Goal: Task Accomplishment & Management: Complete application form

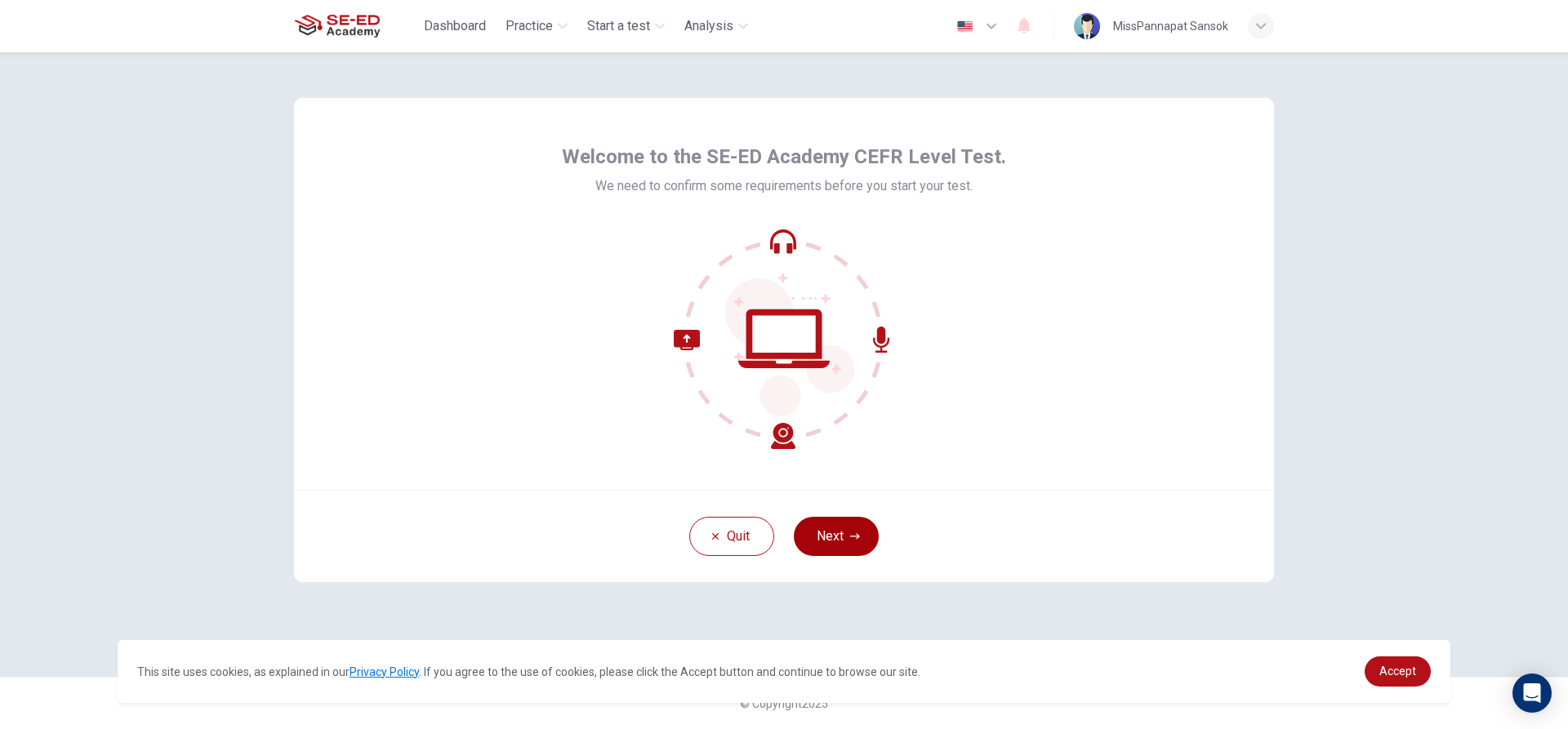
click at [836, 538] on button "Next" at bounding box center [836, 536] width 85 height 39
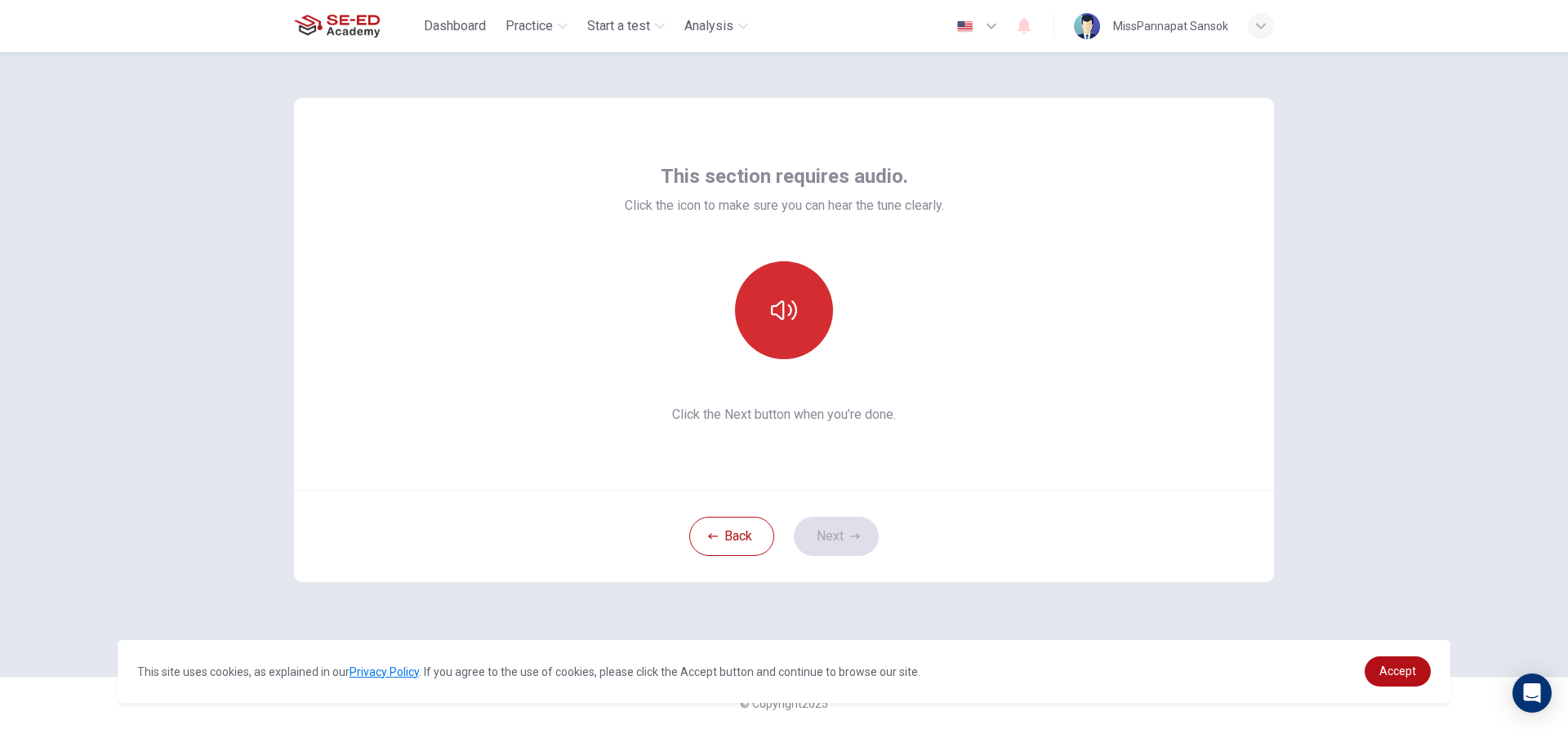
click at [764, 275] on button "button" at bounding box center [784, 310] width 98 height 98
click at [774, 307] on icon "button" at bounding box center [784, 310] width 27 height 27
click at [785, 311] on icon "button" at bounding box center [784, 310] width 27 height 27
click at [840, 530] on button "Next" at bounding box center [836, 536] width 85 height 39
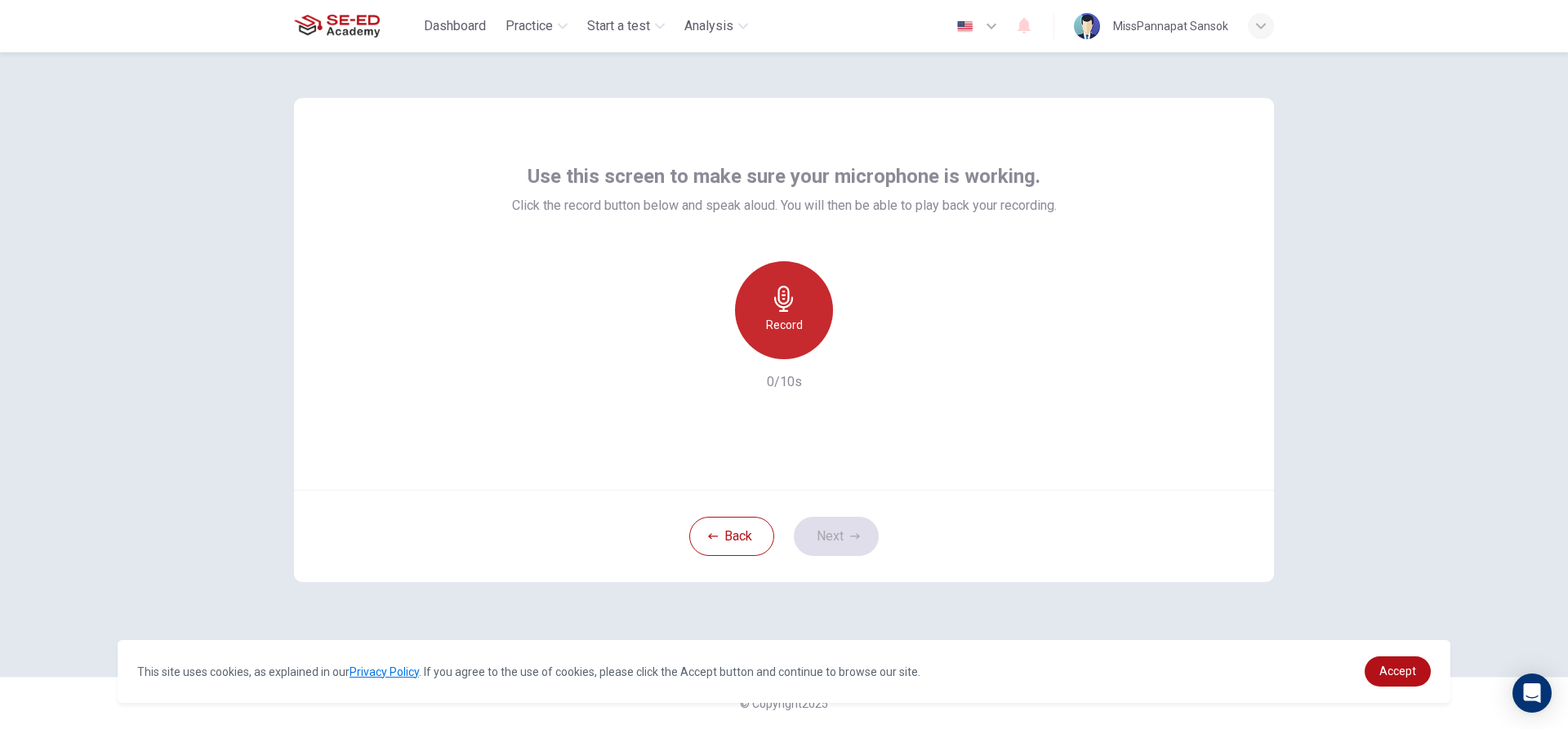
click at [800, 327] on h6 "Record" at bounding box center [784, 324] width 37 height 19
click at [787, 299] on icon "button" at bounding box center [784, 299] width 27 height 27
click at [815, 533] on button "Next" at bounding box center [836, 536] width 85 height 39
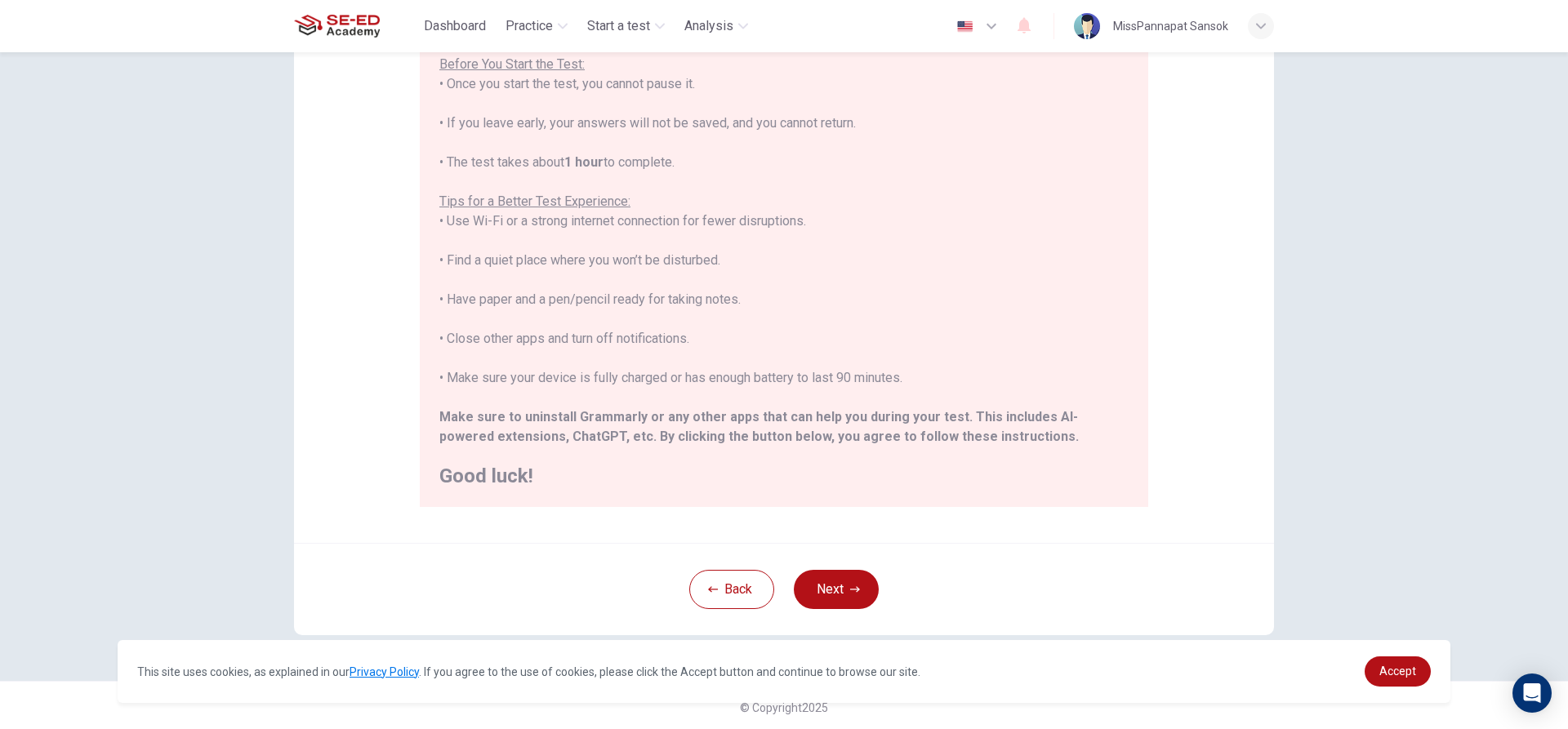
scroll to position [179, 0]
click at [729, 588] on button "Back" at bounding box center [732, 585] width 85 height 39
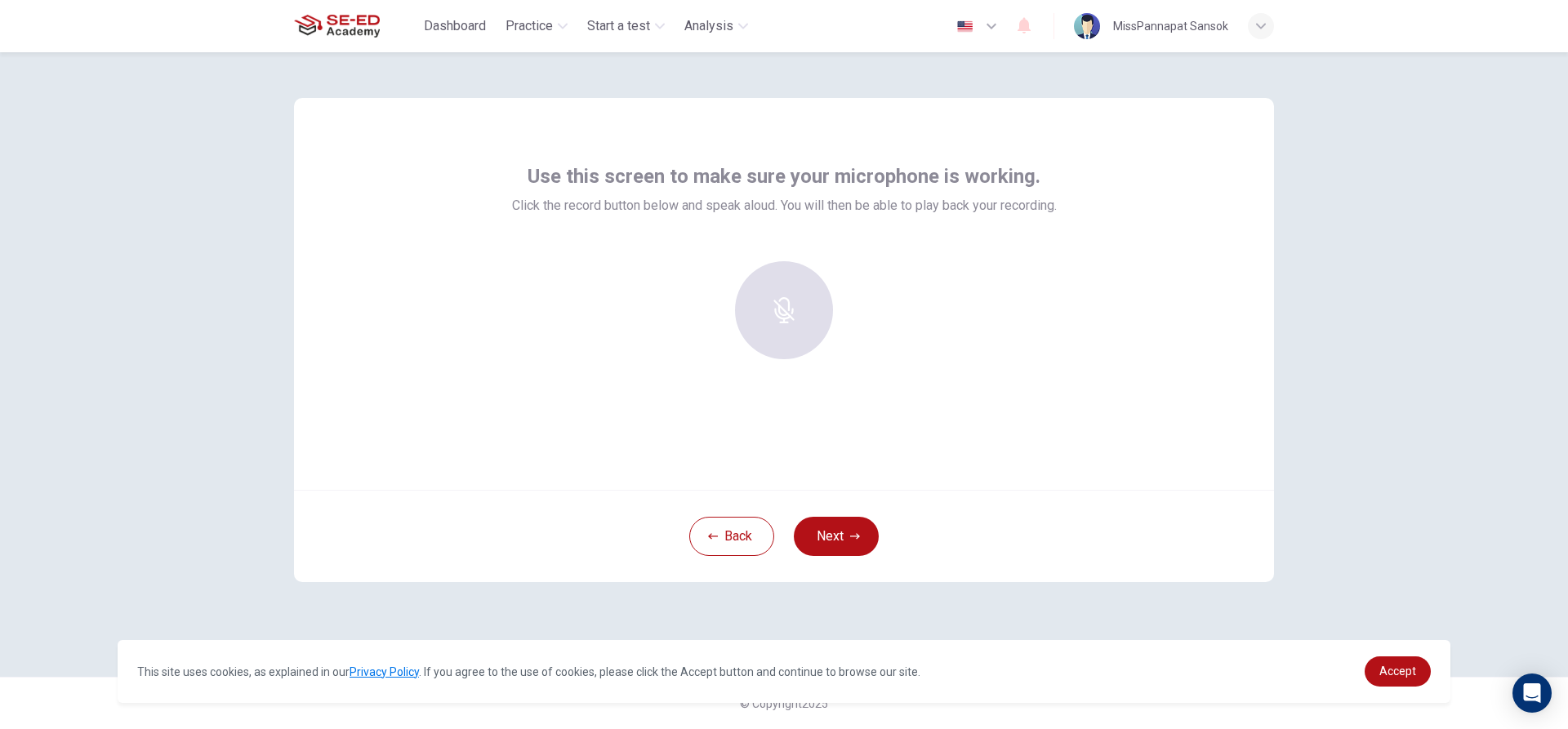
scroll to position [0, 0]
click at [778, 306] on icon "button" at bounding box center [784, 299] width 27 height 27
drag, startPoint x: 790, startPoint y: 313, endPoint x: 786, endPoint y: 321, distance: 8.9
click at [786, 321] on div "Stop" at bounding box center [784, 310] width 98 height 98
click at [861, 343] on icon "button" at bounding box center [859, 346] width 16 height 16
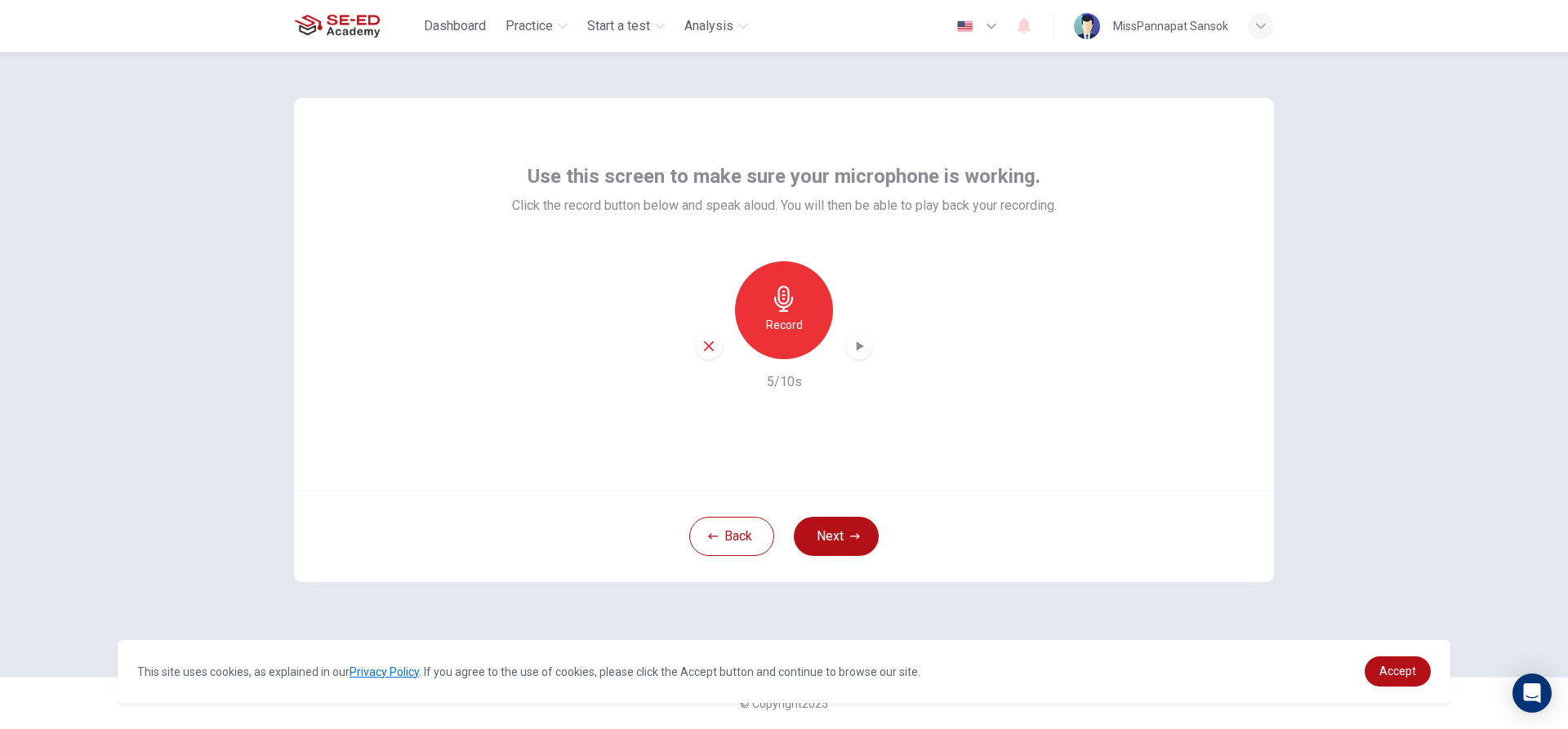
click at [788, 302] on icon "button" at bounding box center [783, 299] width 19 height 27
click at [792, 327] on h6 "Stop" at bounding box center [784, 324] width 25 height 19
click at [857, 337] on div "button" at bounding box center [859, 346] width 27 height 27
click at [860, 339] on icon "button" at bounding box center [859, 346] width 16 height 16
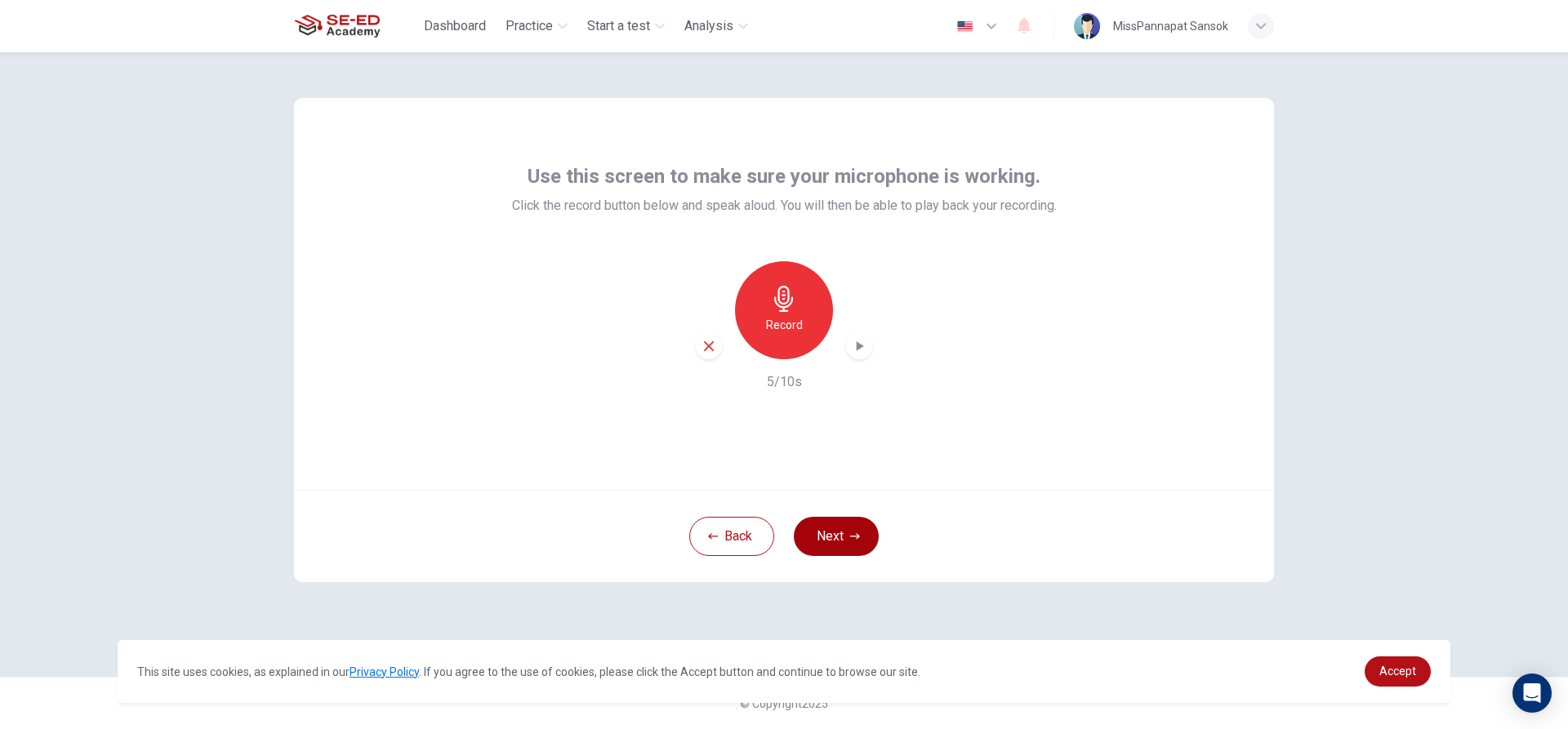
click at [843, 531] on button "Next" at bounding box center [836, 536] width 85 height 39
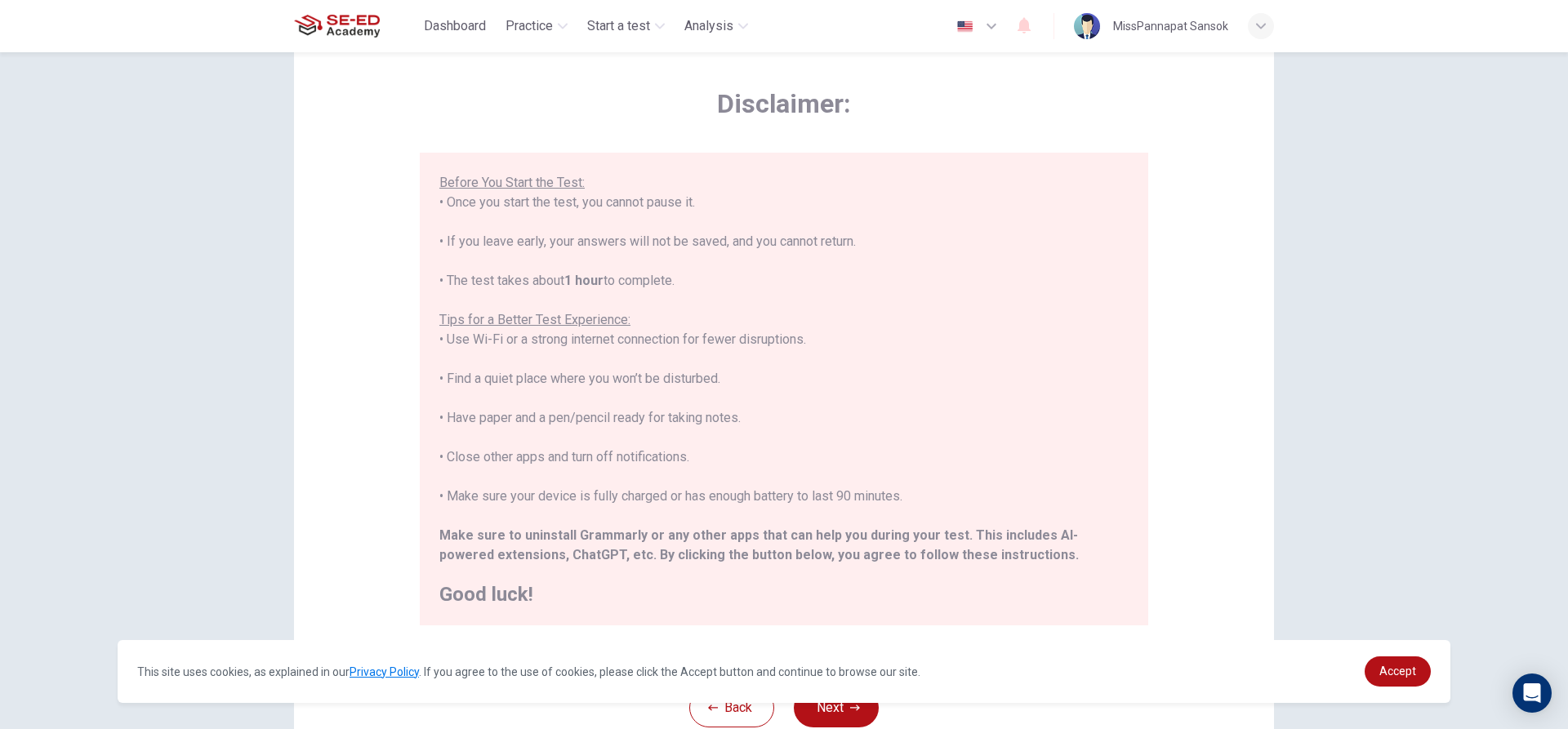
scroll to position [163, 0]
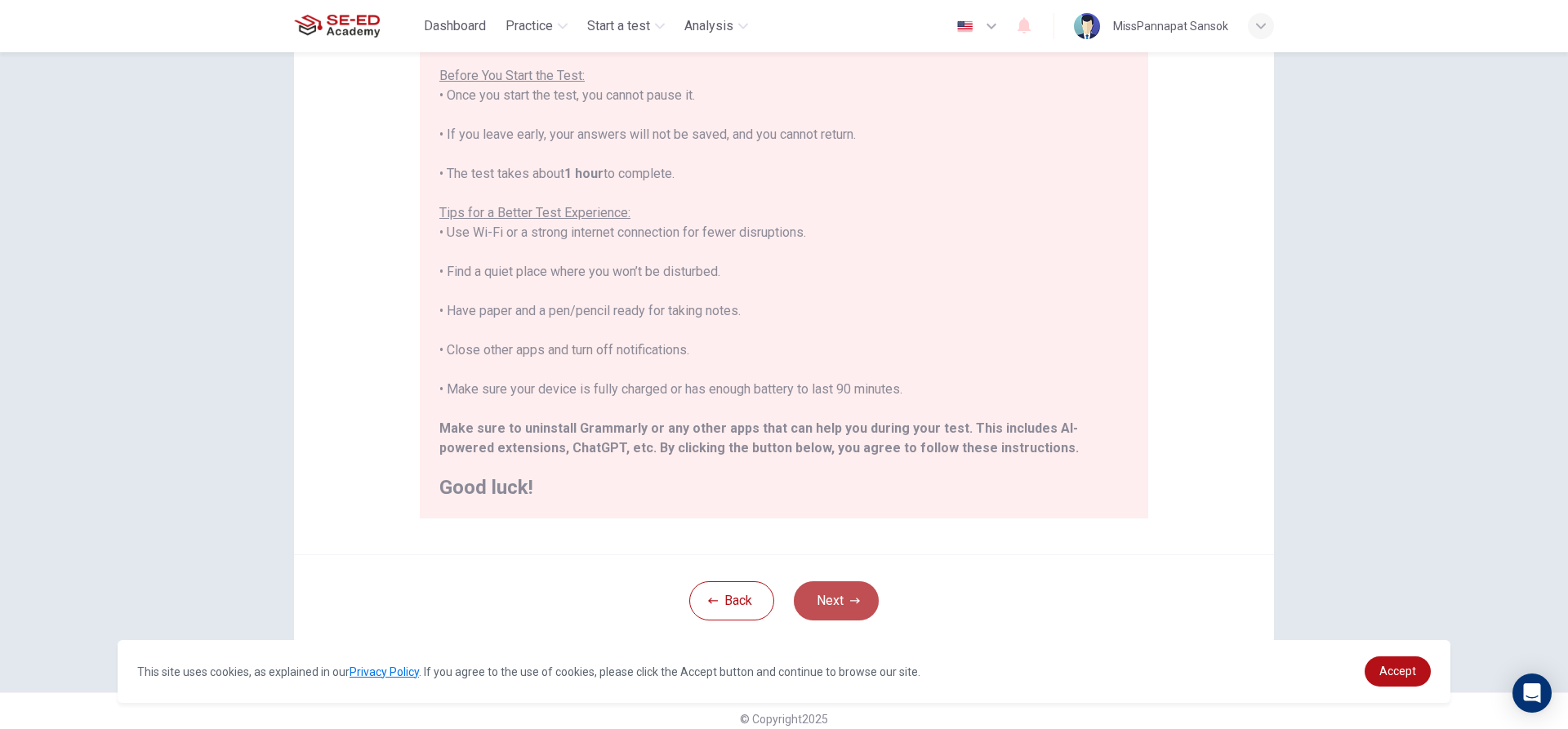
click at [836, 608] on button "Next" at bounding box center [836, 601] width 85 height 39
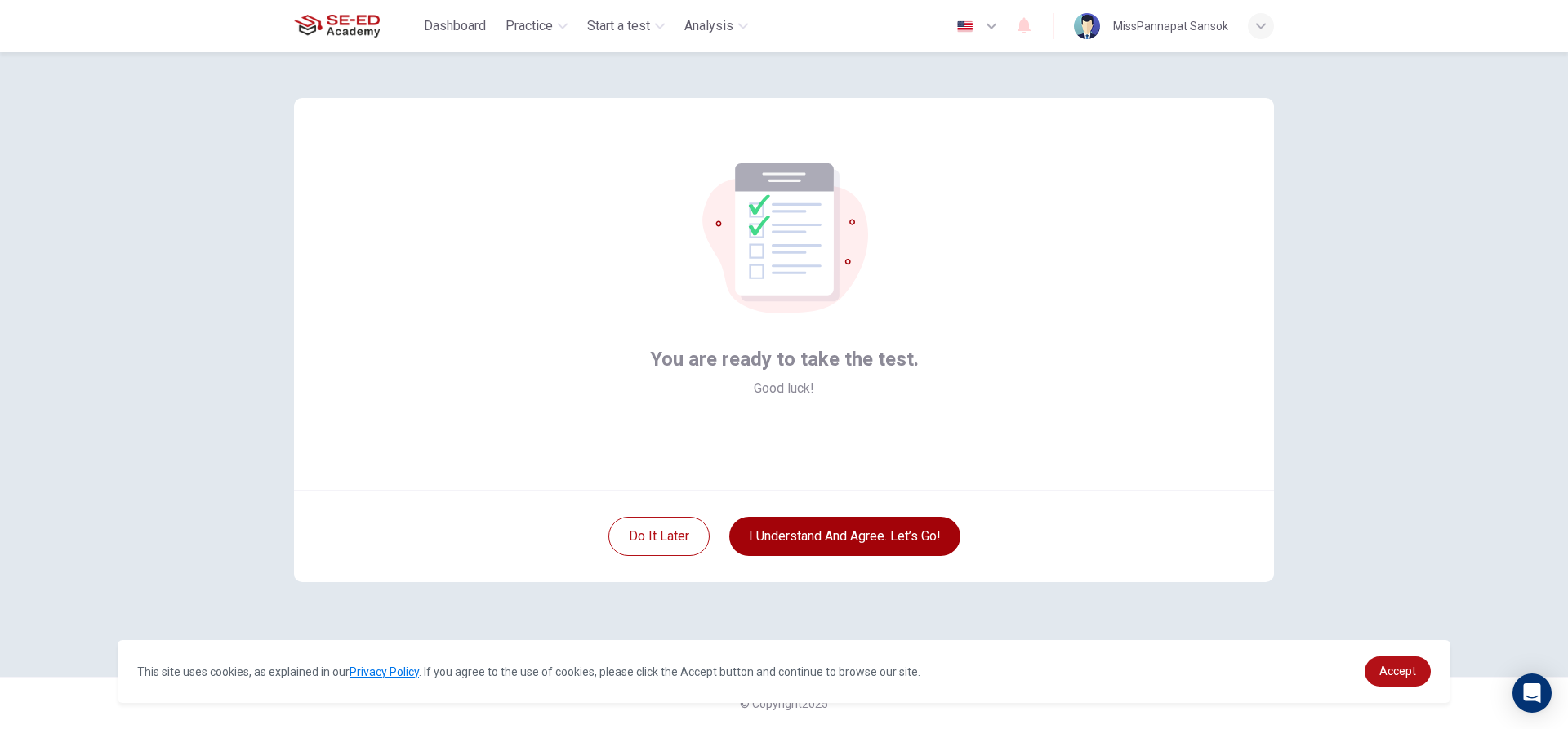
click at [855, 539] on button "I understand and agree. Let’s go!" at bounding box center [844, 536] width 231 height 39
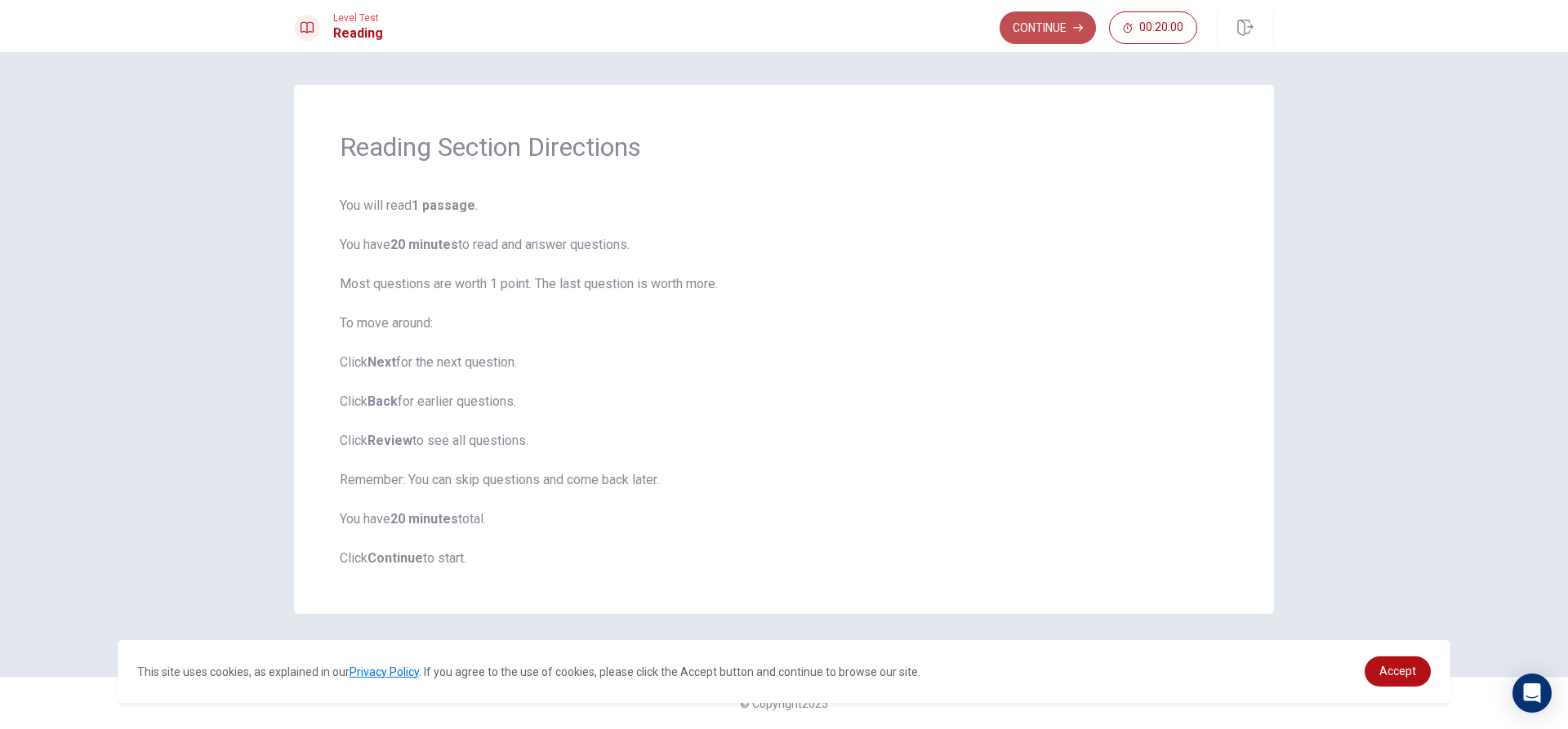
click at [1065, 18] on button "Continue" at bounding box center [1047, 27] width 96 height 33
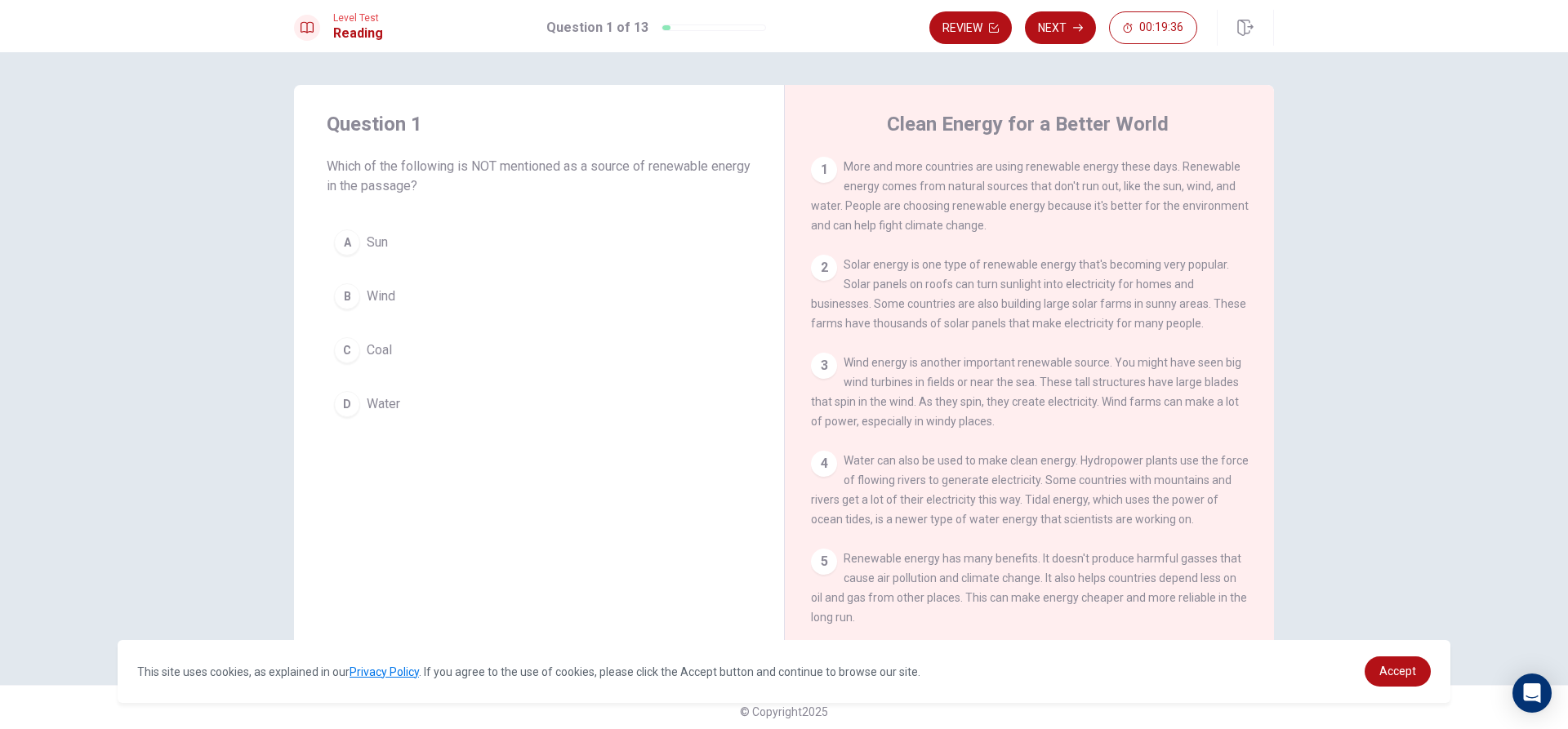
click at [338, 343] on div "C" at bounding box center [347, 350] width 27 height 27
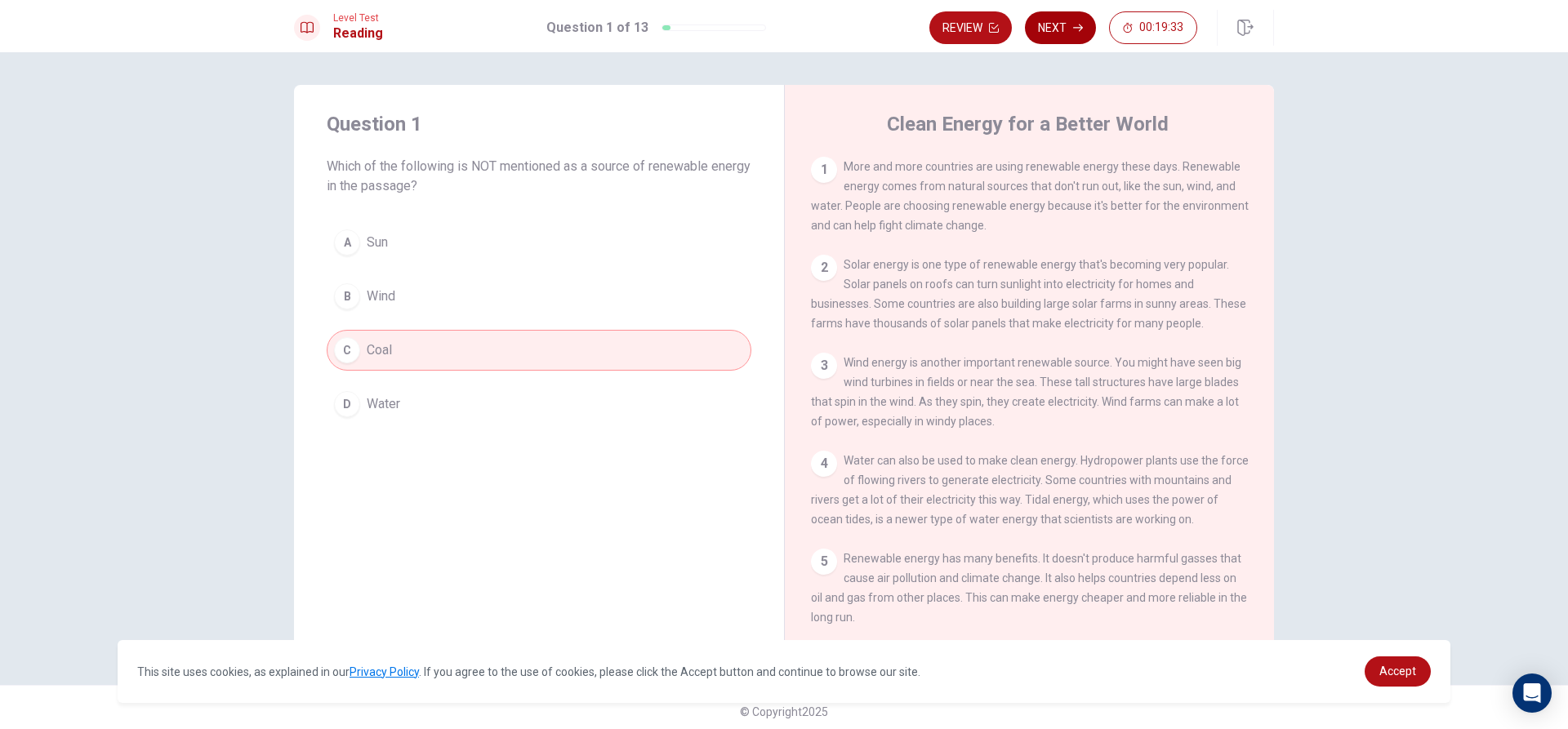
click at [1043, 24] on button "Next" at bounding box center [1061, 27] width 71 height 33
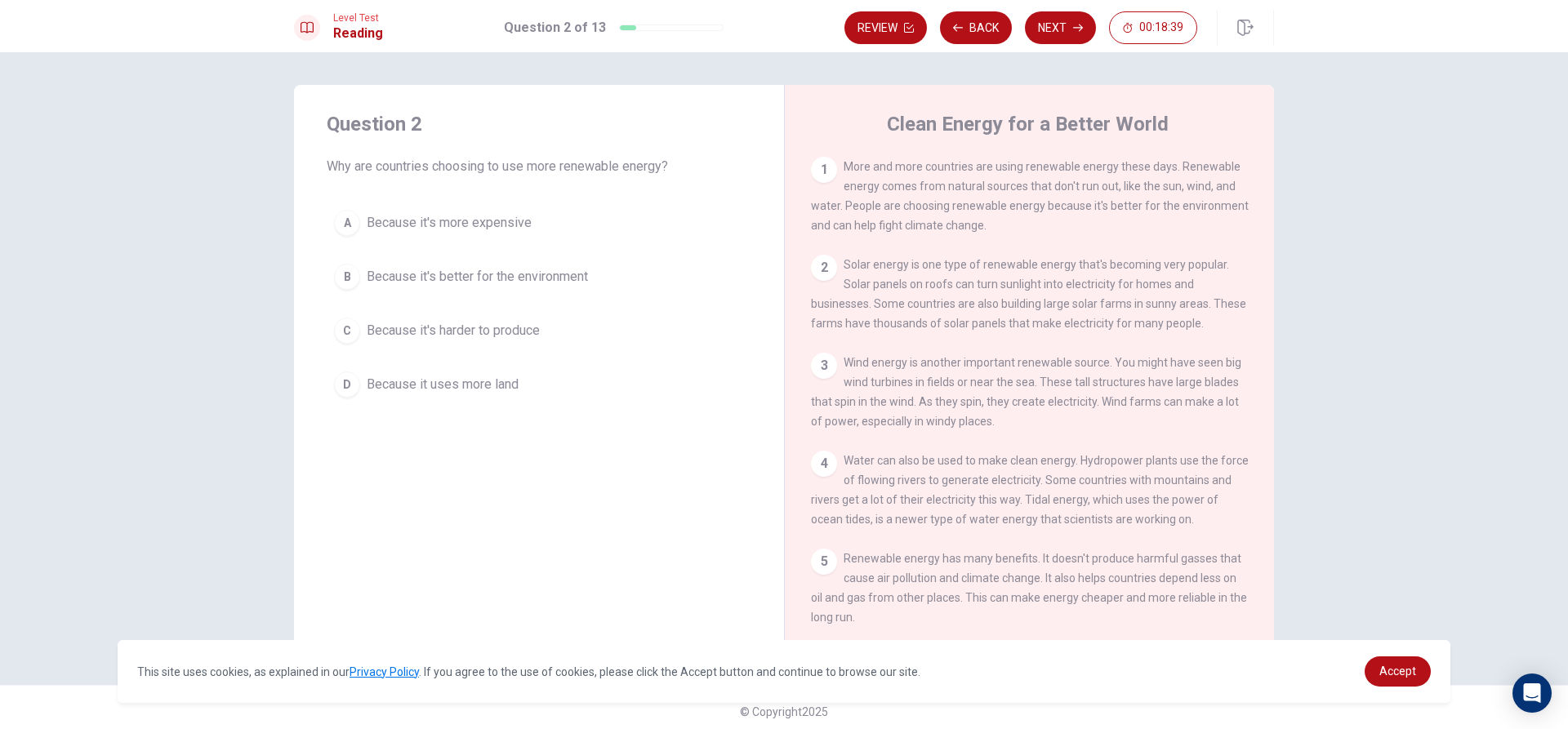
drag, startPoint x: 387, startPoint y: 223, endPoint x: 382, endPoint y: 230, distance: 8.6
click at [383, 228] on span "Because it's more expensive" at bounding box center [449, 223] width 165 height 19
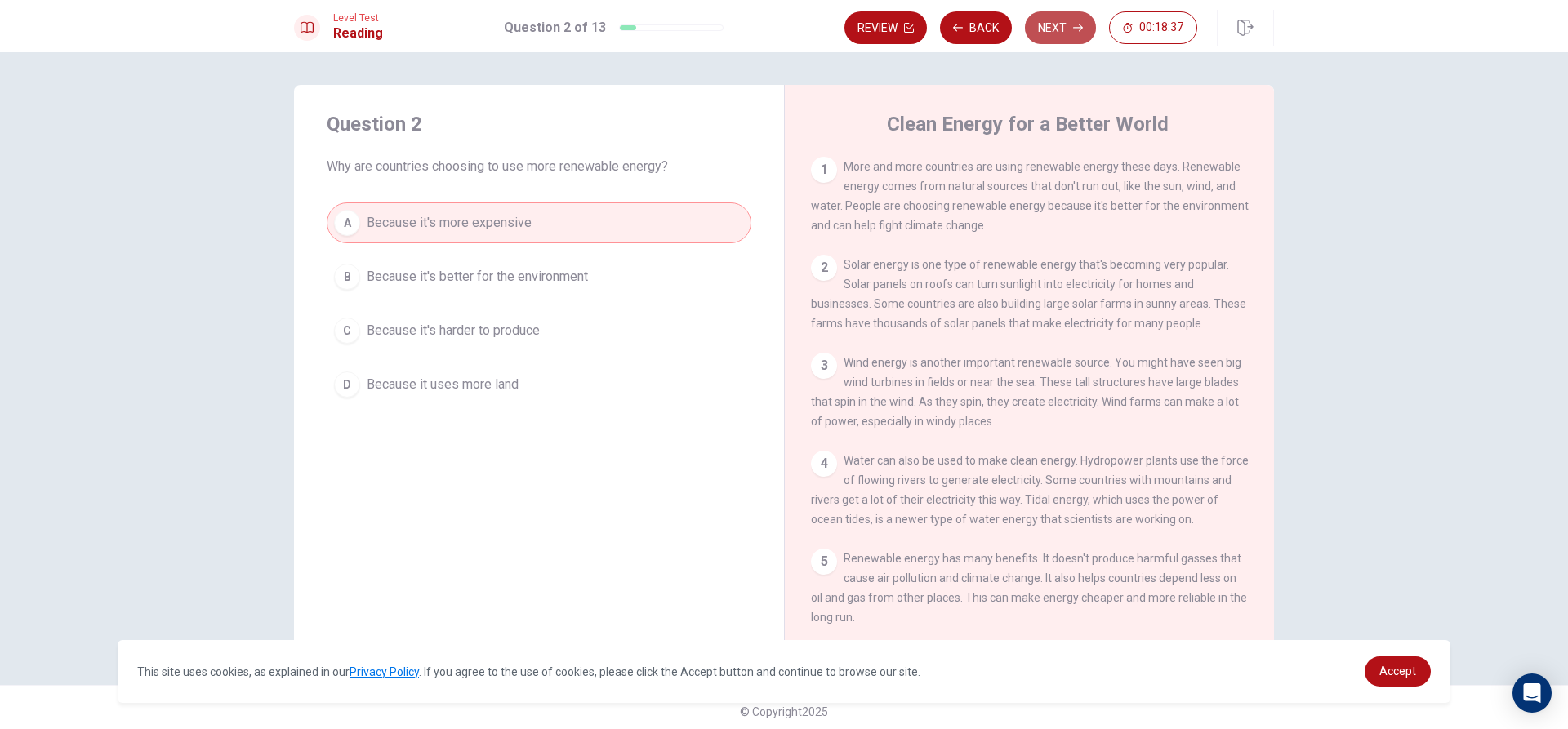
click at [1065, 30] on button "Next" at bounding box center [1061, 27] width 71 height 33
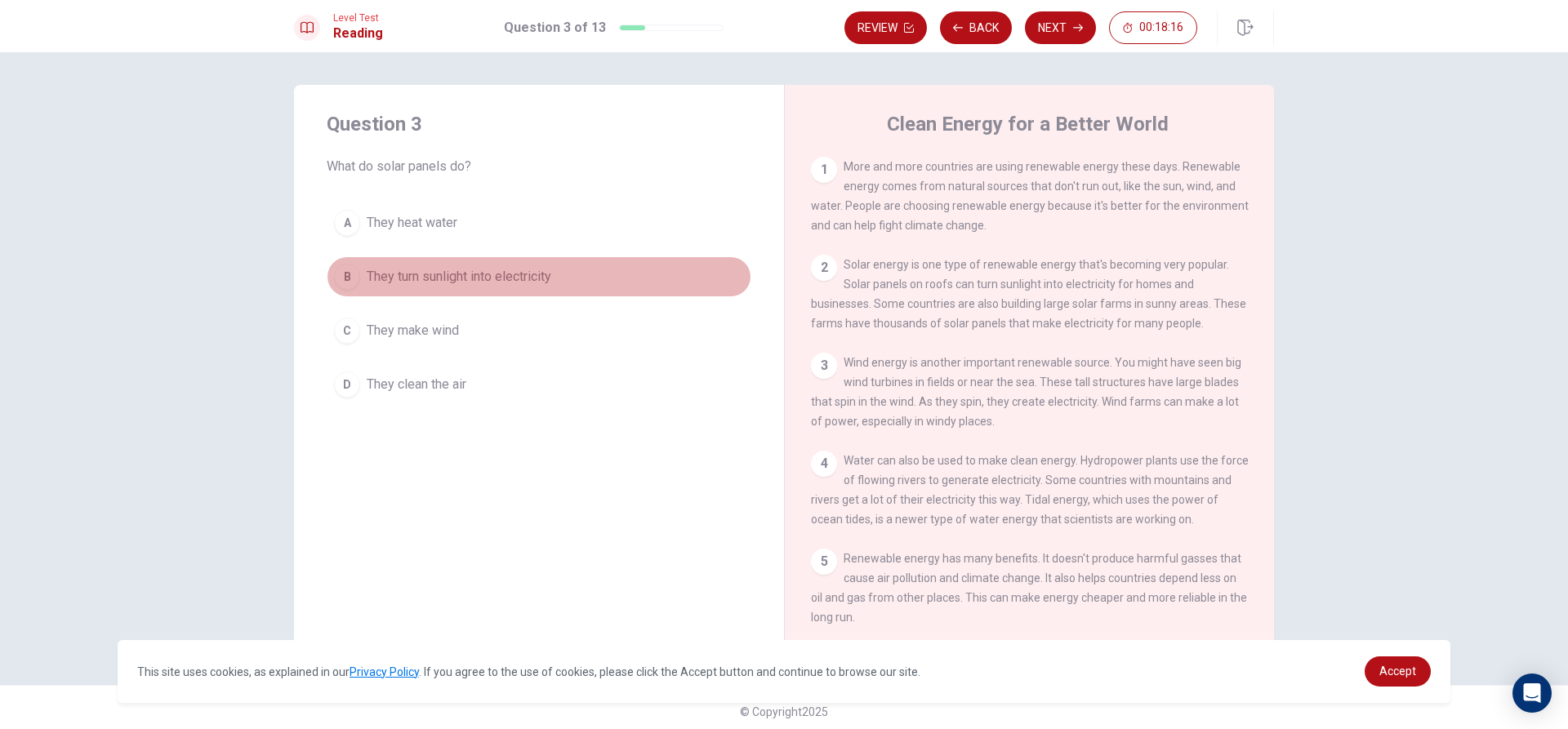
click at [424, 276] on span "They turn sunlight into electricity" at bounding box center [459, 277] width 185 height 19
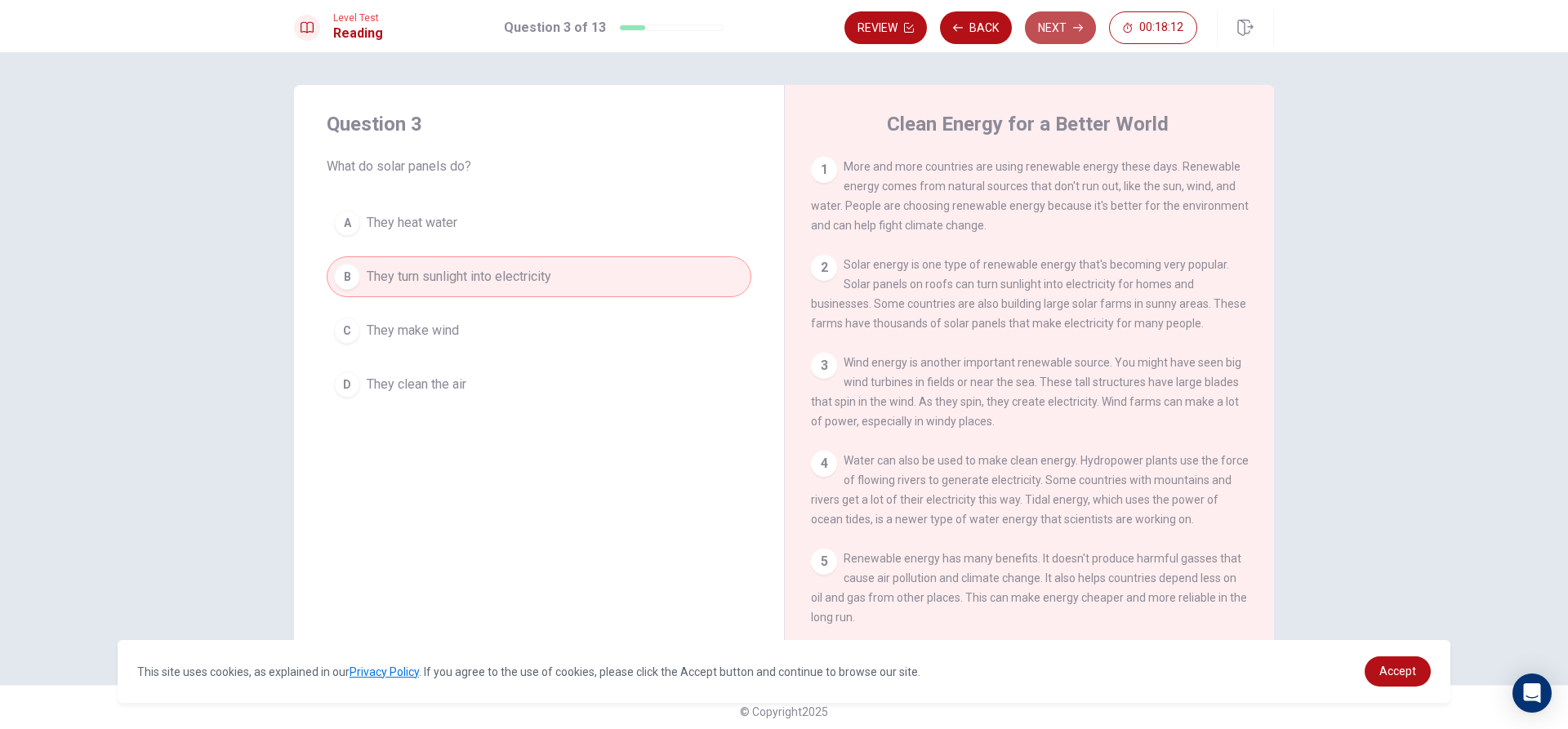
click at [1051, 20] on button "Next" at bounding box center [1061, 27] width 71 height 33
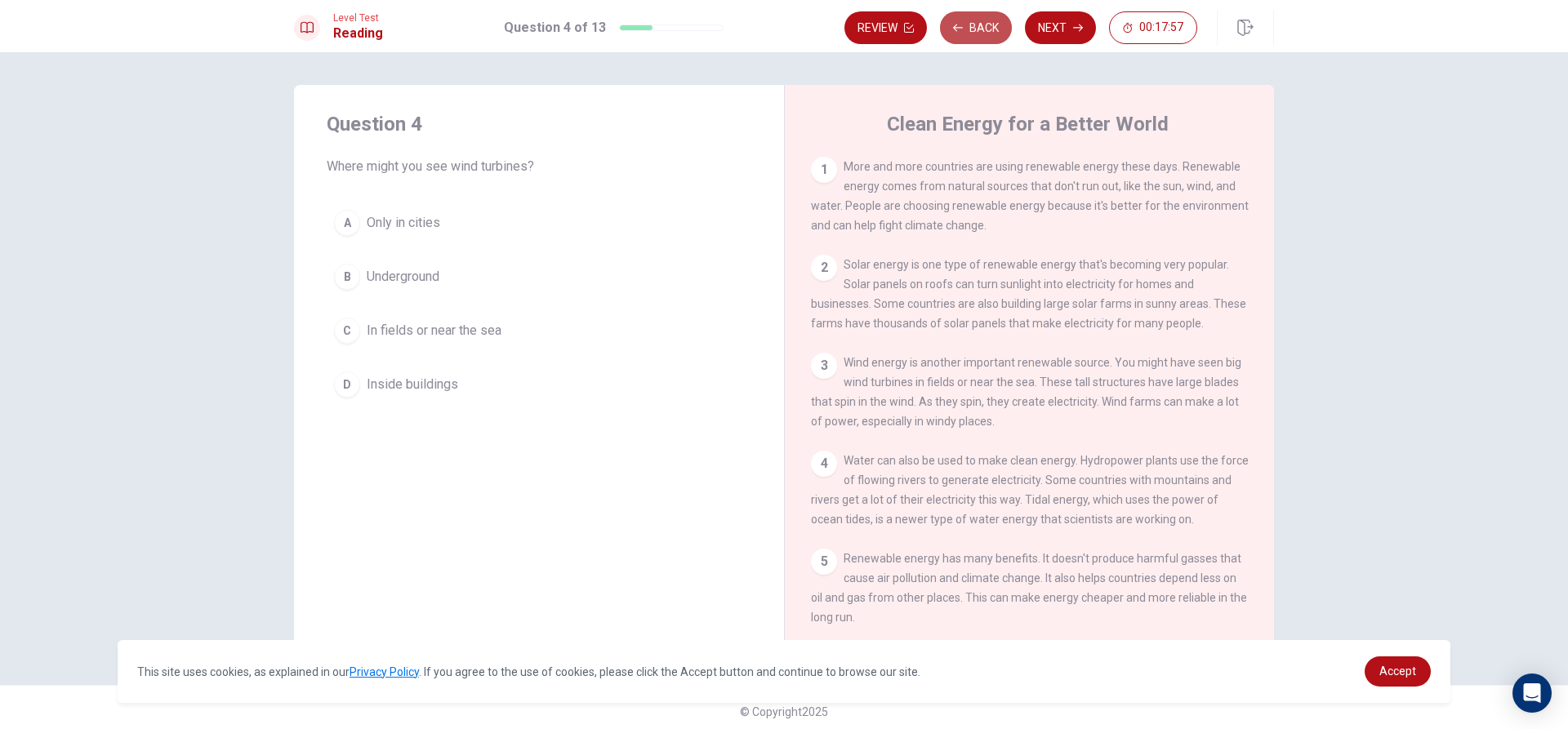
click at [973, 23] on button "Back" at bounding box center [975, 27] width 71 height 33
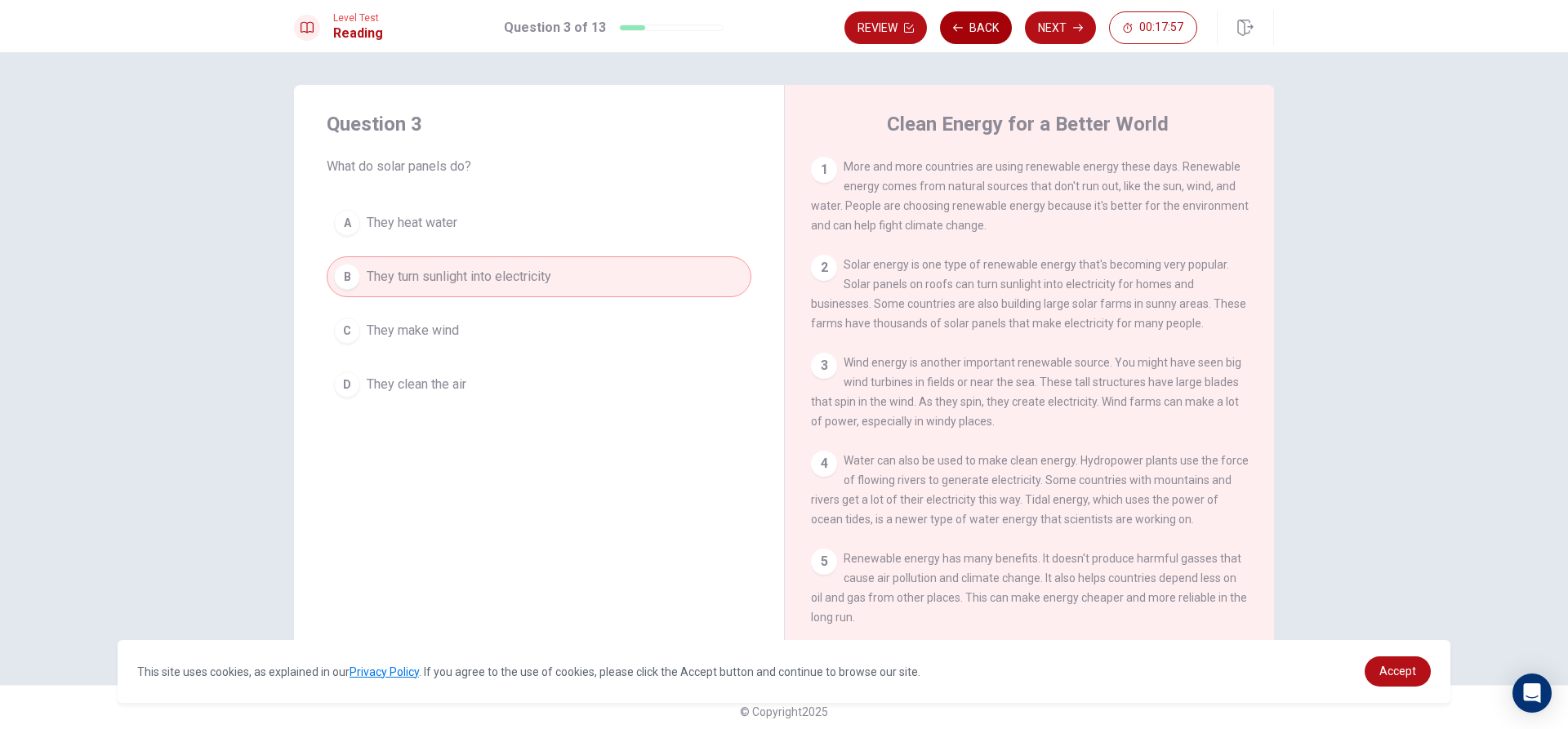
click at [973, 23] on button "Back" at bounding box center [975, 27] width 71 height 33
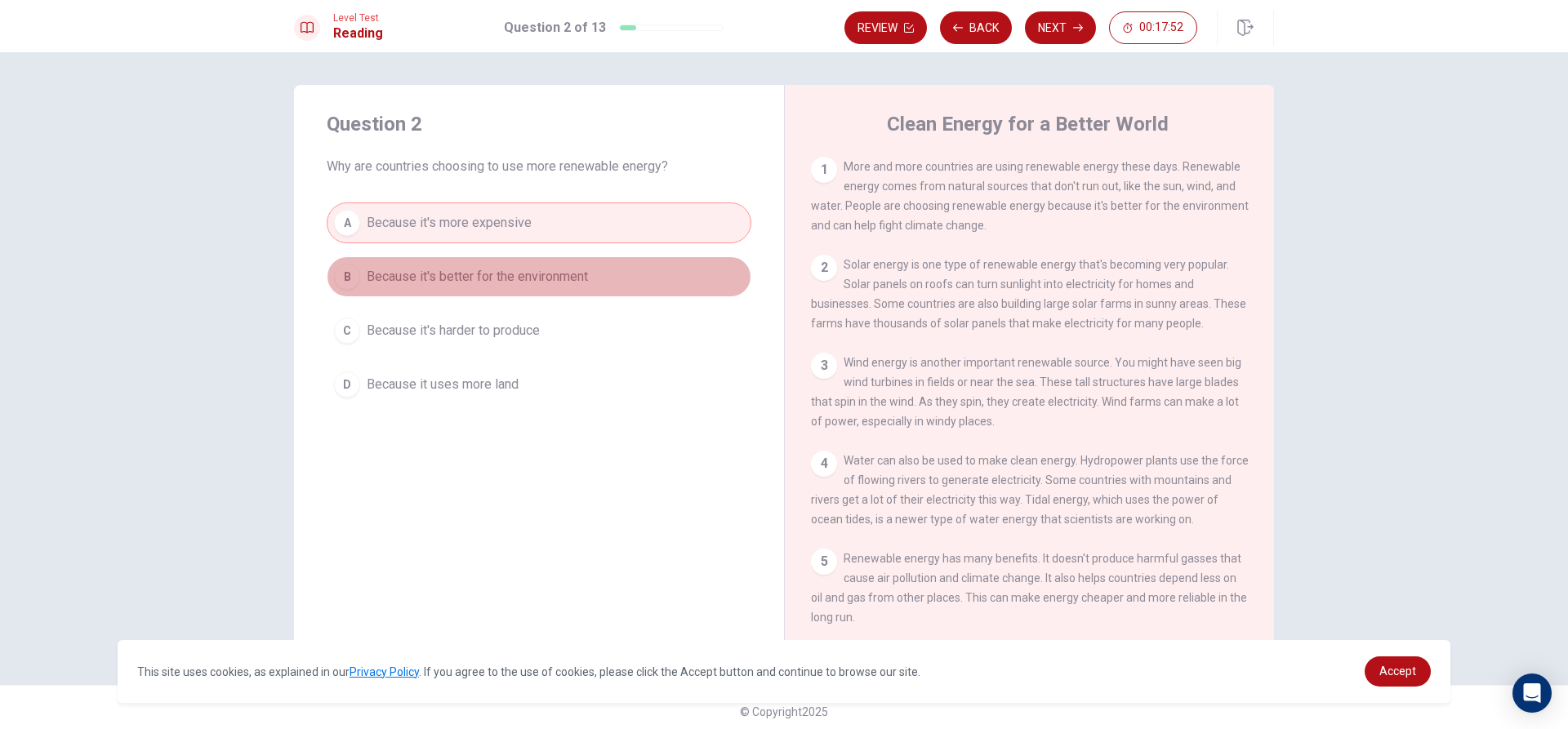
click at [502, 267] on span "Because it's better for the environment" at bounding box center [477, 277] width 222 height 19
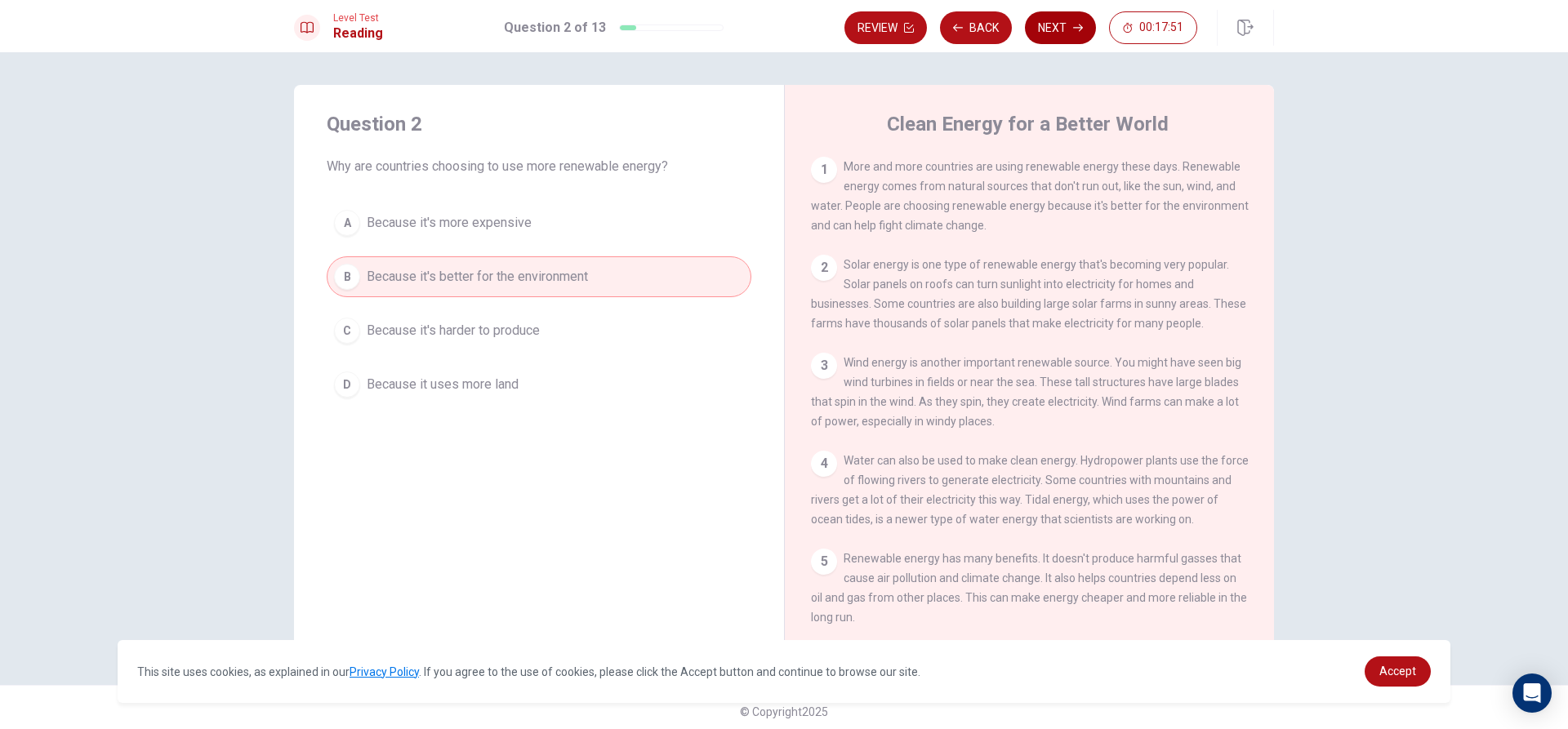
click at [1044, 30] on button "Next" at bounding box center [1061, 27] width 71 height 33
click at [1040, 24] on button "Next" at bounding box center [1061, 27] width 71 height 33
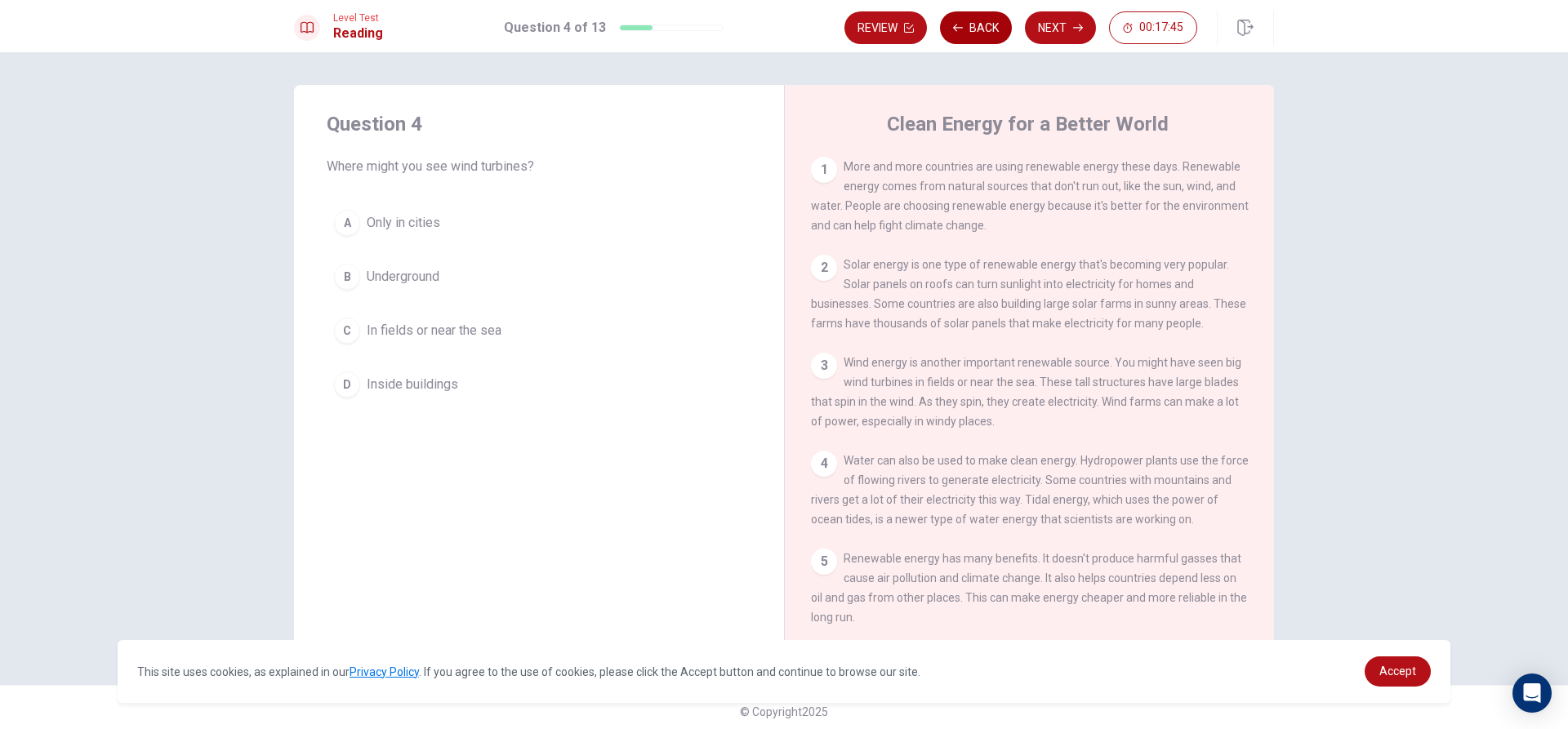
click at [996, 21] on button "Back" at bounding box center [975, 27] width 71 height 33
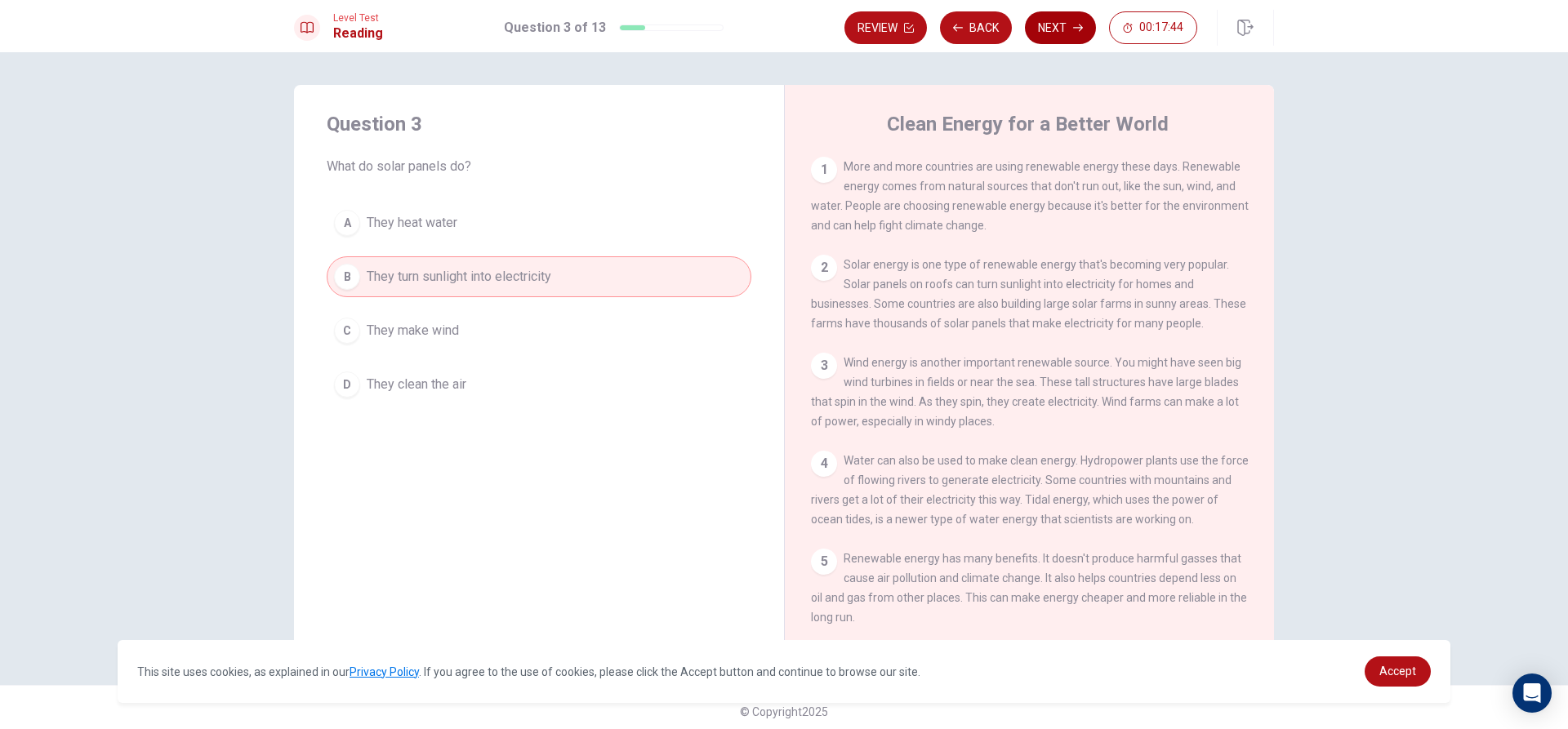
click at [1041, 26] on button "Next" at bounding box center [1061, 27] width 71 height 33
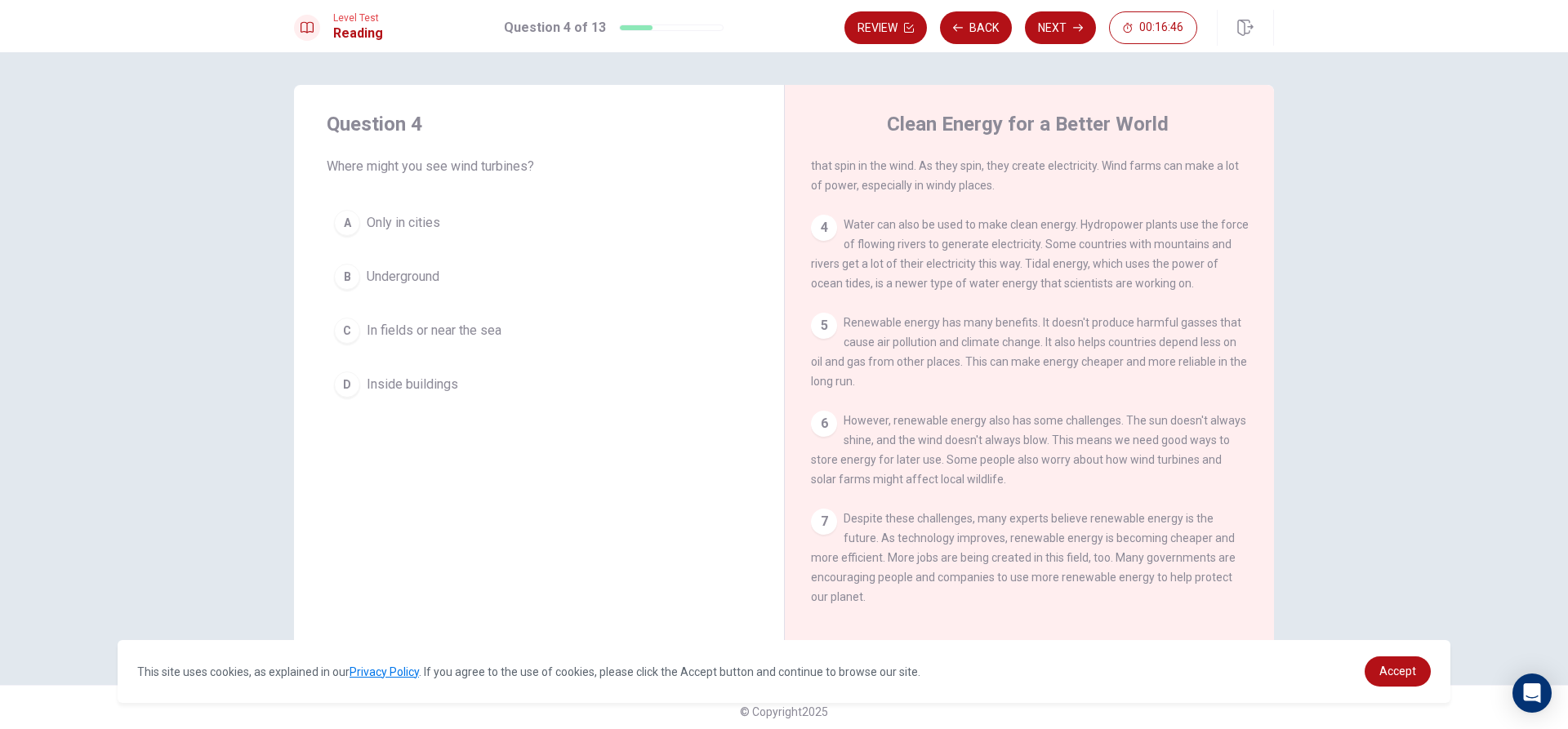
scroll to position [8, 0]
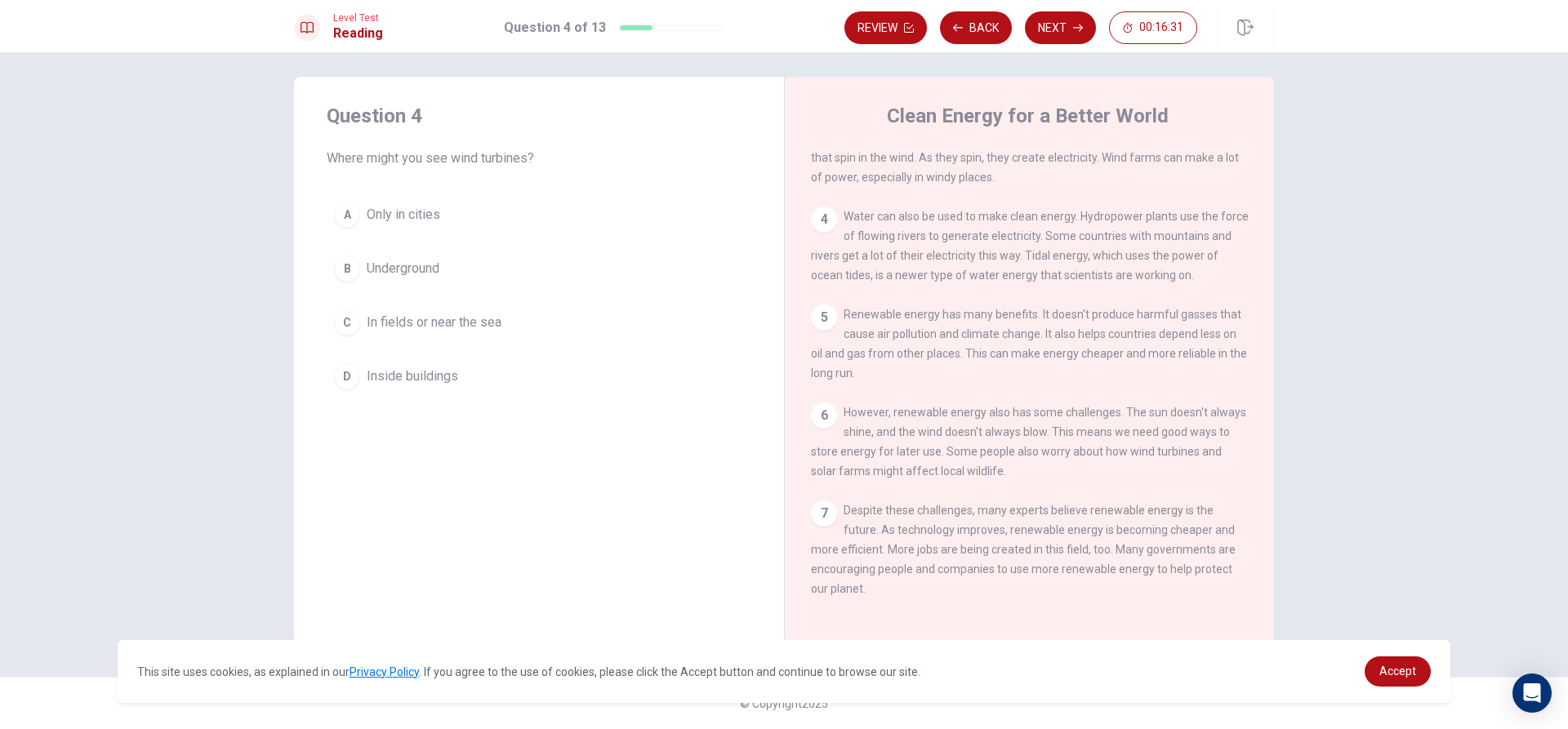
click at [382, 313] on span "In fields or near the sea" at bounding box center [433, 322] width 135 height 19
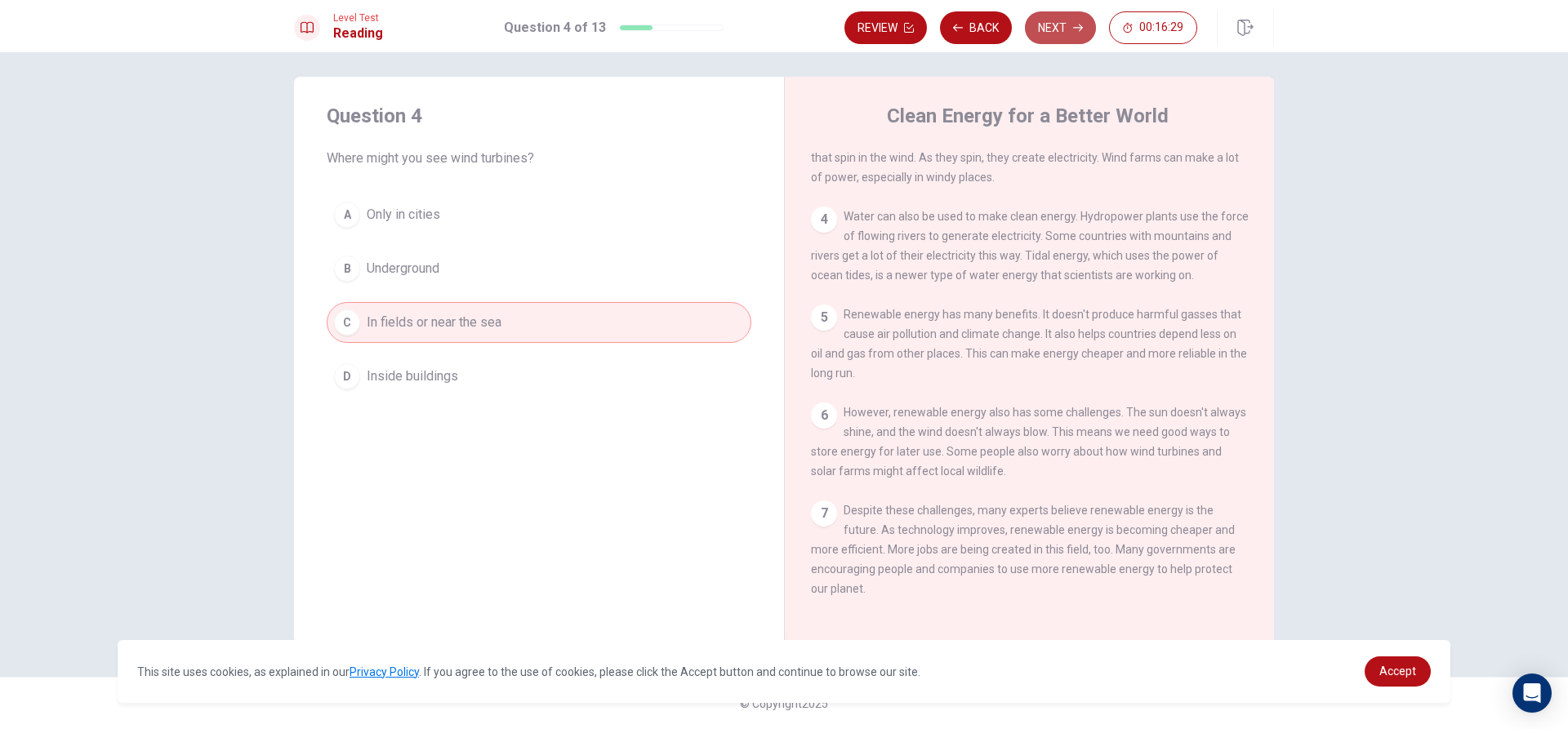
click at [1069, 17] on button "Next" at bounding box center [1061, 27] width 71 height 33
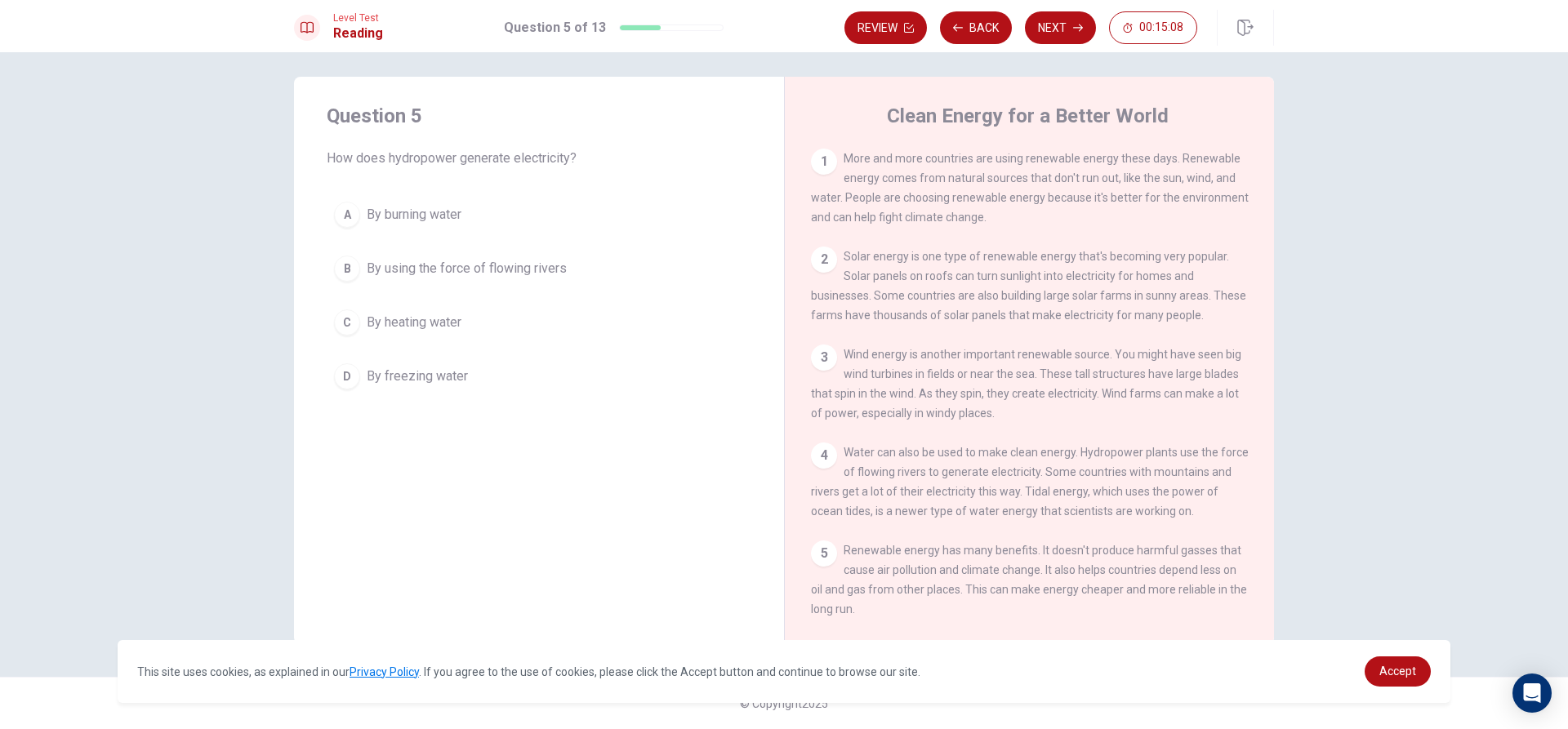
scroll to position [82, 0]
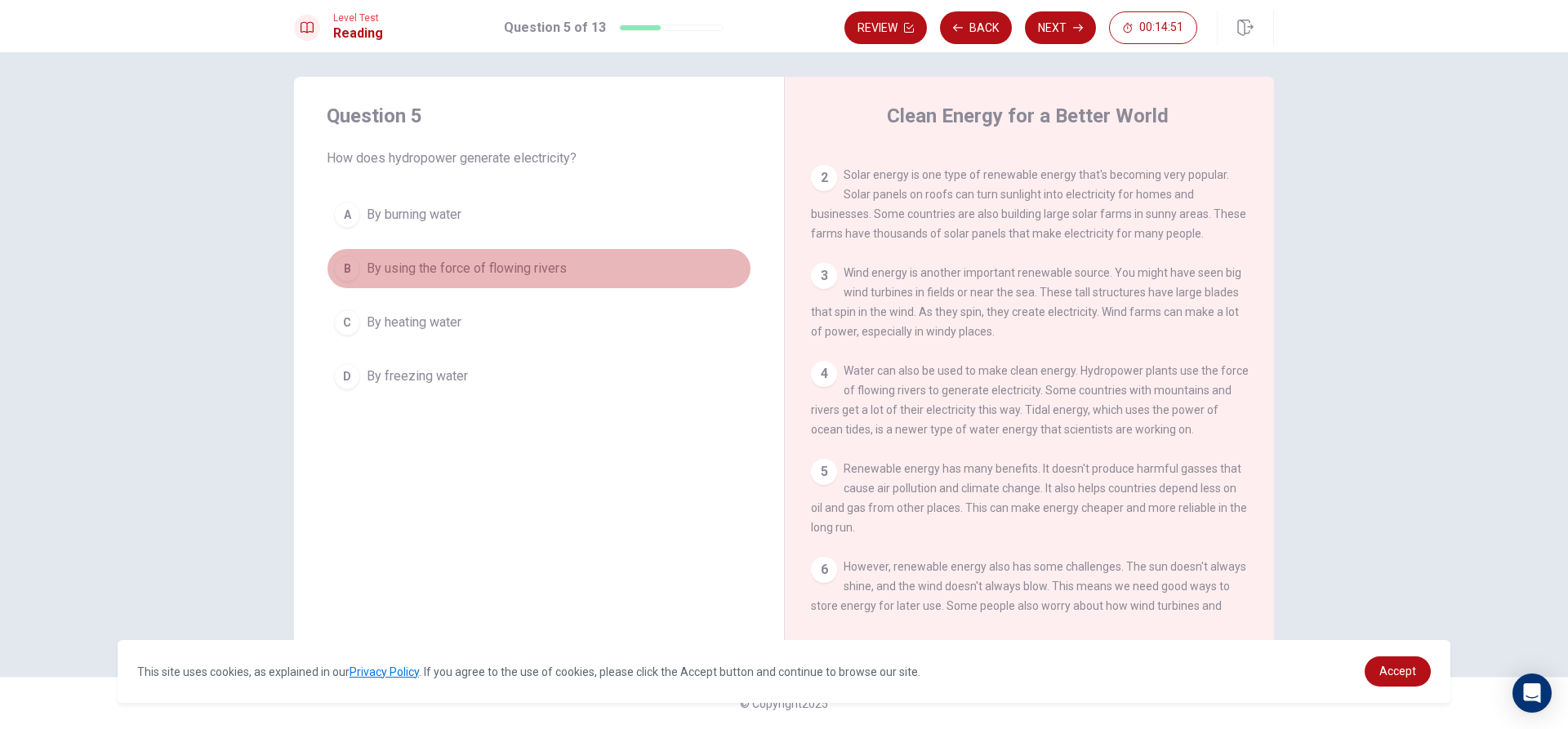
click at [430, 264] on span "By using the force of flowing rivers" at bounding box center [466, 268] width 200 height 19
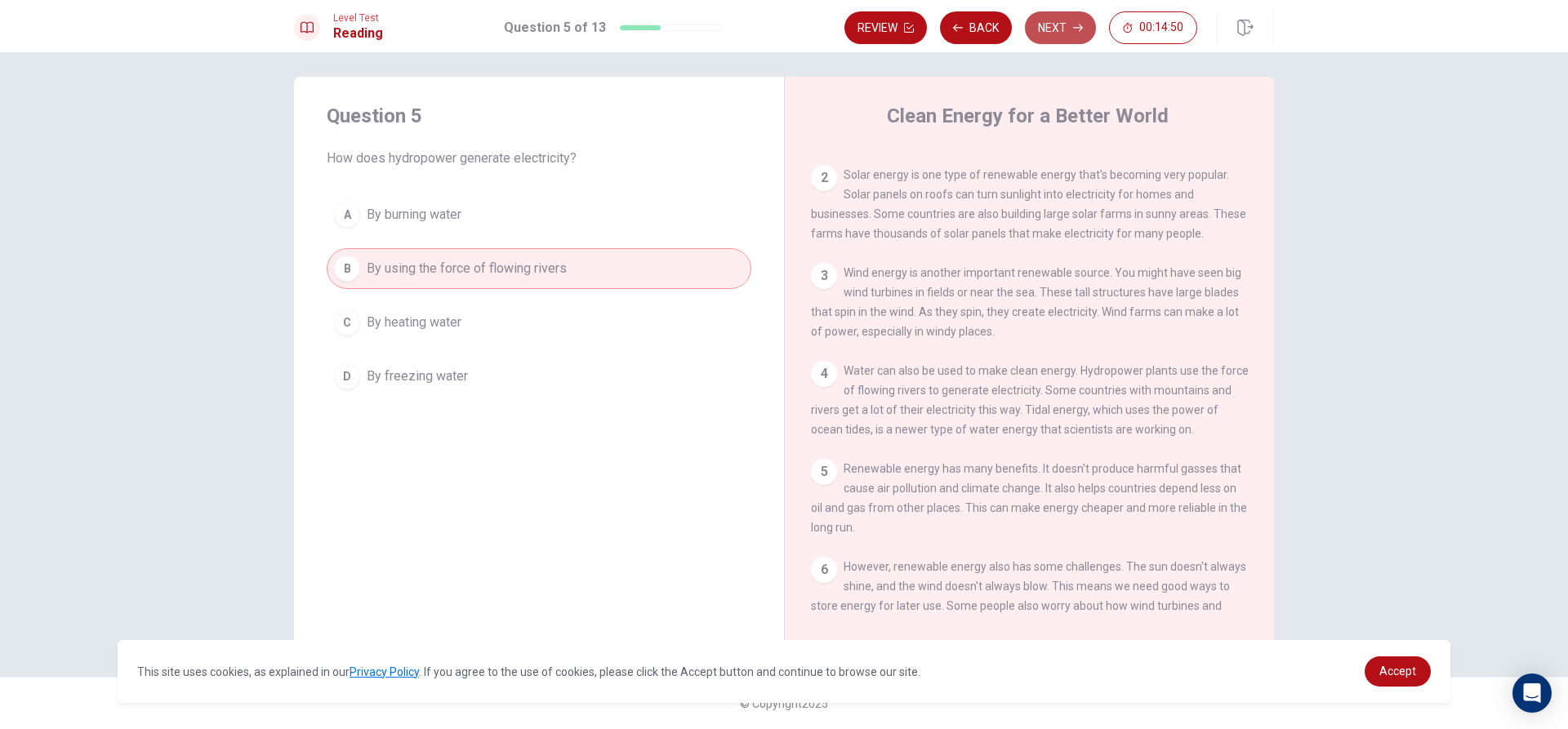
click at [1071, 31] on button "Next" at bounding box center [1061, 27] width 71 height 33
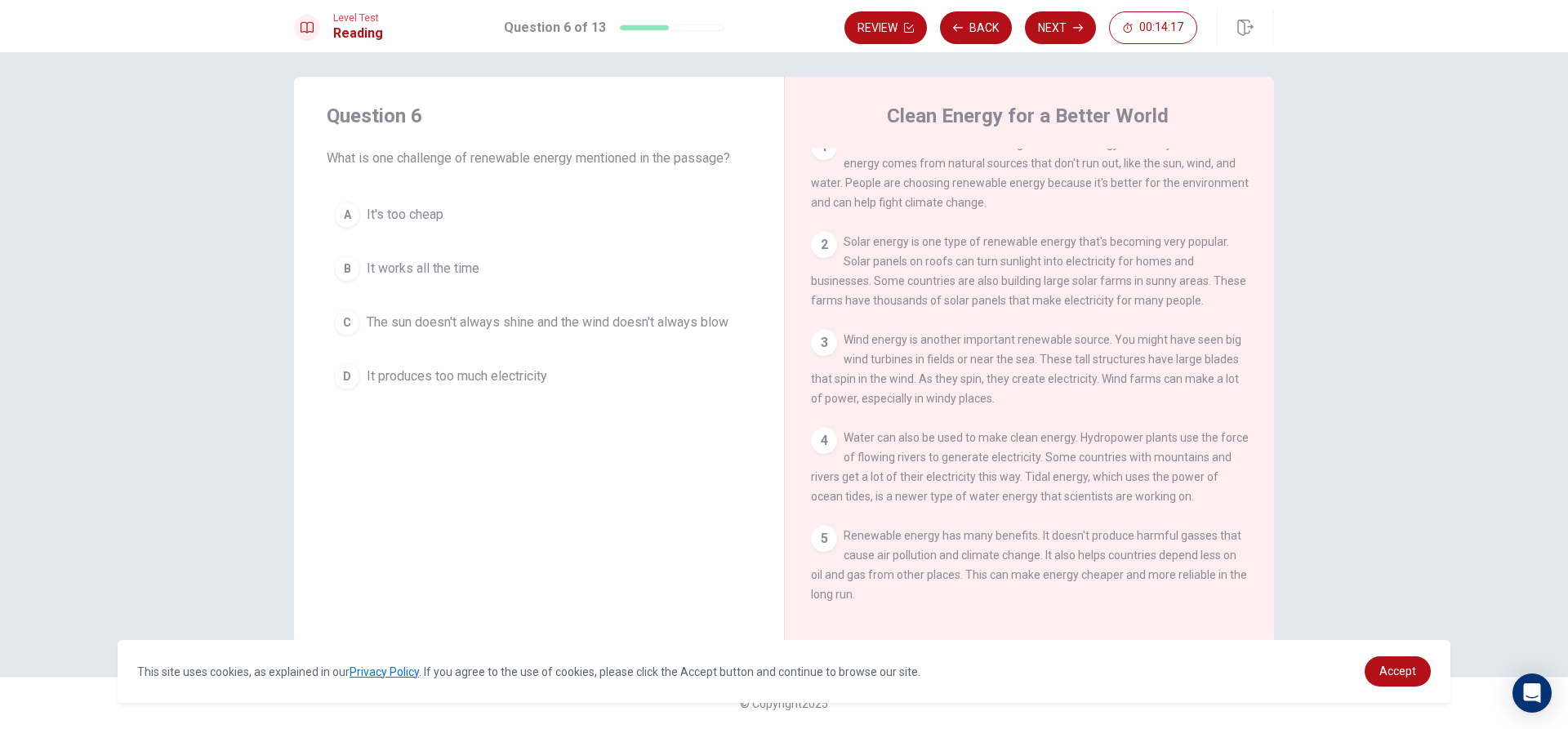
scroll to position [0, 0]
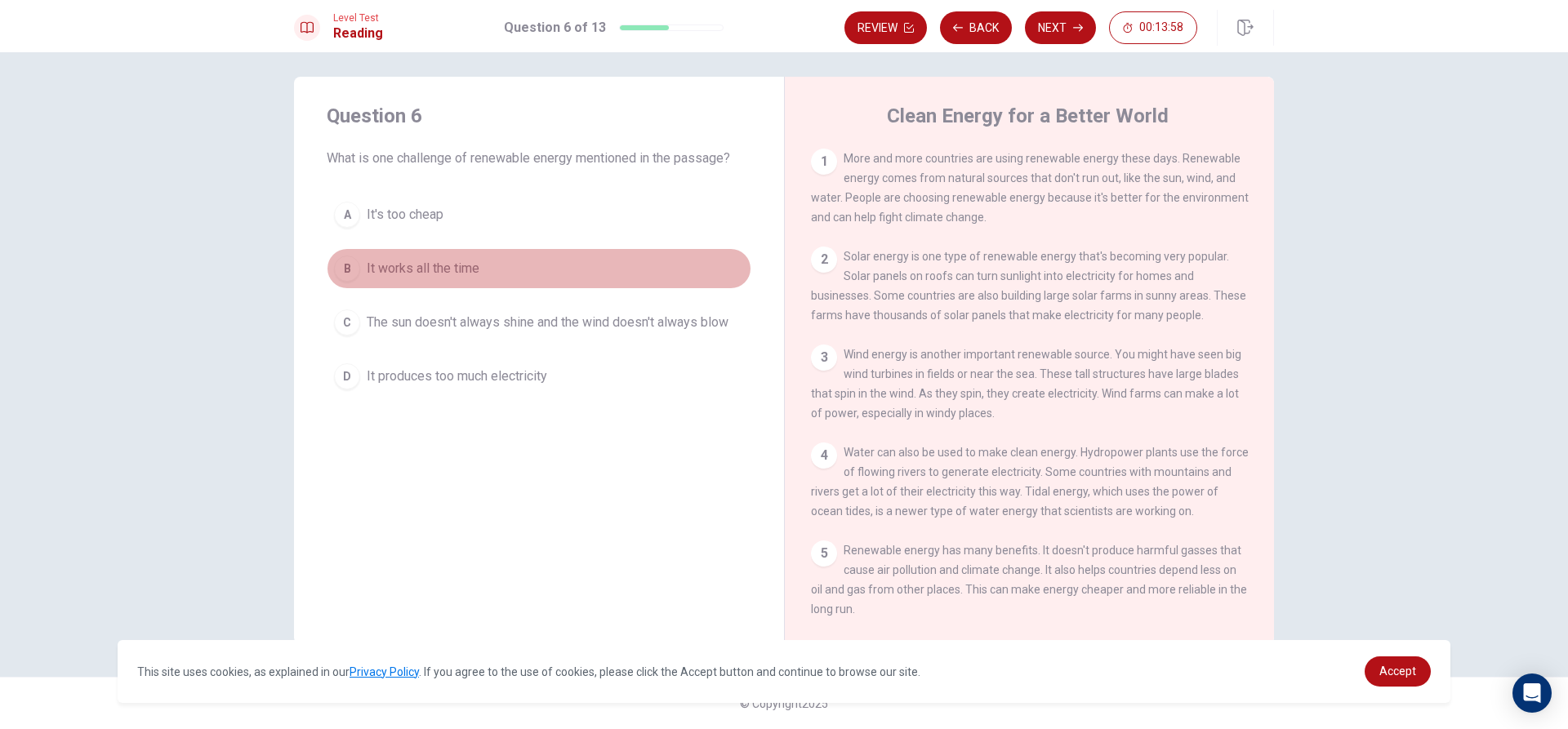
click at [433, 261] on span "It works all the time" at bounding box center [422, 268] width 113 height 19
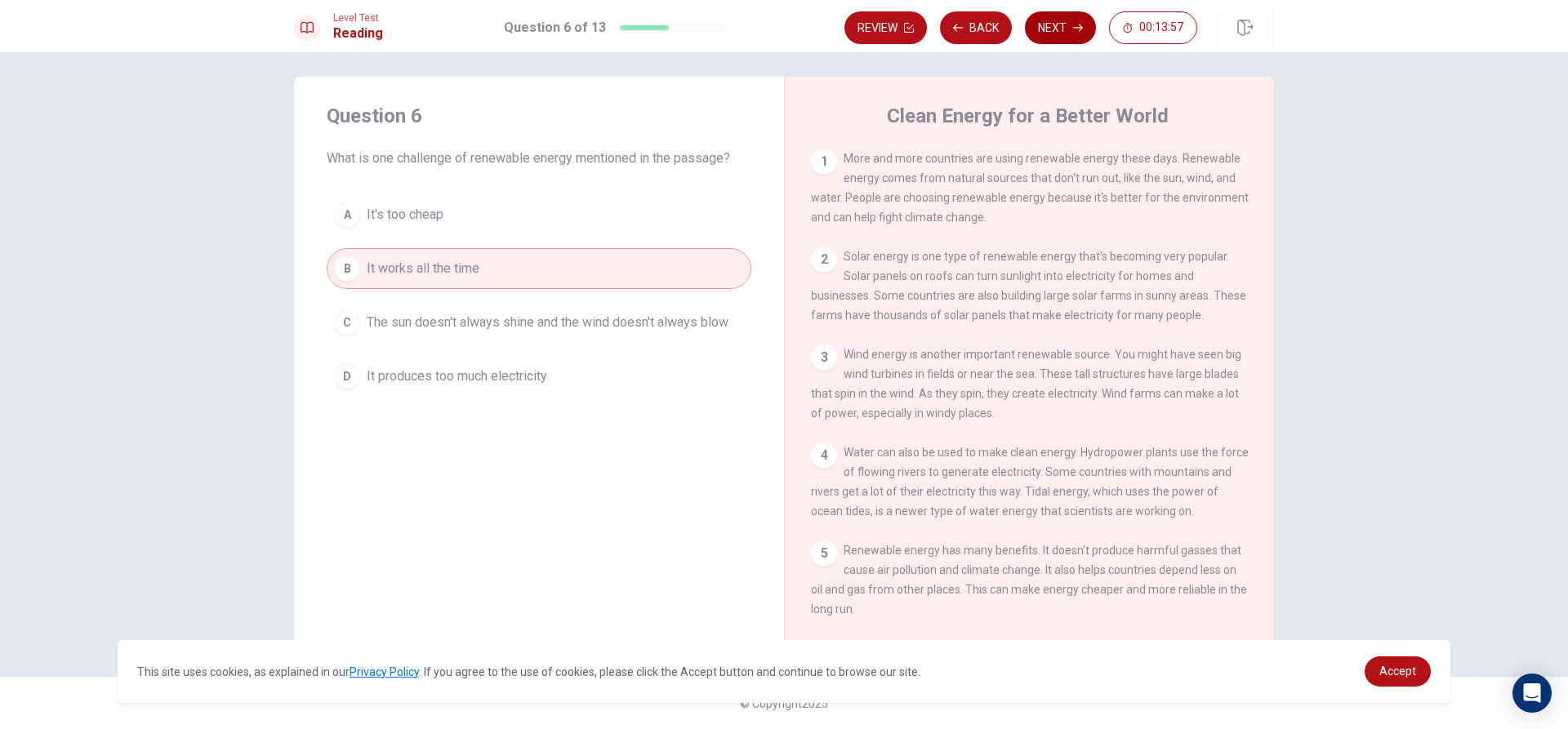
click at [1045, 19] on button "Next" at bounding box center [1061, 27] width 71 height 33
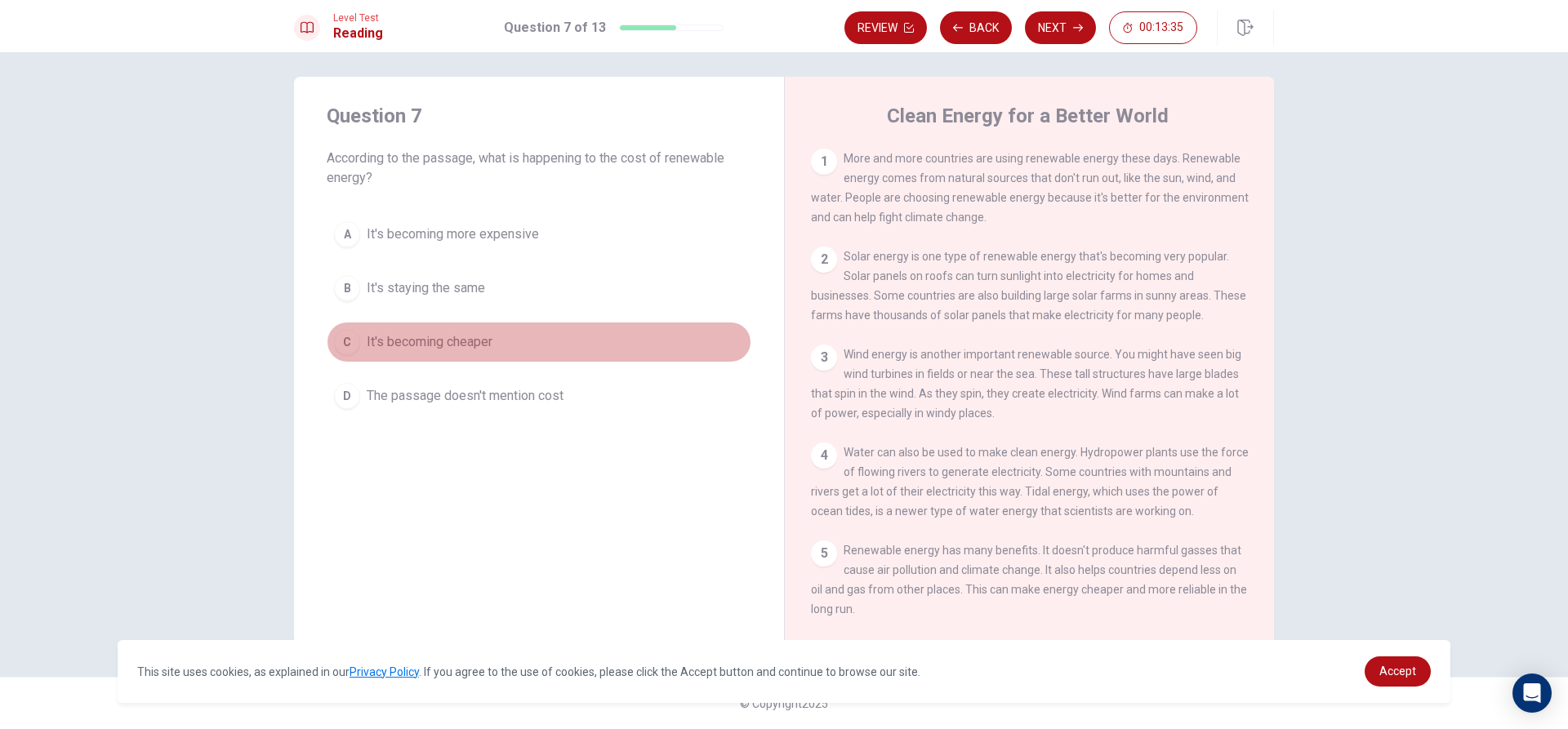
click at [408, 335] on span "It's becoming cheaper" at bounding box center [429, 342] width 125 height 19
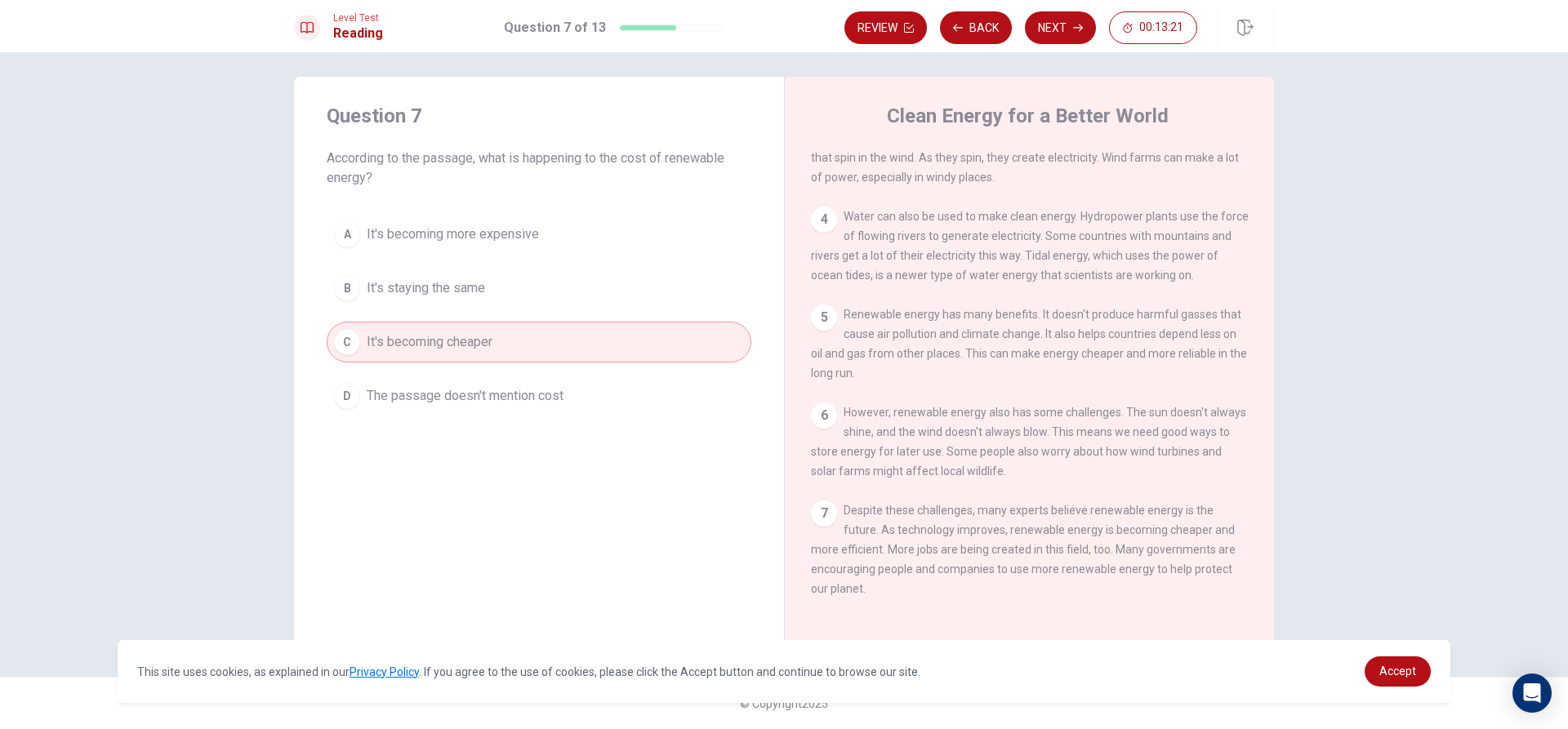
scroll to position [260, 0]
click at [981, 27] on button "Back" at bounding box center [975, 27] width 71 height 33
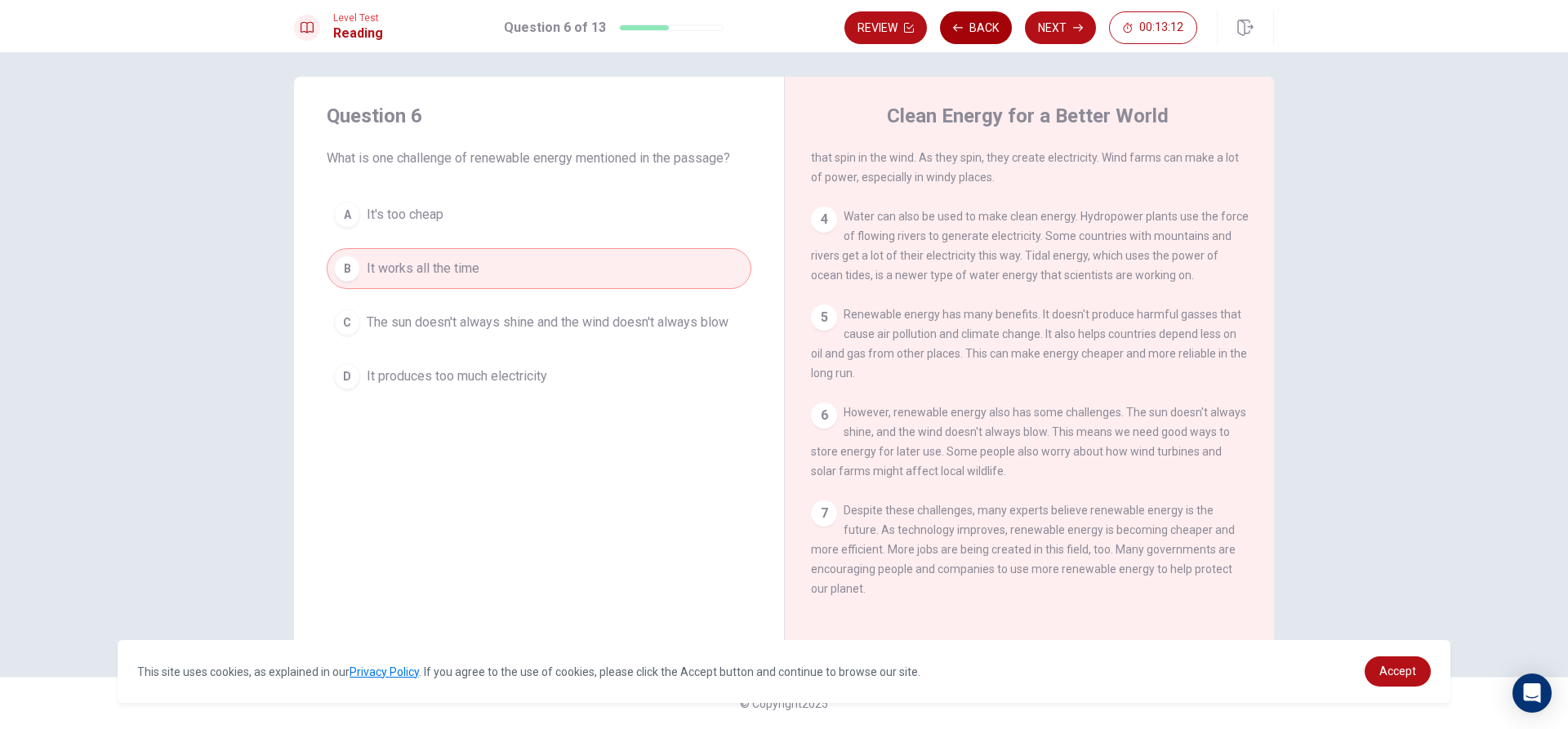
click at [981, 27] on button "Back" at bounding box center [975, 27] width 71 height 33
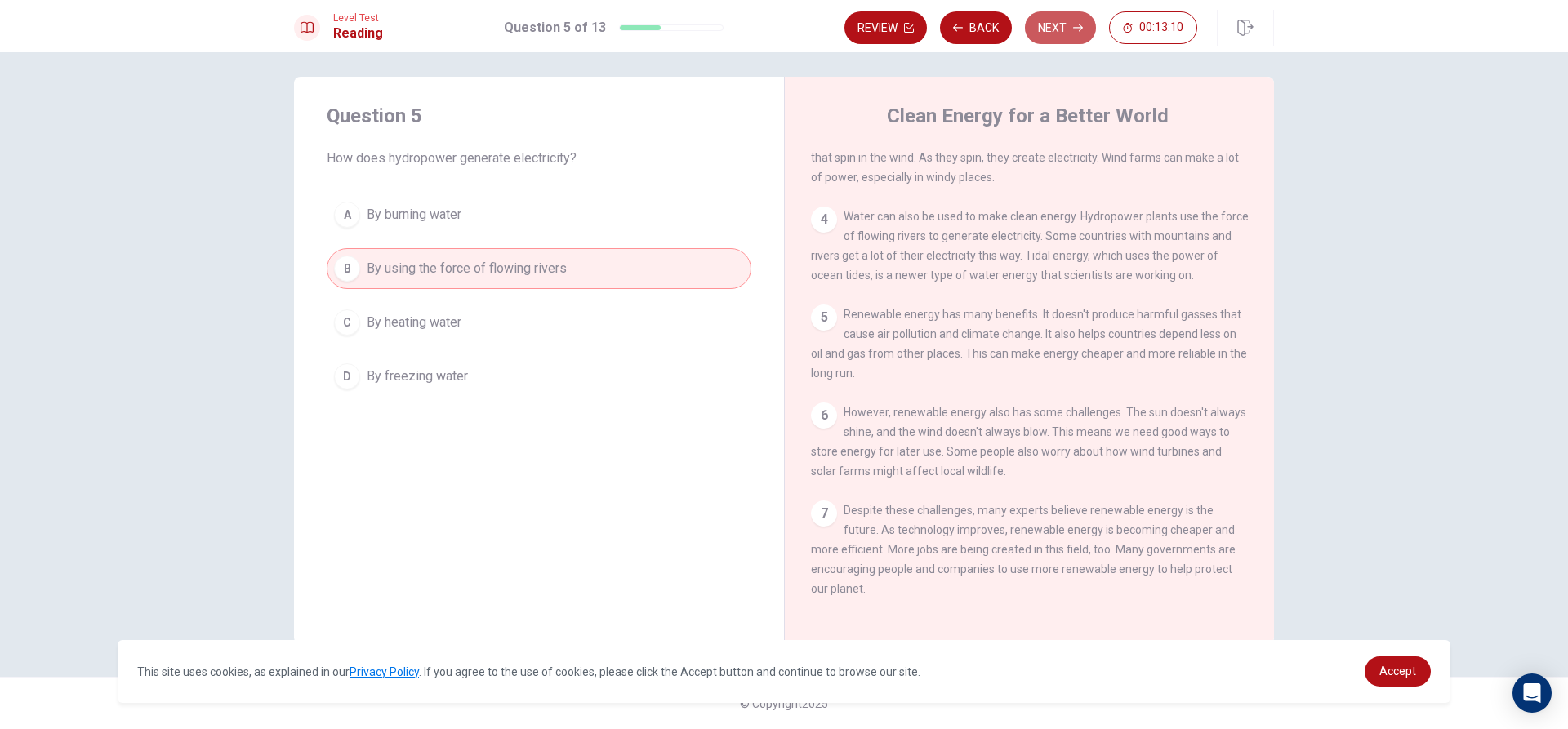
drag, startPoint x: 1080, startPoint y: 23, endPoint x: 1079, endPoint y: 32, distance: 9.1
click at [1080, 28] on icon "button" at bounding box center [1078, 27] width 10 height 10
click at [511, 315] on span "The sun doesn't always shine and the wind doesn't always blow" at bounding box center [547, 322] width 362 height 19
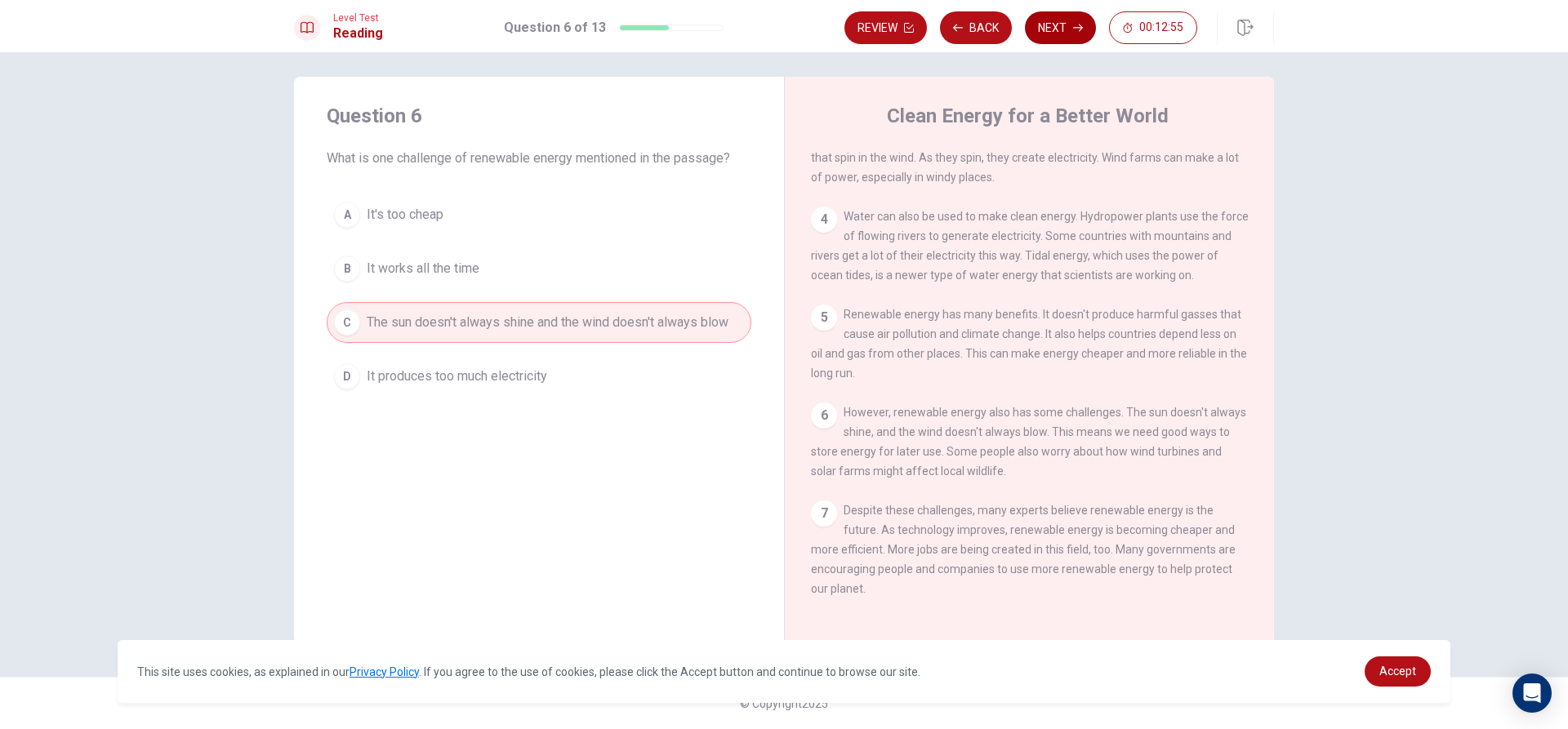
click at [1057, 14] on button "Next" at bounding box center [1061, 27] width 71 height 33
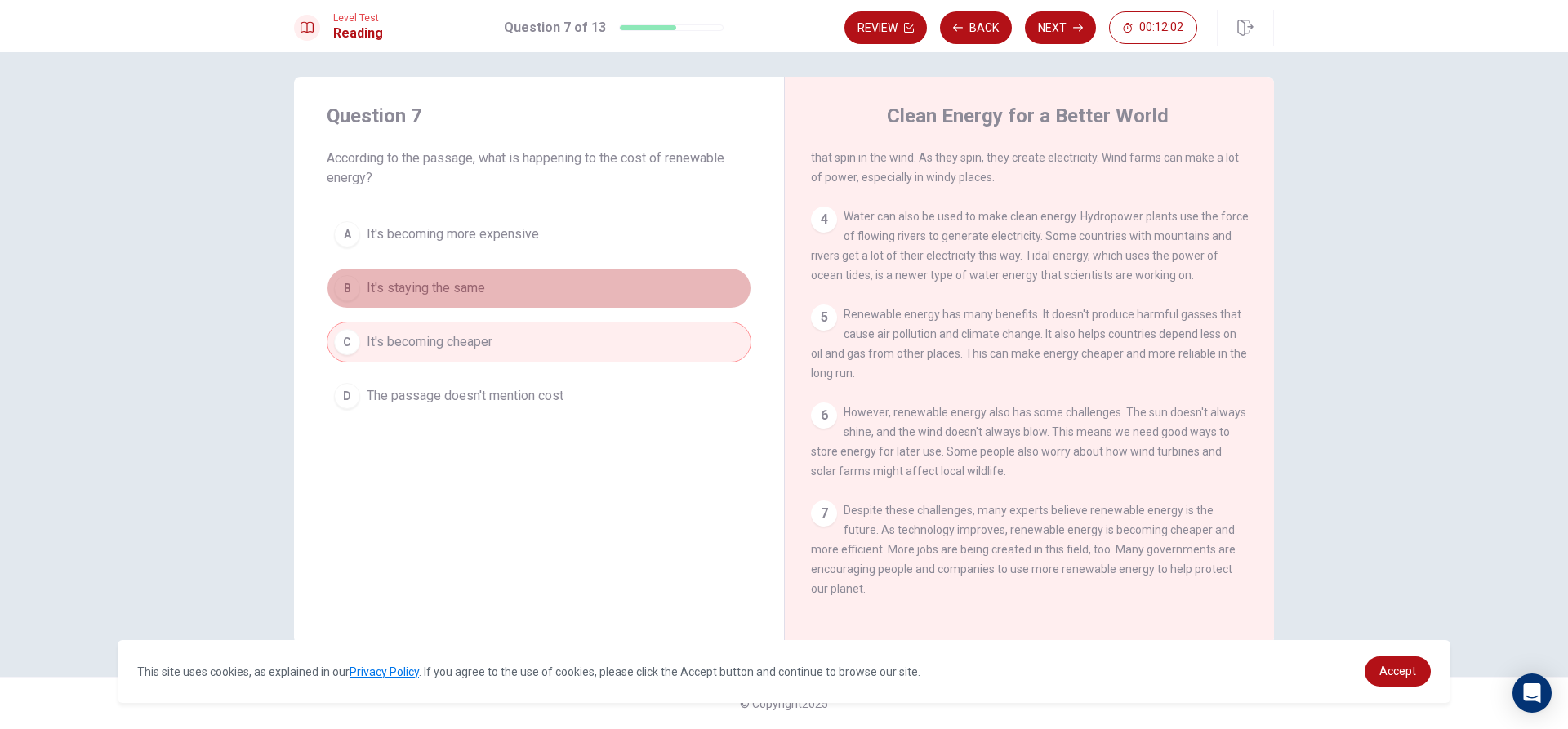
drag, startPoint x: 387, startPoint y: 291, endPoint x: 390, endPoint y: 264, distance: 27.2
click at [379, 306] on button "B It's staying the same" at bounding box center [539, 288] width 425 height 41
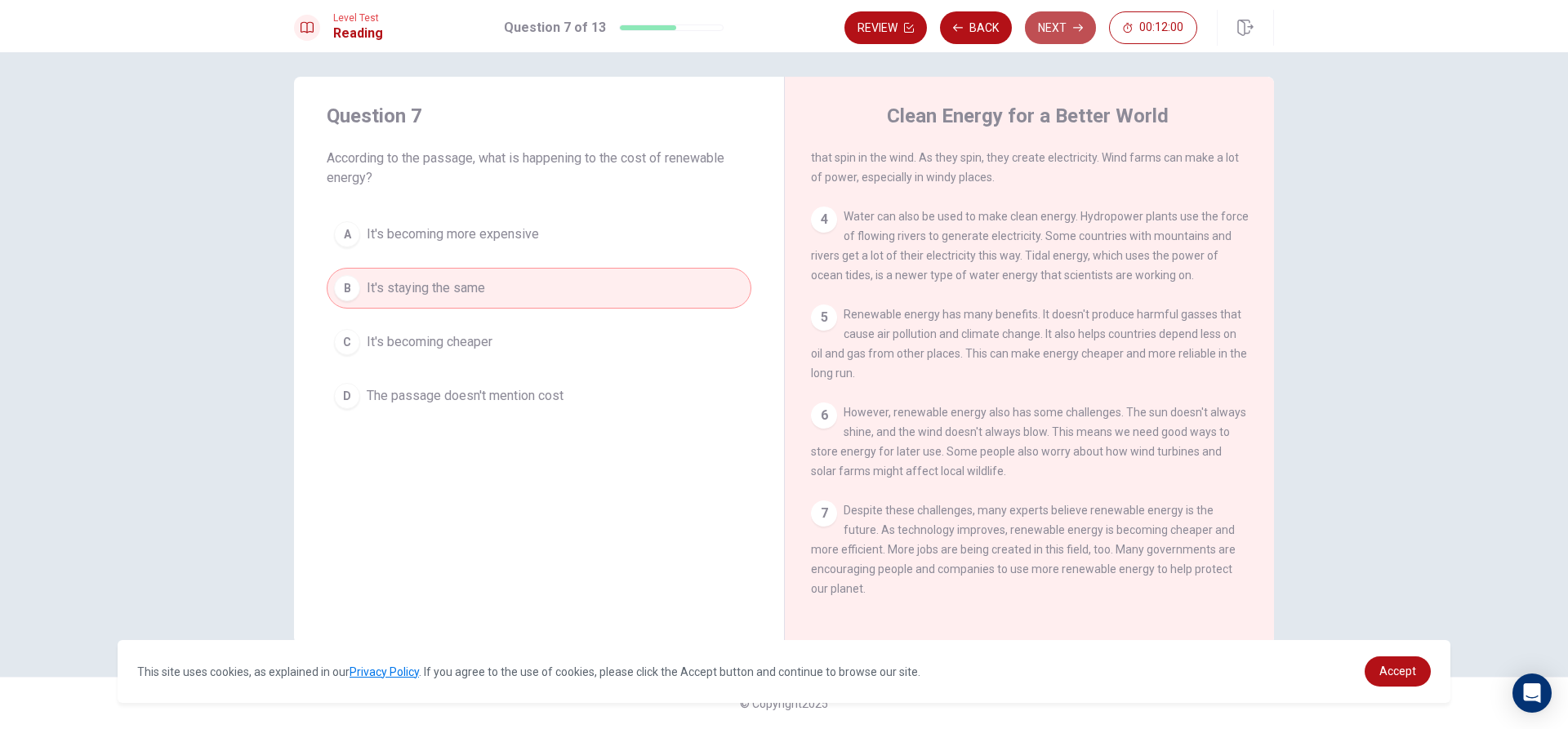
click at [1073, 25] on icon "button" at bounding box center [1078, 27] width 10 height 10
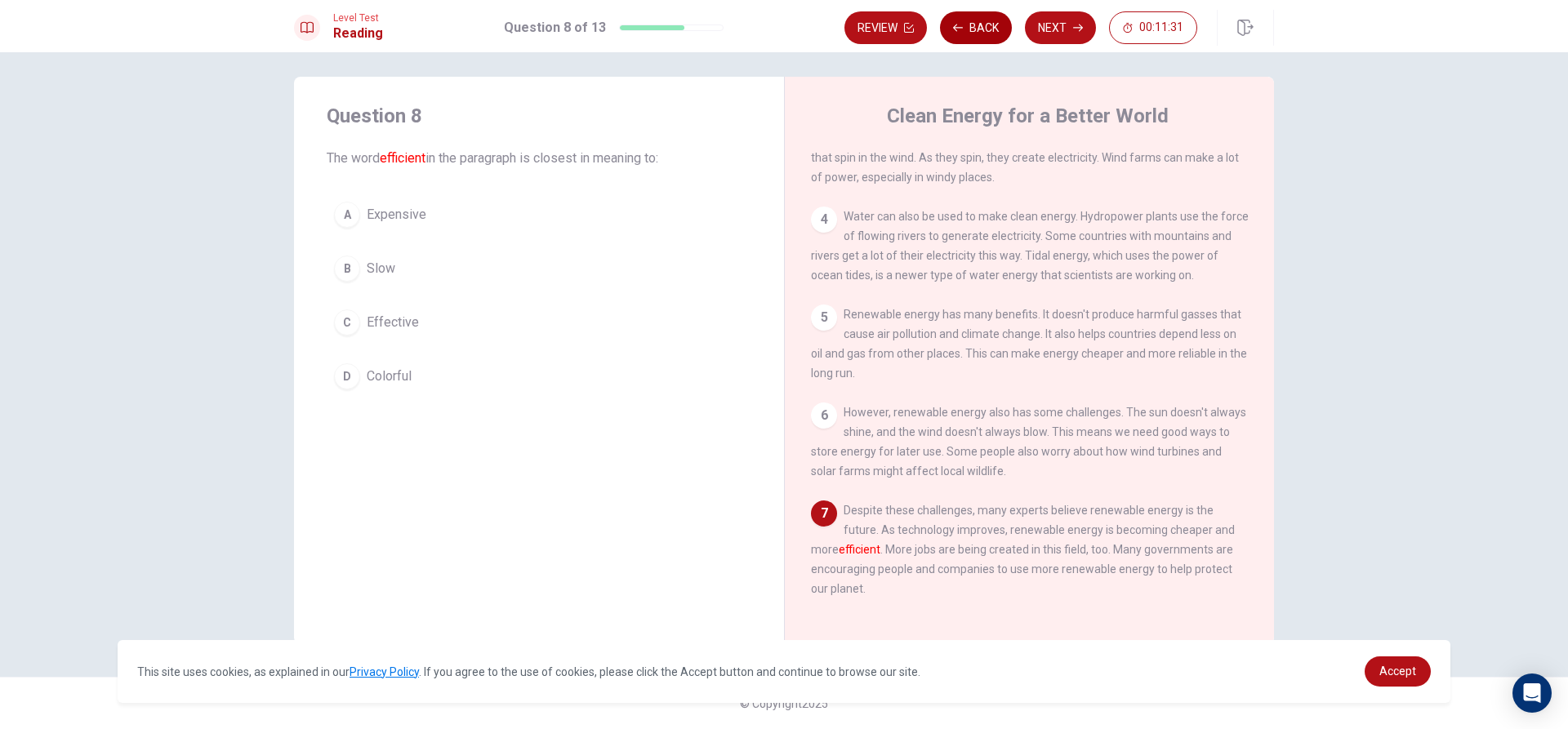
click at [963, 21] on button "Back" at bounding box center [975, 27] width 71 height 33
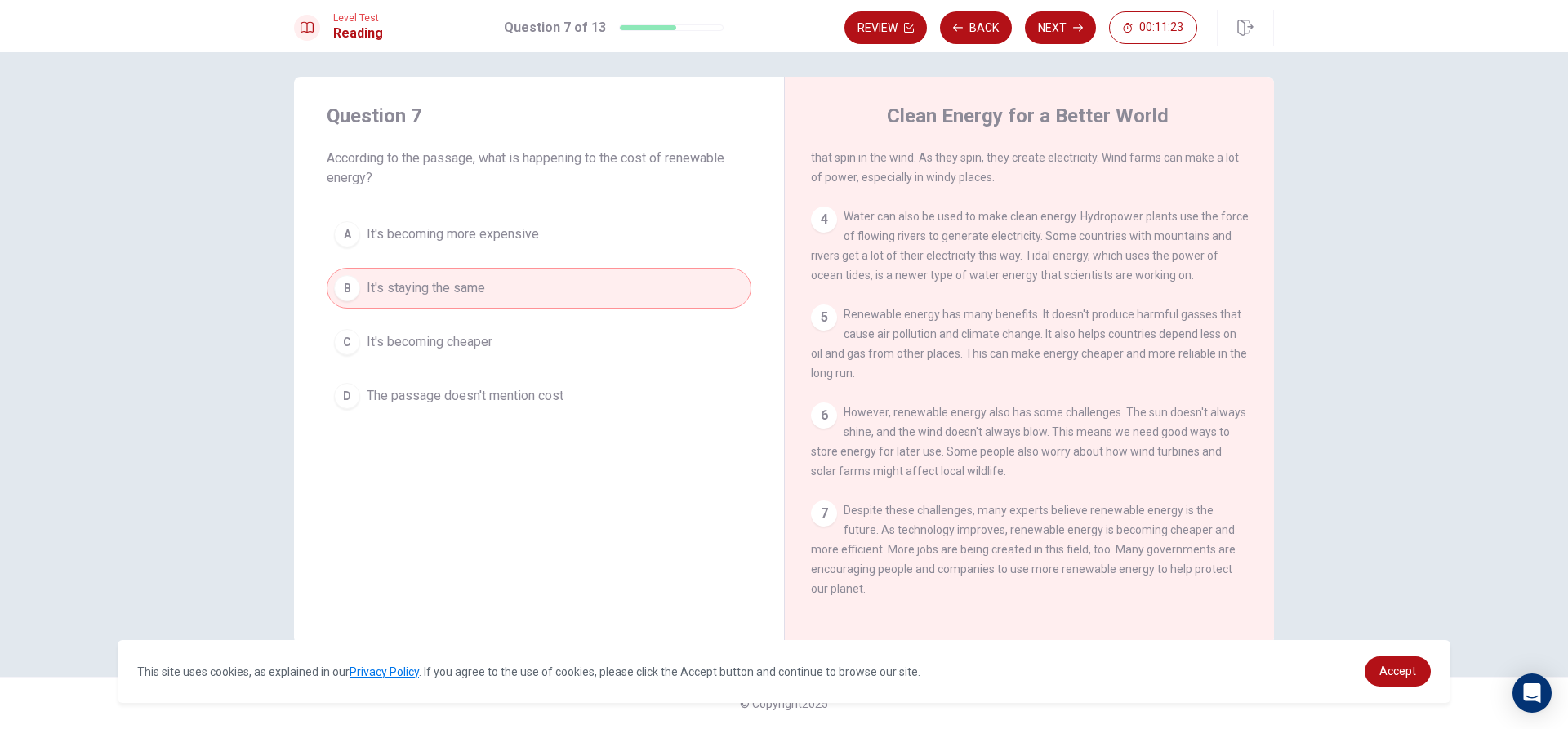
click at [455, 226] on span "It's becoming more expensive" at bounding box center [452, 234] width 172 height 19
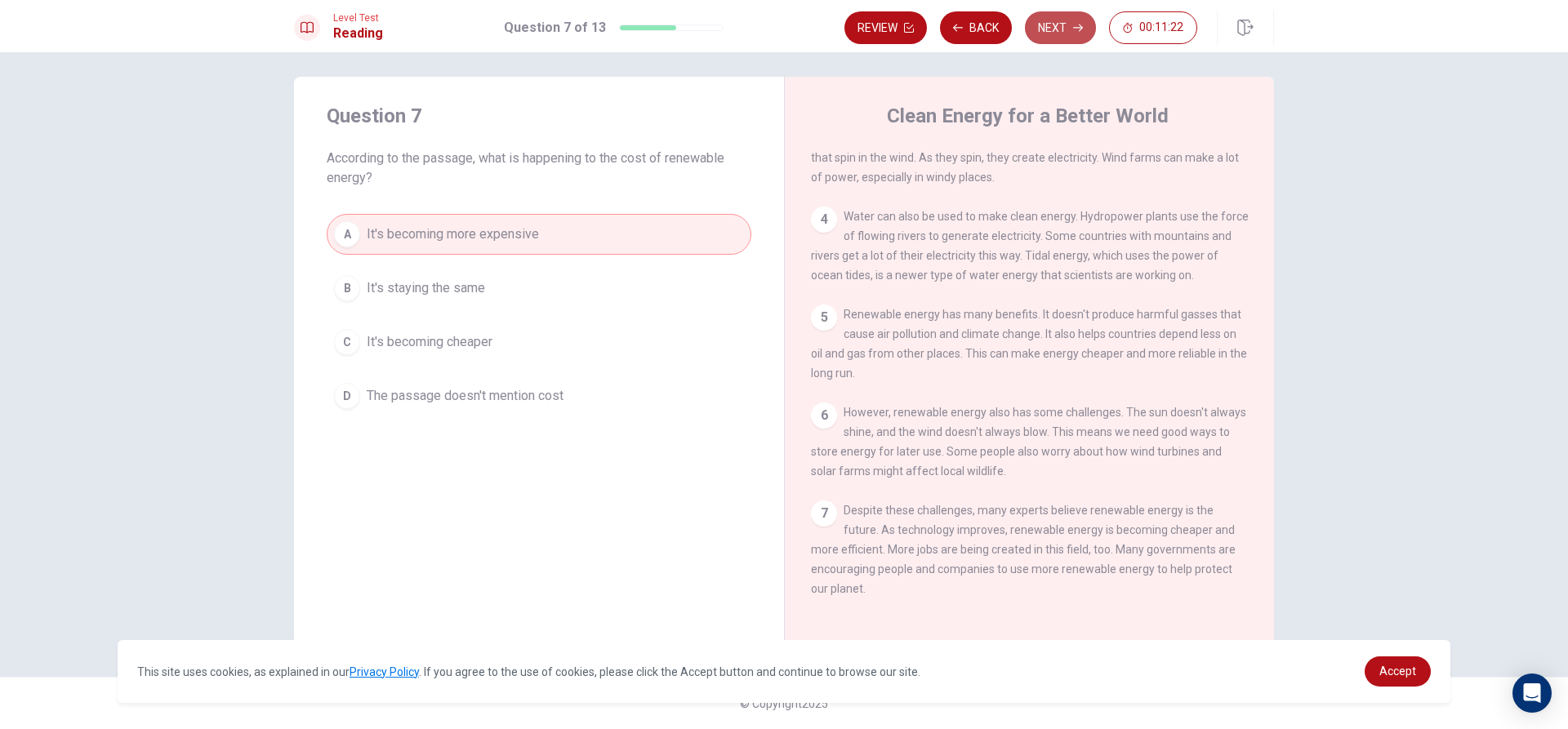
click at [1058, 21] on button "Next" at bounding box center [1061, 27] width 71 height 33
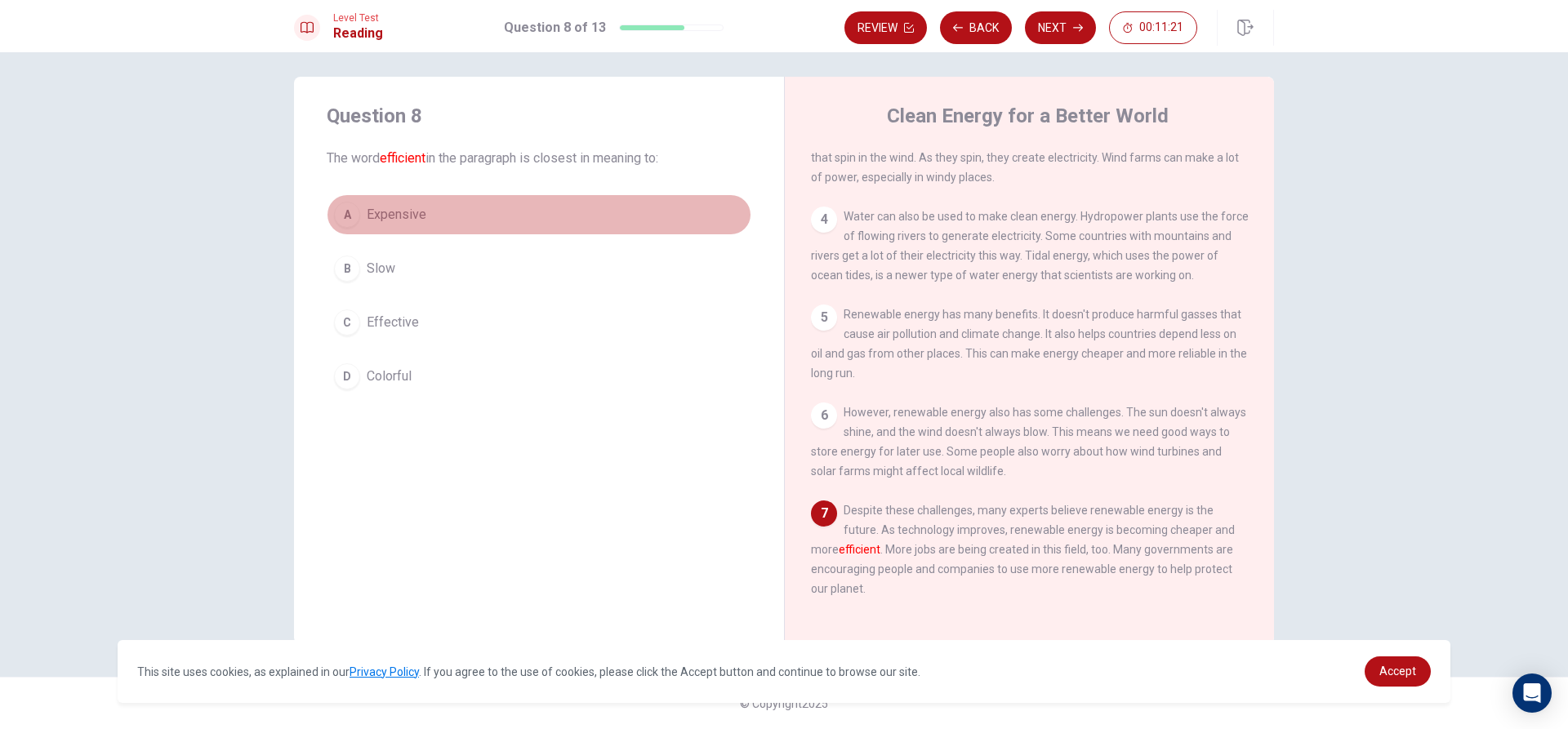
click at [383, 212] on span "Expensive" at bounding box center [396, 214] width 60 height 19
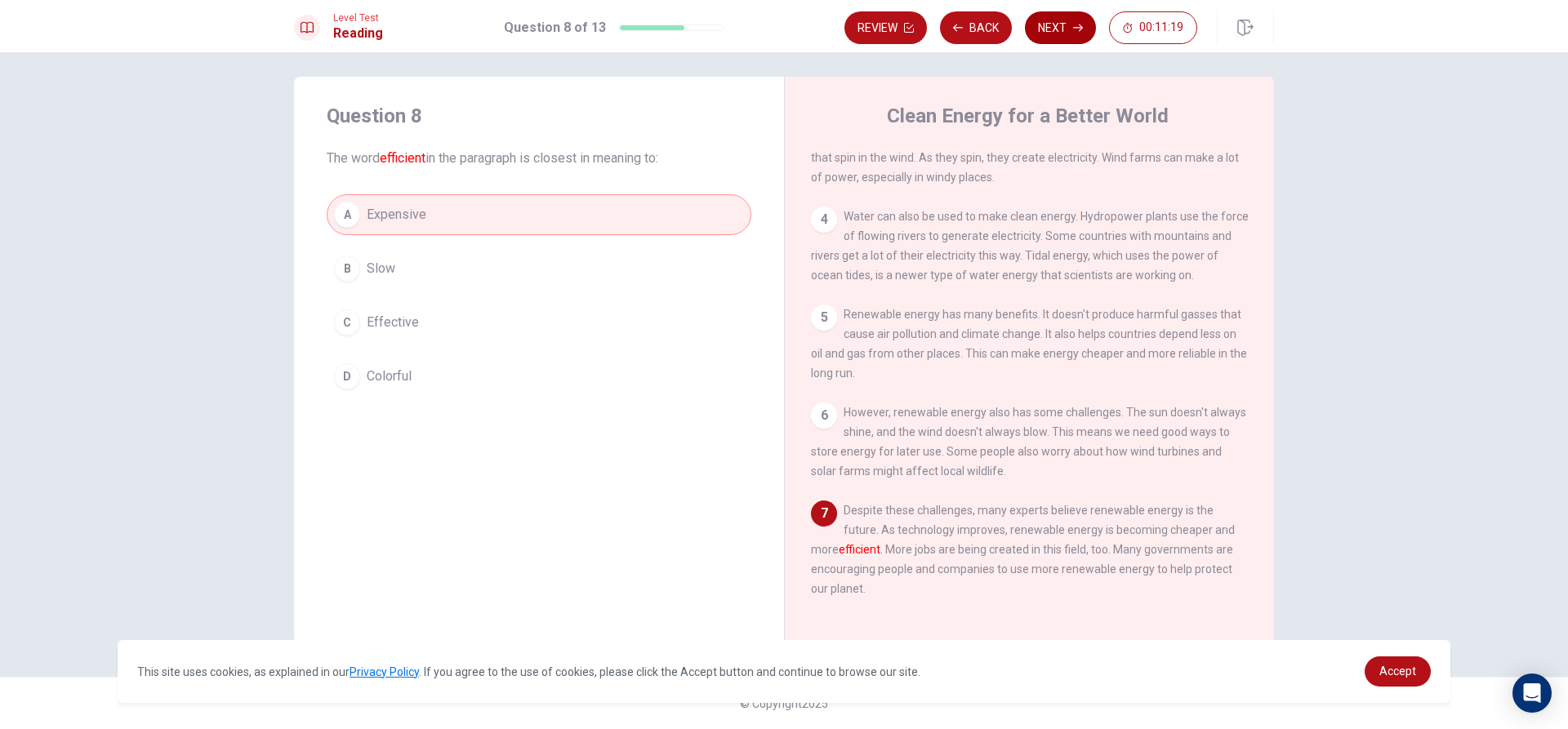
click at [1055, 19] on button "Next" at bounding box center [1061, 27] width 71 height 33
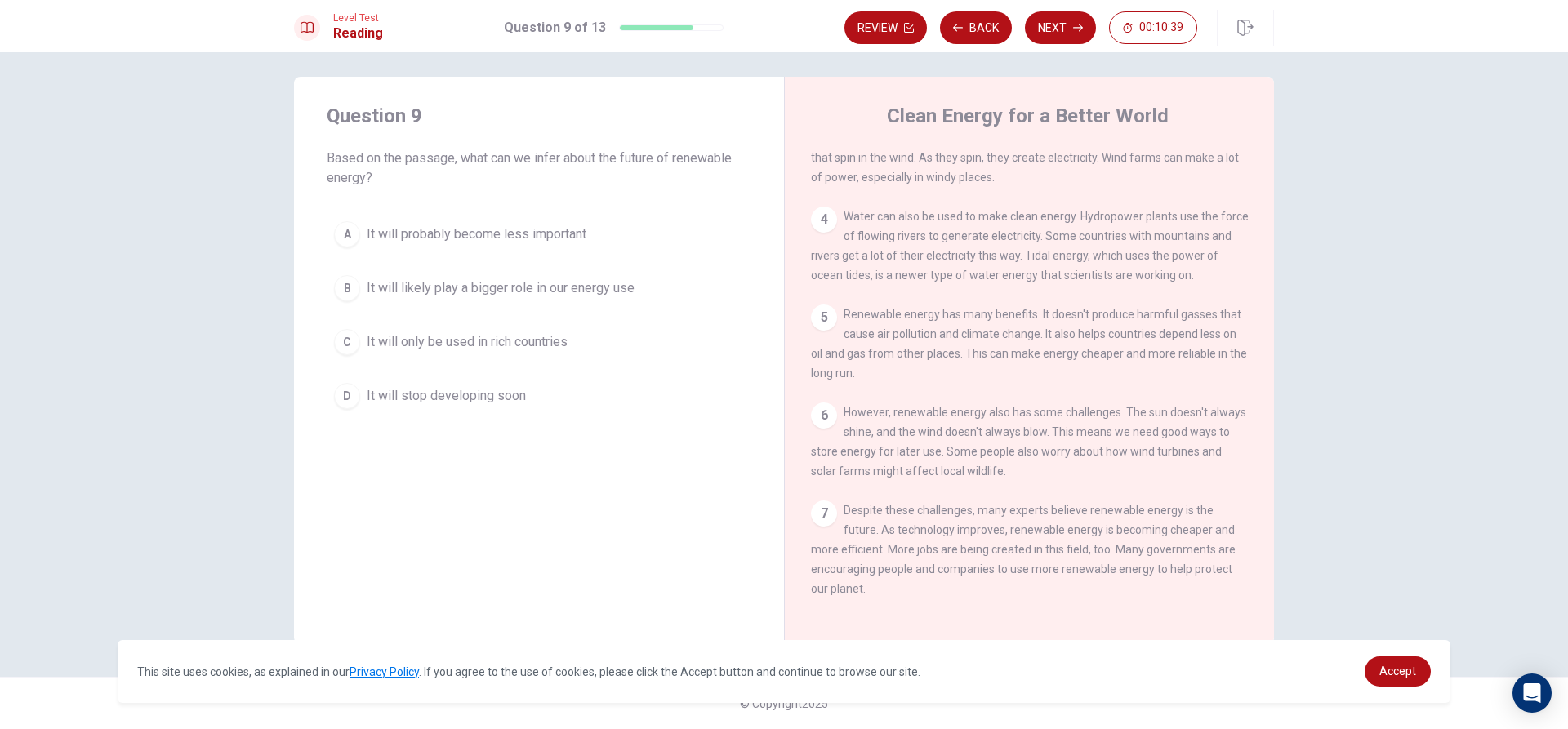
click at [471, 288] on span "It will likely play a bigger role in our energy use" at bounding box center [500, 288] width 267 height 19
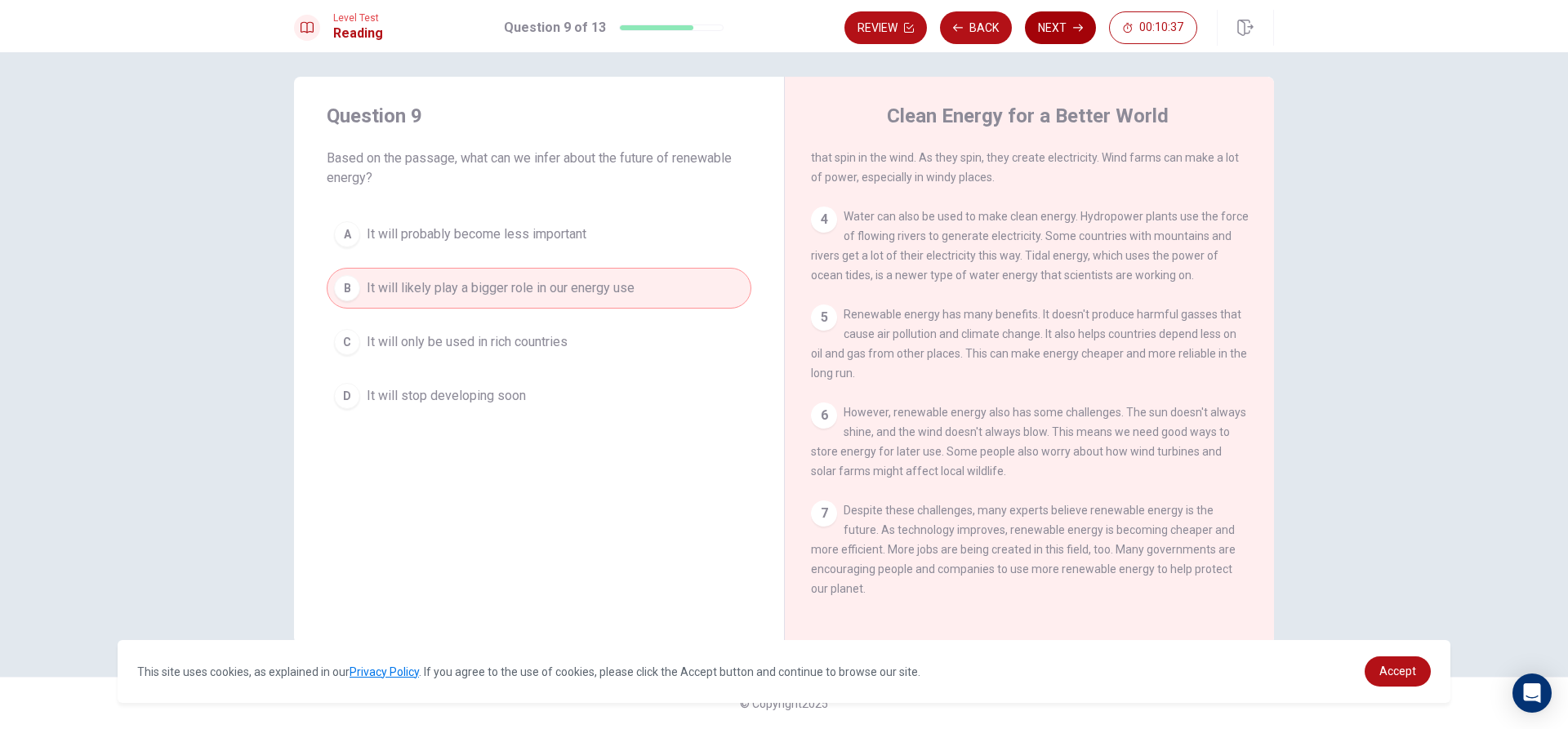
click at [1049, 20] on button "Next" at bounding box center [1061, 27] width 71 height 33
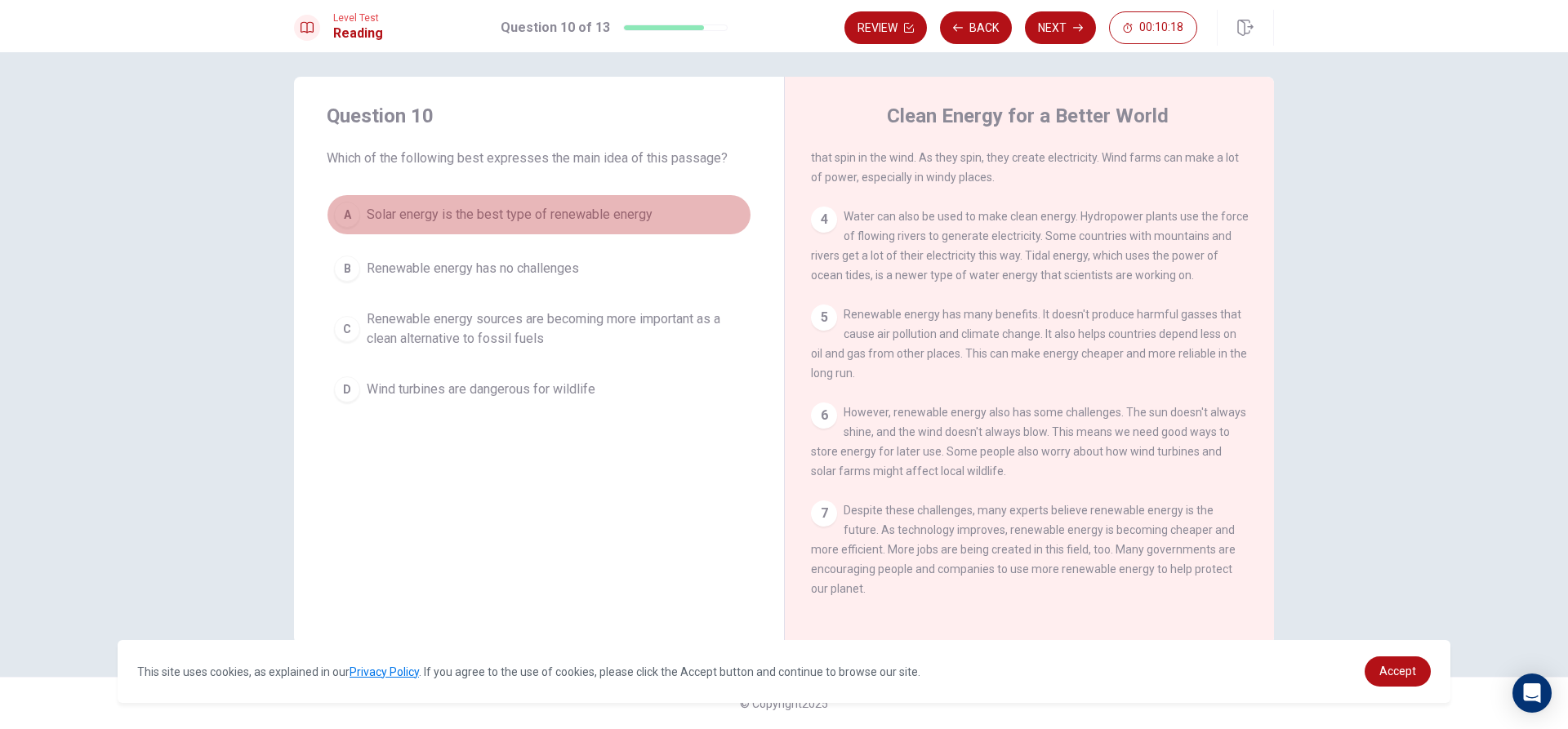
click at [537, 205] on span "Solar energy is the best type of renewable energy" at bounding box center [509, 214] width 286 height 19
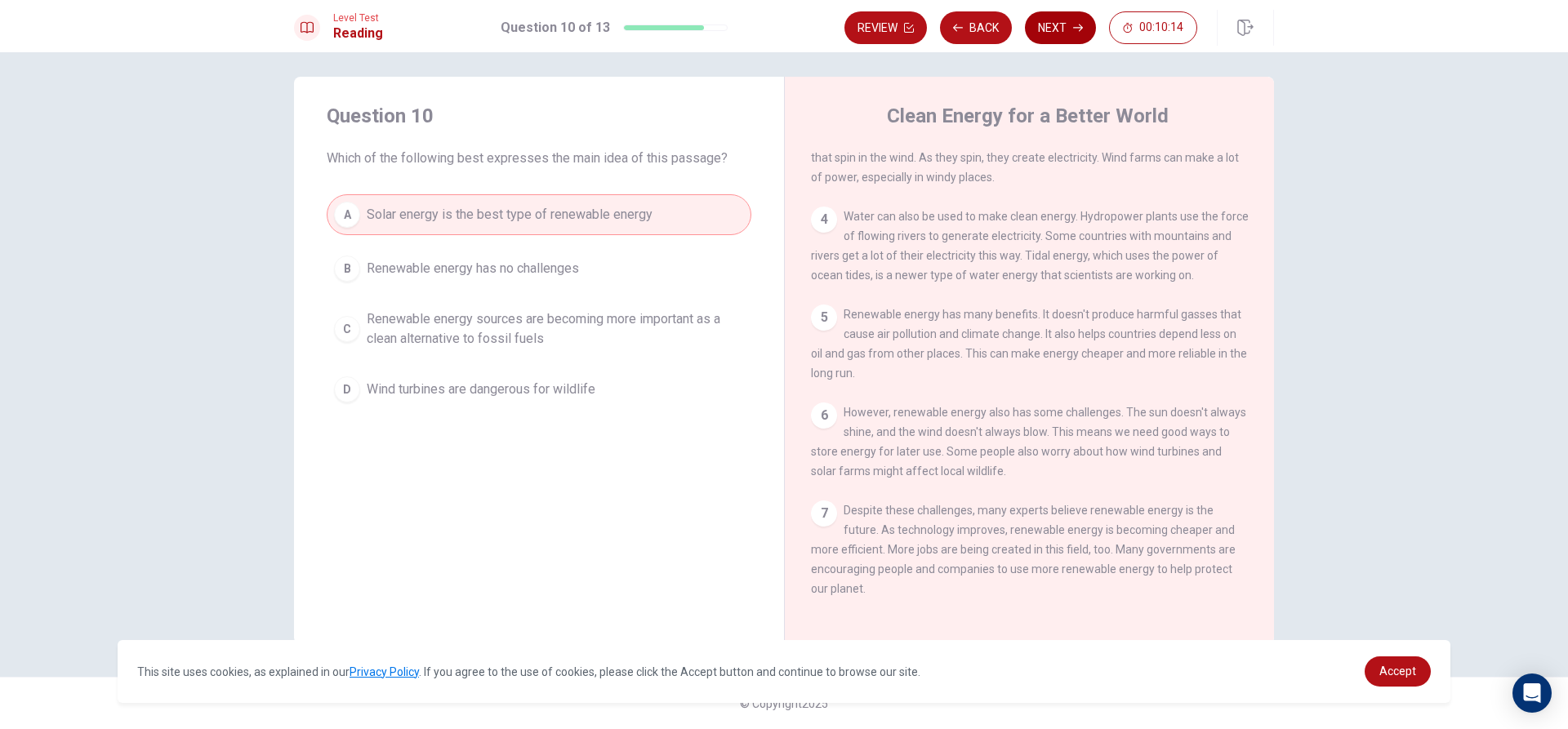
click at [1067, 17] on button "Next" at bounding box center [1061, 27] width 71 height 33
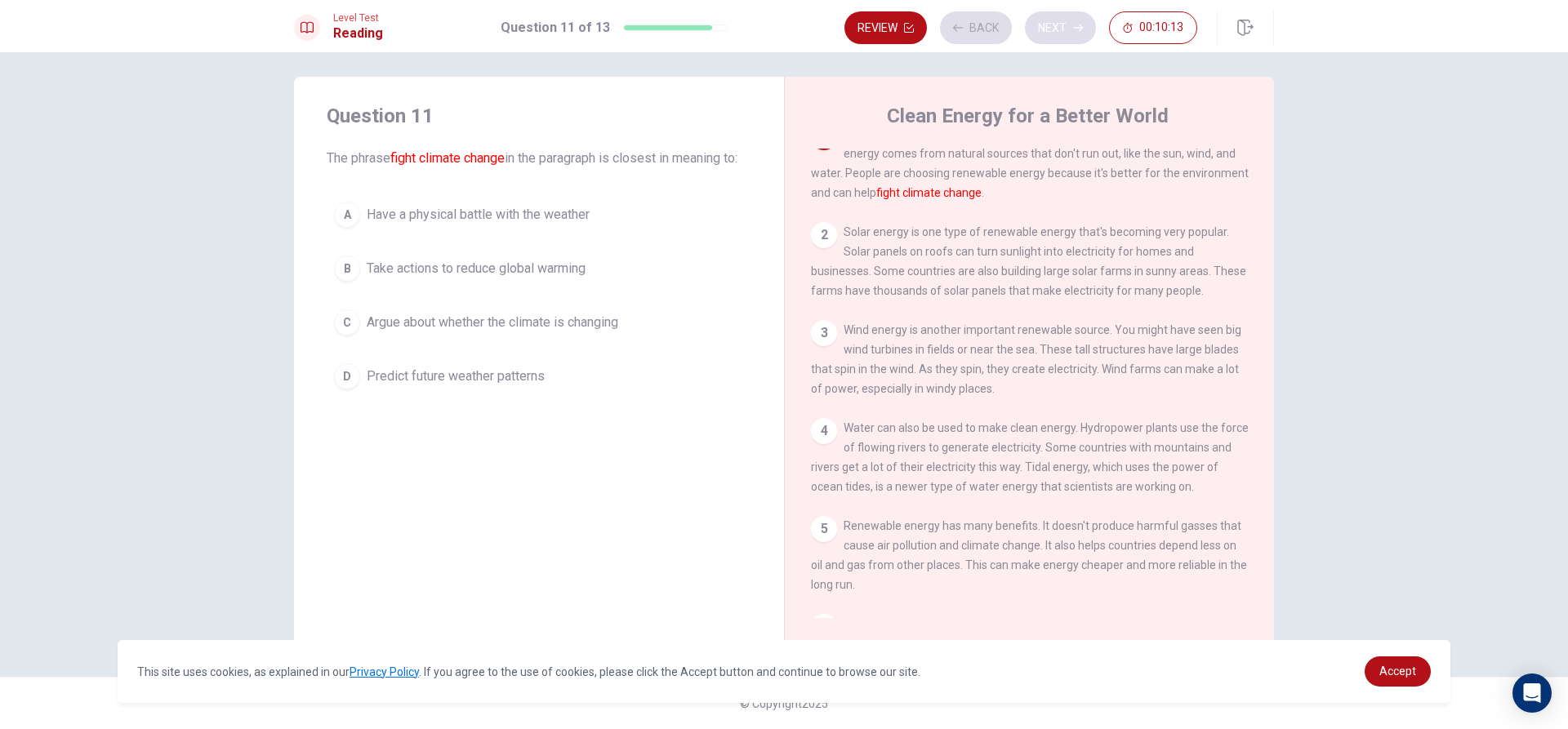
scroll to position [0, 0]
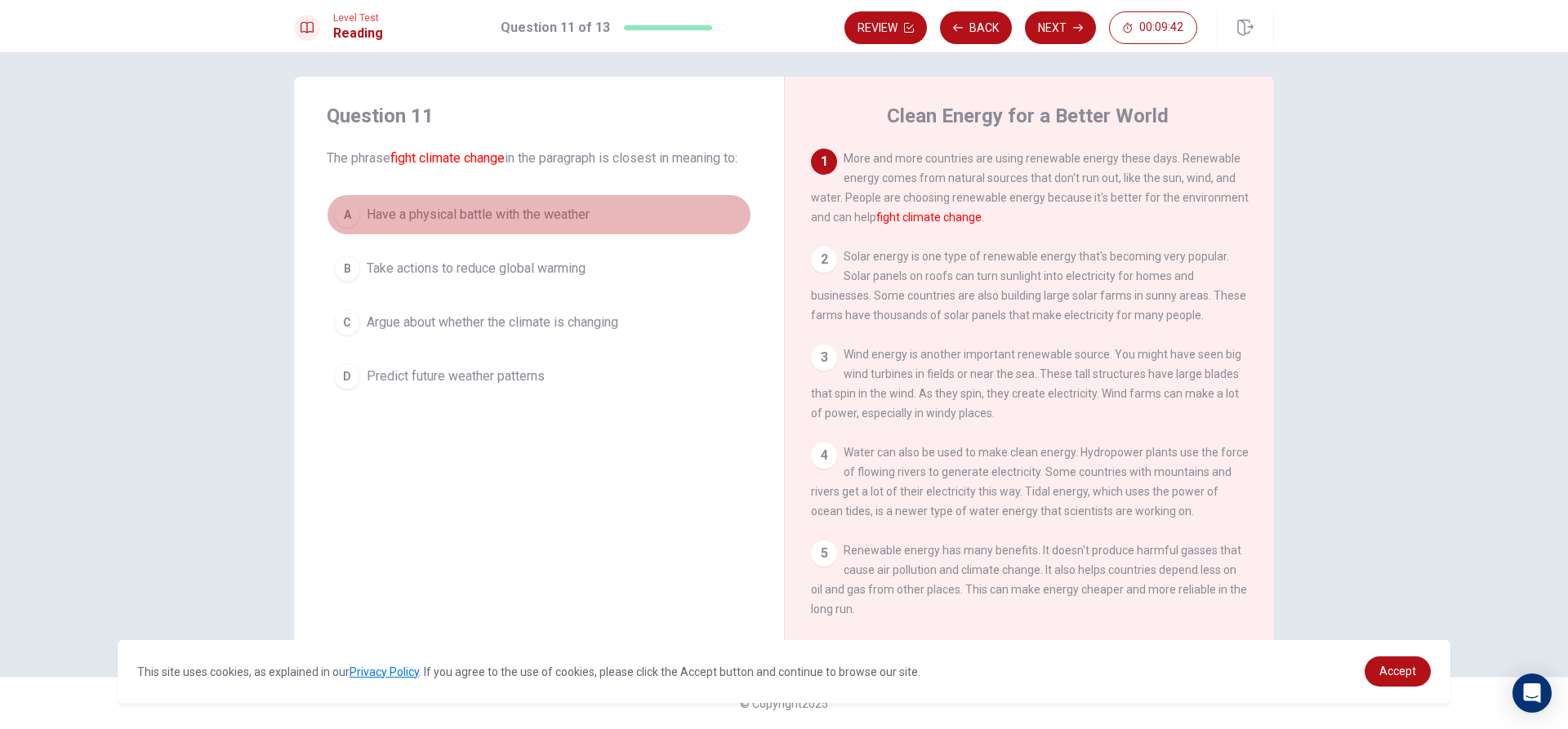
click at [453, 224] on span "Have a physical battle with the weather" at bounding box center [477, 214] width 223 height 19
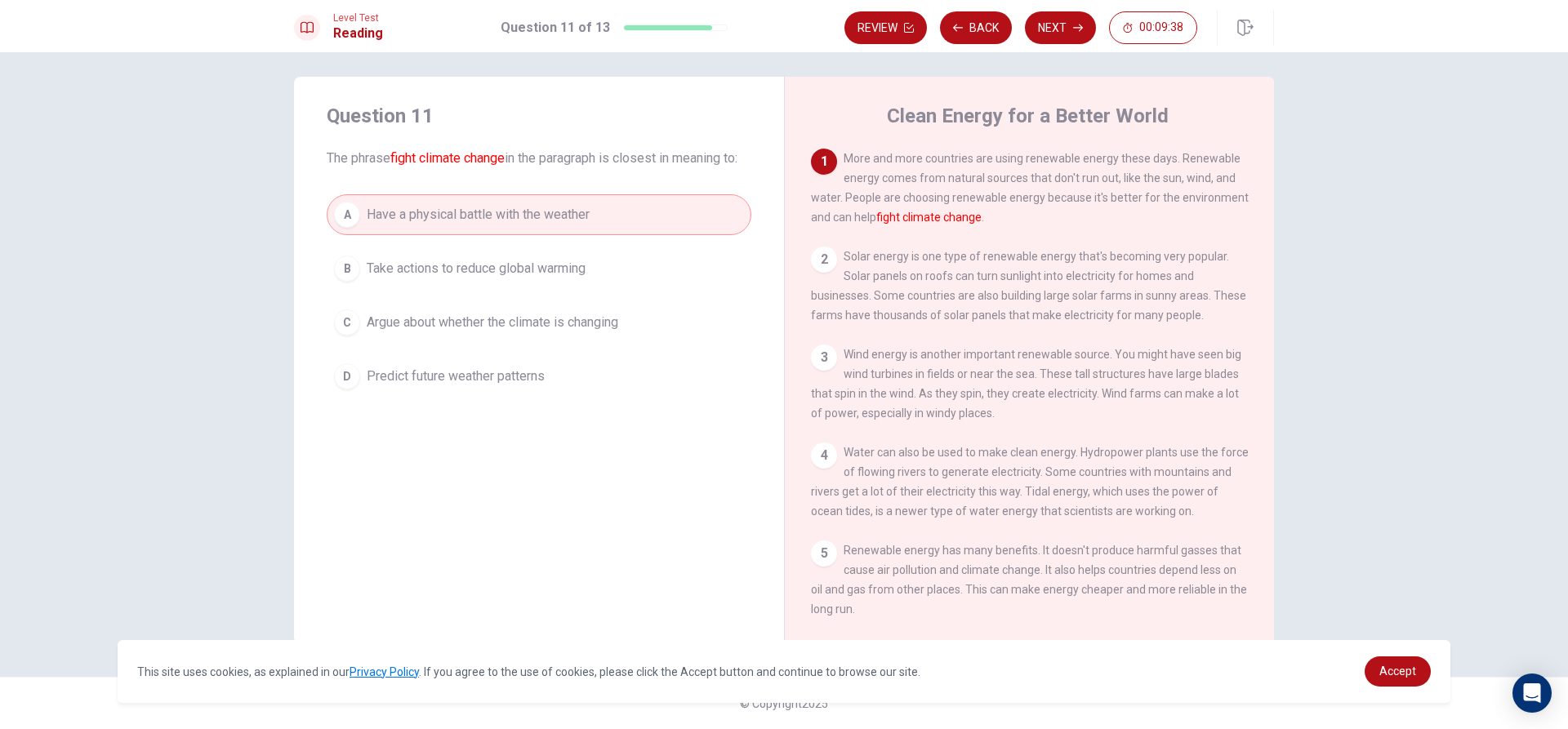
click at [444, 272] on button "B Take actions to reduce global warming" at bounding box center [539, 268] width 425 height 41
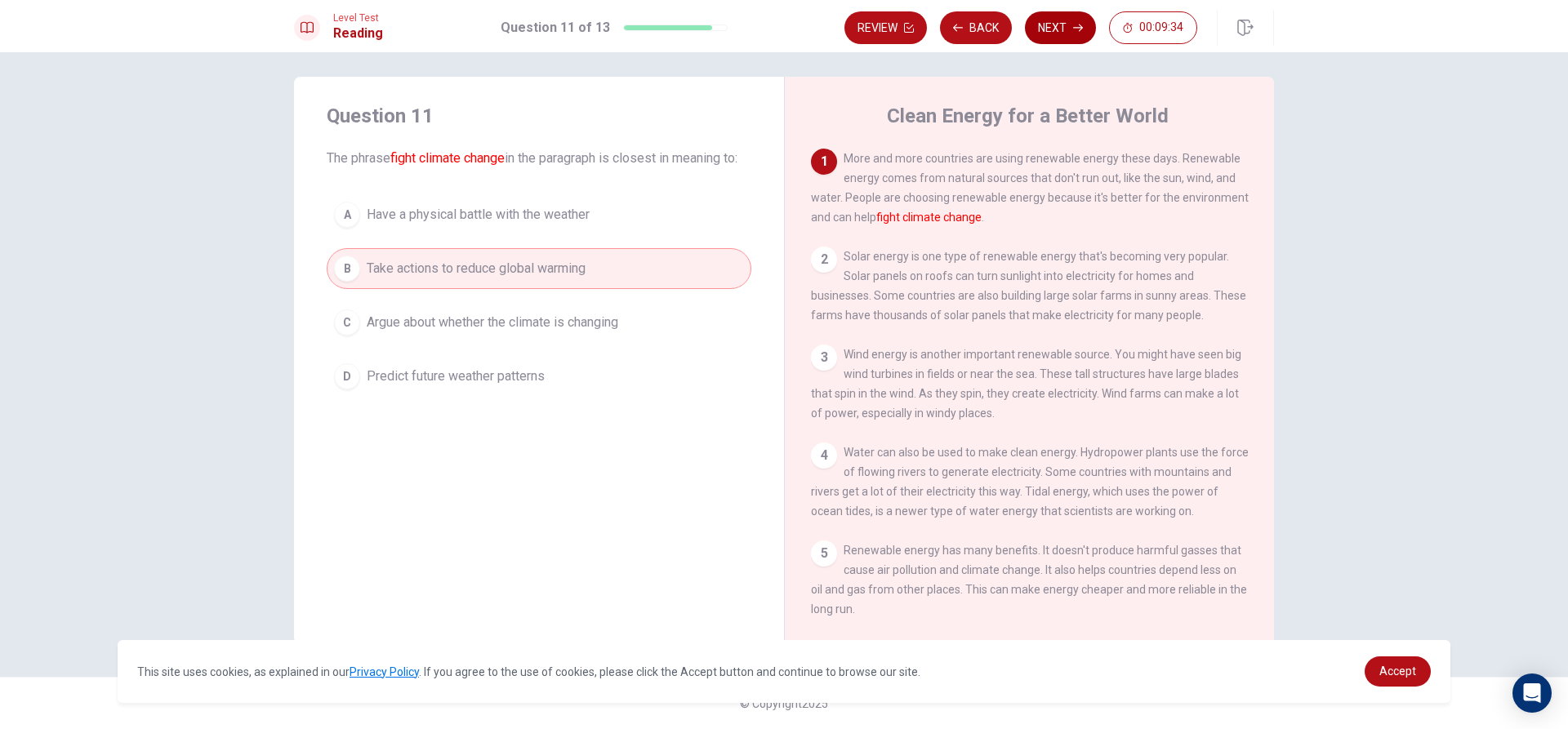
click at [1044, 17] on button "Next" at bounding box center [1061, 27] width 71 height 33
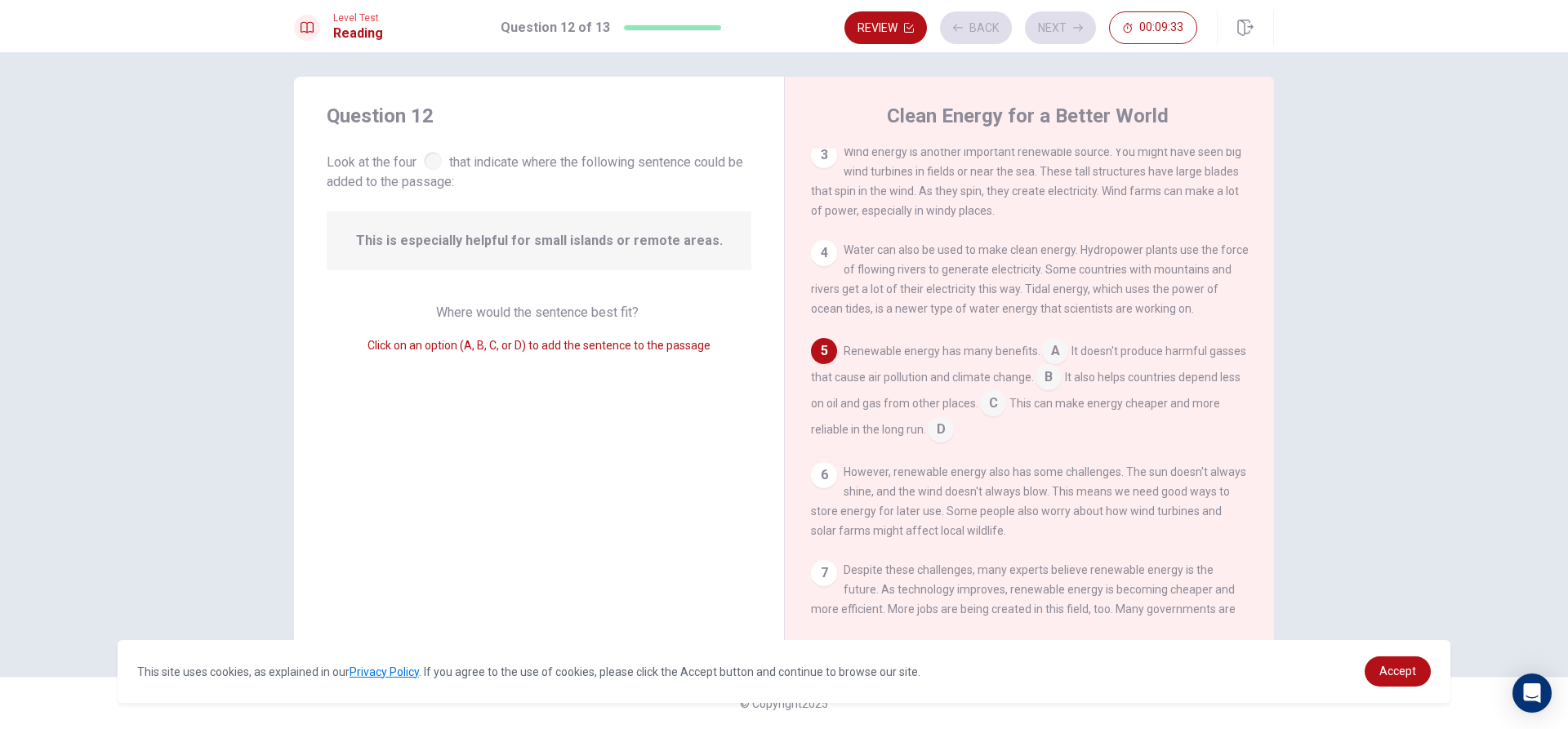
scroll to position [203, 0]
click at [510, 233] on span "This is especially helpful for small islands or remote areas." at bounding box center [539, 240] width 366 height 19
click at [1007, 409] on input at bounding box center [993, 404] width 27 height 27
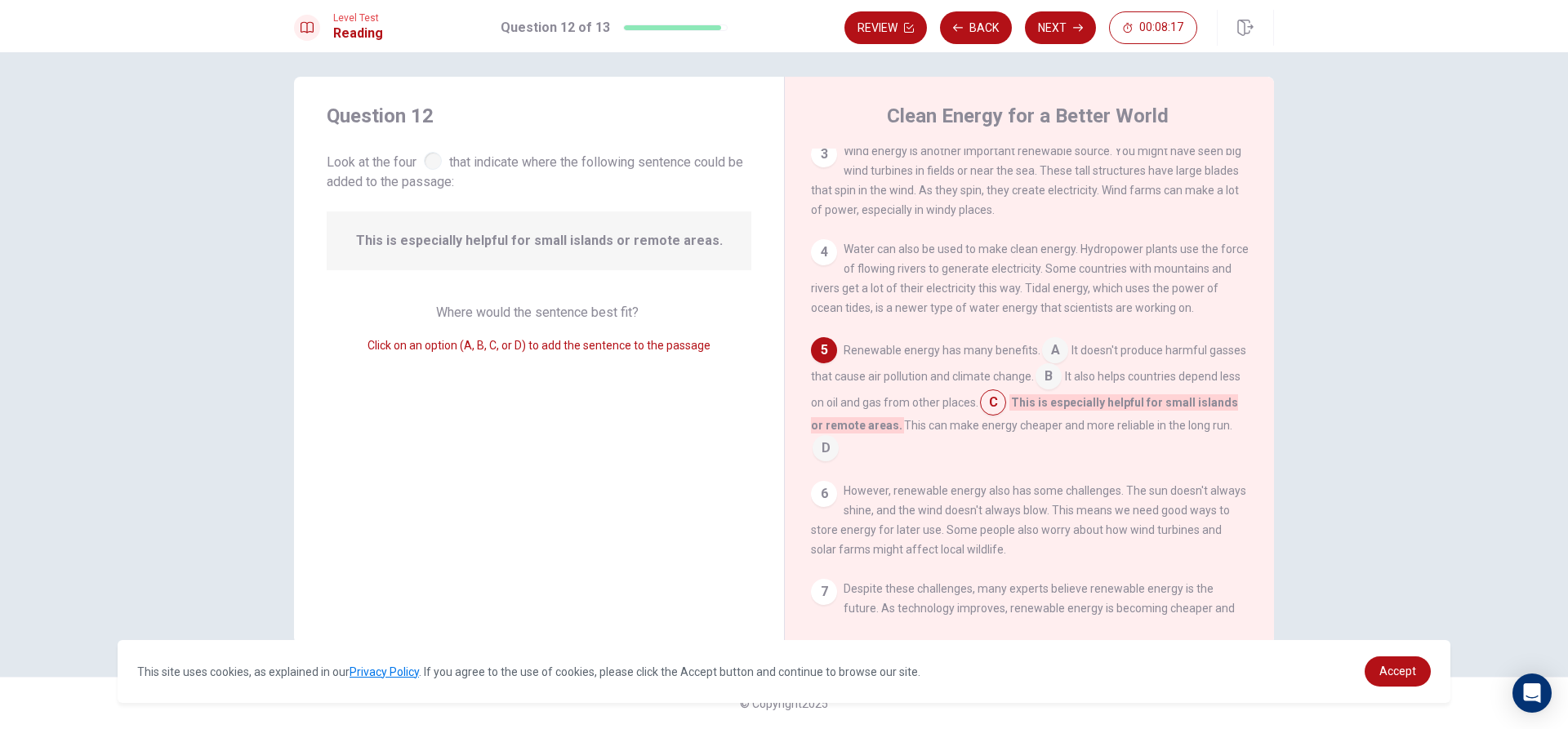
click at [1007, 415] on input at bounding box center [993, 404] width 27 height 27
click at [1050, 364] on input at bounding box center [1055, 352] width 27 height 27
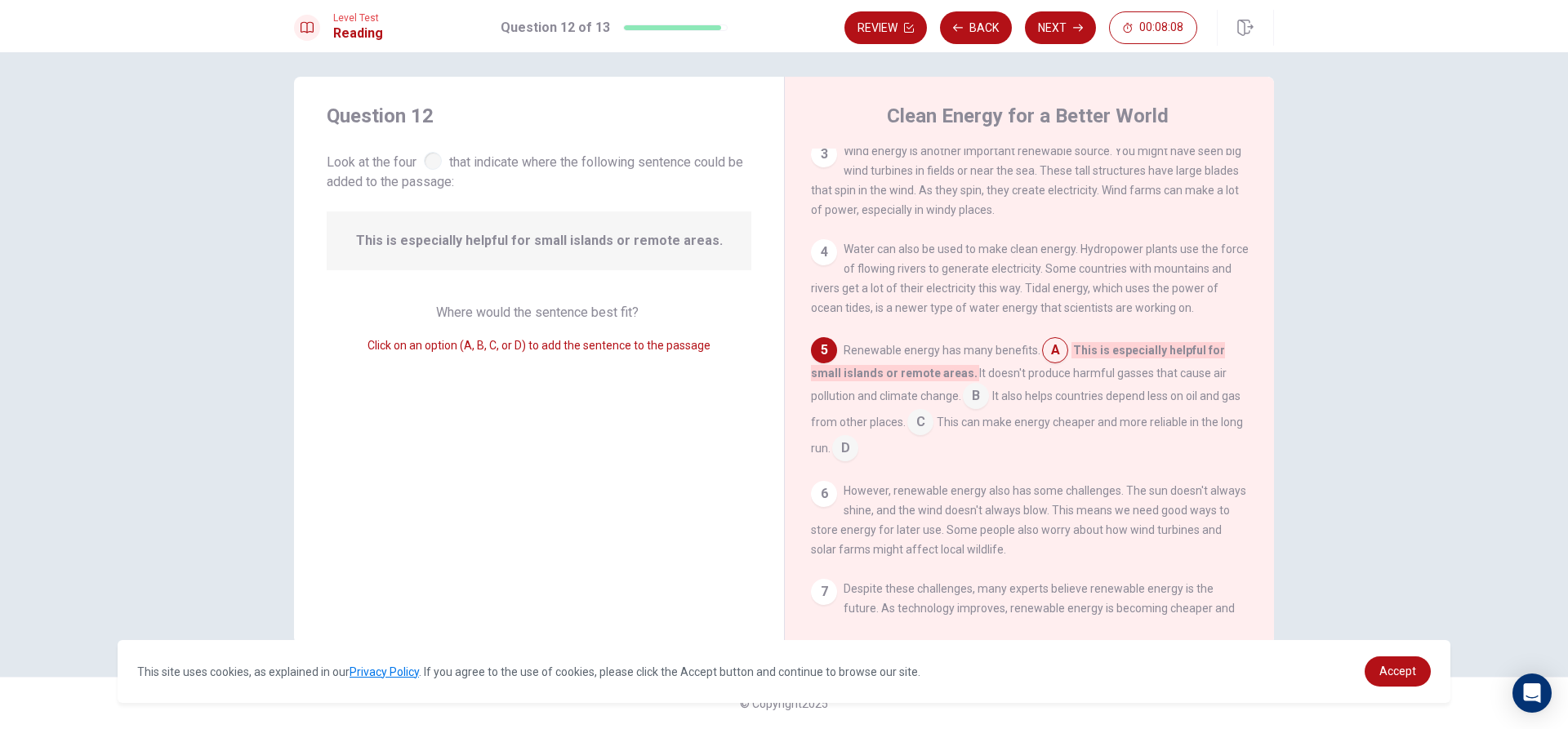
click at [933, 436] on input at bounding box center [920, 424] width 27 height 27
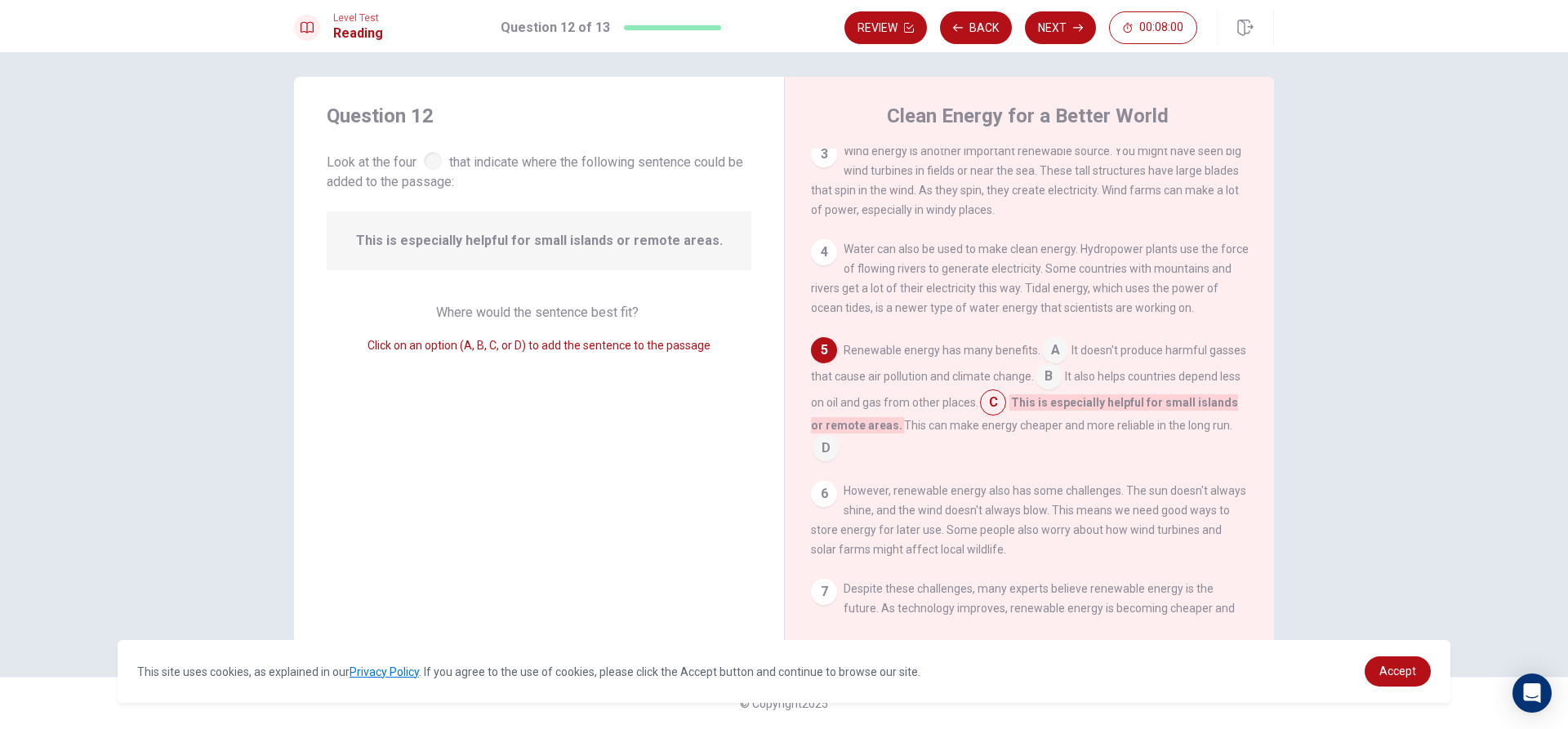
click at [1062, 388] on input at bounding box center [1049, 378] width 27 height 27
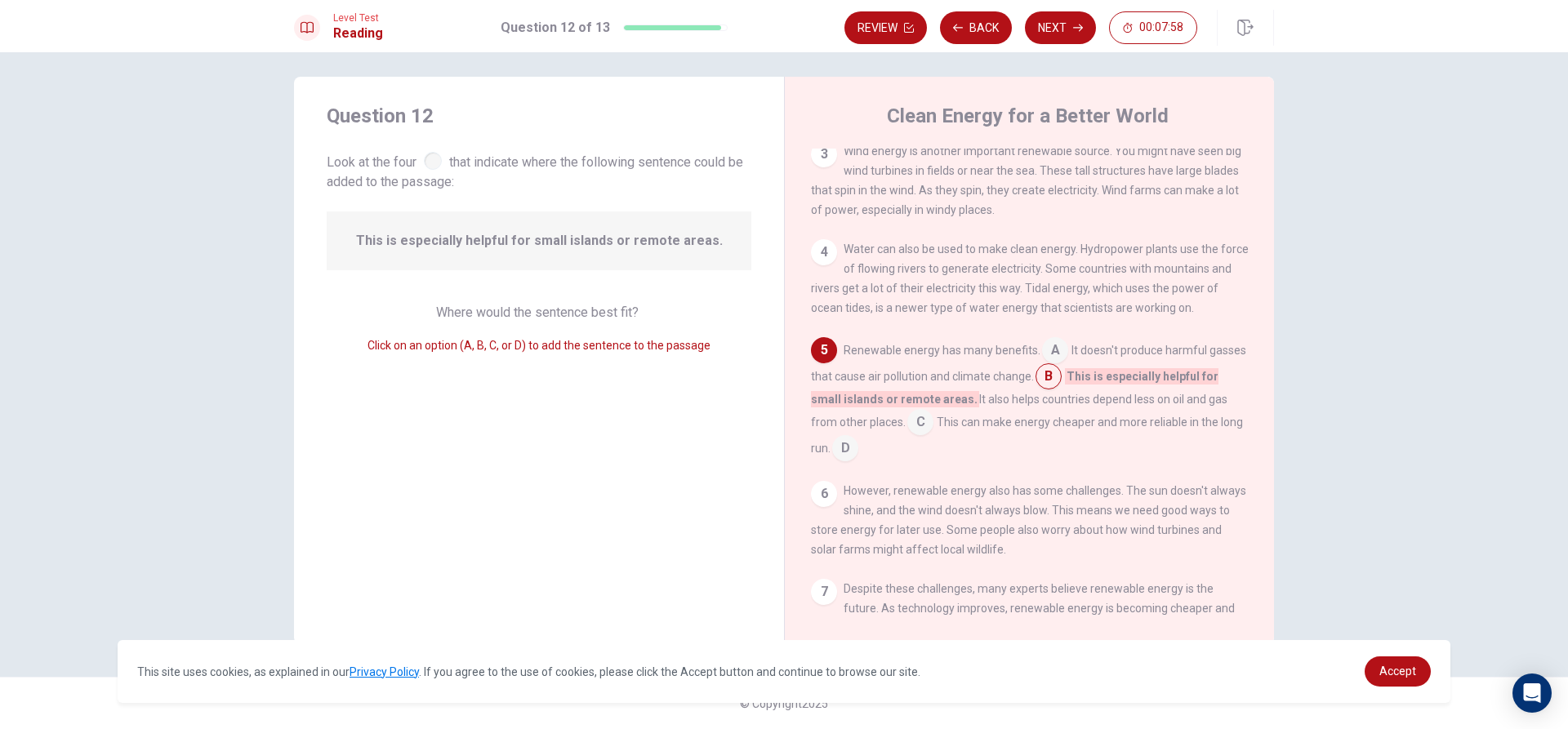
click at [1046, 361] on input at bounding box center [1055, 352] width 27 height 27
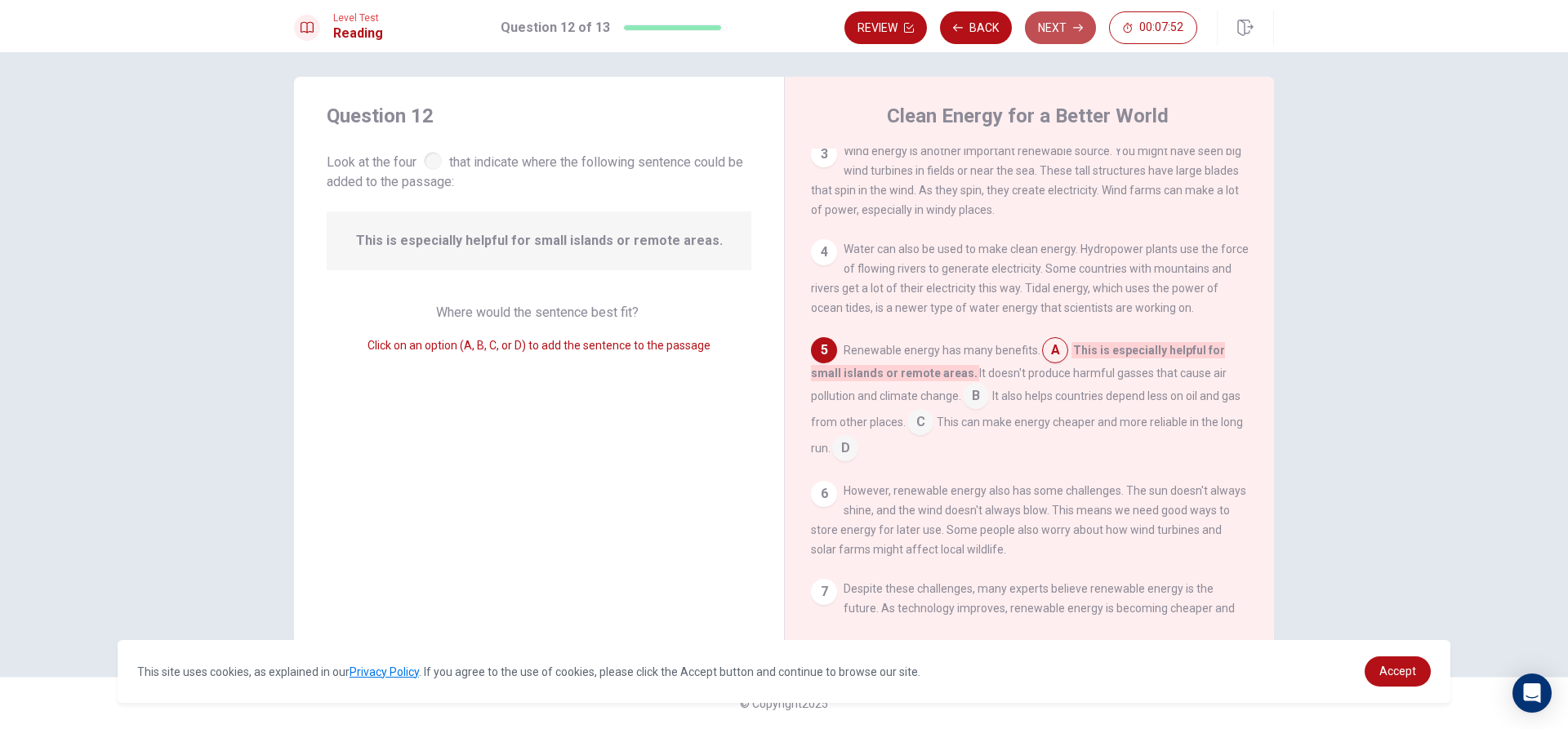
click at [1072, 16] on button "Next" at bounding box center [1061, 27] width 71 height 33
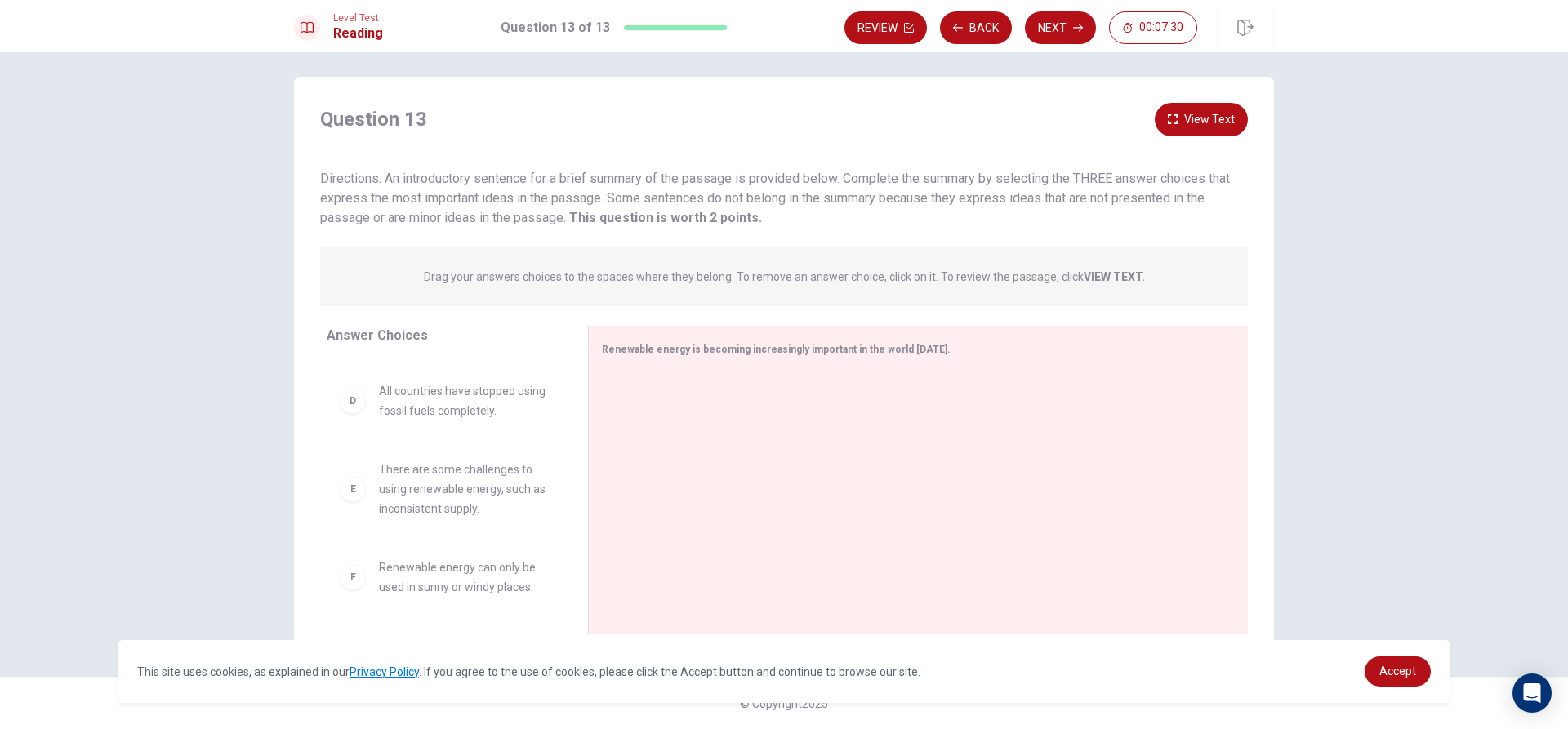
scroll to position [0, 0]
click at [358, 396] on div "A" at bounding box center [353, 391] width 27 height 27
drag, startPoint x: 353, startPoint y: 396, endPoint x: 752, endPoint y: 401, distance: 399.0
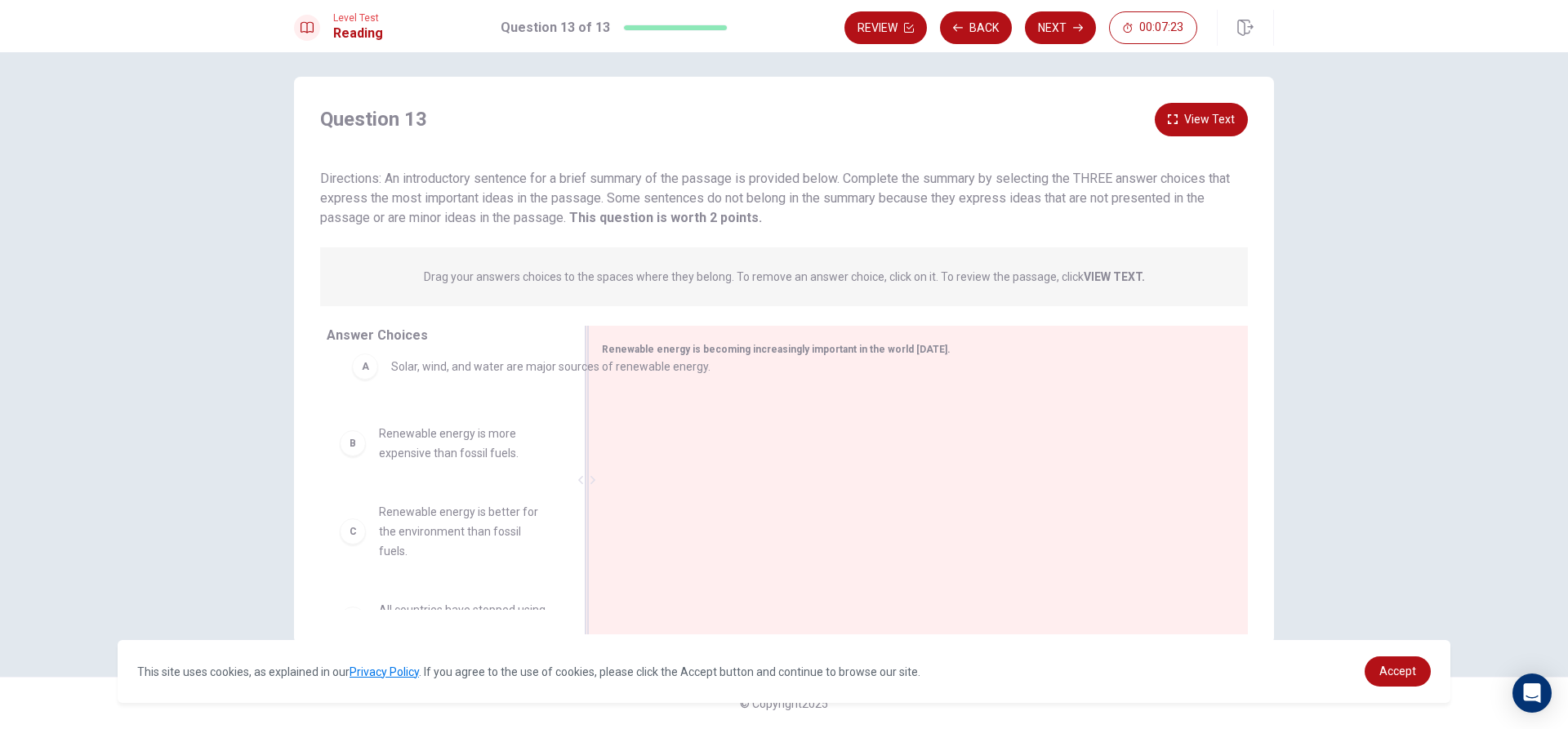
drag, startPoint x: 625, startPoint y: 407, endPoint x: 360, endPoint y: 381, distance: 266.3
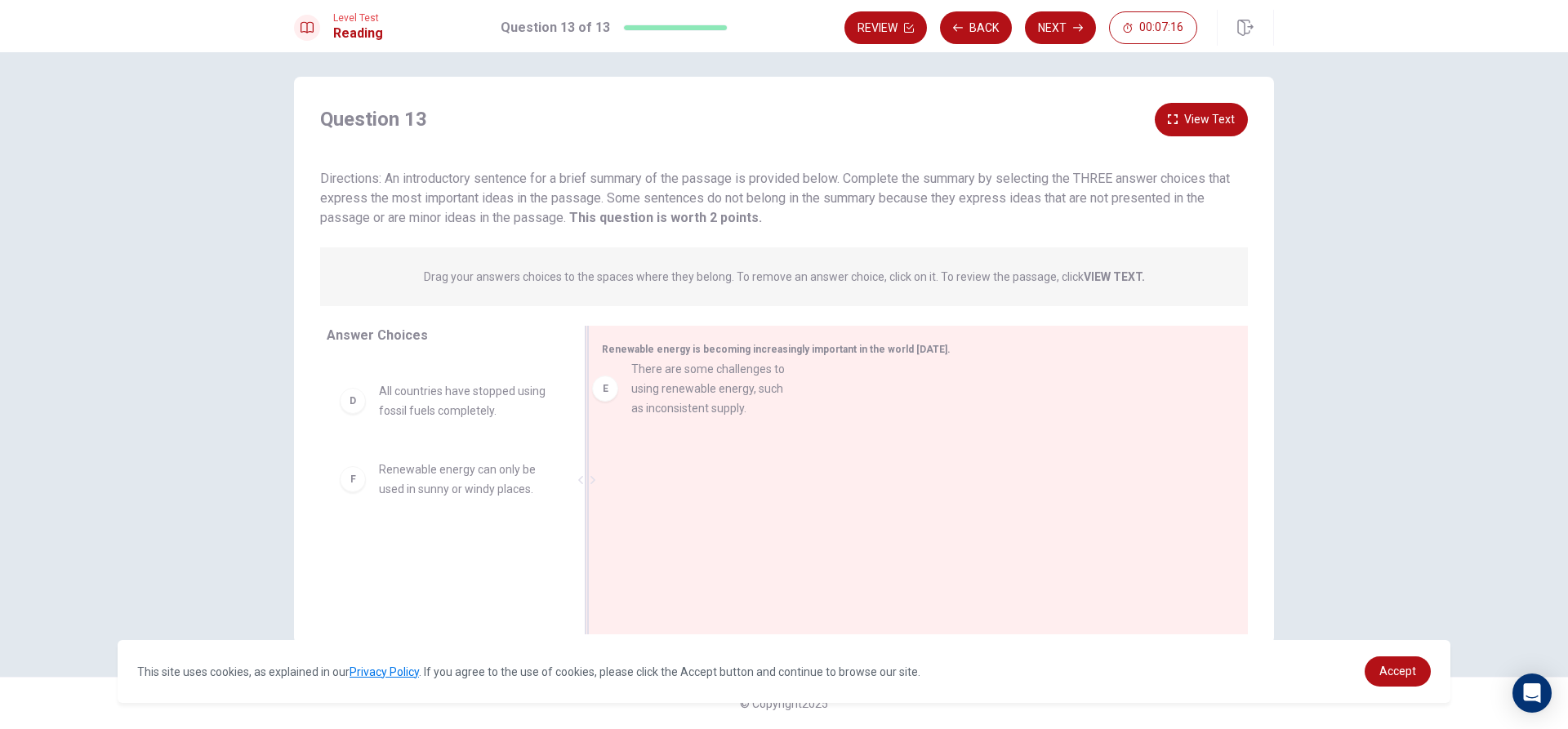
drag, startPoint x: 365, startPoint y: 488, endPoint x: 626, endPoint y: 389, distance: 279.1
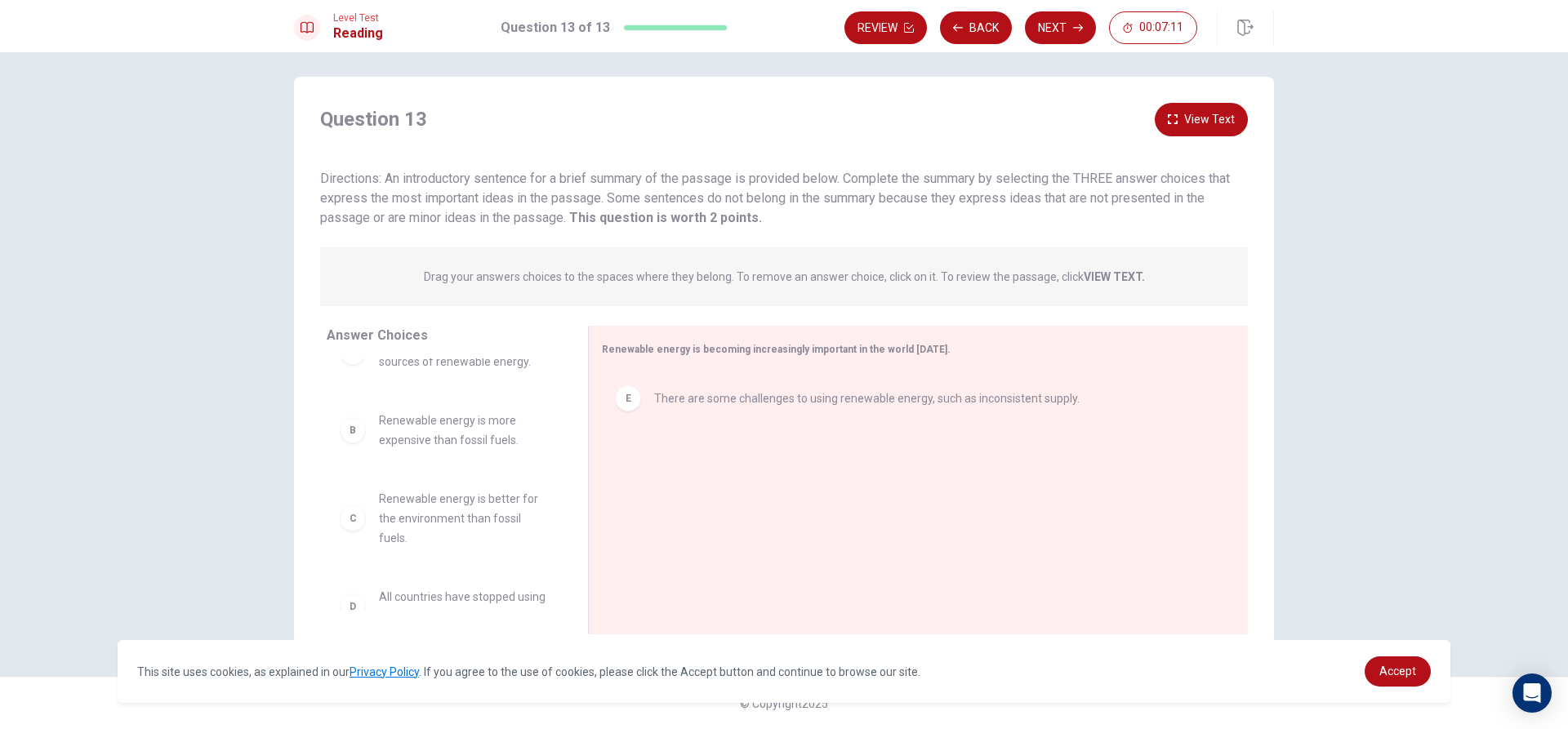
scroll to position [0, 0]
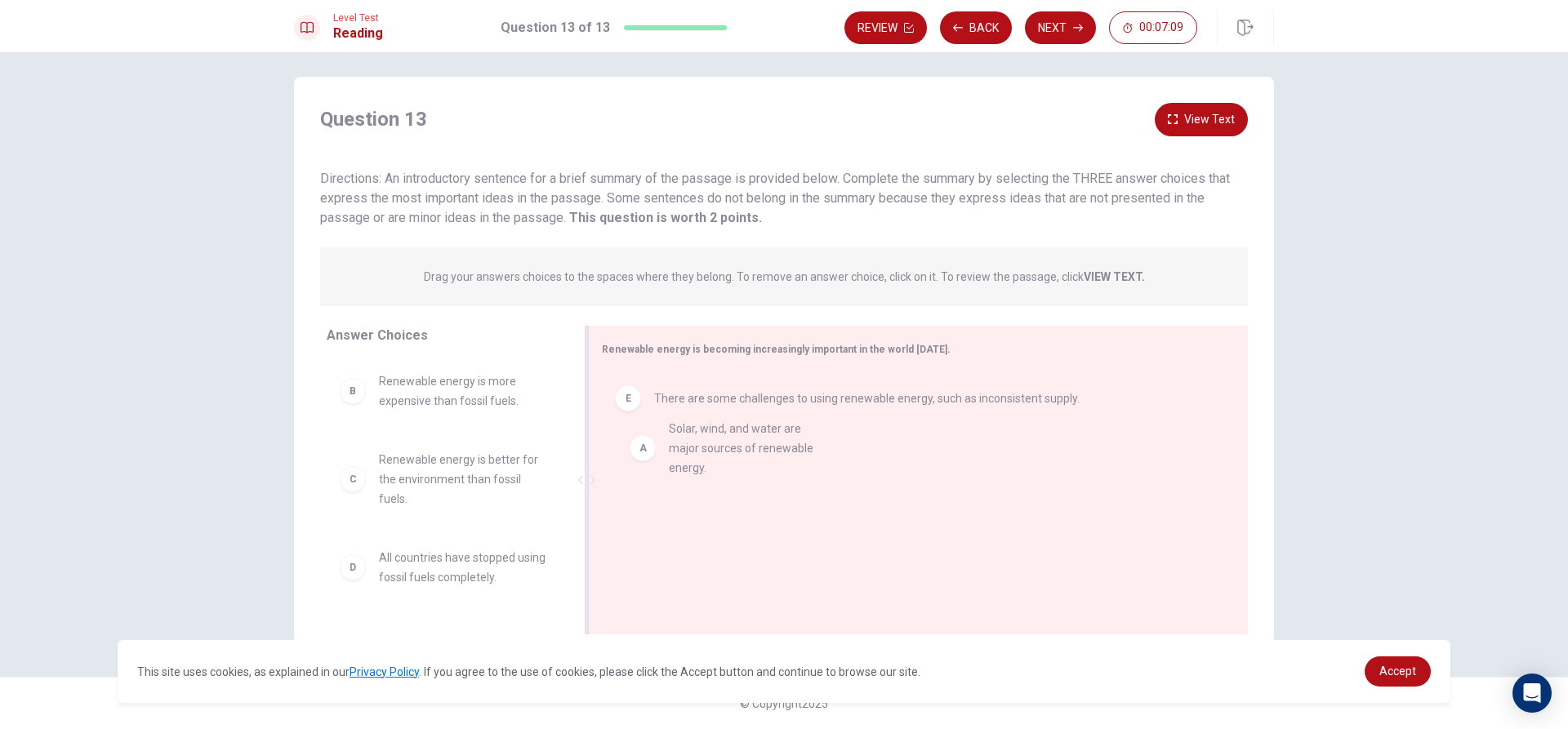
drag, startPoint x: 471, startPoint y: 418, endPoint x: 682, endPoint y: 445, distance: 212.7
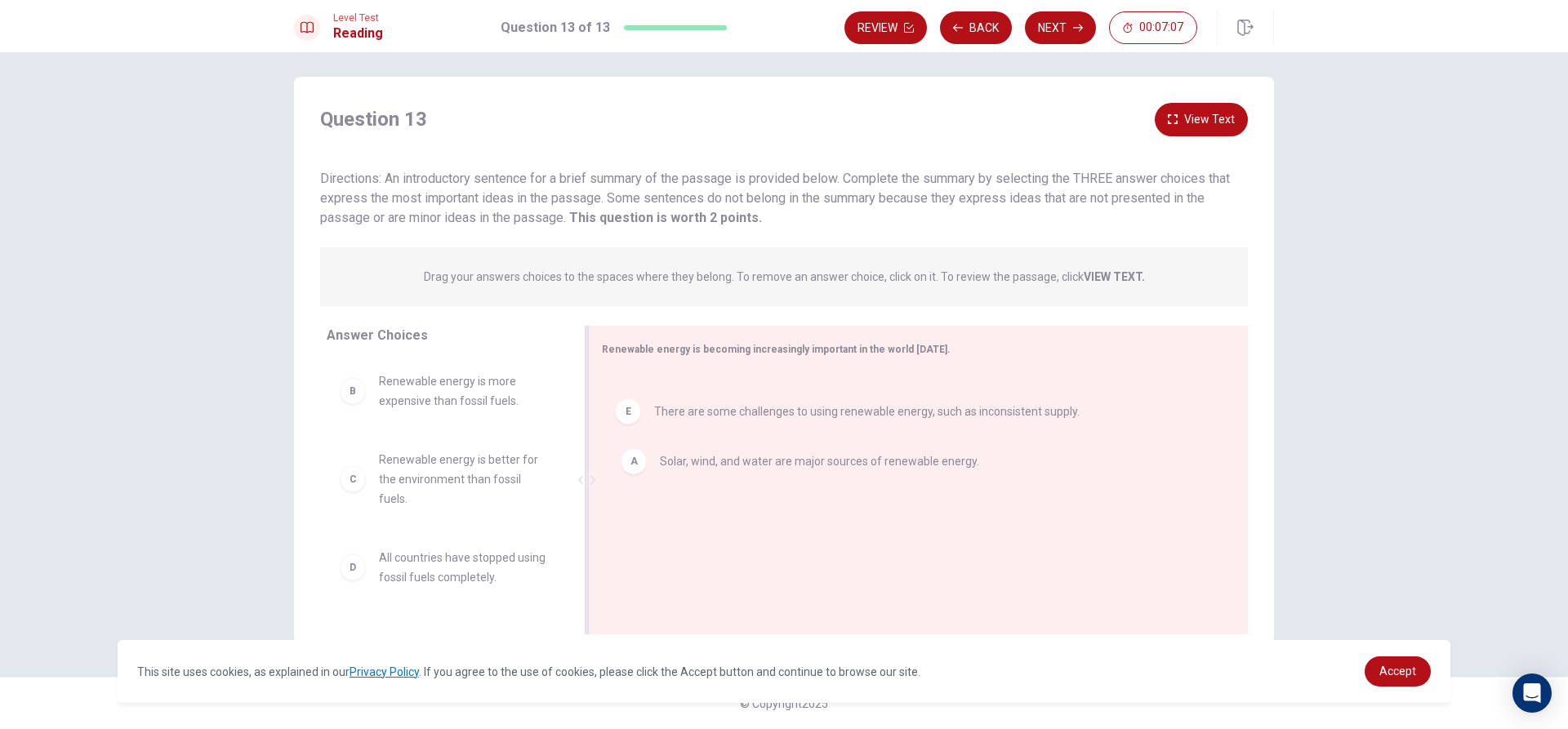
drag, startPoint x: 637, startPoint y: 411, endPoint x: 649, endPoint y: 483, distance: 73.0
drag, startPoint x: 720, startPoint y: 454, endPoint x: 717, endPoint y: 400, distance: 54.1
drag, startPoint x: 611, startPoint y: 397, endPoint x: 444, endPoint y: 408, distance: 167.4
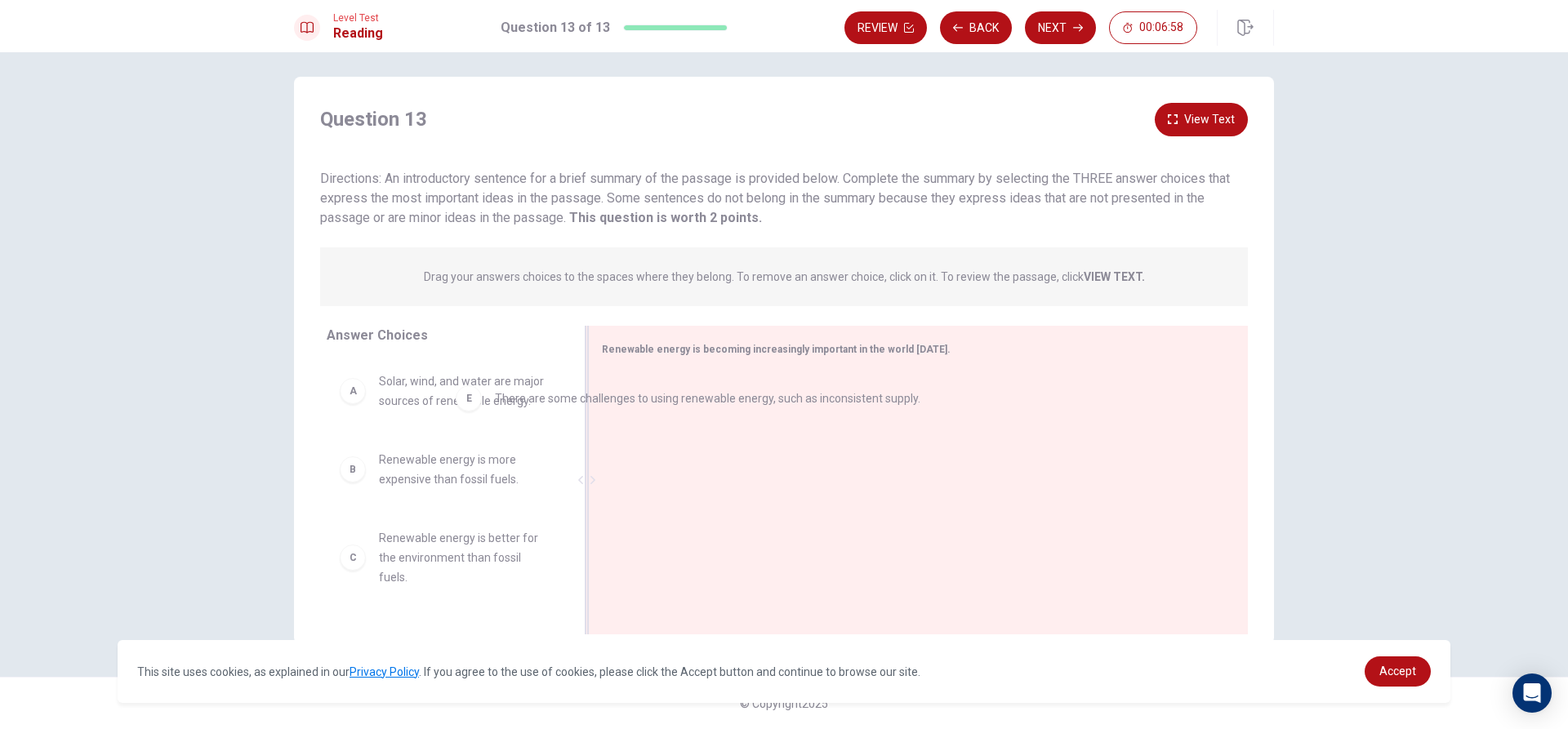
drag, startPoint x: 643, startPoint y: 410, endPoint x: 413, endPoint y: 409, distance: 230.0
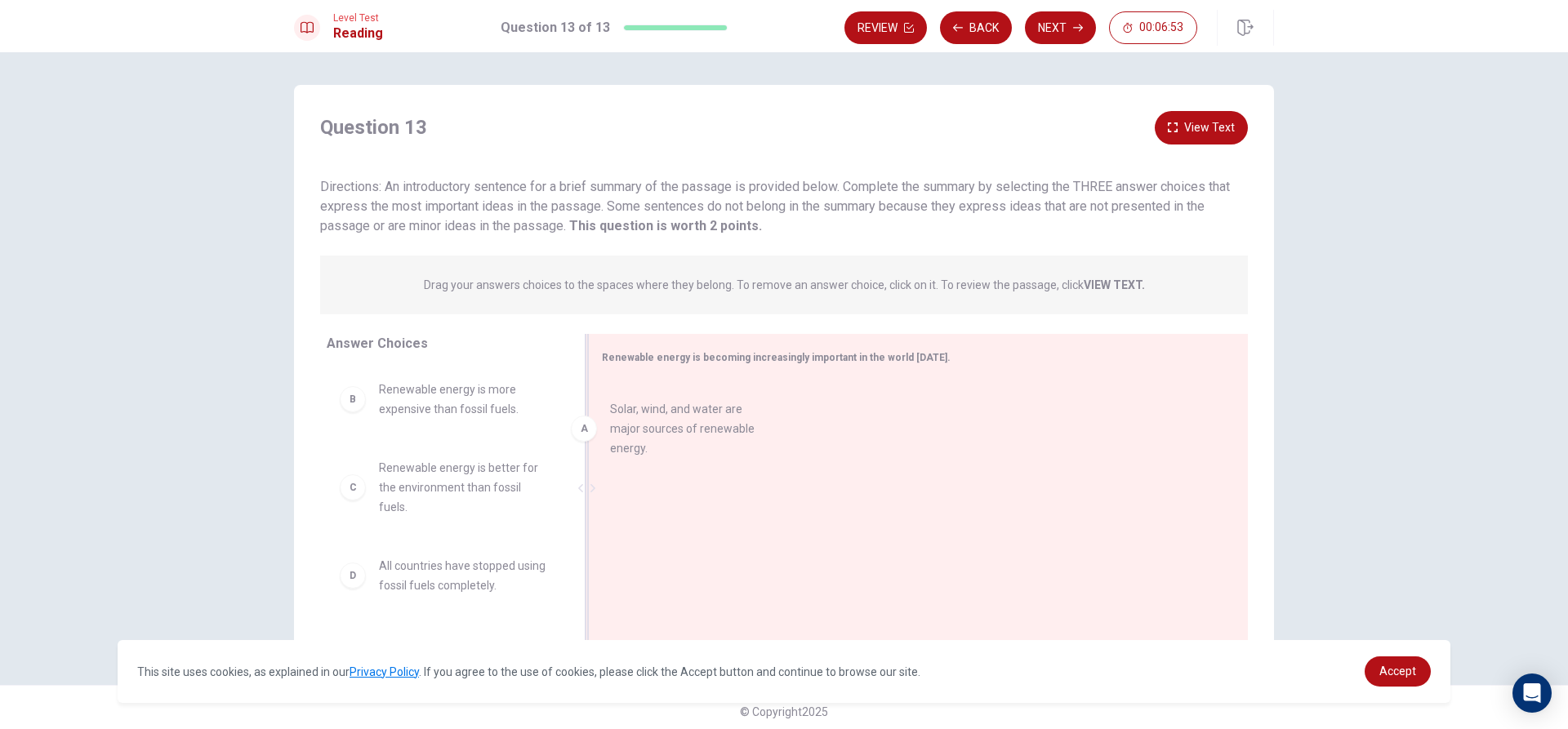
drag, startPoint x: 440, startPoint y: 413, endPoint x: 683, endPoint y: 434, distance: 243.9
drag, startPoint x: 432, startPoint y: 479, endPoint x: 755, endPoint y: 488, distance: 323.1
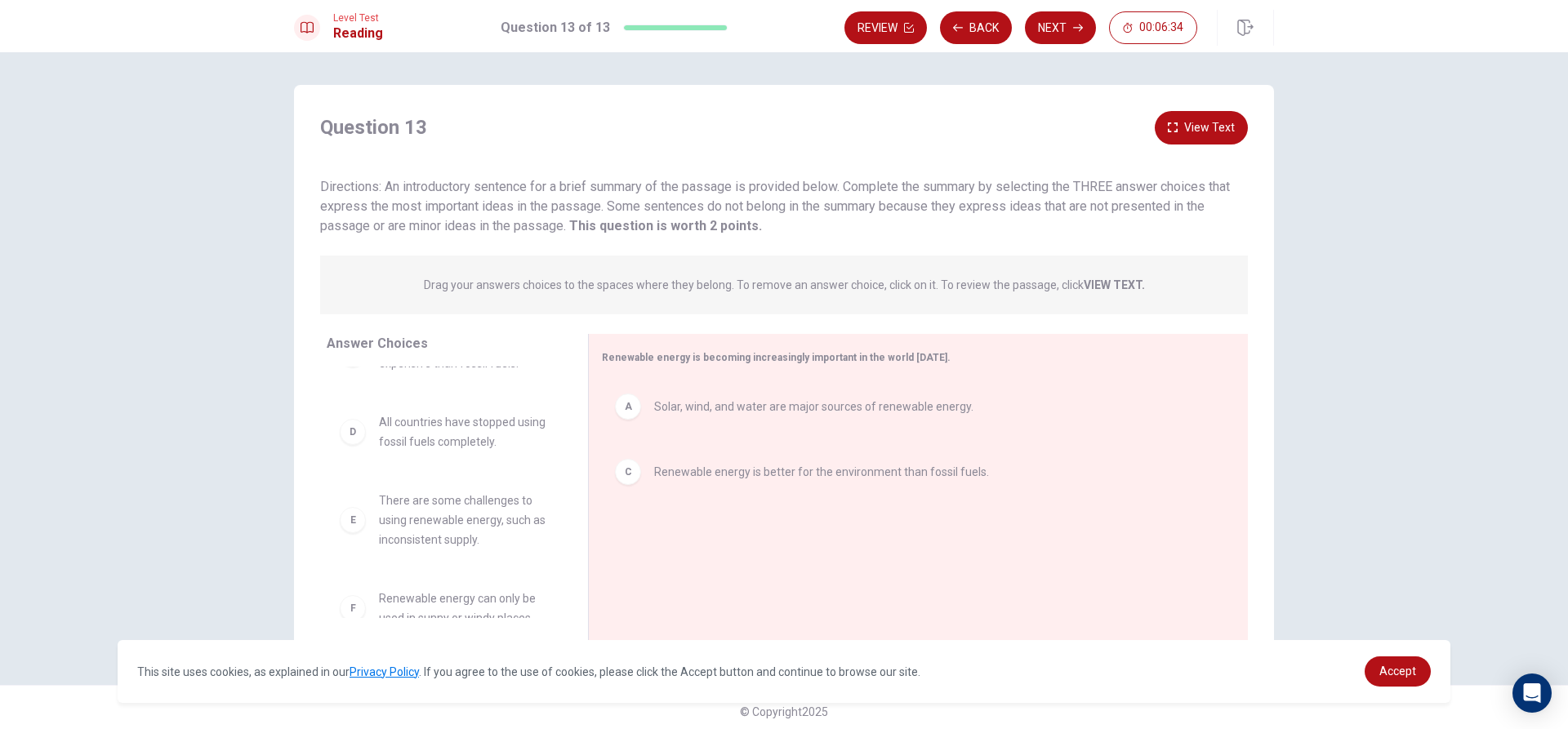
scroll to position [69, 0]
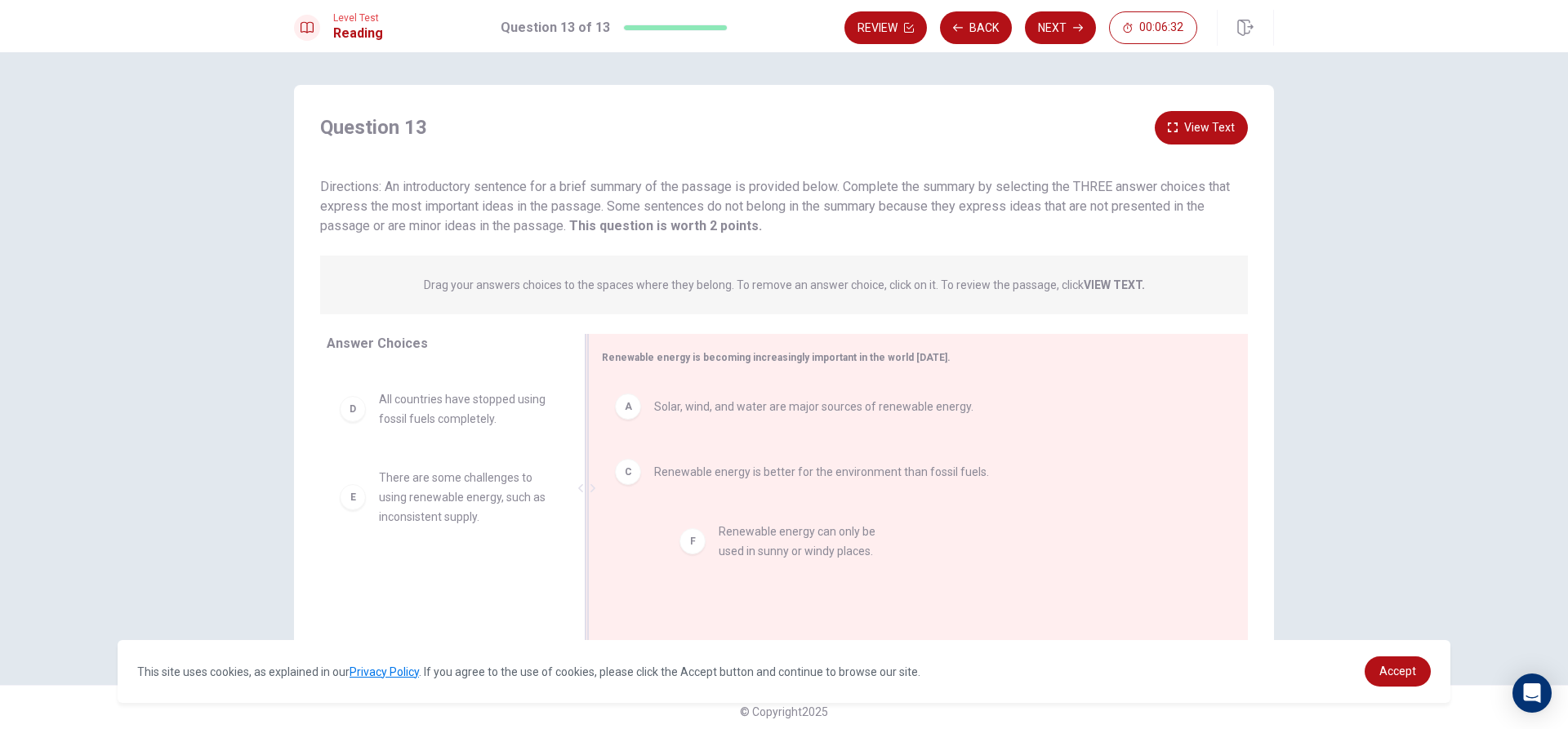
drag, startPoint x: 454, startPoint y: 593, endPoint x: 818, endPoint y: 540, distance: 367.8
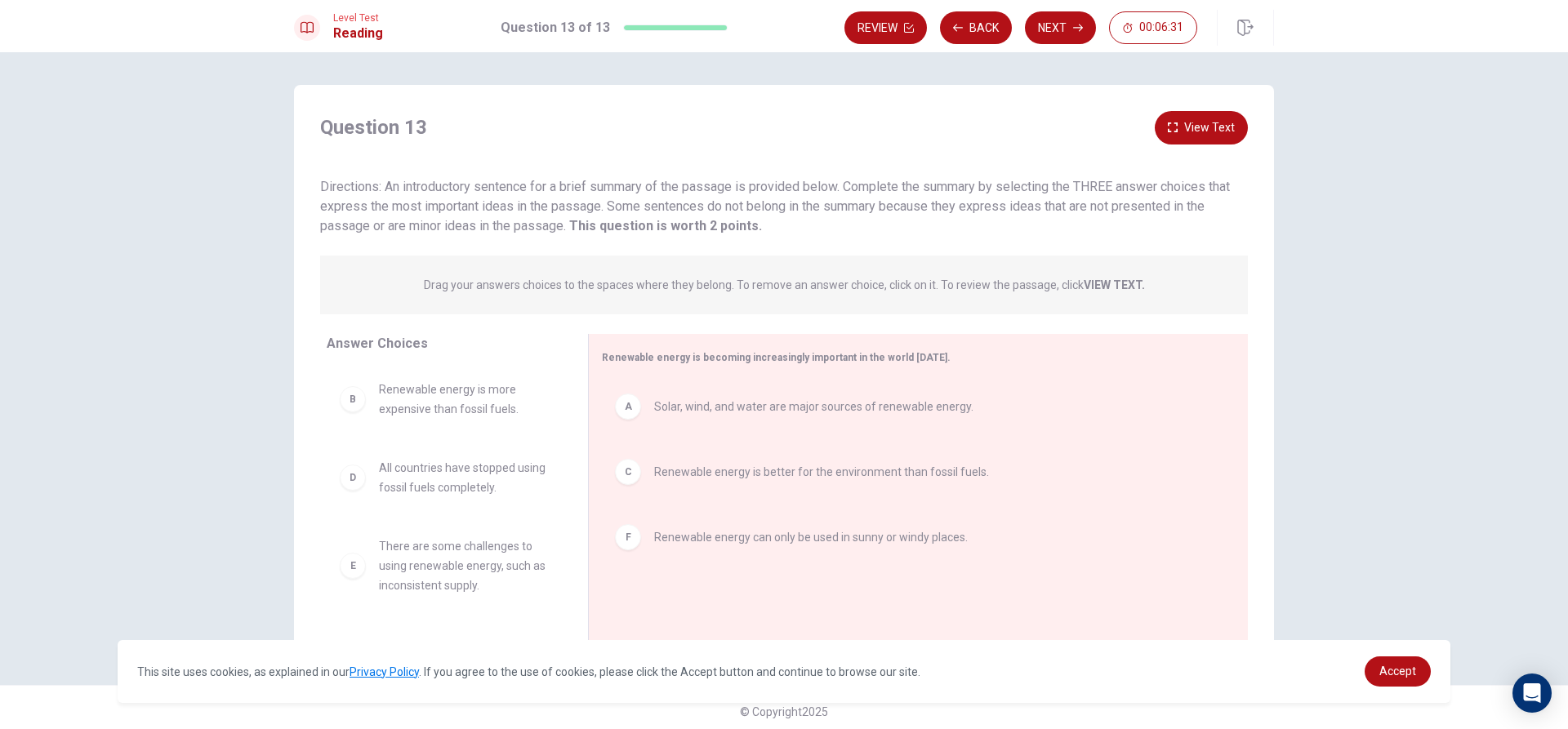
scroll to position [0, 0]
click at [1051, 26] on button "Next" at bounding box center [1061, 27] width 71 height 33
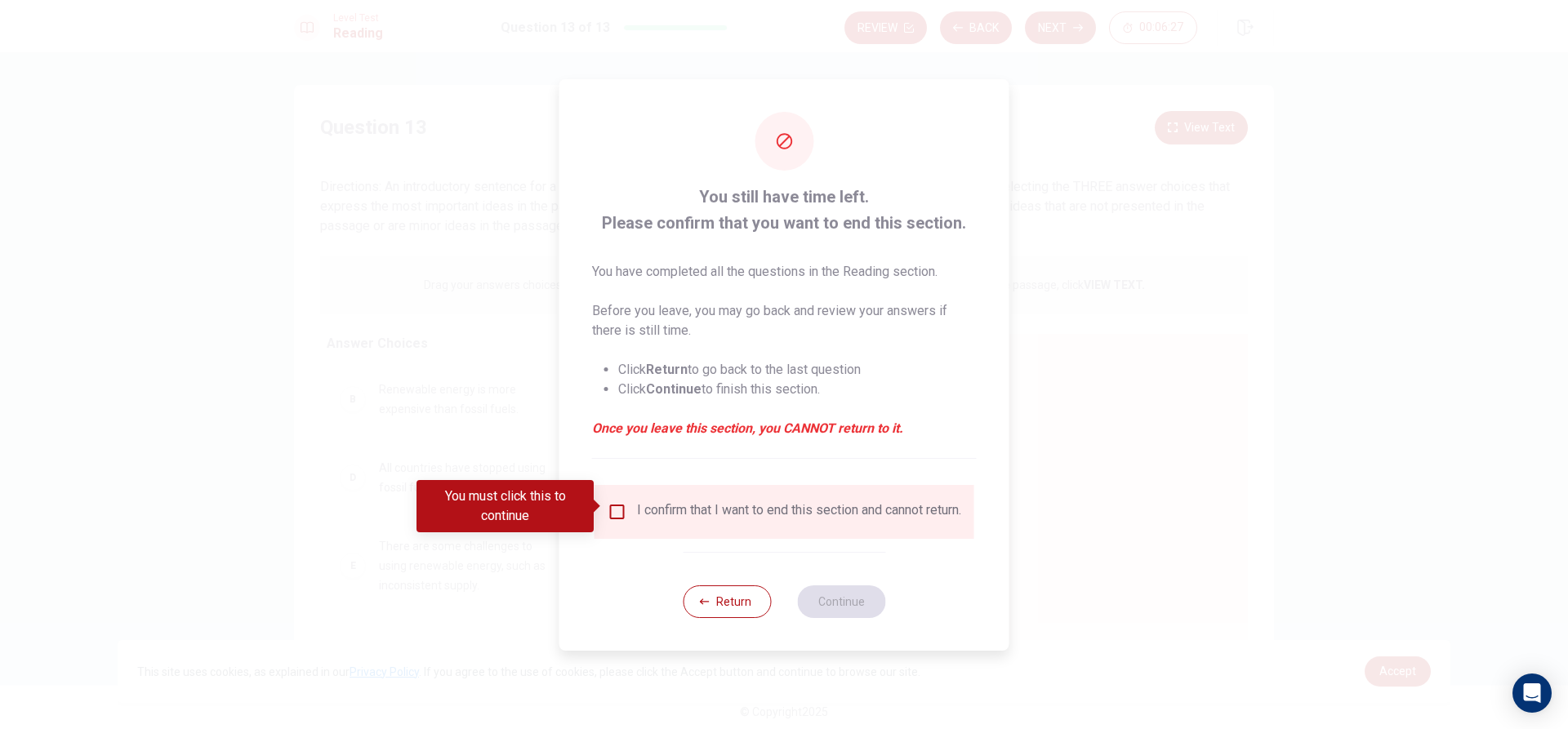
click at [622, 508] on input "You must click this to continue" at bounding box center [616, 511] width 19 height 19
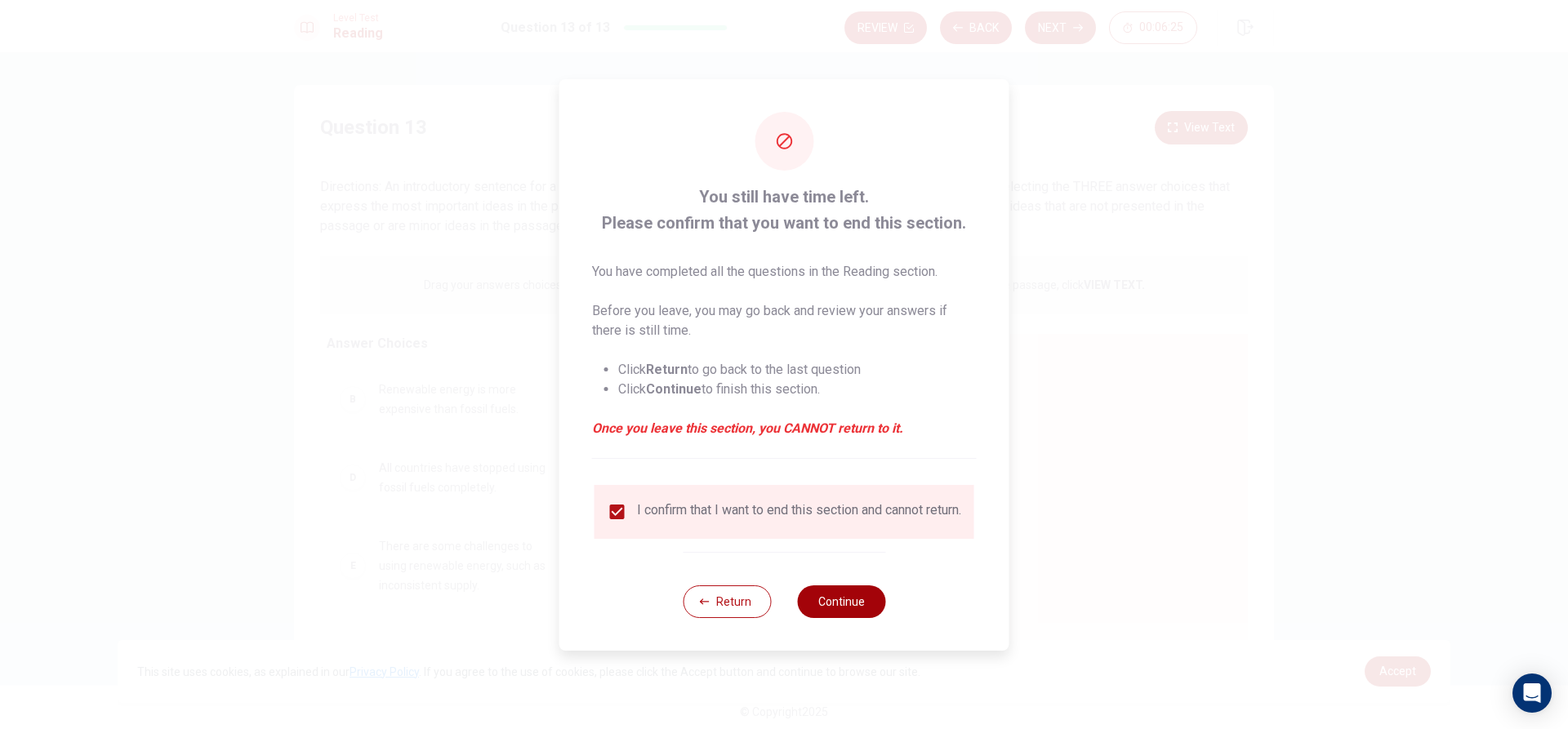
click at [844, 606] on button "Continue" at bounding box center [841, 602] width 88 height 33
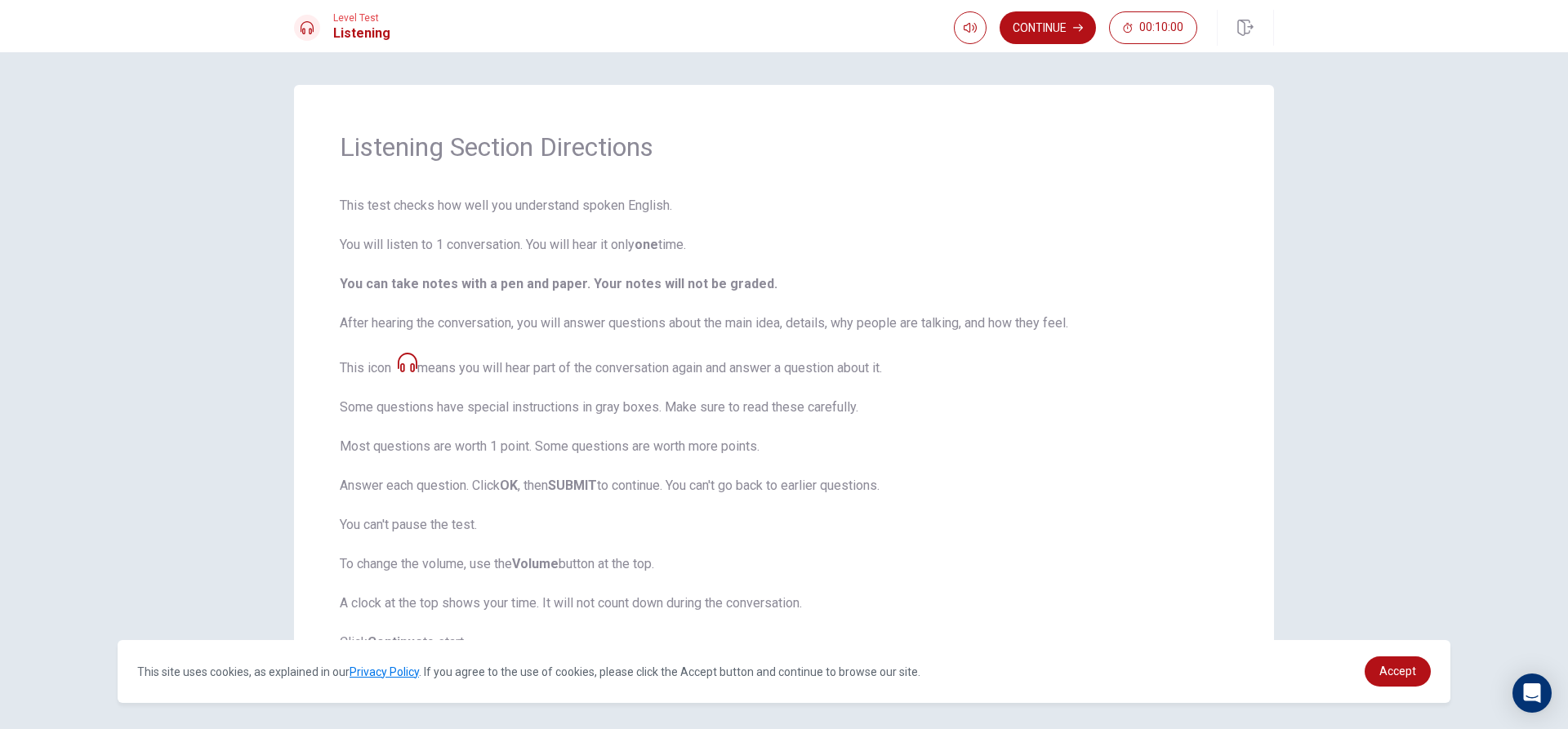
scroll to position [54, 0]
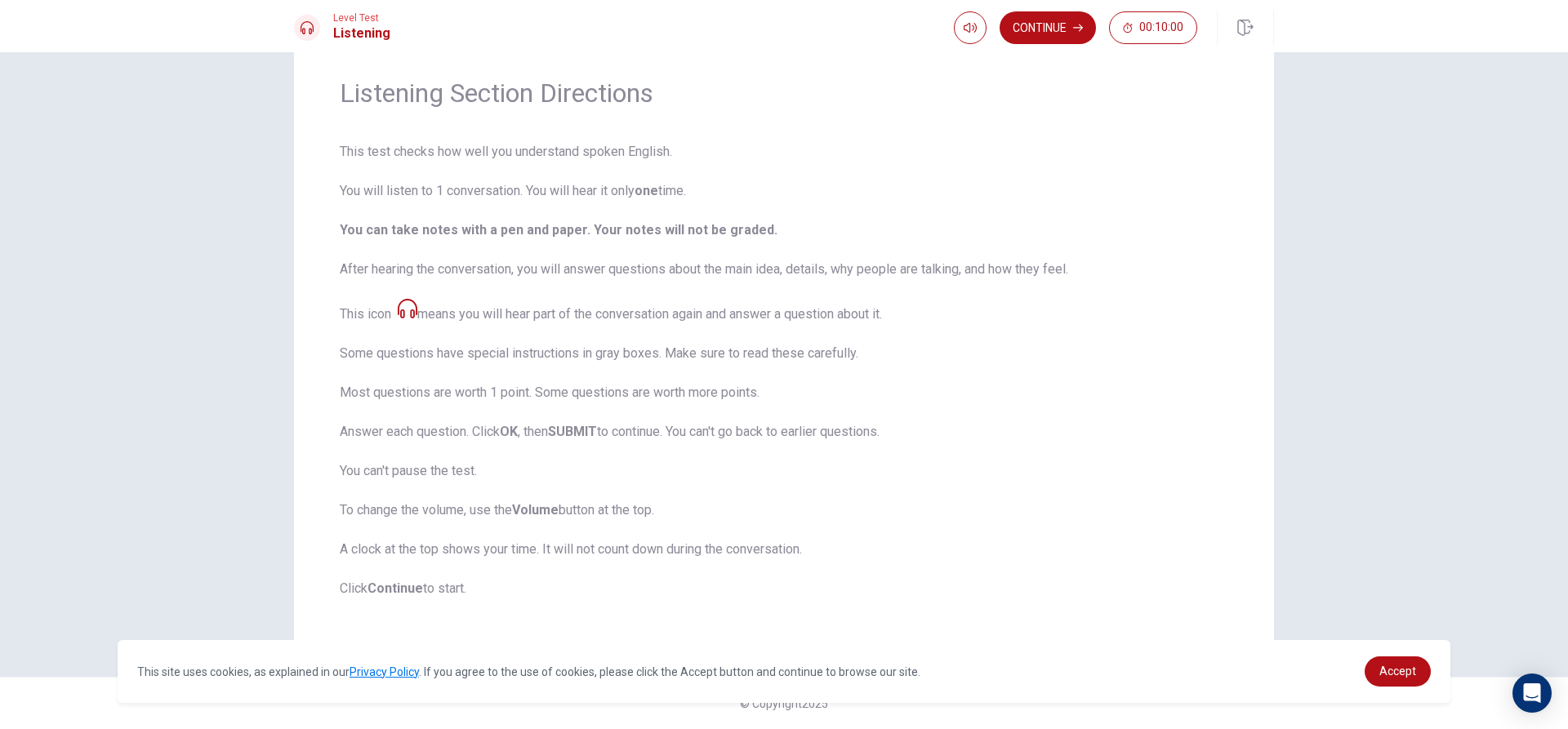
click at [1124, 612] on div "Listening Section Directions This test checks how well you understand spoken En…" at bounding box center [784, 338] width 980 height 614
click at [1082, 19] on button "Continue" at bounding box center [1047, 27] width 96 height 33
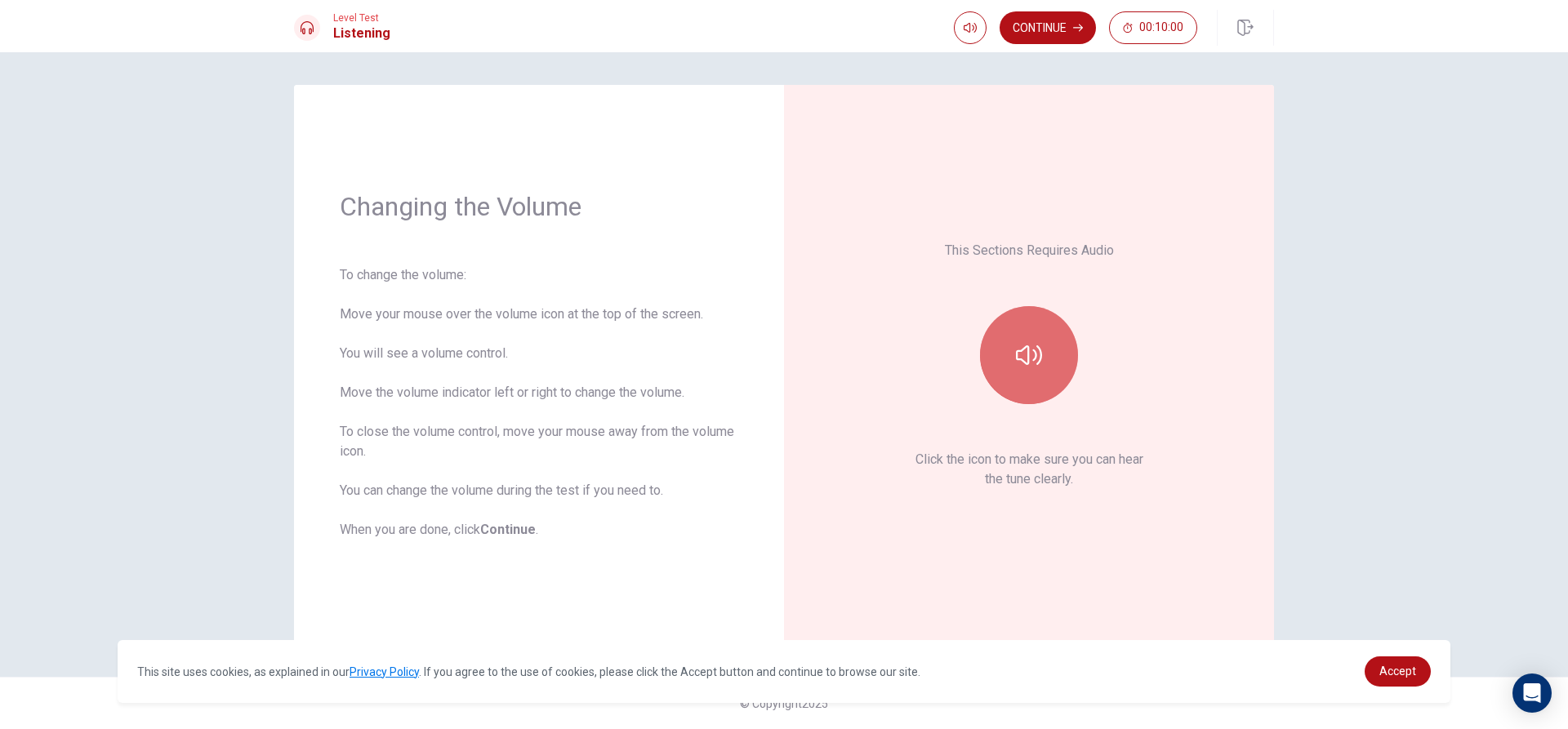
click at [1049, 354] on button "button" at bounding box center [1029, 354] width 98 height 98
click at [1060, 27] on button "Continue" at bounding box center [1047, 27] width 96 height 33
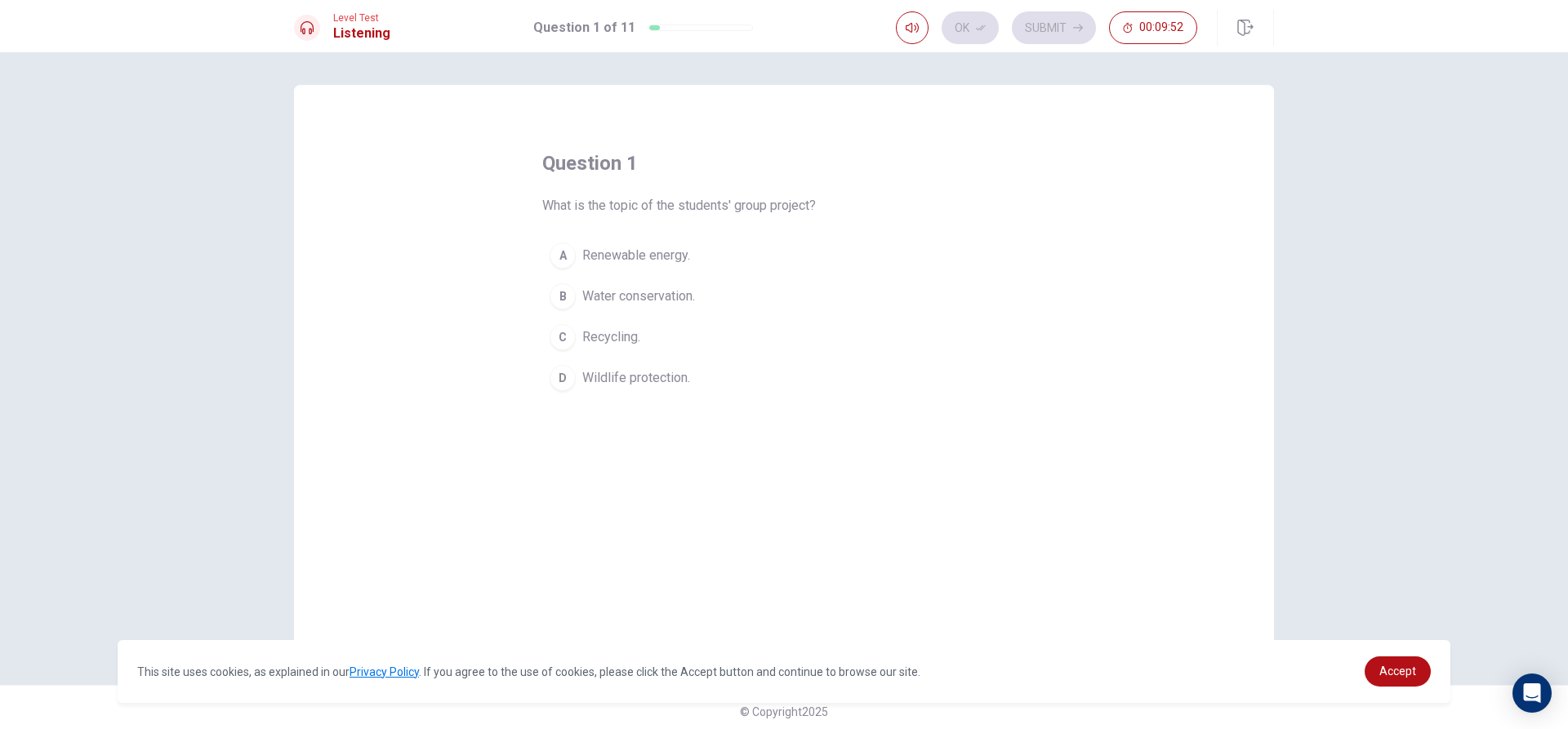
click at [563, 250] on div "A" at bounding box center [562, 256] width 27 height 27
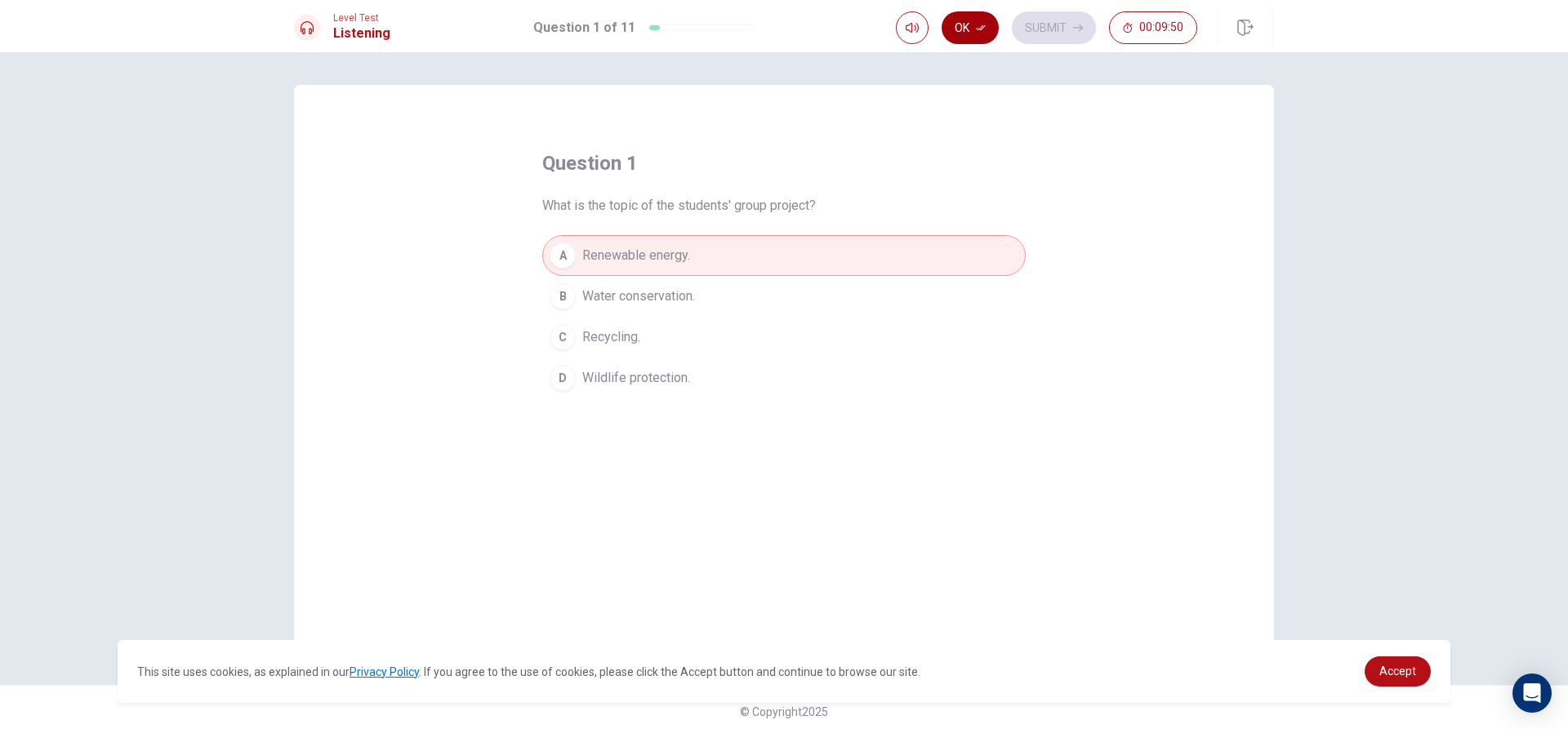
click at [968, 26] on button "Ok" at bounding box center [970, 27] width 57 height 33
click at [1027, 19] on button "Submit" at bounding box center [1054, 27] width 84 height 33
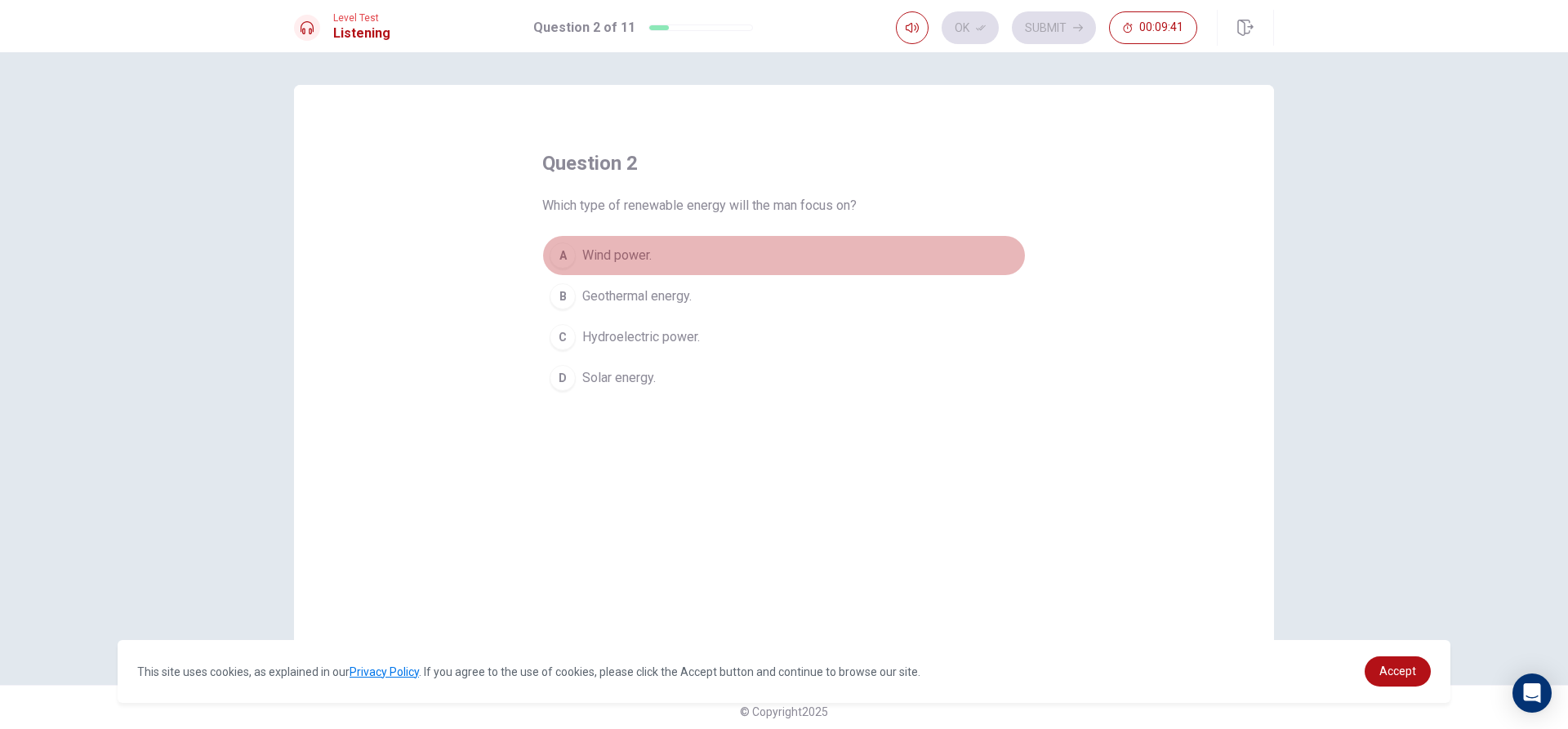
click at [608, 253] on span "Wind power." at bounding box center [617, 255] width 70 height 19
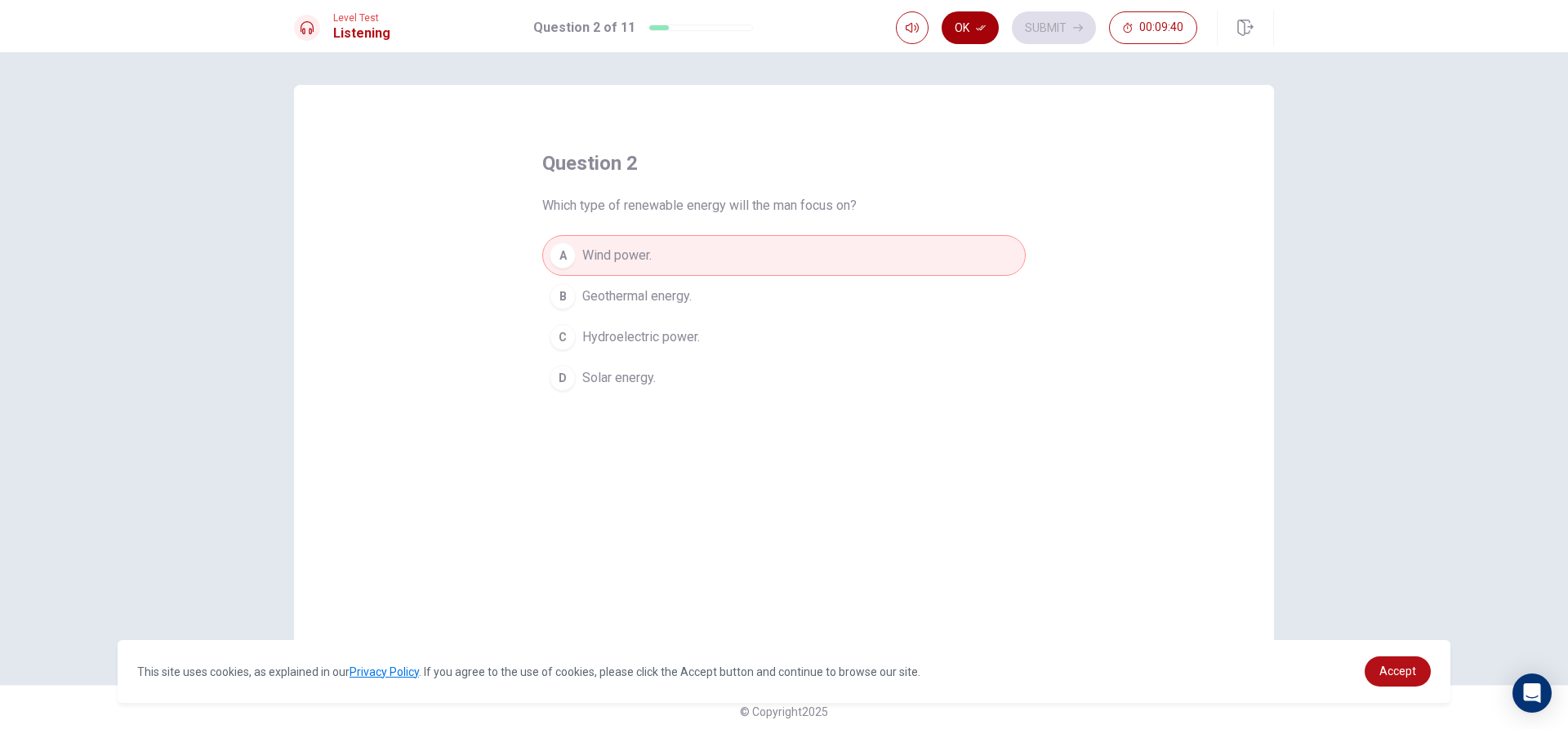
click at [983, 27] on icon "button" at bounding box center [981, 27] width 10 height 10
click at [1056, 17] on button "Submit" at bounding box center [1054, 27] width 84 height 33
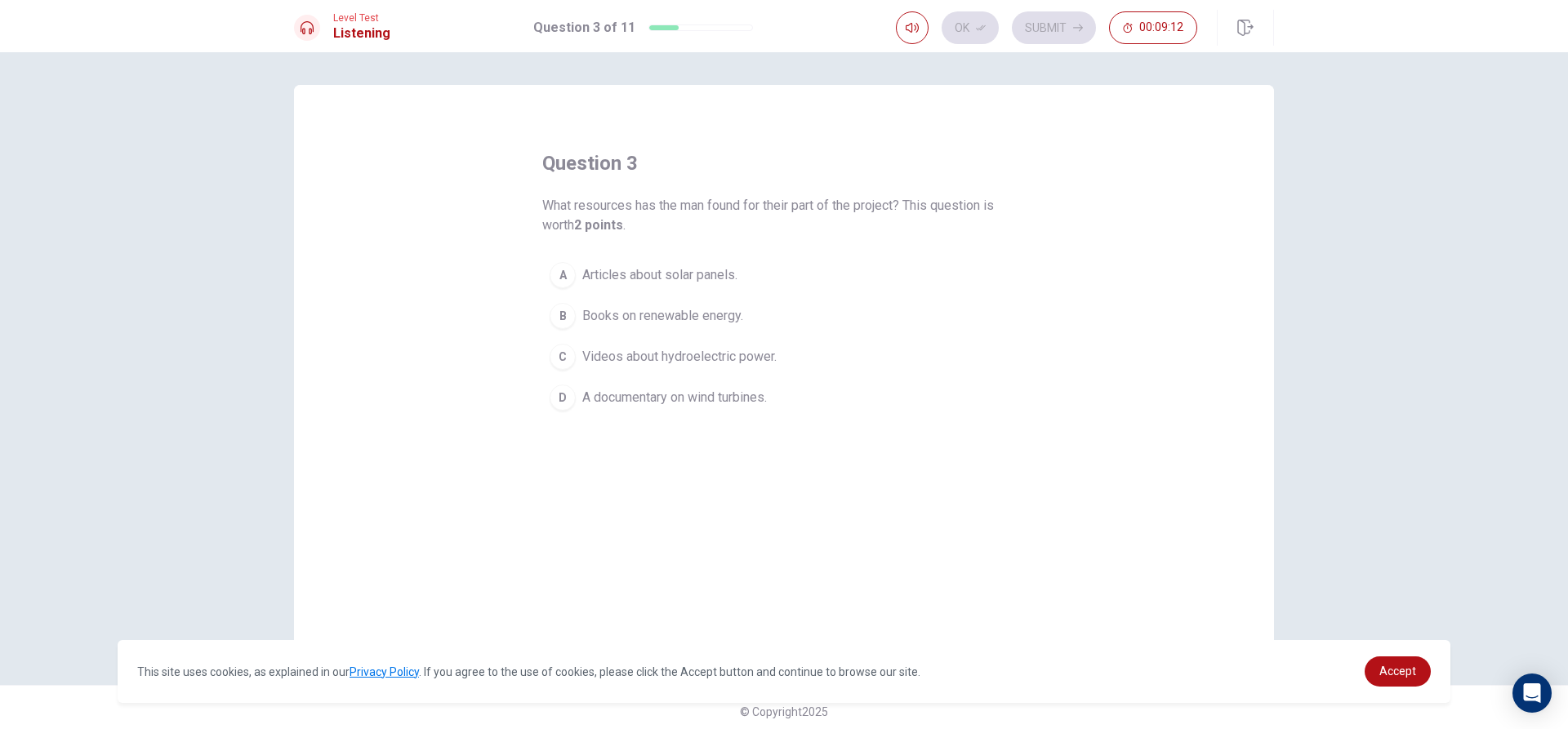
click at [670, 392] on span "A documentary on wind turbines." at bounding box center [675, 397] width 185 height 19
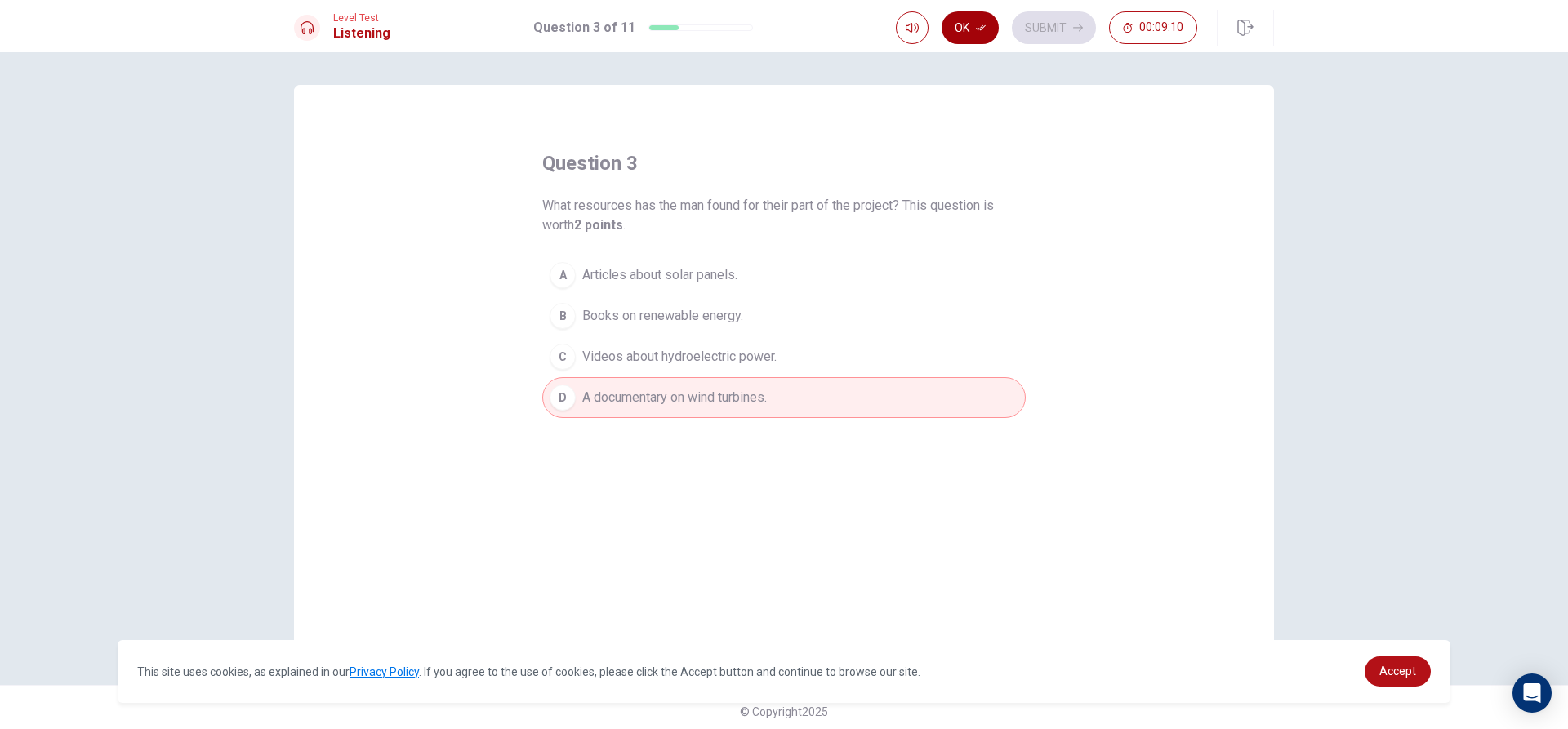
click at [969, 22] on button "Ok" at bounding box center [970, 27] width 57 height 33
click at [1050, 23] on button "Submit" at bounding box center [1054, 27] width 84 height 33
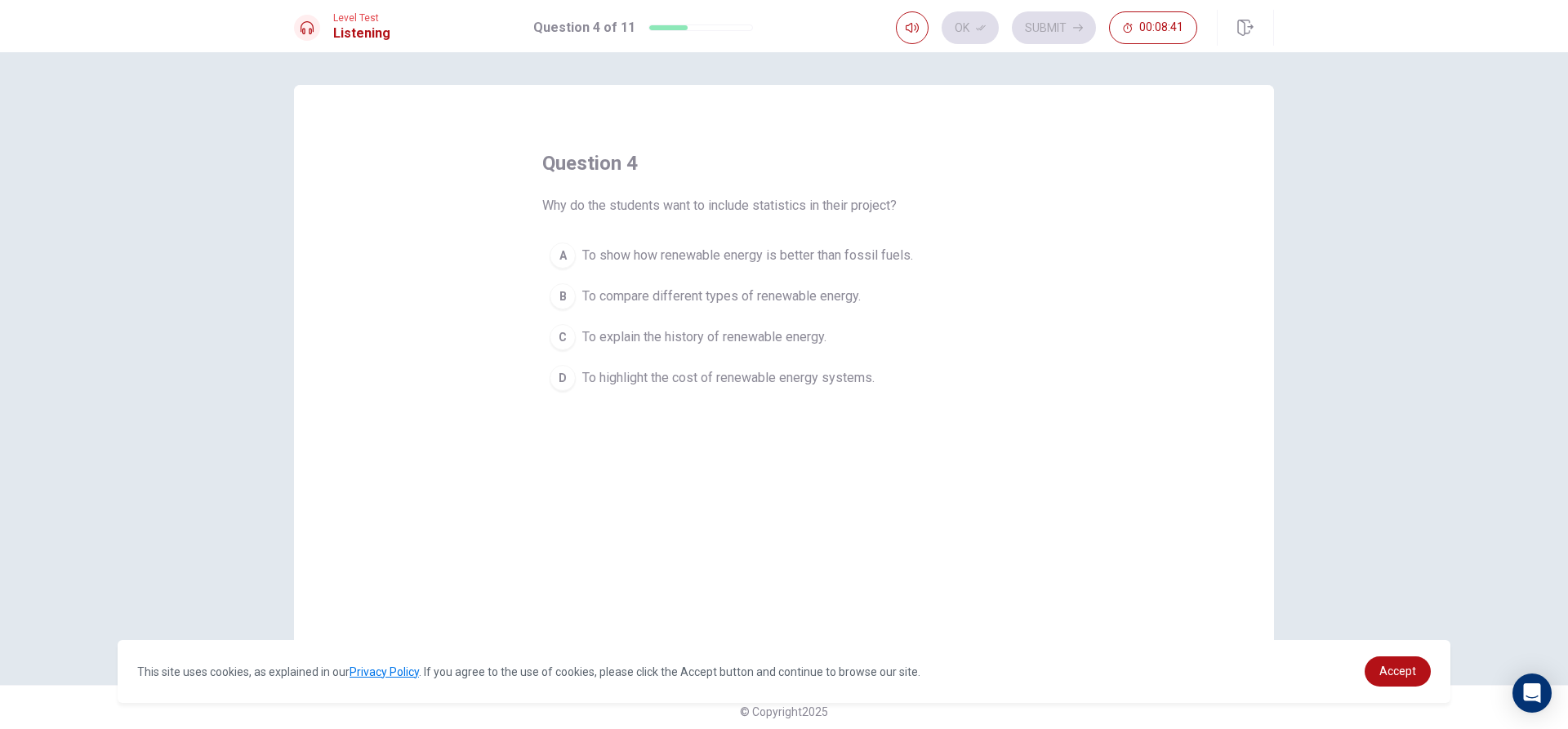
click at [712, 301] on span "To compare different types of renewable energy." at bounding box center [722, 296] width 278 height 19
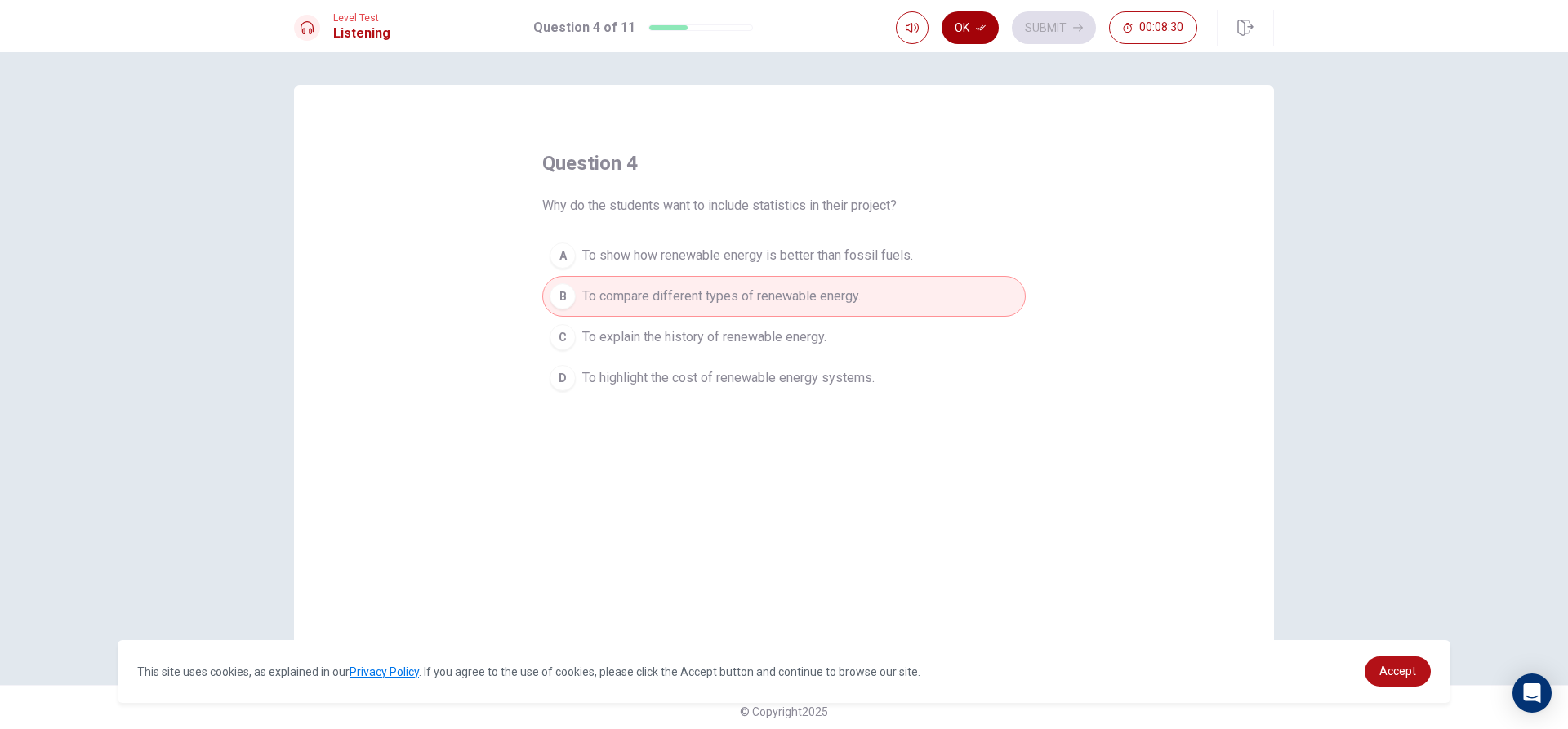
click at [965, 34] on button "Ok" at bounding box center [970, 27] width 57 height 33
click at [1053, 19] on button "Submit" at bounding box center [1054, 27] width 84 height 33
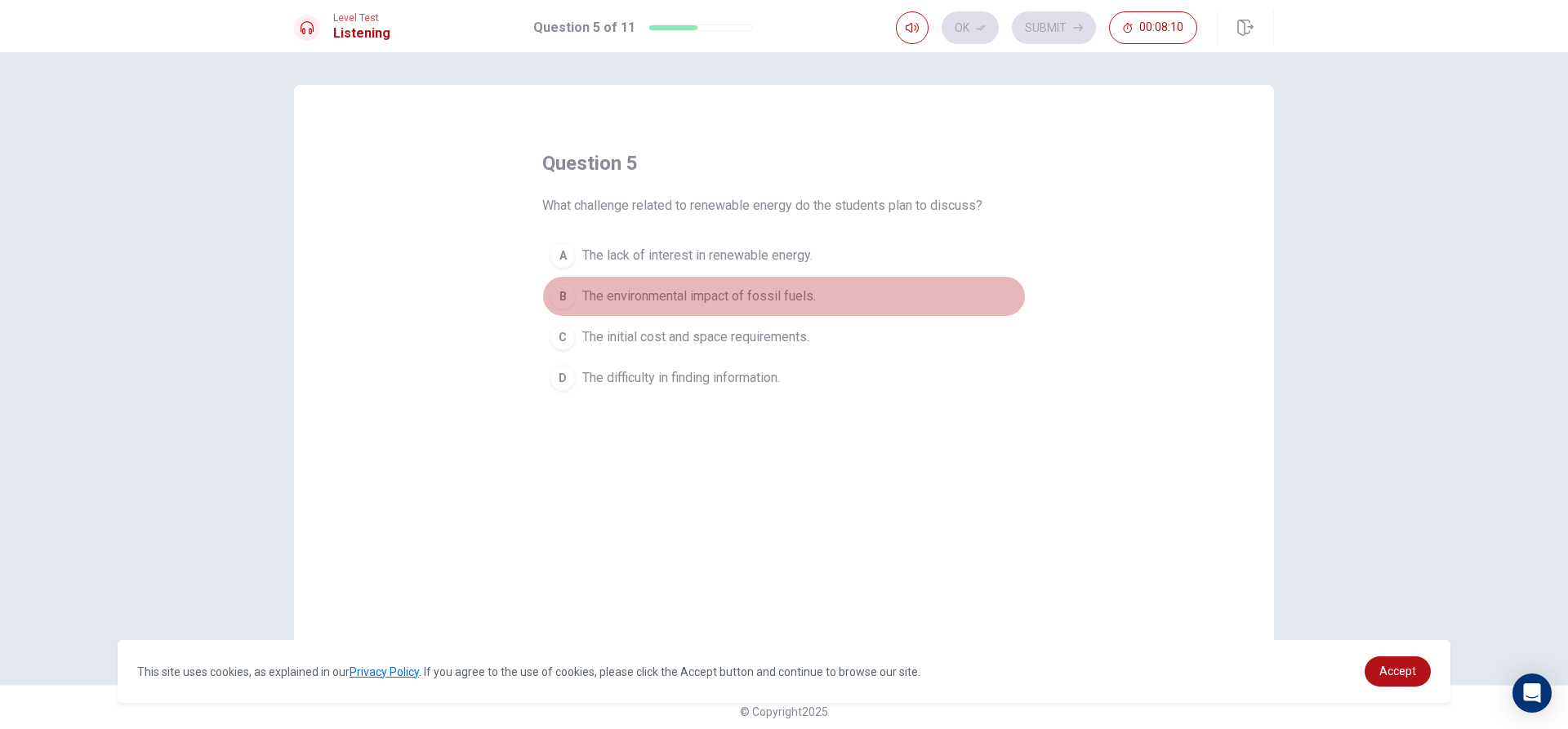
click at [627, 283] on button "B The environmental impact of fossil fuels." at bounding box center [784, 296] width 484 height 41
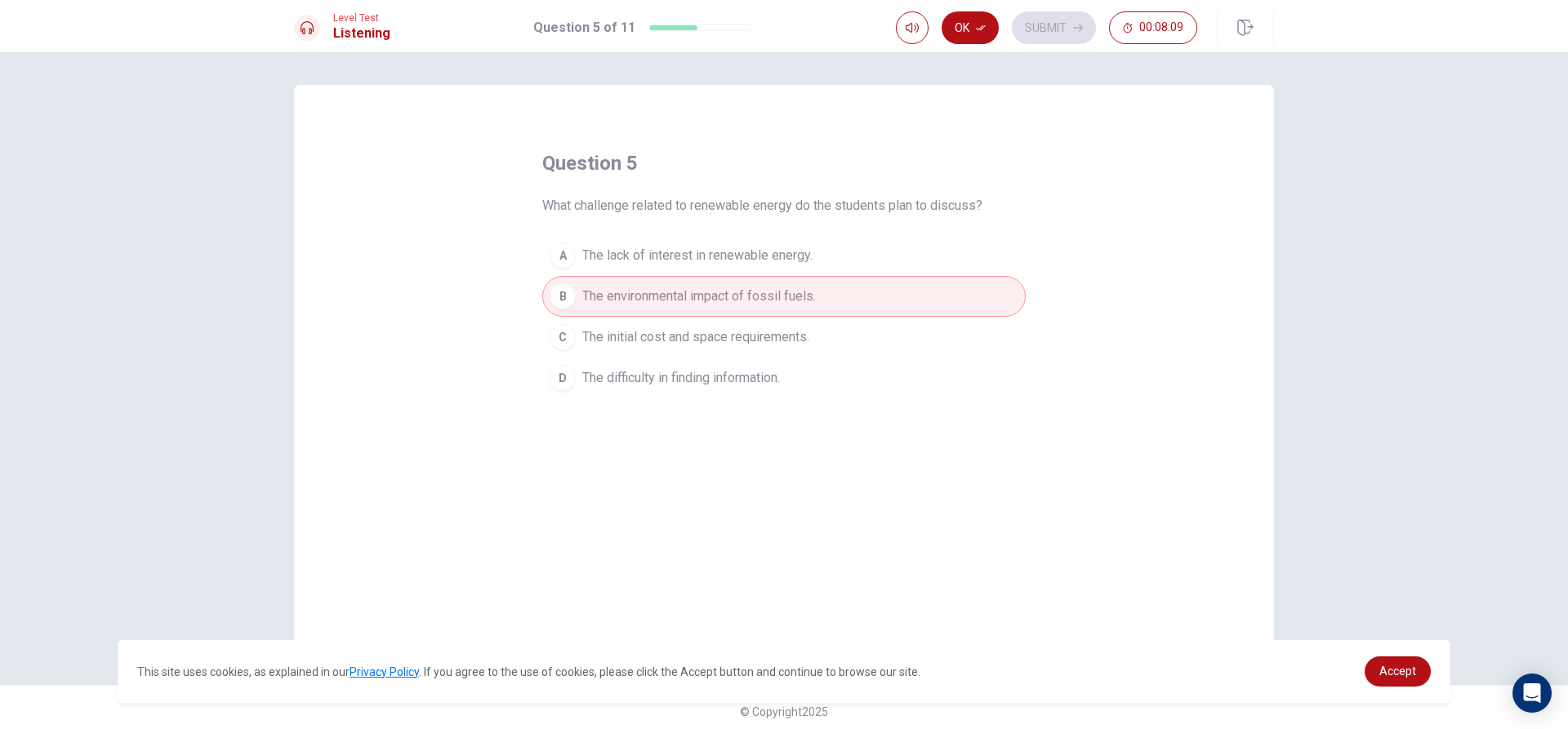
click at [965, 2] on div "Level Test Listening Question 5 of 11 Ok Submit 00:08:09" at bounding box center [784, 26] width 1568 height 52
click at [967, 23] on button "Ok" at bounding box center [970, 27] width 57 height 33
click at [1034, 20] on button "Submit" at bounding box center [1054, 27] width 84 height 33
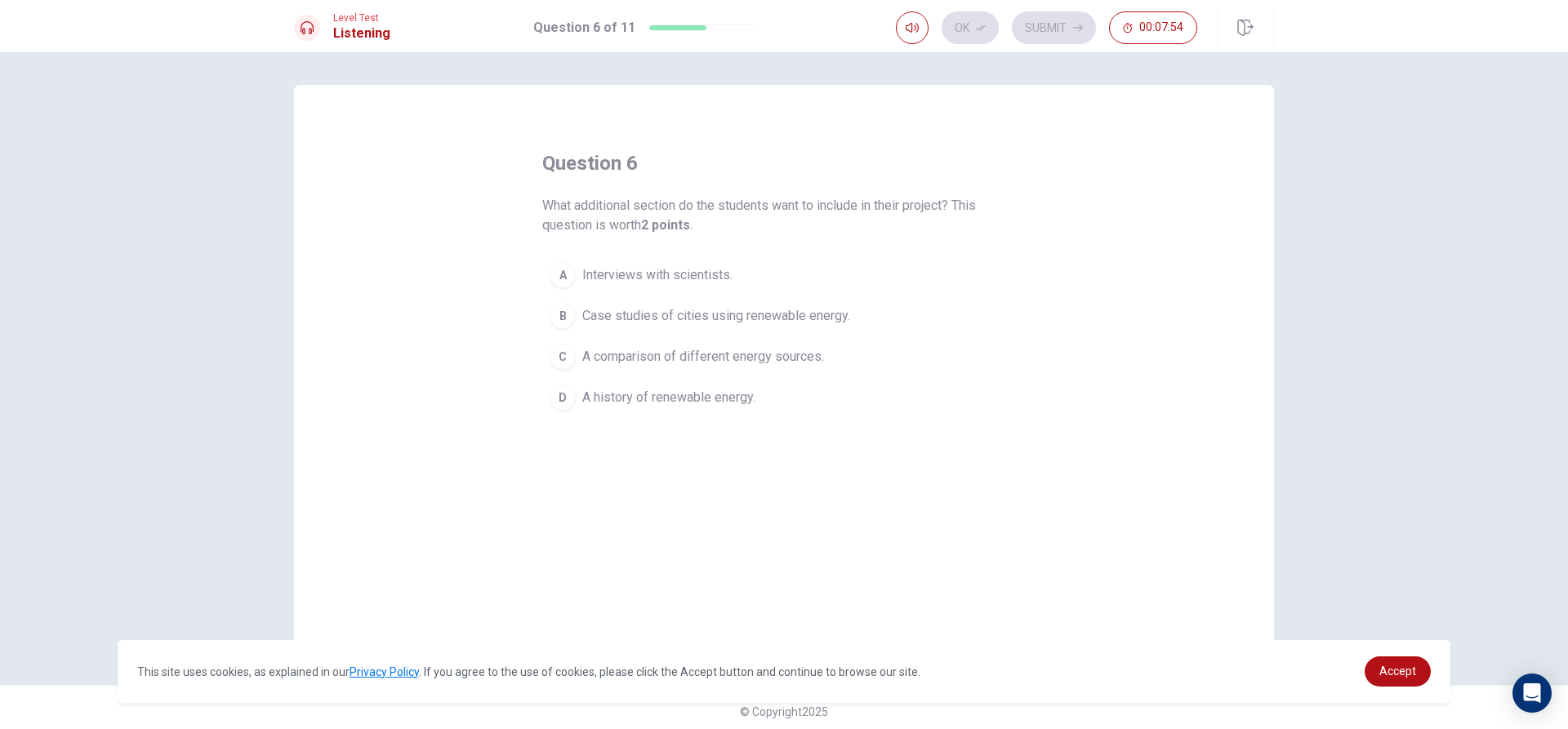
click at [631, 267] on span "Interviews with scientists." at bounding box center [658, 275] width 150 height 19
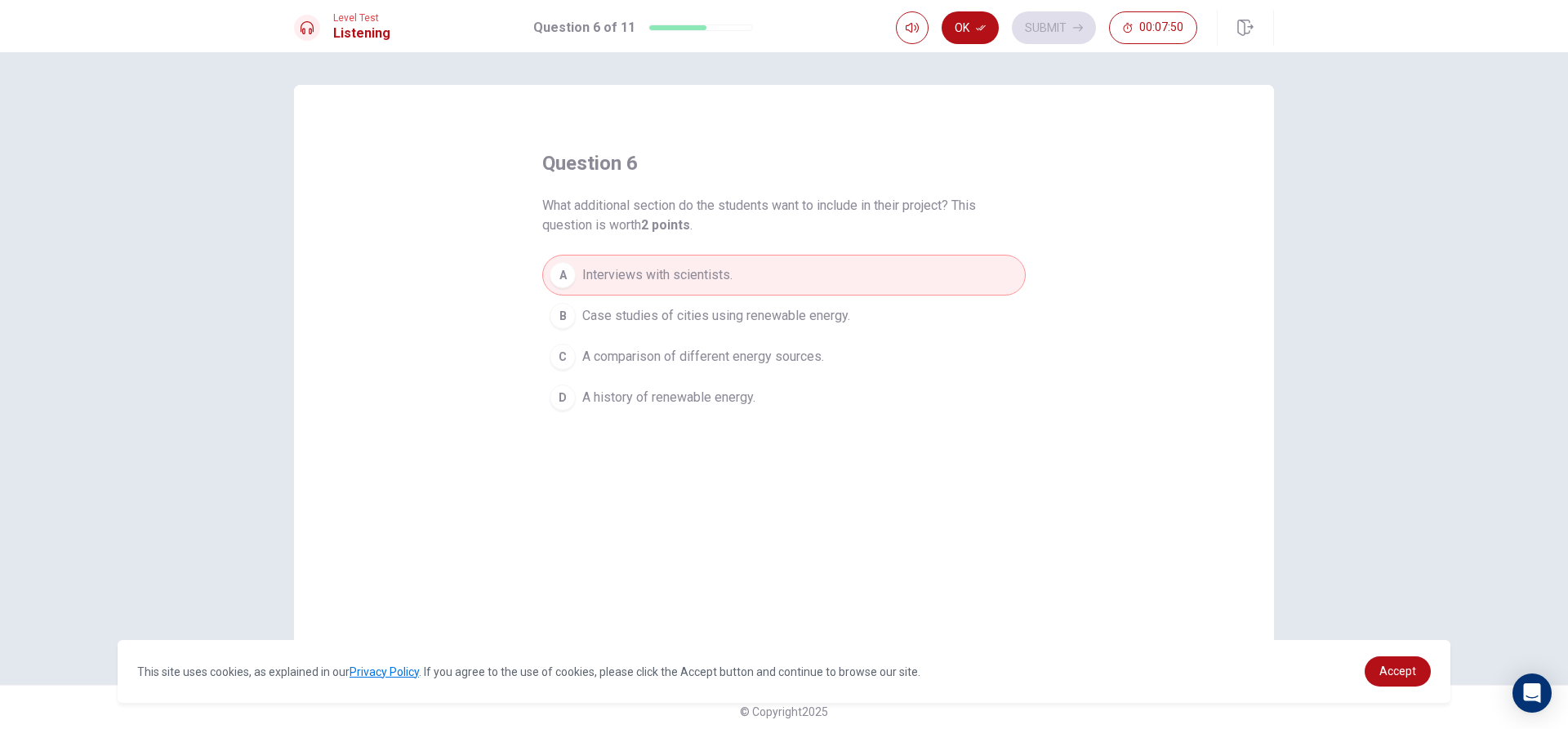
click at [976, 20] on button "Ok" at bounding box center [970, 27] width 57 height 33
click at [1066, 26] on button "Submit" at bounding box center [1054, 27] width 84 height 33
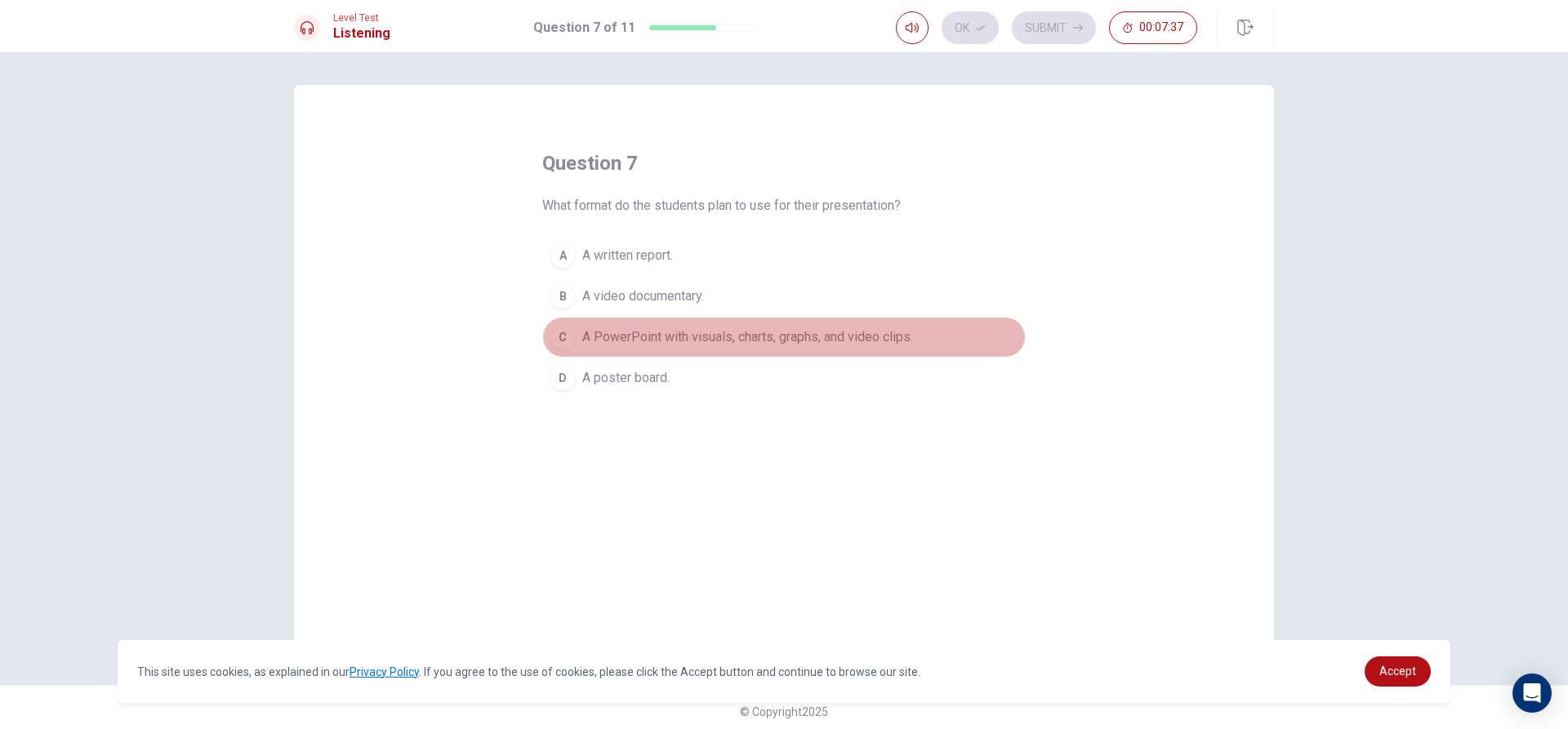
click at [804, 334] on span "A PowerPoint with visuals, charts, graphs, and video clips." at bounding box center [747, 337] width 331 height 19
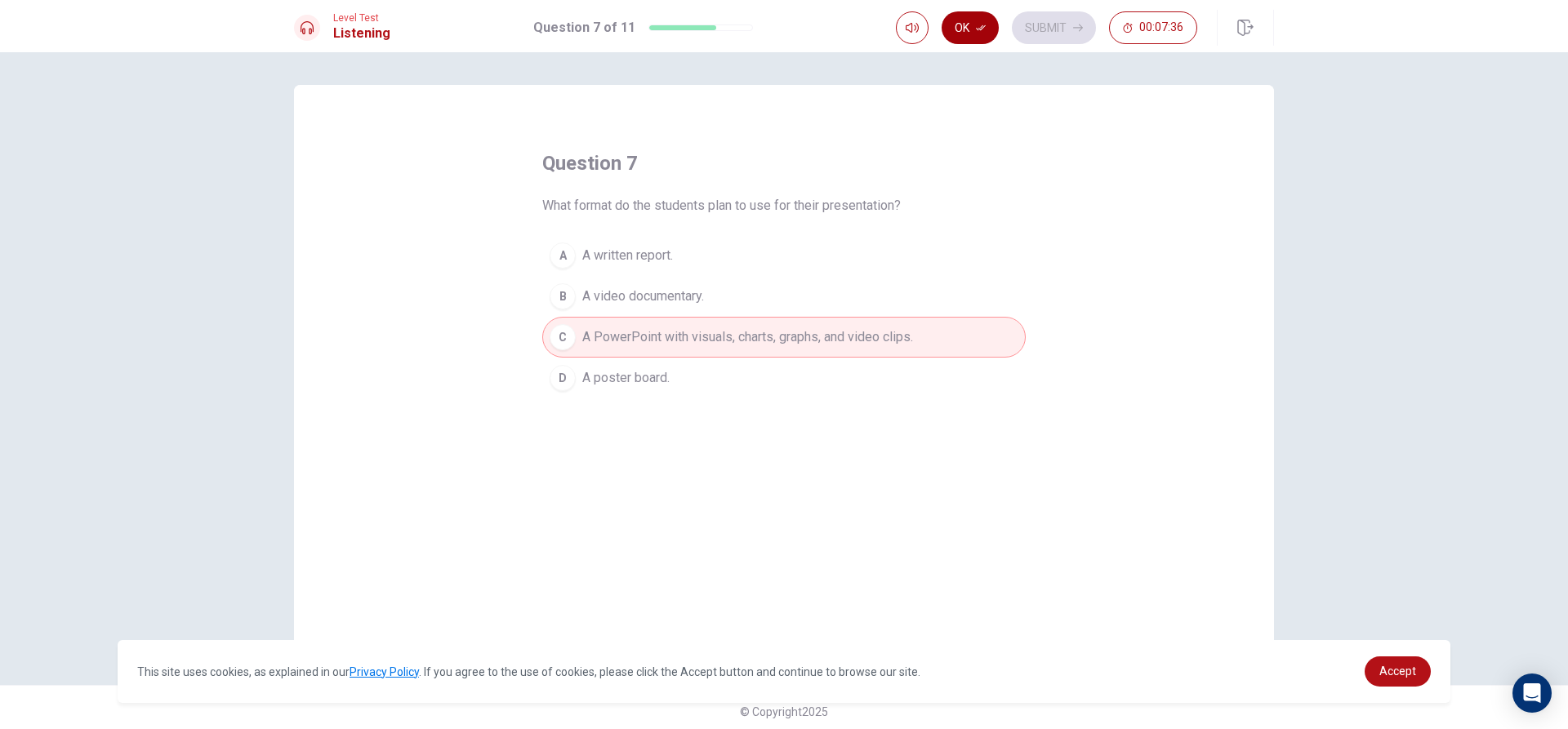
click at [983, 13] on button "Ok" at bounding box center [970, 27] width 57 height 33
click at [1048, 19] on button "Submit" at bounding box center [1054, 27] width 84 height 33
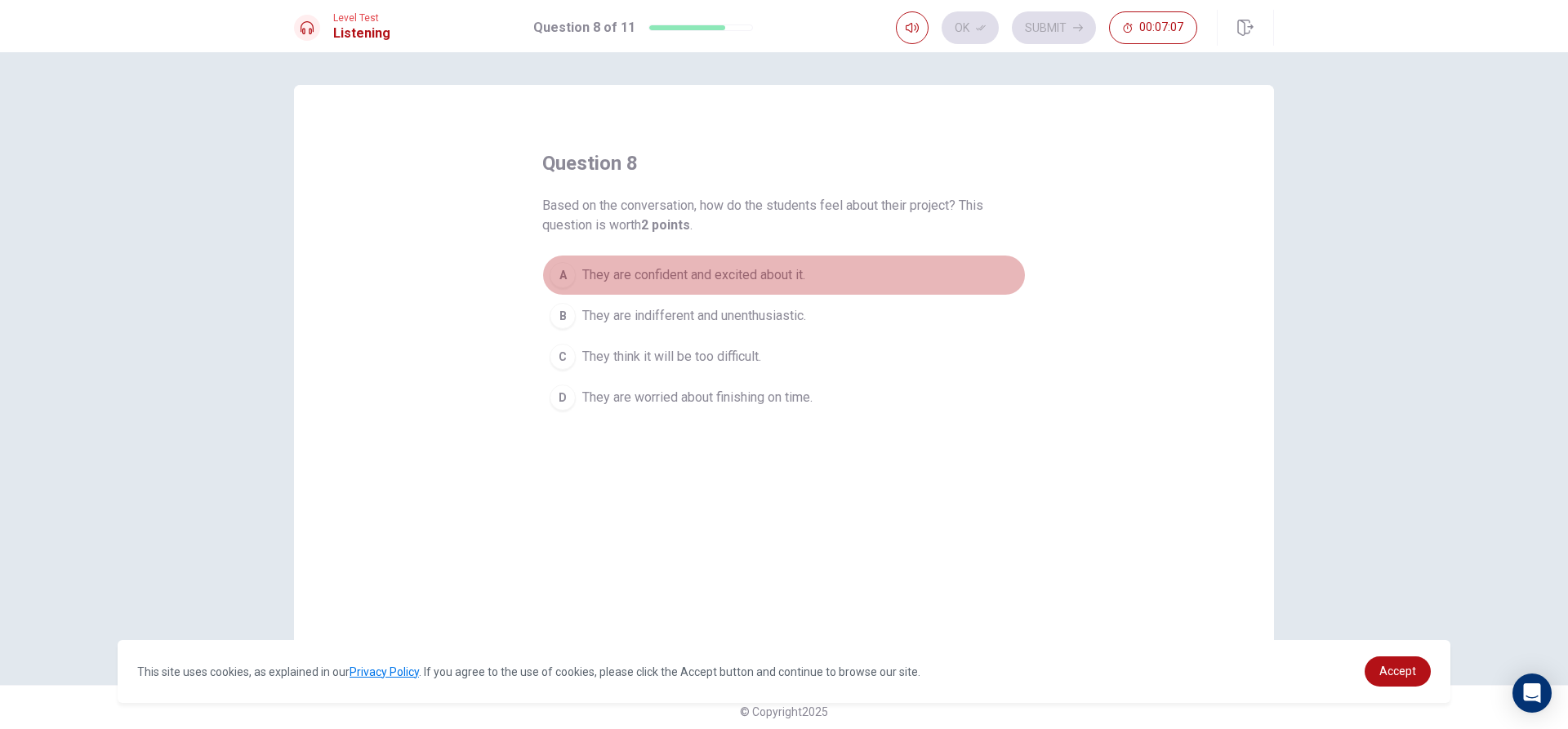
click at [730, 267] on span "They are confident and excited about it." at bounding box center [693, 275] width 223 height 19
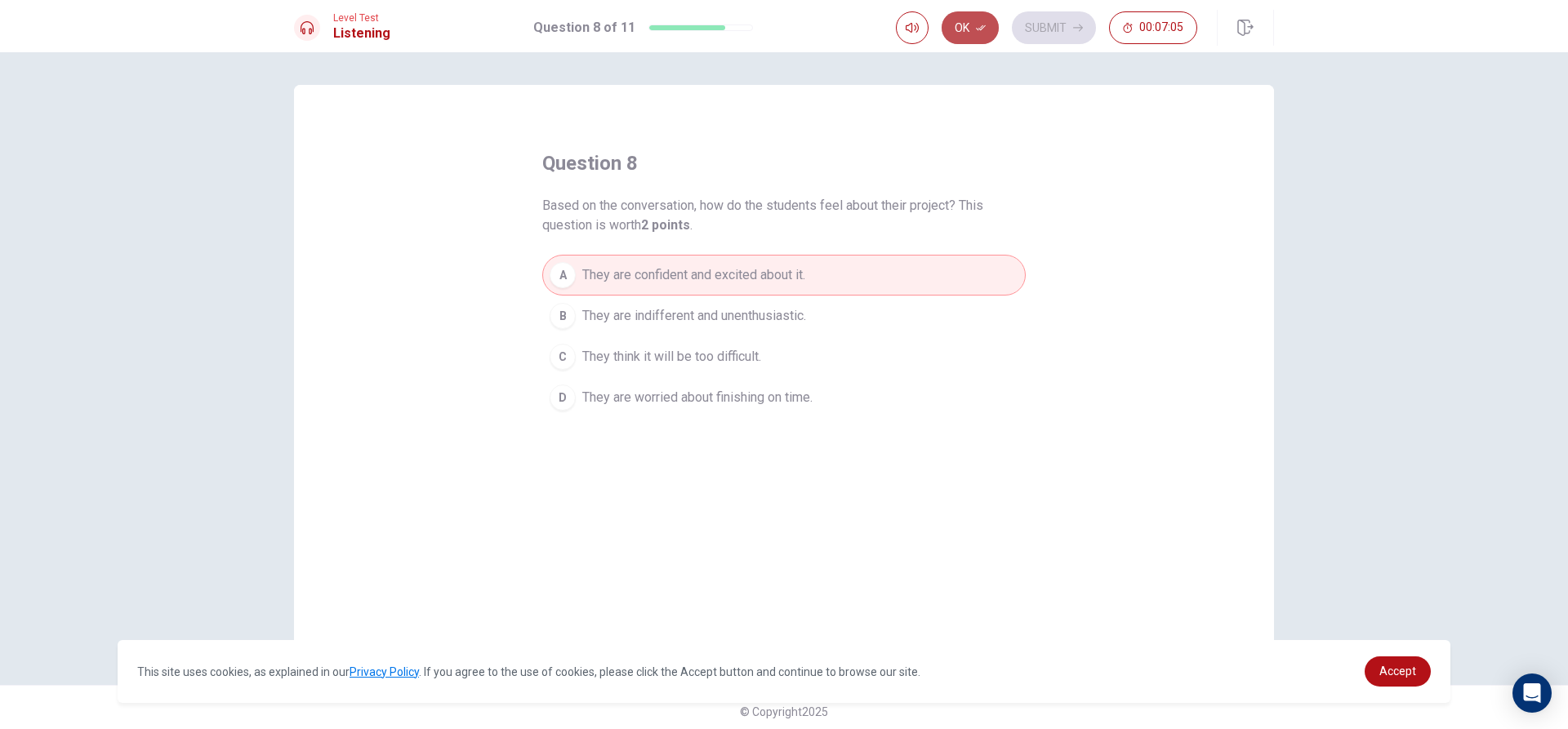
click at [965, 25] on button "Ok" at bounding box center [970, 27] width 57 height 33
click at [1027, 23] on button "Submit" at bounding box center [1054, 27] width 84 height 33
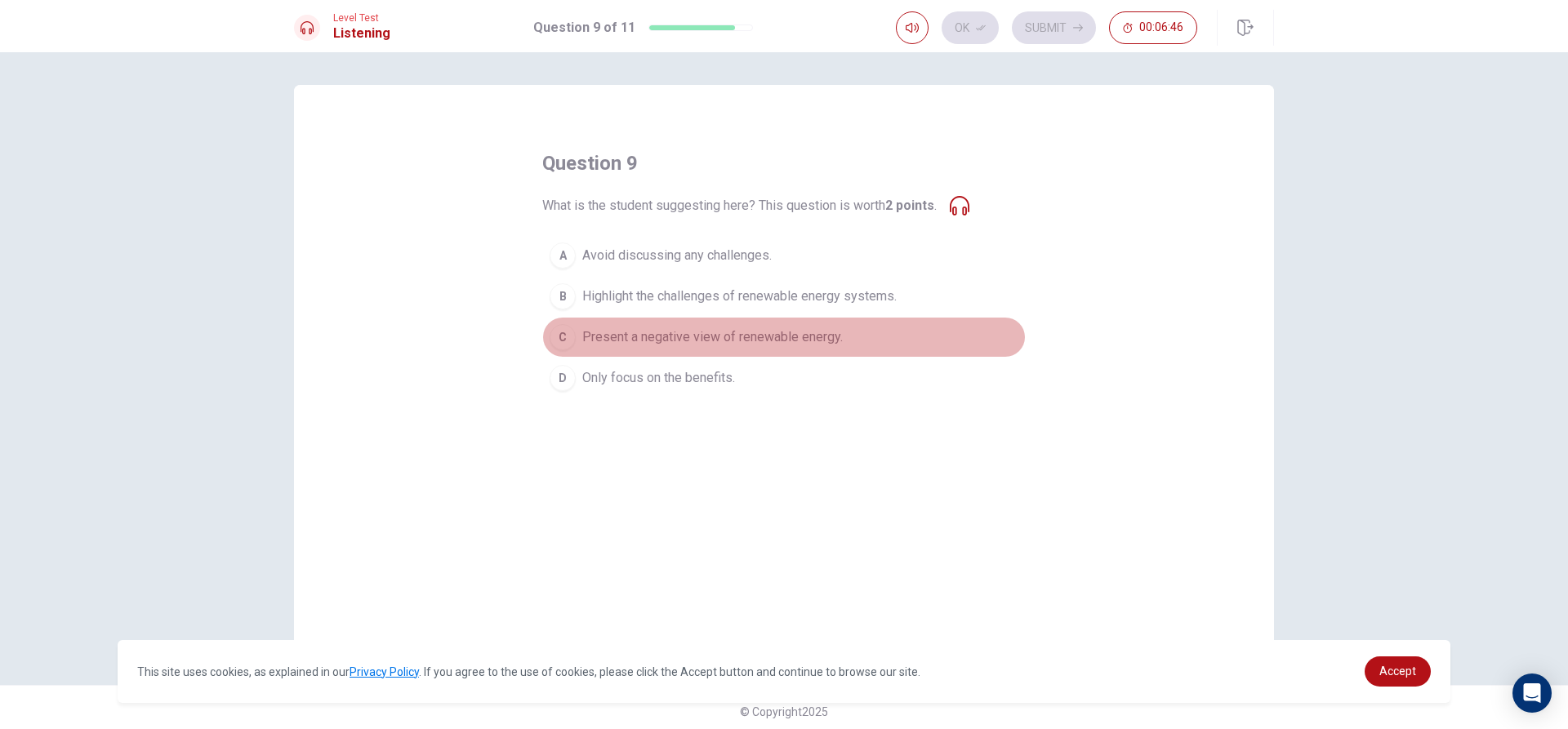
click at [716, 332] on span "Present a negative view of renewable energy." at bounding box center [713, 337] width 260 height 19
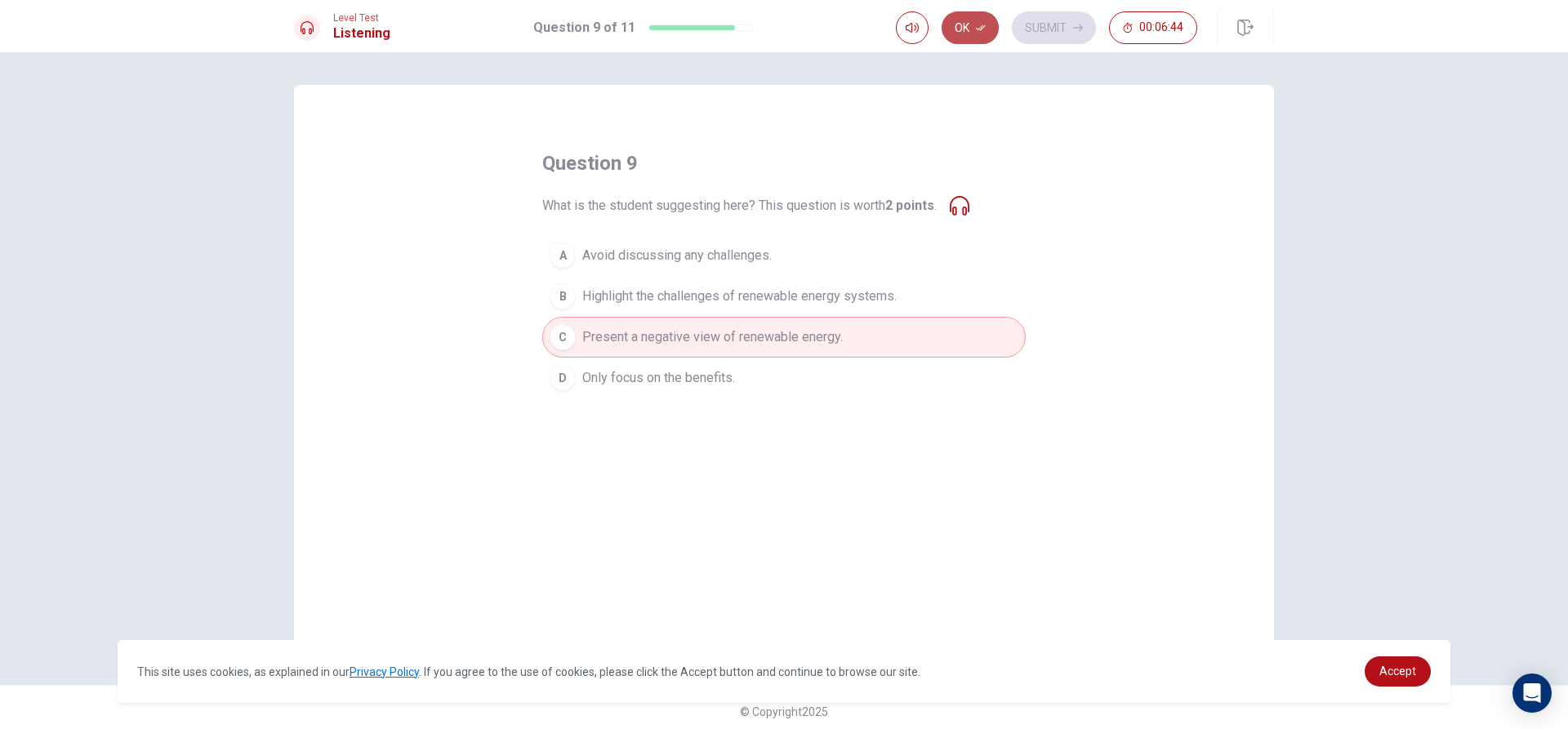
click at [970, 26] on button "Ok" at bounding box center [970, 27] width 57 height 33
click at [1059, 34] on button "Submit" at bounding box center [1054, 27] width 84 height 33
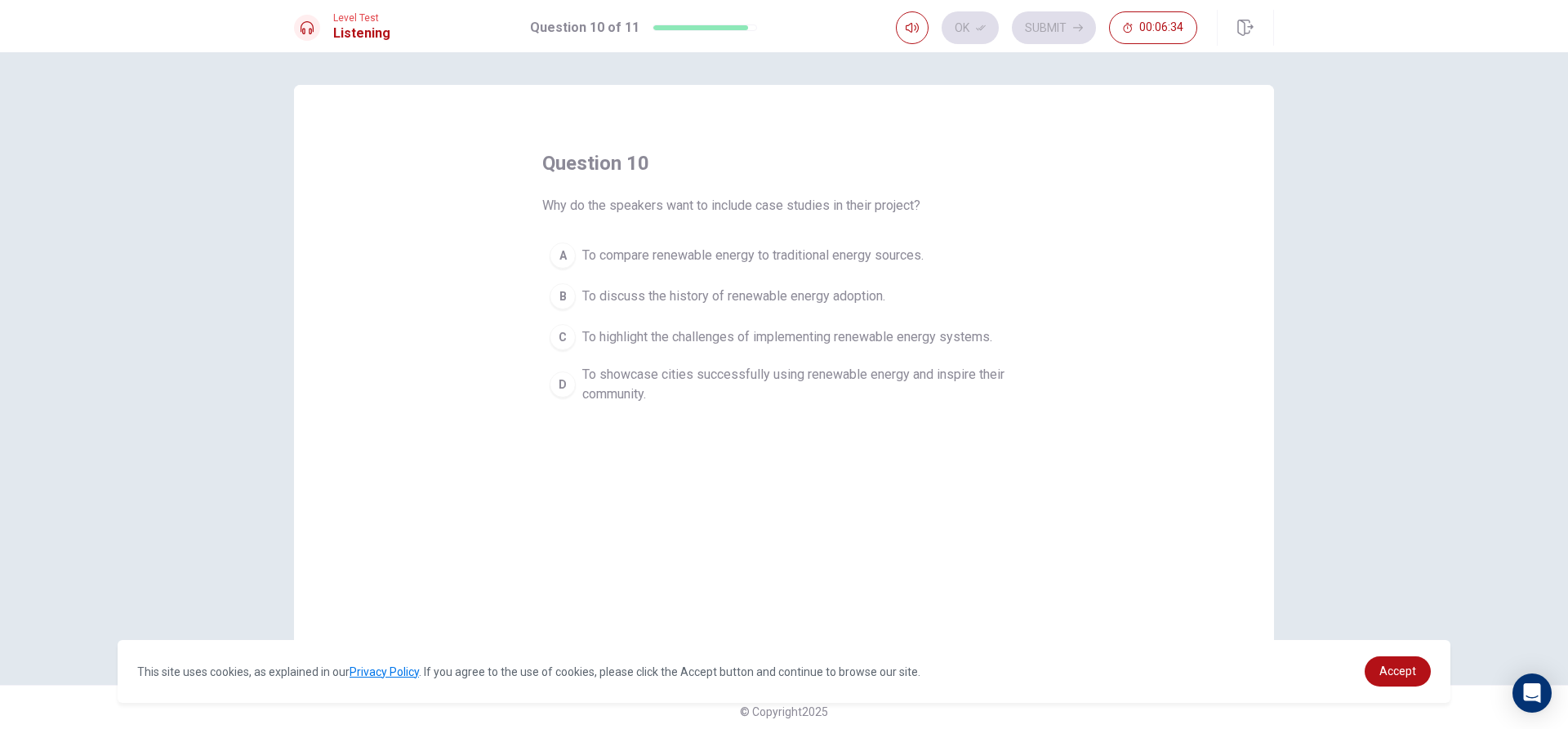
click at [646, 289] on span "To discuss the history of renewable energy adoption." at bounding box center [734, 296] width 303 height 19
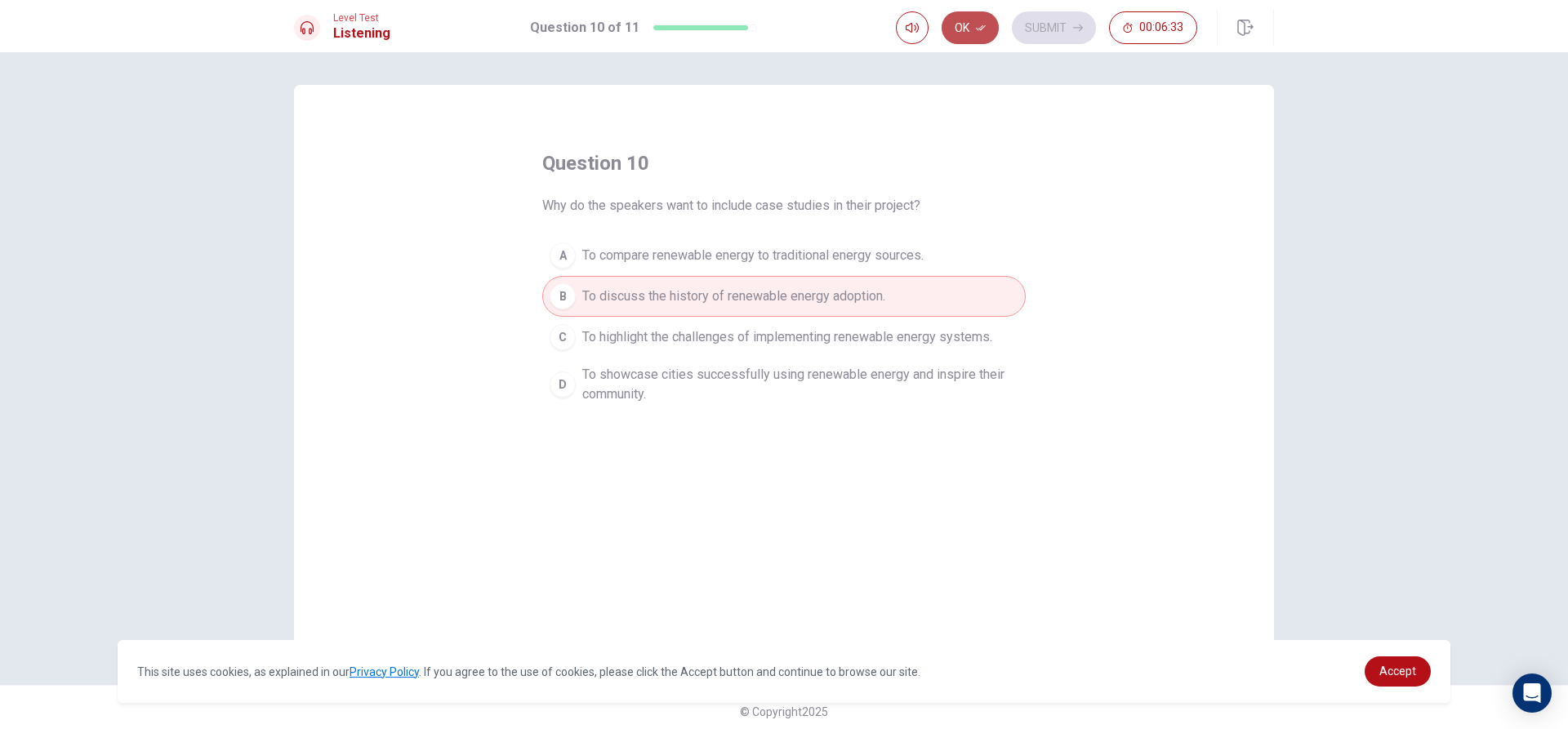
click at [974, 24] on button "Ok" at bounding box center [970, 27] width 57 height 33
click at [1062, 19] on button "Submit" at bounding box center [1054, 27] width 84 height 33
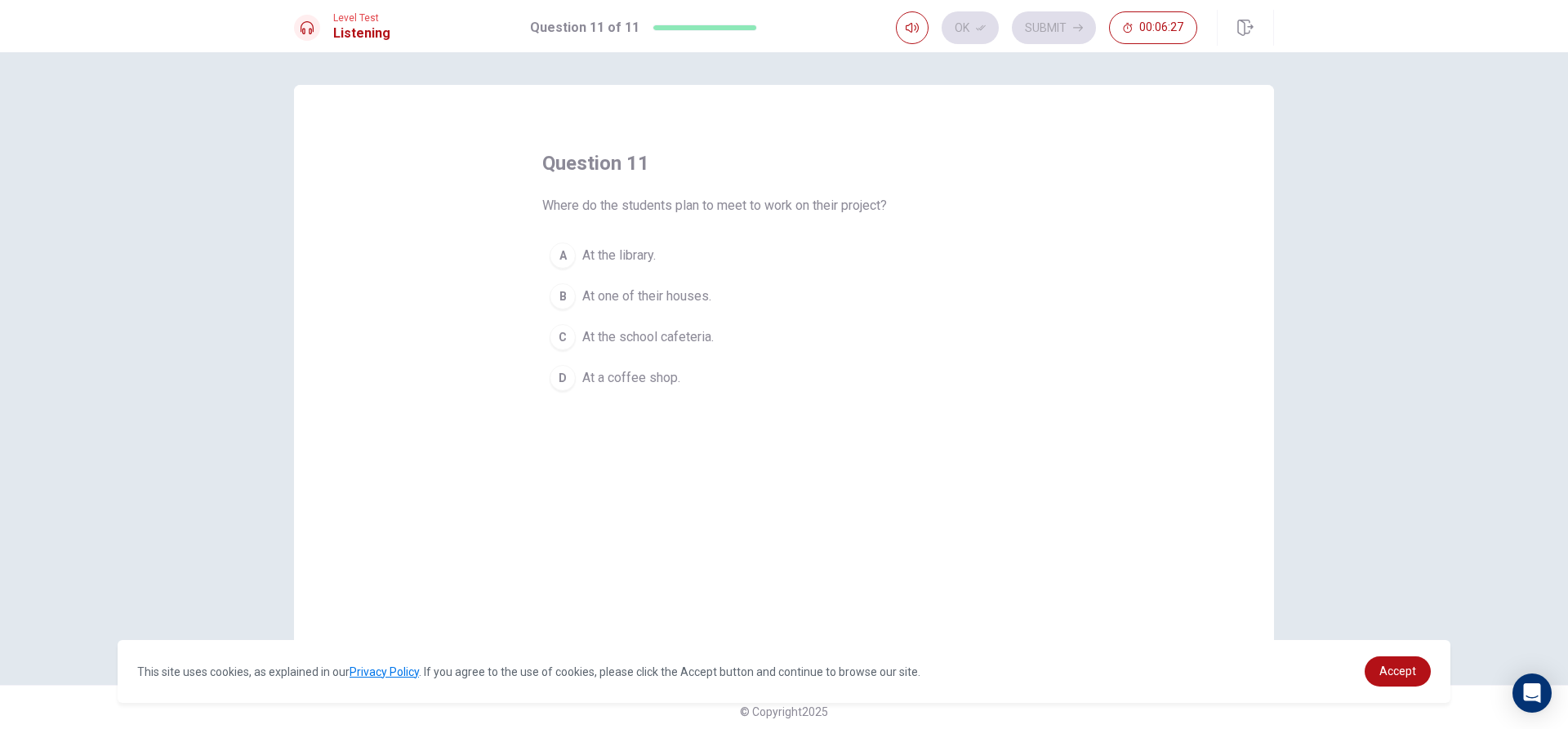
click at [602, 250] on span "At the library." at bounding box center [619, 255] width 73 height 19
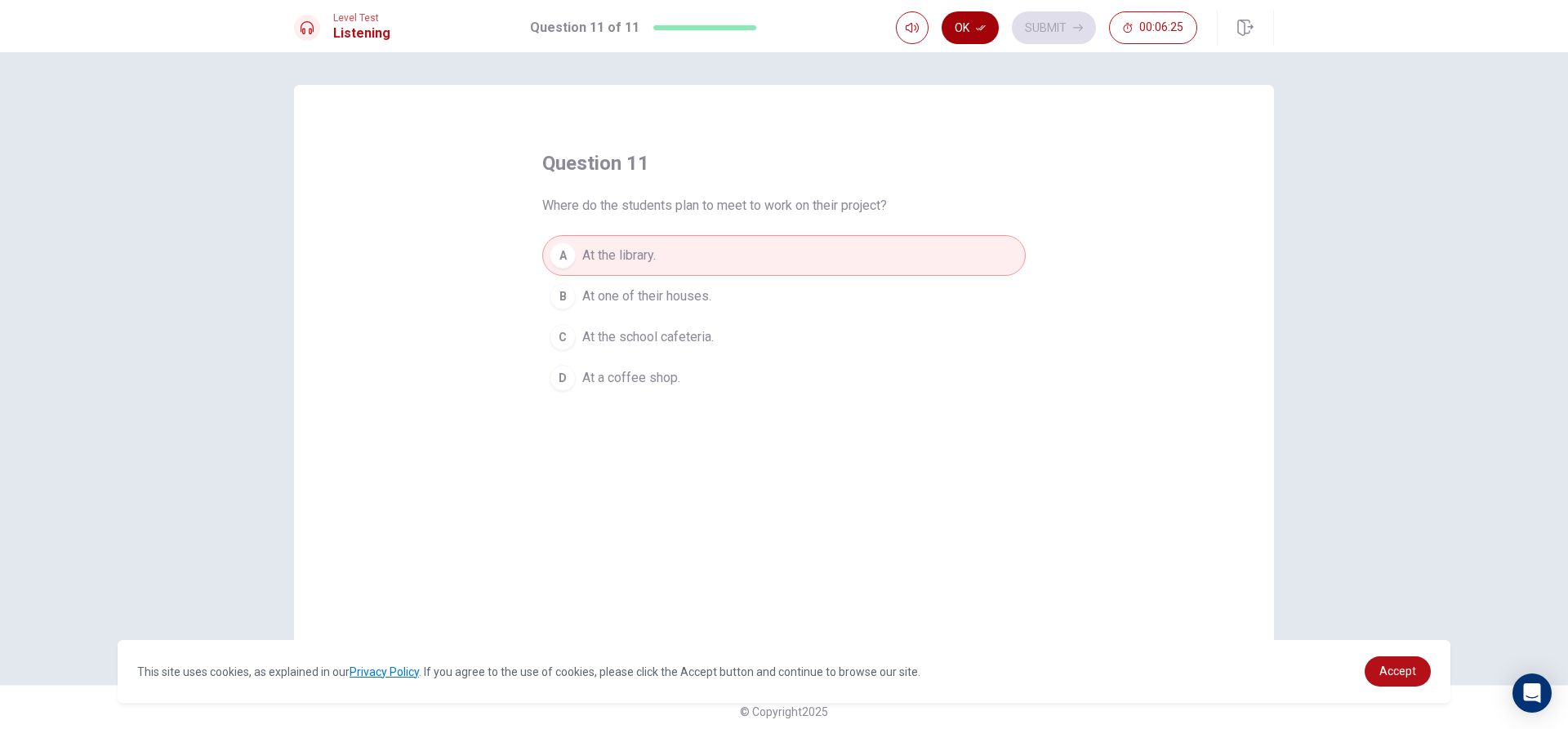
click at [961, 26] on button "Ok" at bounding box center [970, 27] width 57 height 33
click at [1056, 22] on button "Submit" at bounding box center [1054, 27] width 84 height 33
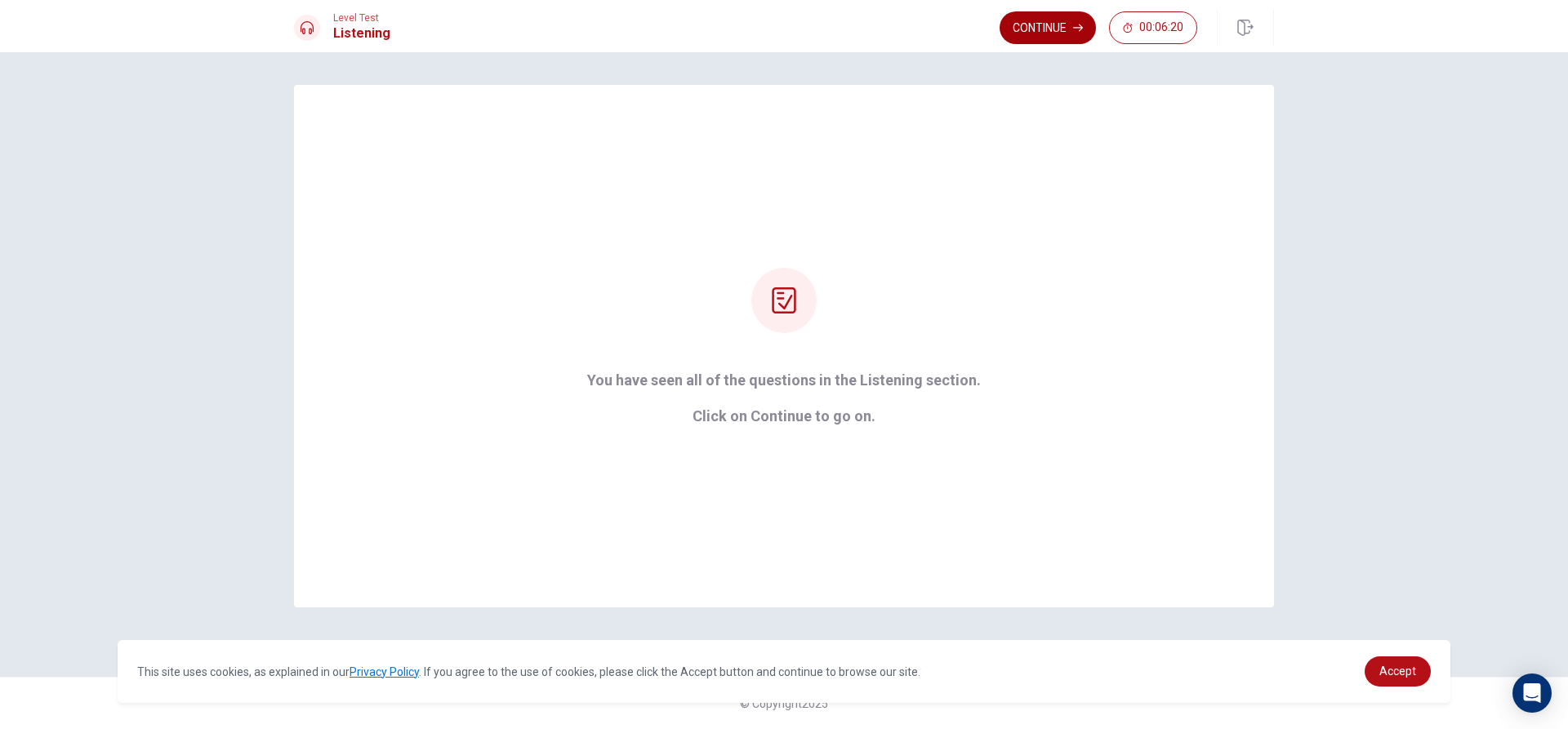
click at [1031, 23] on button "Continue" at bounding box center [1047, 27] width 96 height 33
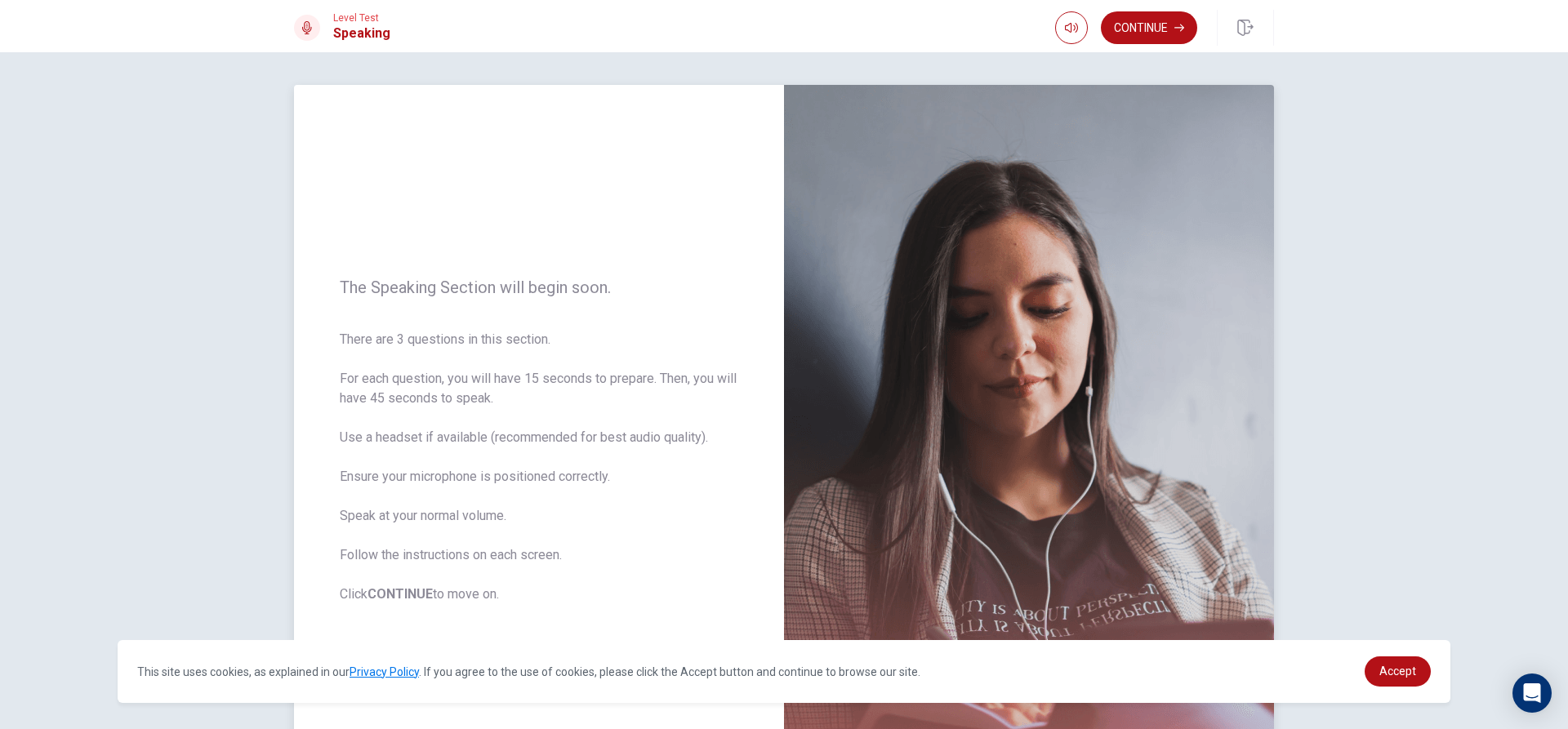
scroll to position [82, 0]
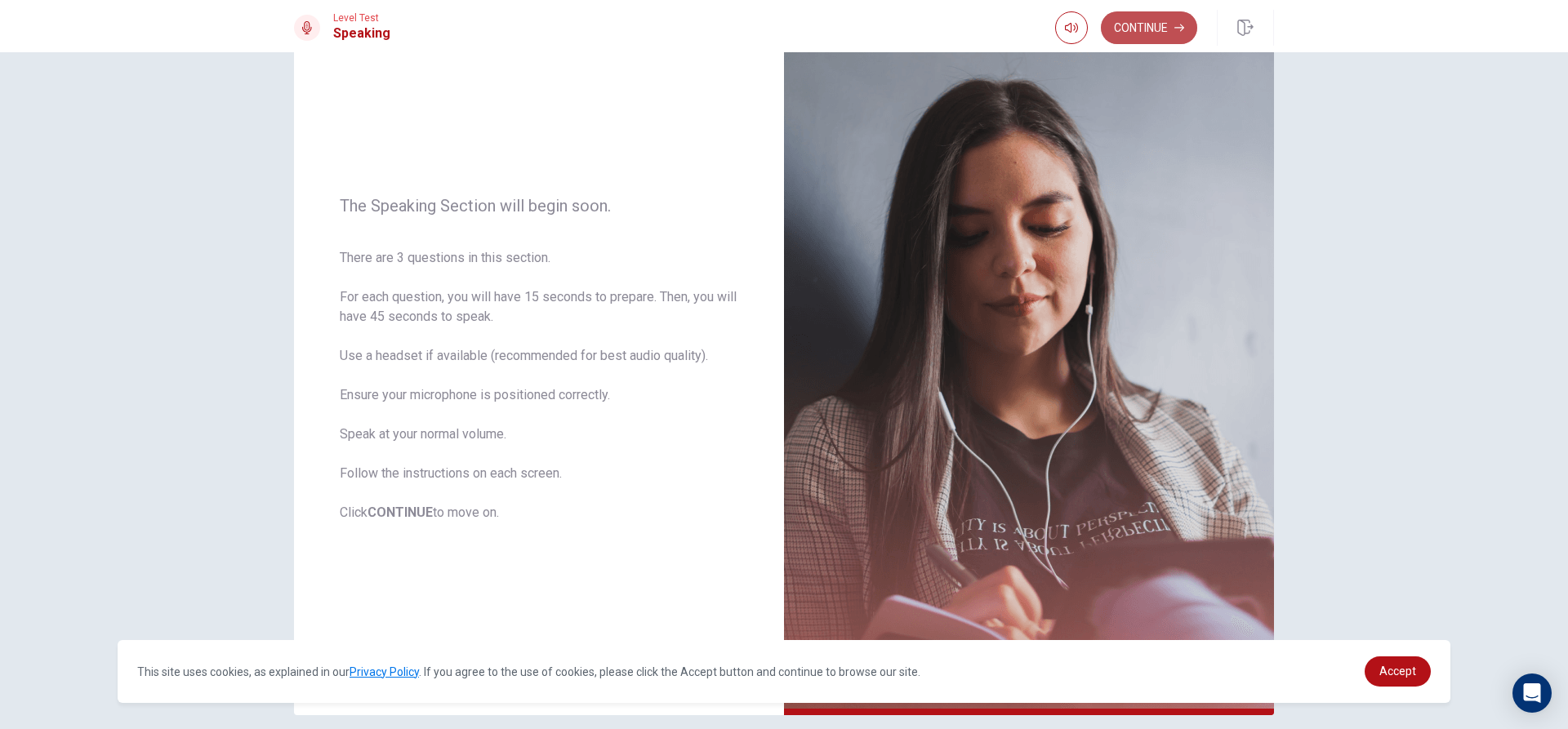
click at [1131, 21] on button "Continue" at bounding box center [1149, 27] width 96 height 33
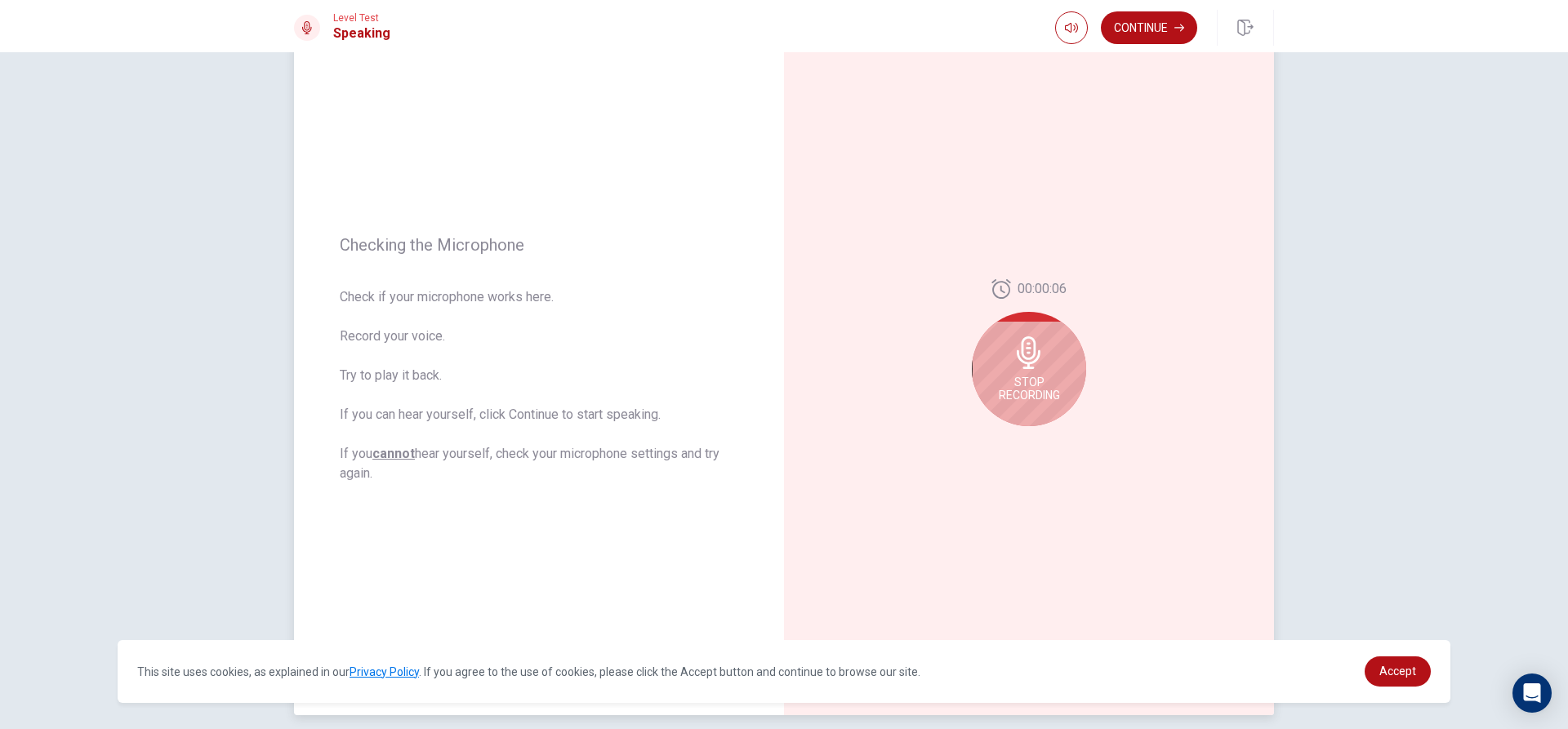
click at [1027, 369] on div "Stop Recording" at bounding box center [1029, 369] width 114 height 114
click at [1037, 446] on button "Play Audio" at bounding box center [1047, 439] width 23 height 23
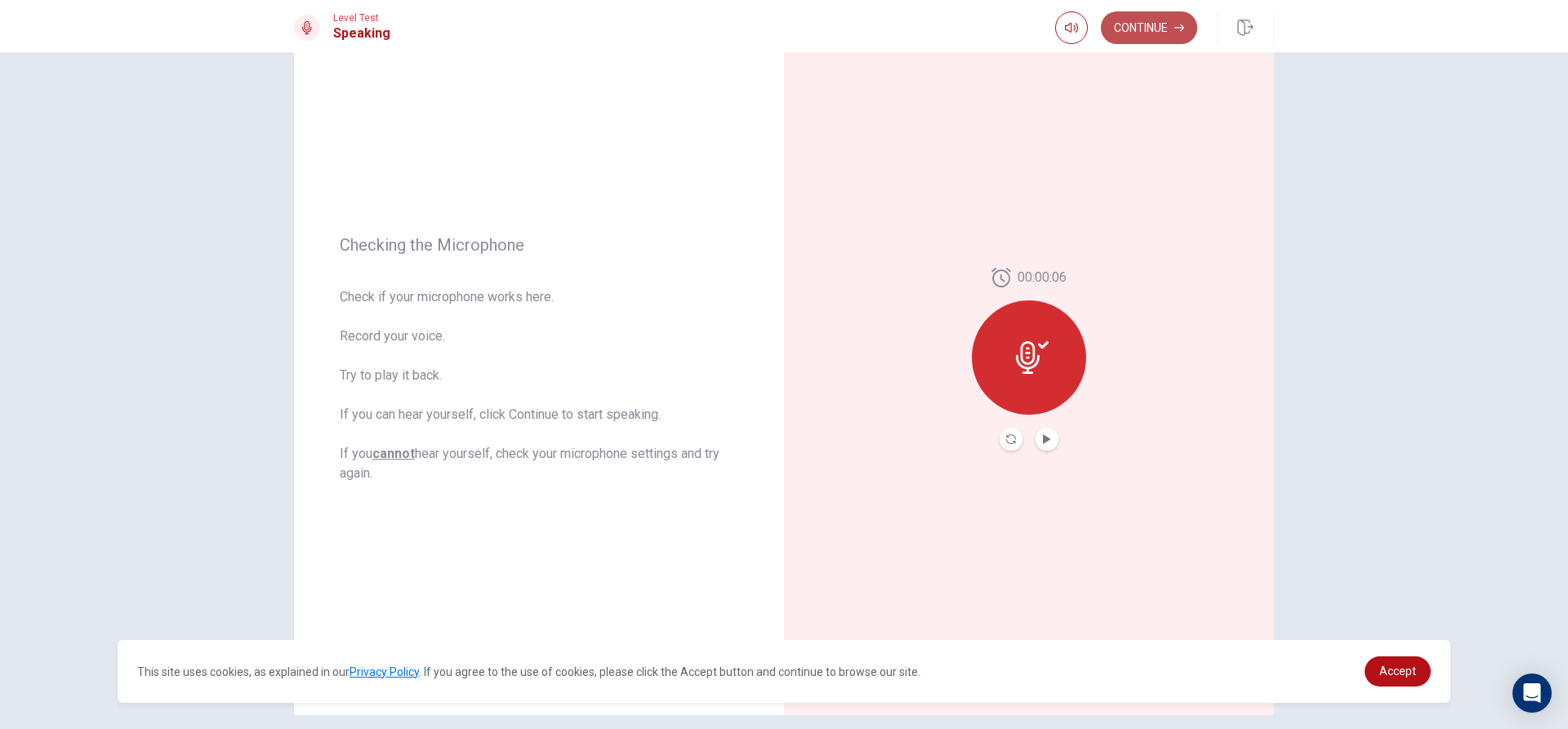
click at [1158, 28] on button "Continue" at bounding box center [1149, 27] width 96 height 33
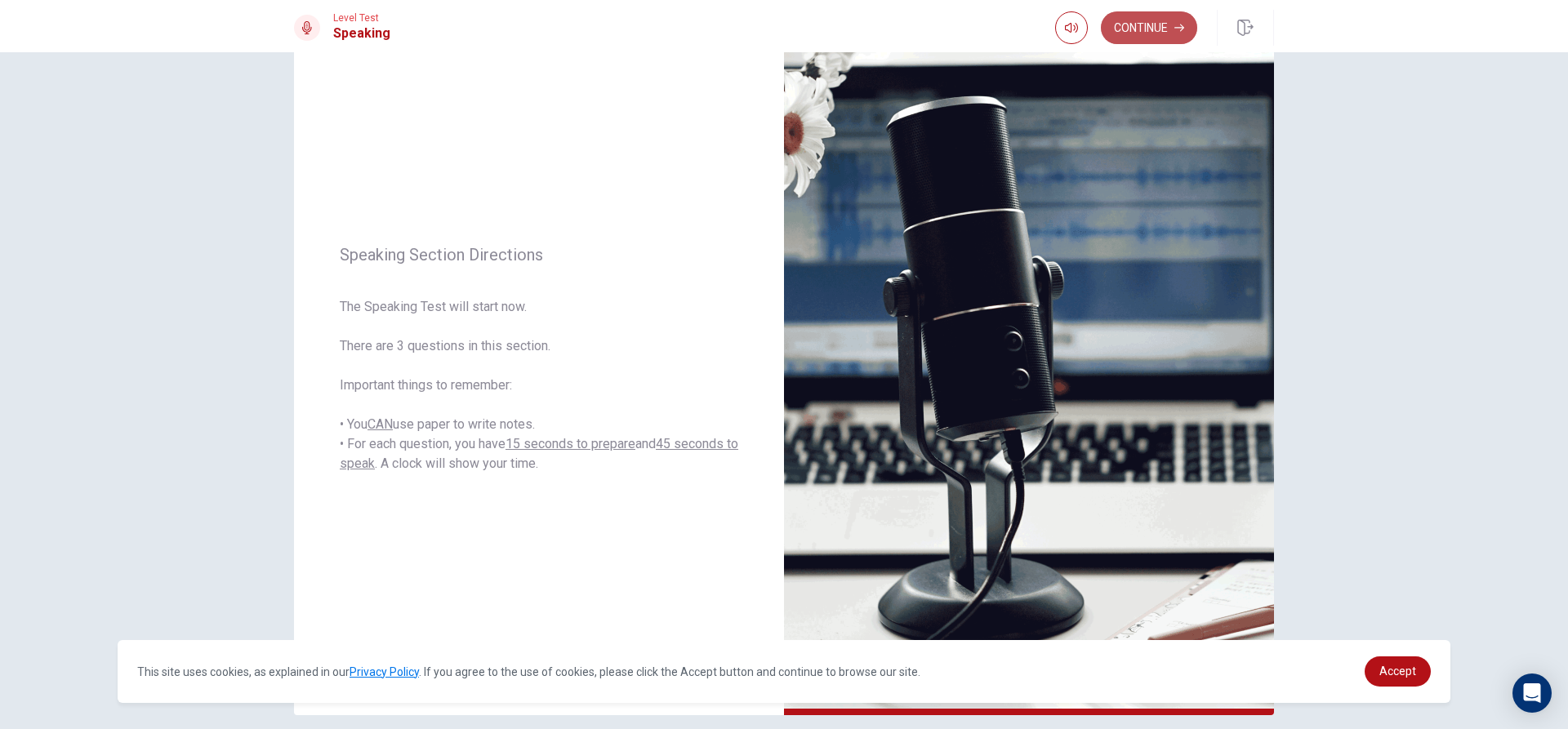
click at [1165, 21] on button "Continue" at bounding box center [1149, 27] width 96 height 33
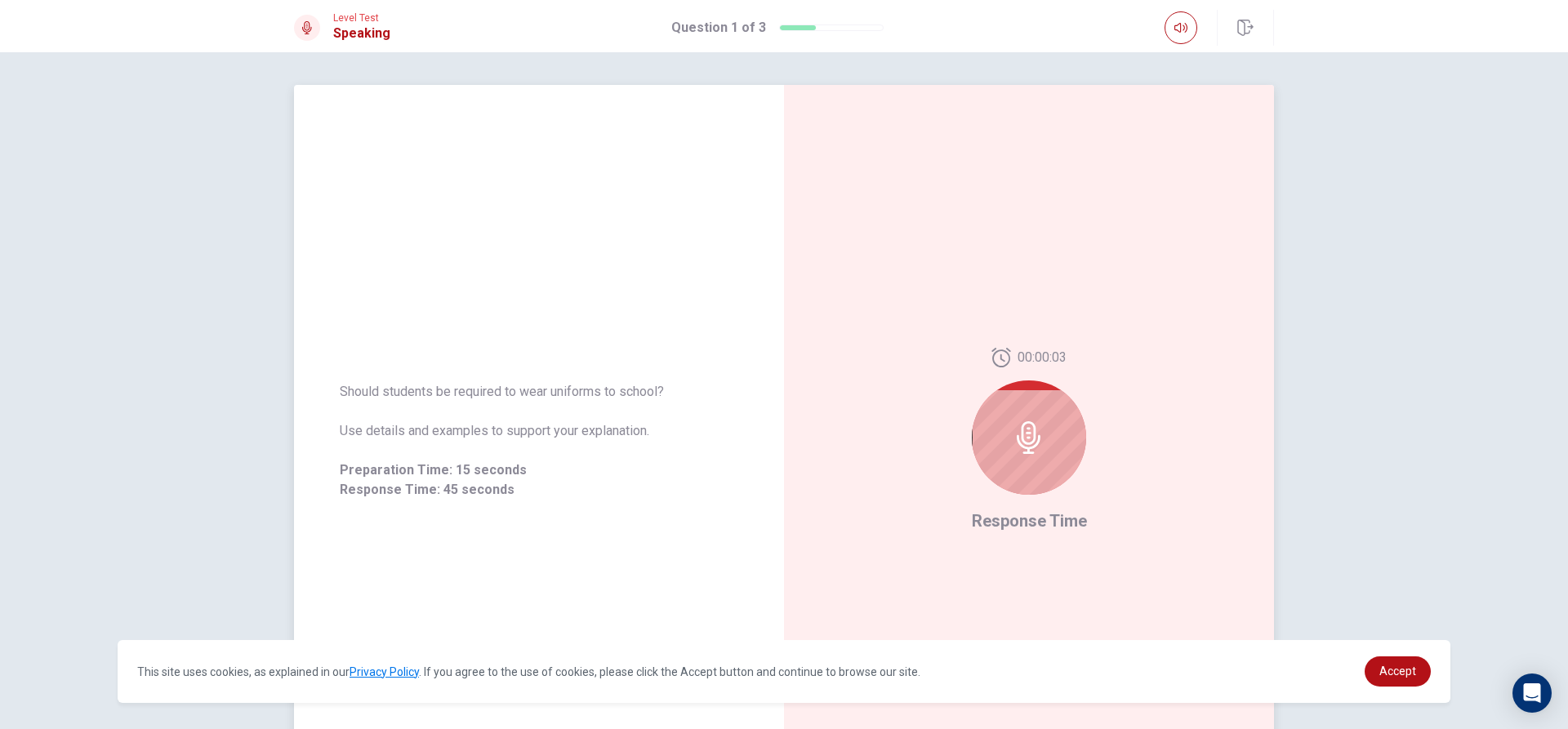
click at [1044, 429] on div at bounding box center [1029, 438] width 114 height 114
click at [1038, 451] on icon at bounding box center [1032, 438] width 33 height 33
click at [1007, 431] on div at bounding box center [1029, 438] width 114 height 114
click at [1029, 442] on icon at bounding box center [1028, 438] width 24 height 33
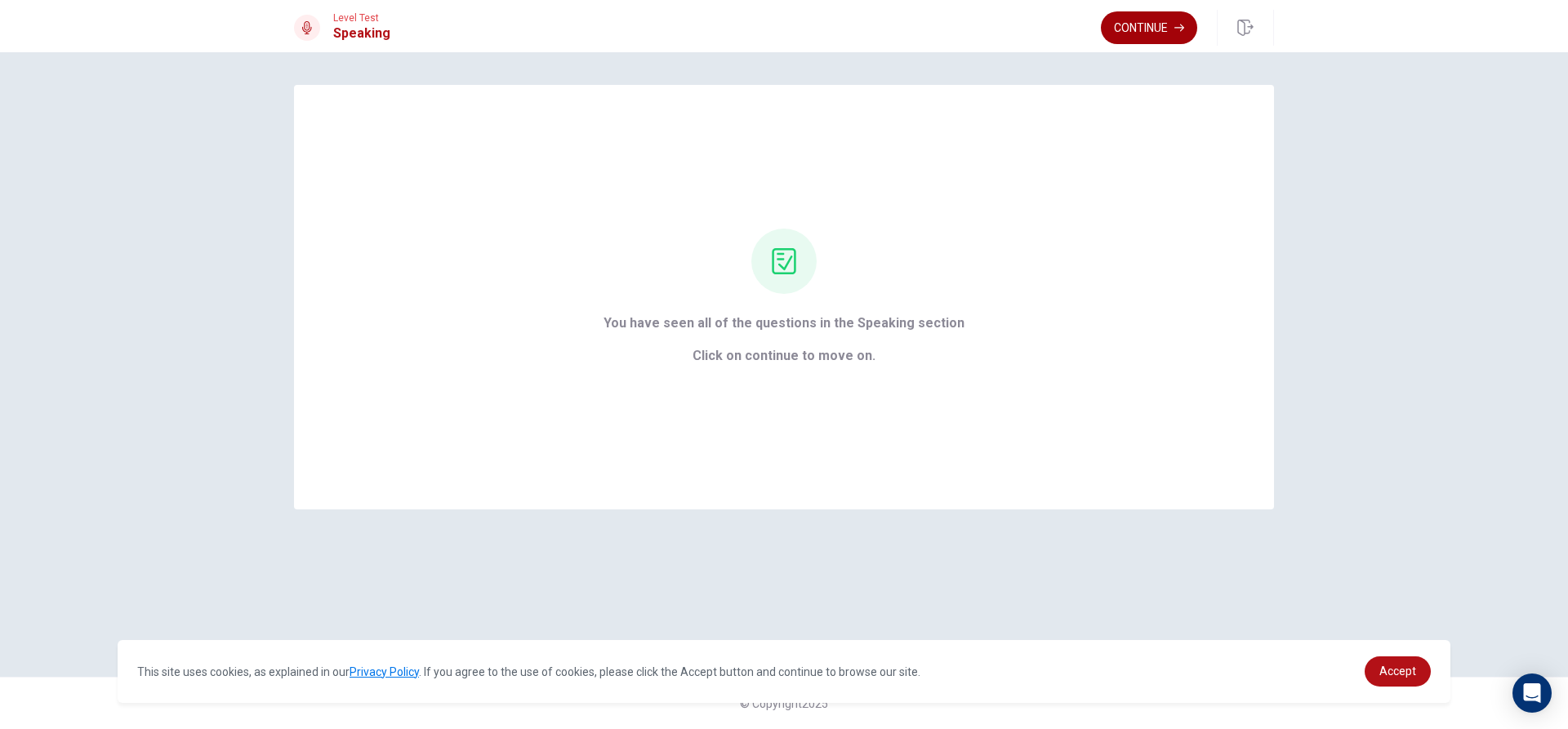
click at [1127, 13] on button "Continue" at bounding box center [1149, 27] width 96 height 33
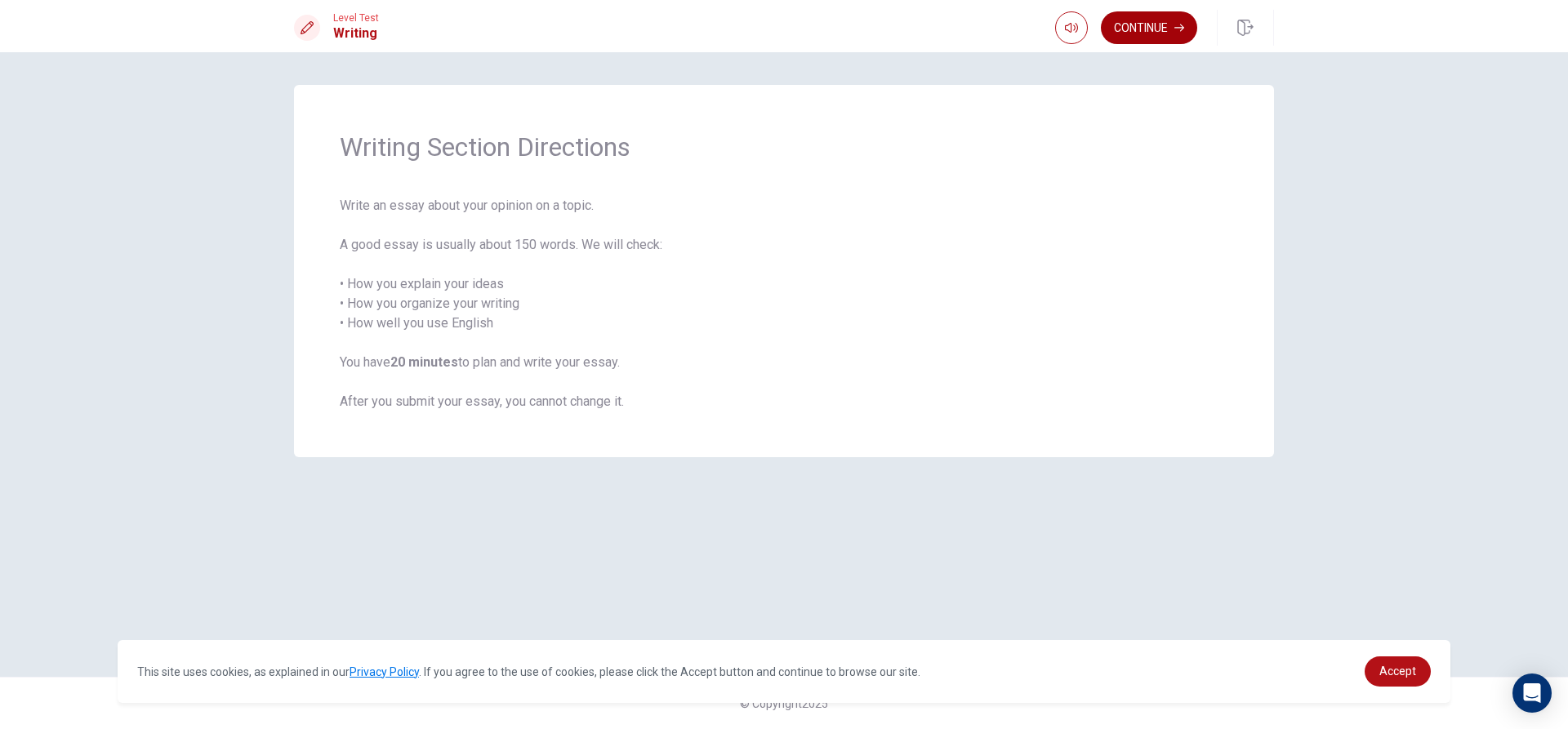
click at [1163, 18] on button "Continue" at bounding box center [1149, 27] width 96 height 33
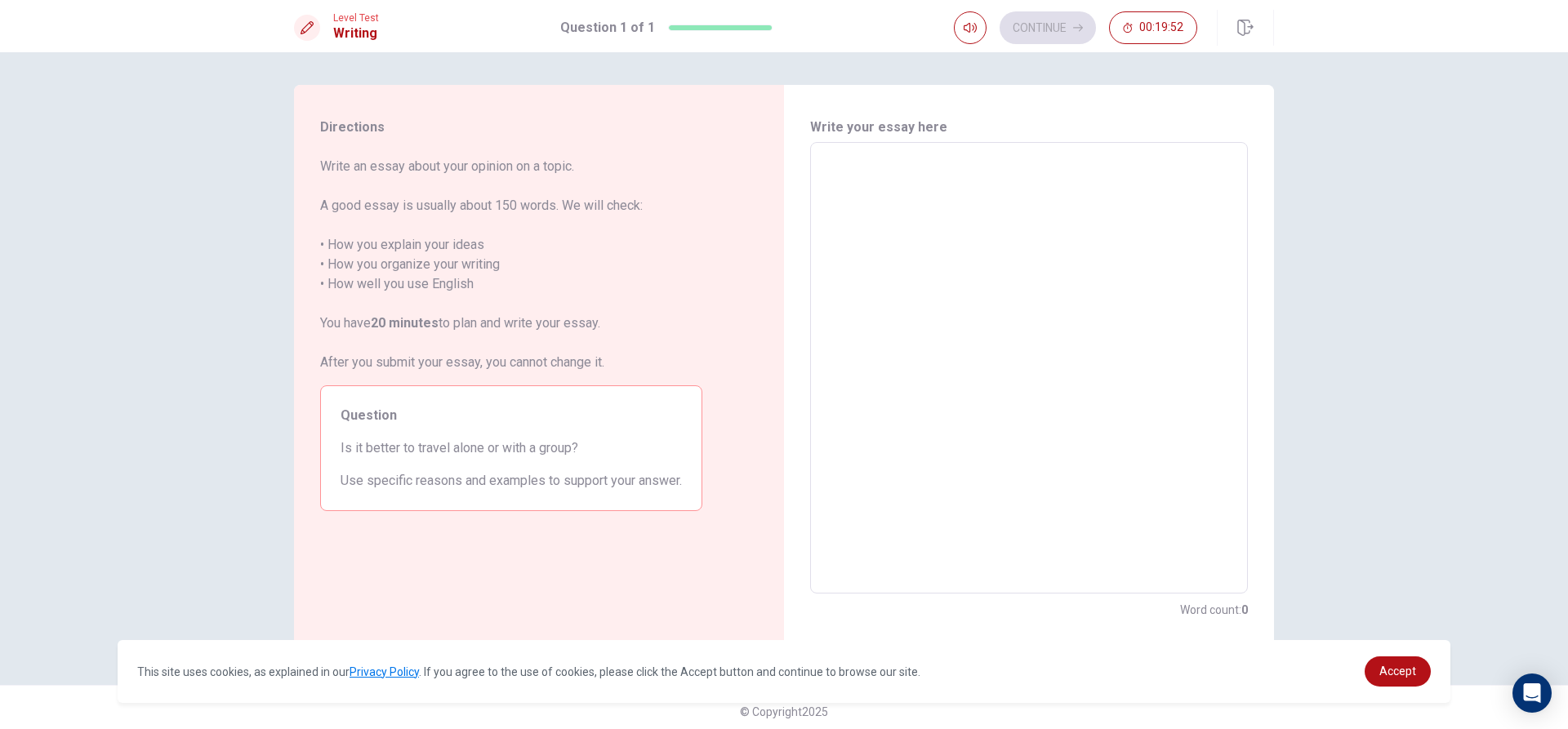
click at [1040, 223] on textarea at bounding box center [1029, 368] width 415 height 425
type textarea "i"
type textarea "x"
type textarea "I"
type textarea "x"
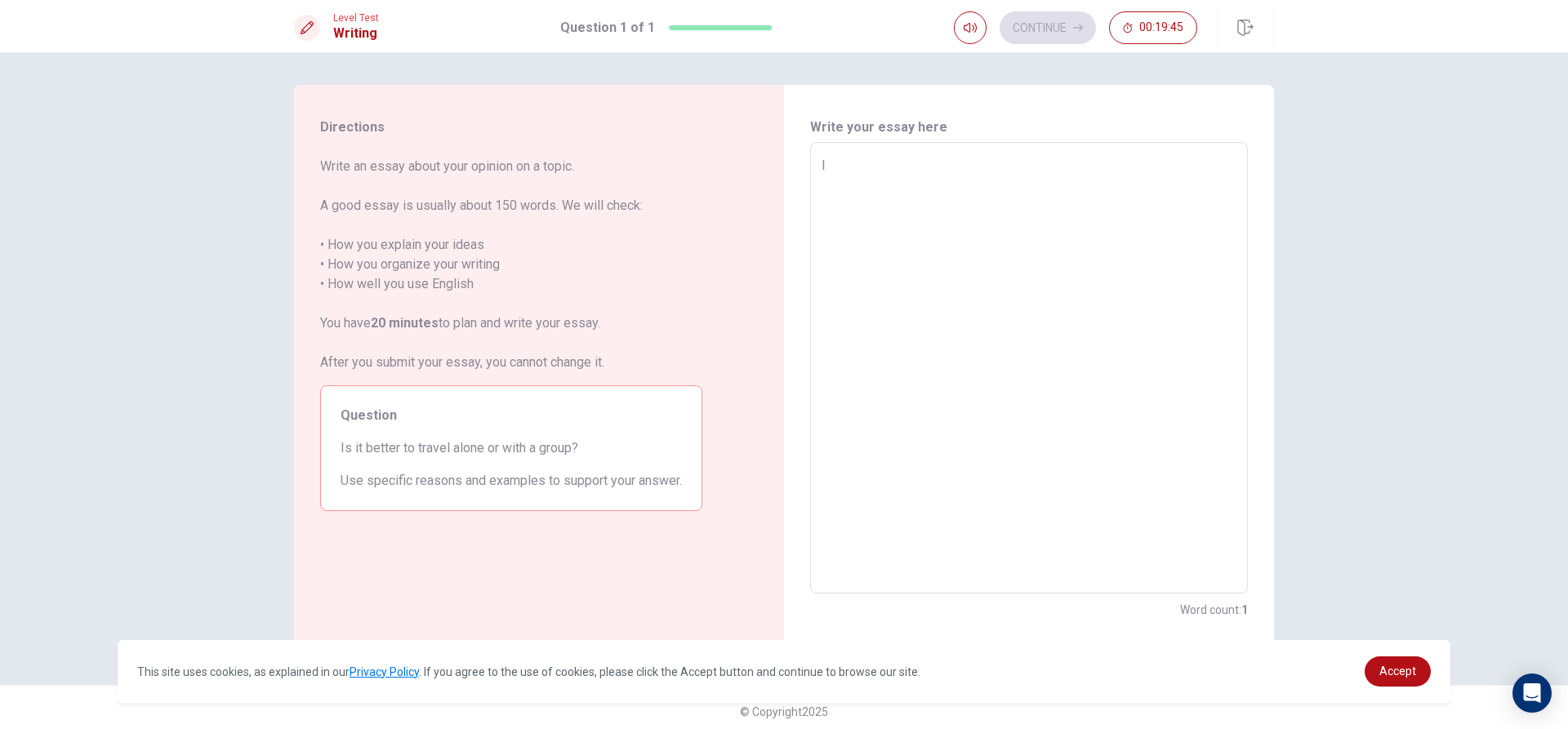
type textarea "I"
type textarea "x"
type textarea "I t"
type textarea "x"
type textarea "I th"
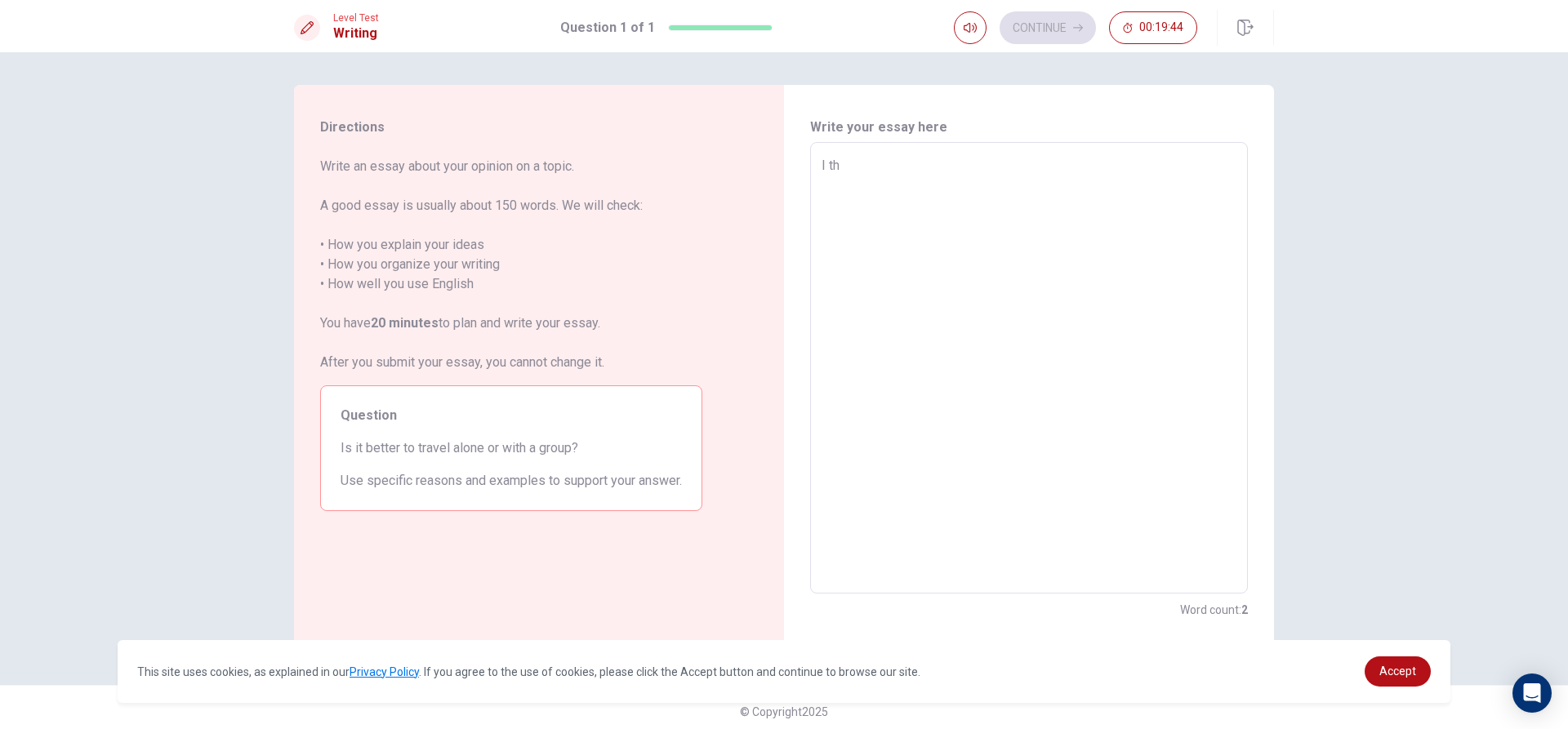
type textarea "x"
type textarea "I thi"
type textarea "x"
type textarea "I thin"
type textarea "x"
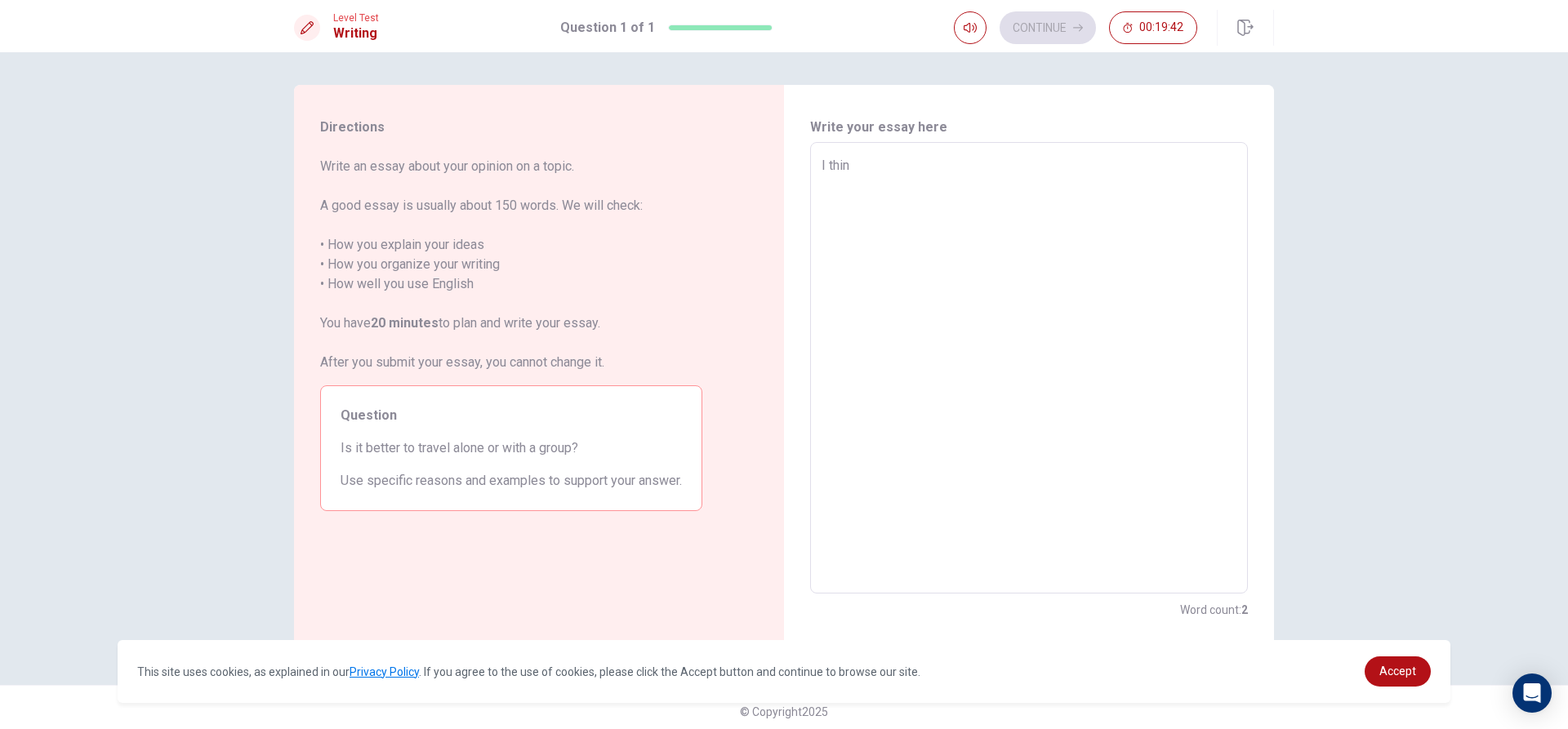
type textarea "I think"
type textarea "x"
type textarea "I think"
type textarea "x"
type textarea "I think t"
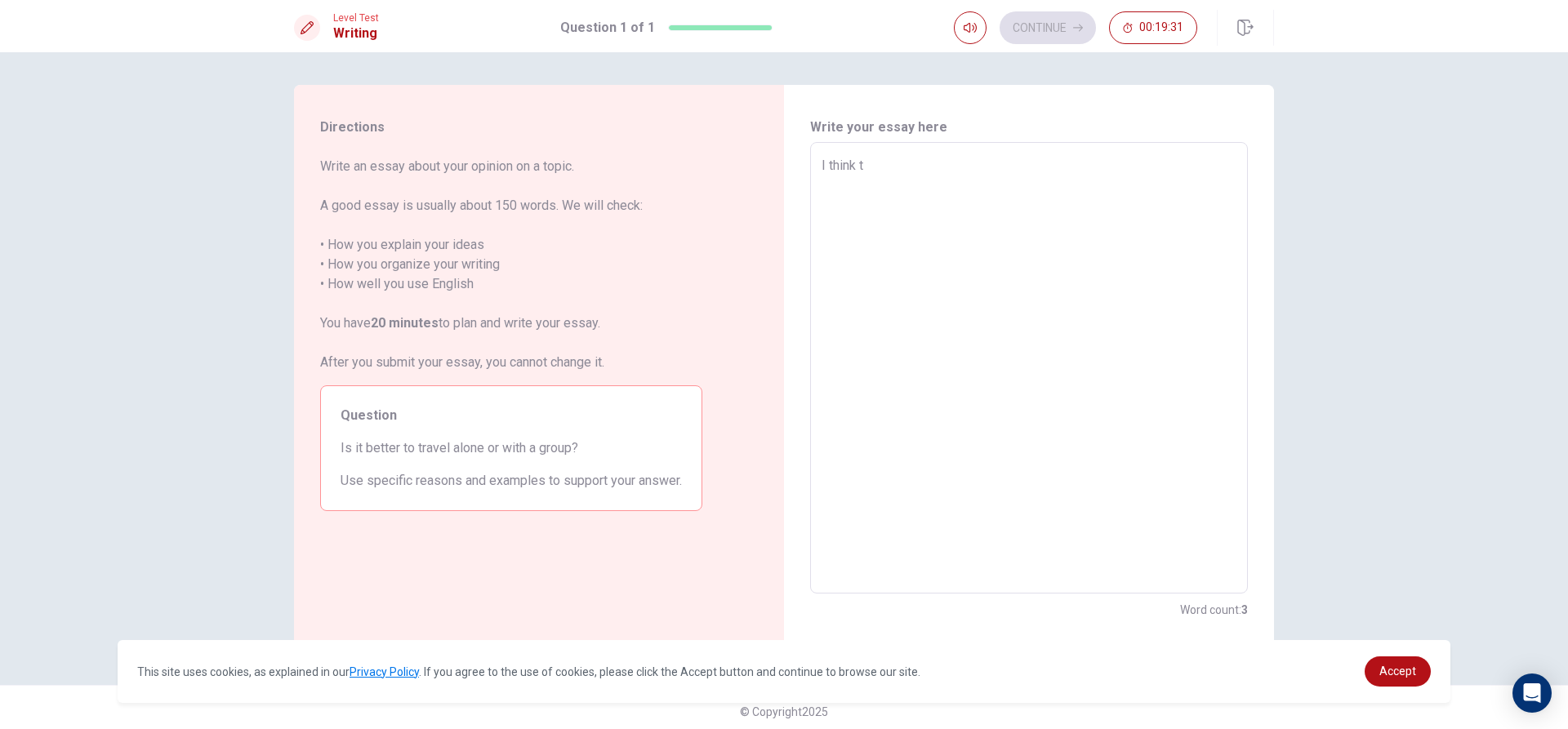
type textarea "x"
type textarea "I think tr"
type textarea "x"
type textarea "I think tra"
type textarea "x"
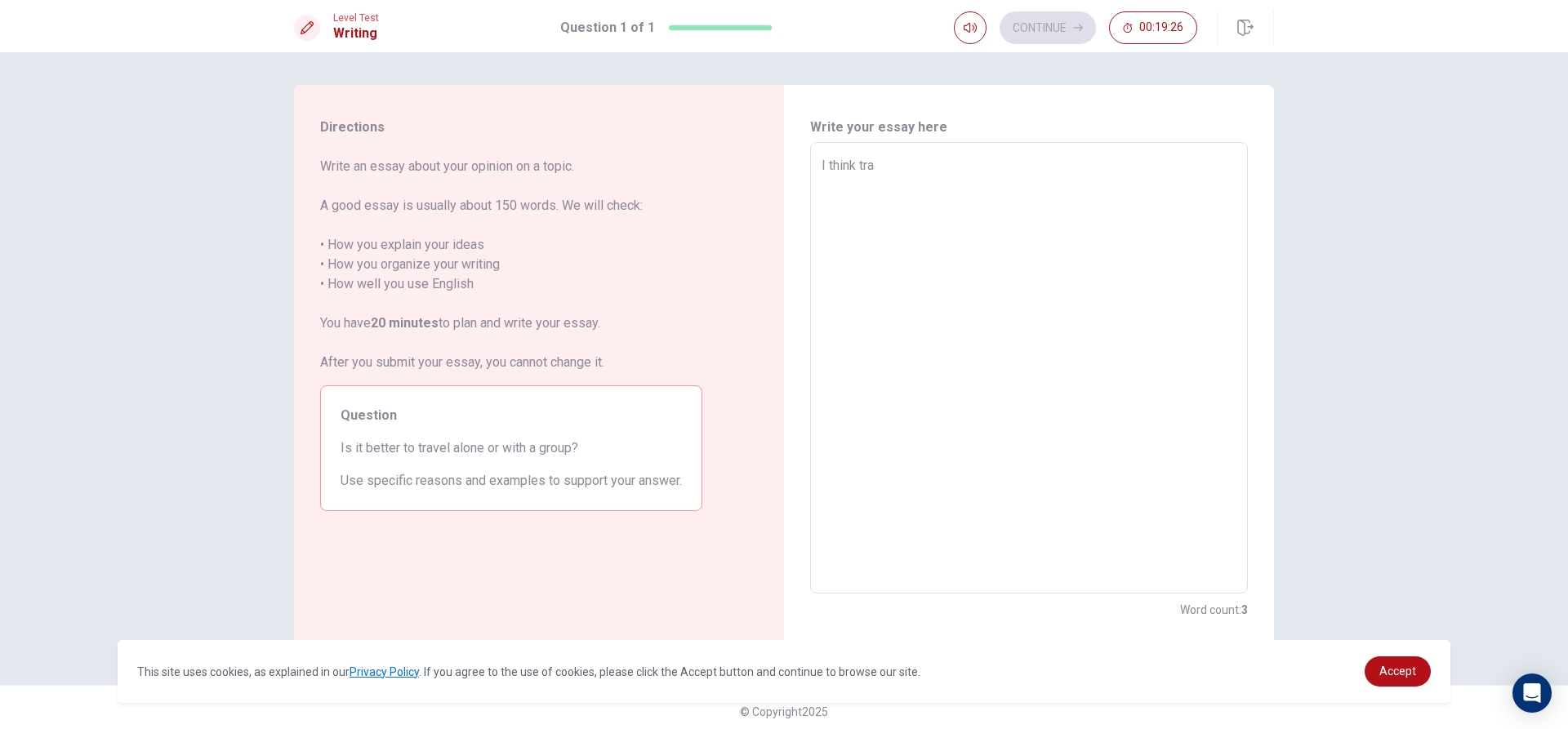
type textarea "I think trav"
type textarea "x"
type textarea "I think trave"
type textarea "x"
type textarea "I think travel"
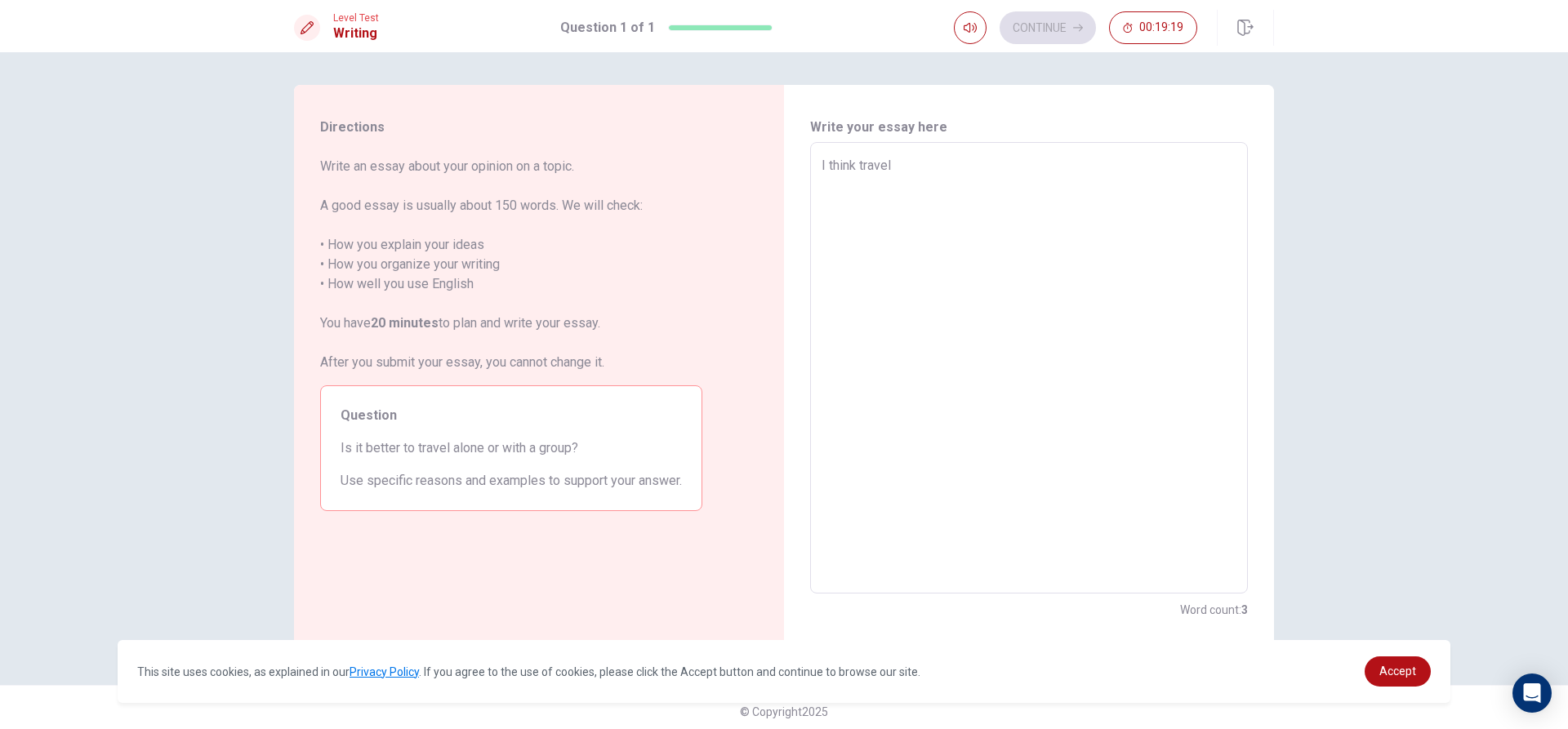
type textarea "x"
type textarea "I think travel"
type textarea "x"
type textarea "I think travel a"
type textarea "x"
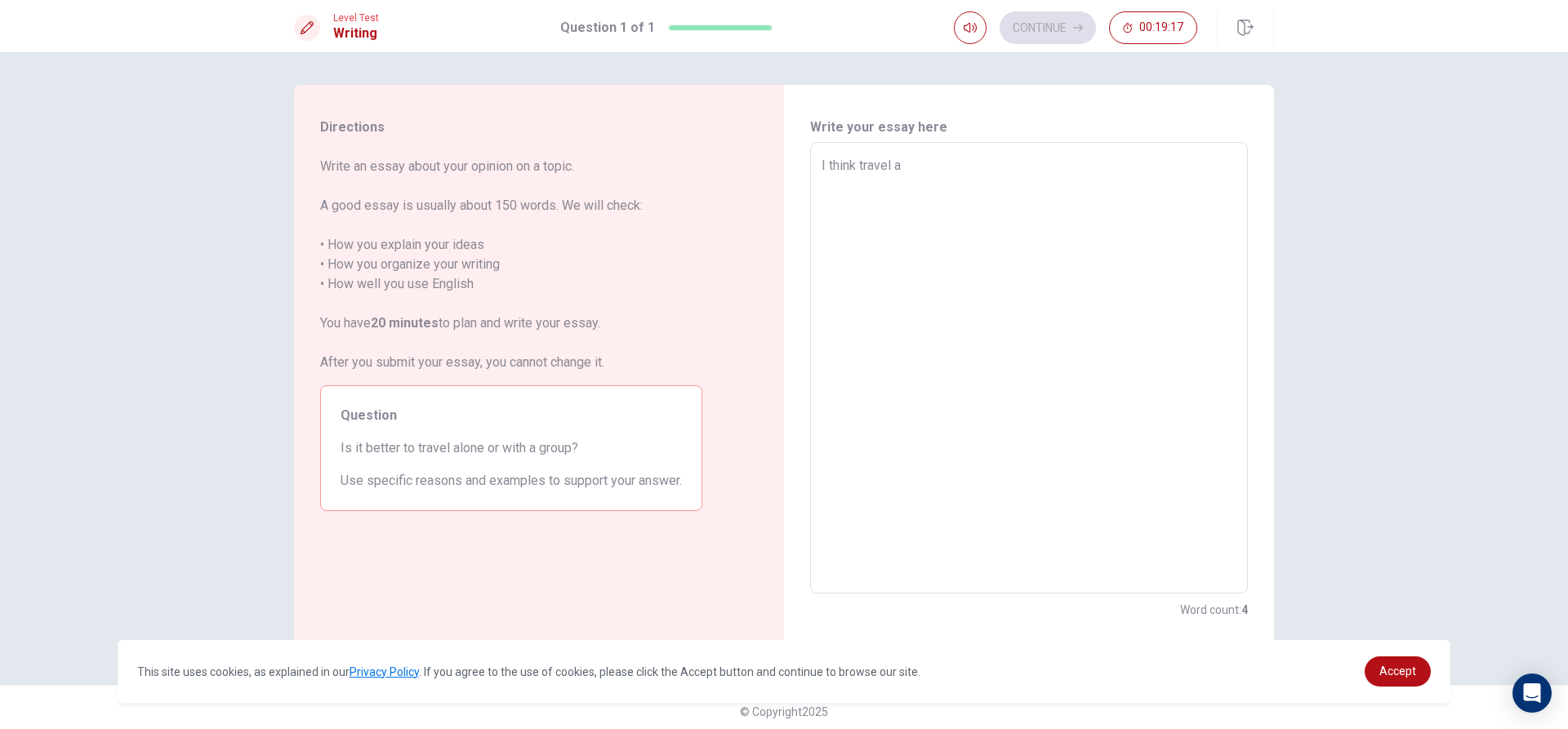
type textarea "I think travel al"
type textarea "x"
type textarea "I think travel alo"
type textarea "x"
type textarea "I think travel alon"
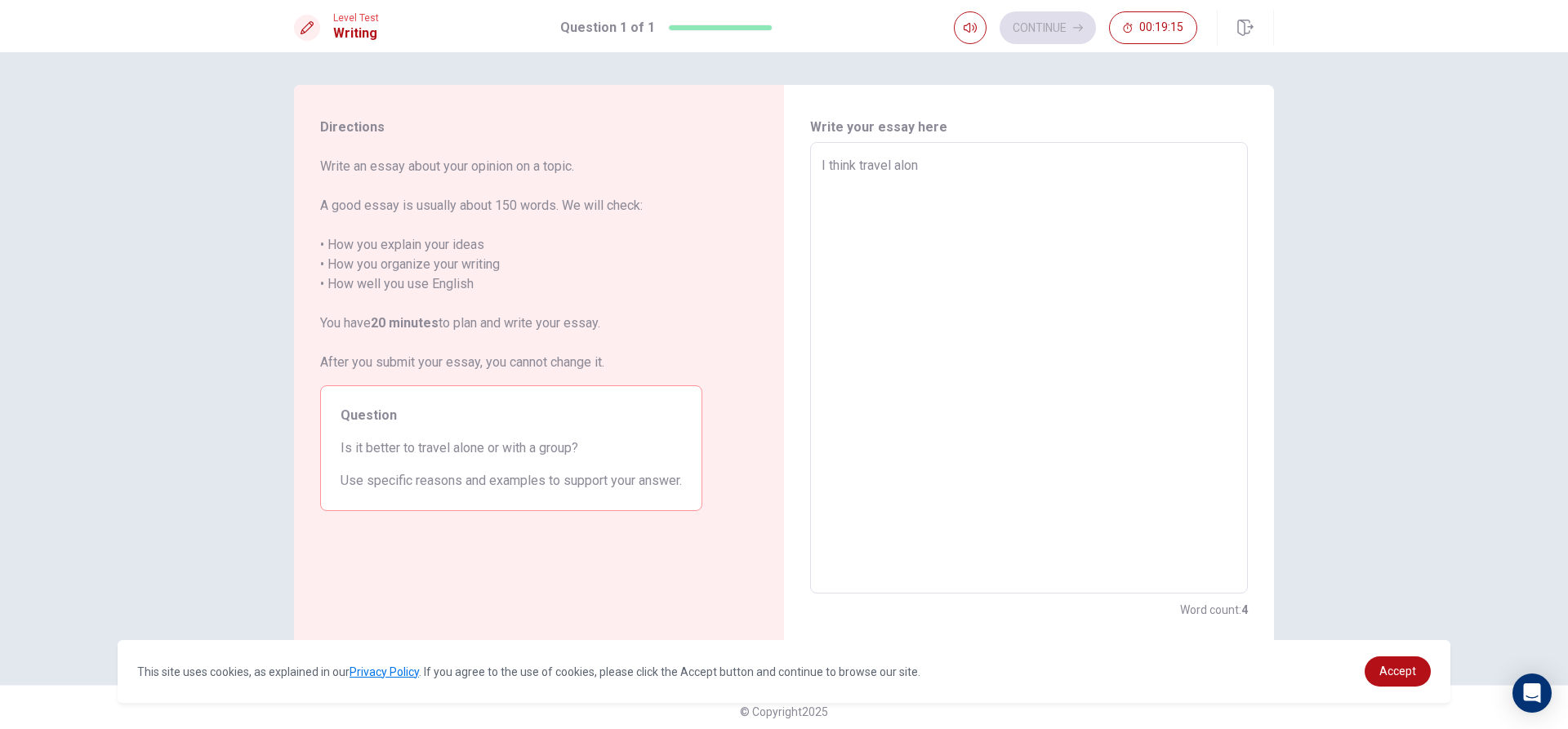
type textarea "x"
type textarea "I think travel alone"
type textarea "x"
type textarea "I think travel alone"
type textarea "x"
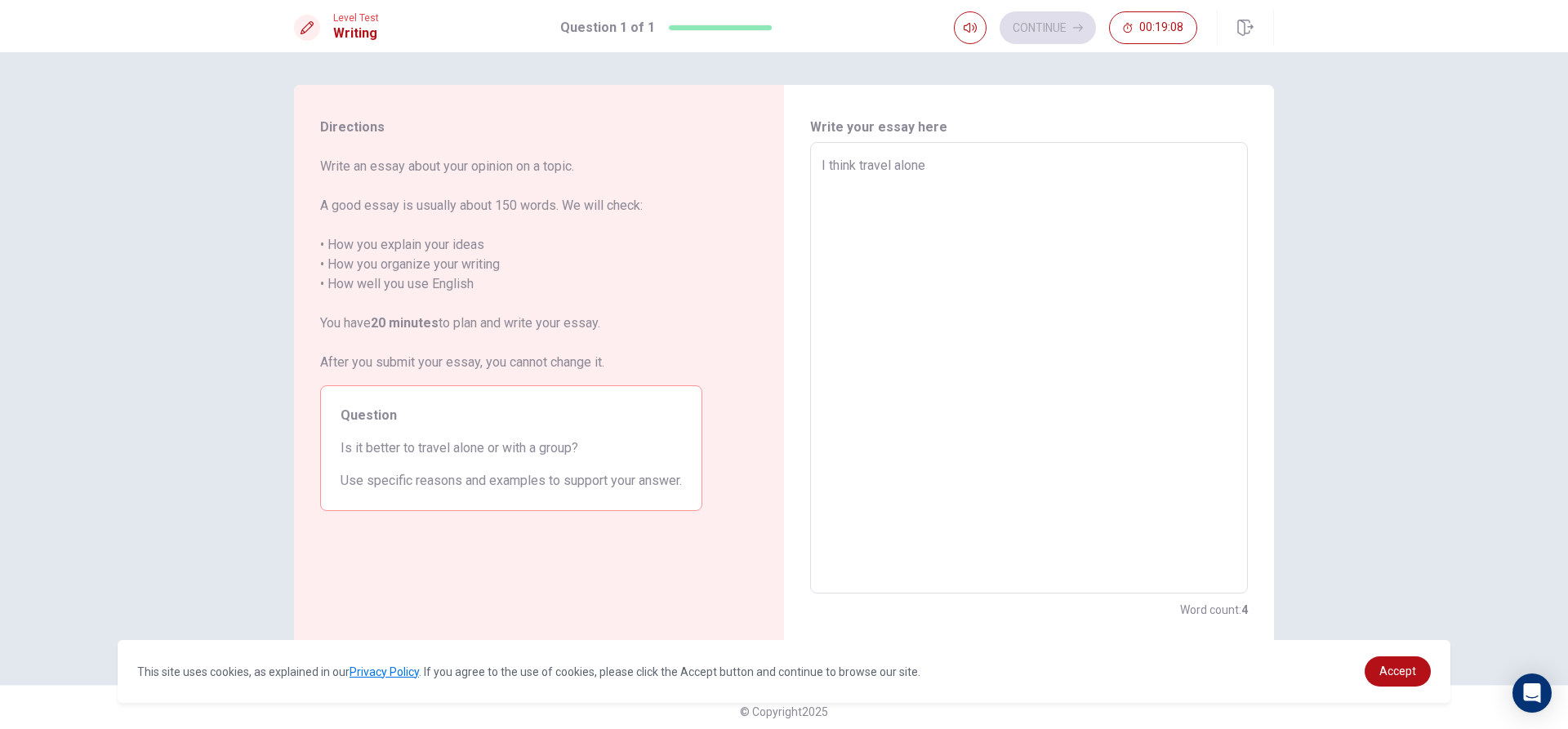
type textarea "I think travel alone o"
type textarea "x"
type textarea "I think travel alone"
type textarea "x"
type textarea "I think travel alone a"
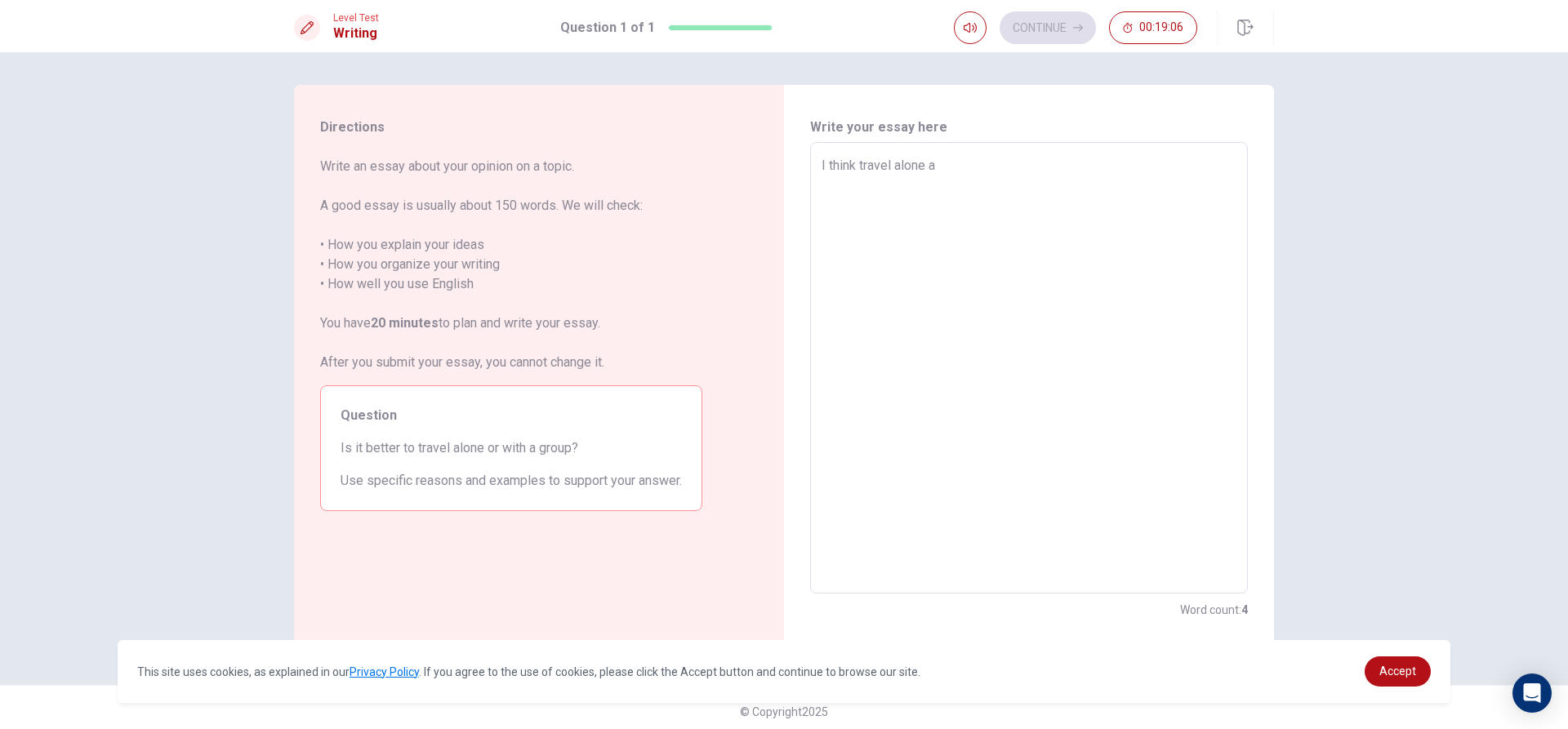
type textarea "x"
type textarea "I think travel alone an"
type textarea "x"
type textarea "I think travel alone ang"
type textarea "x"
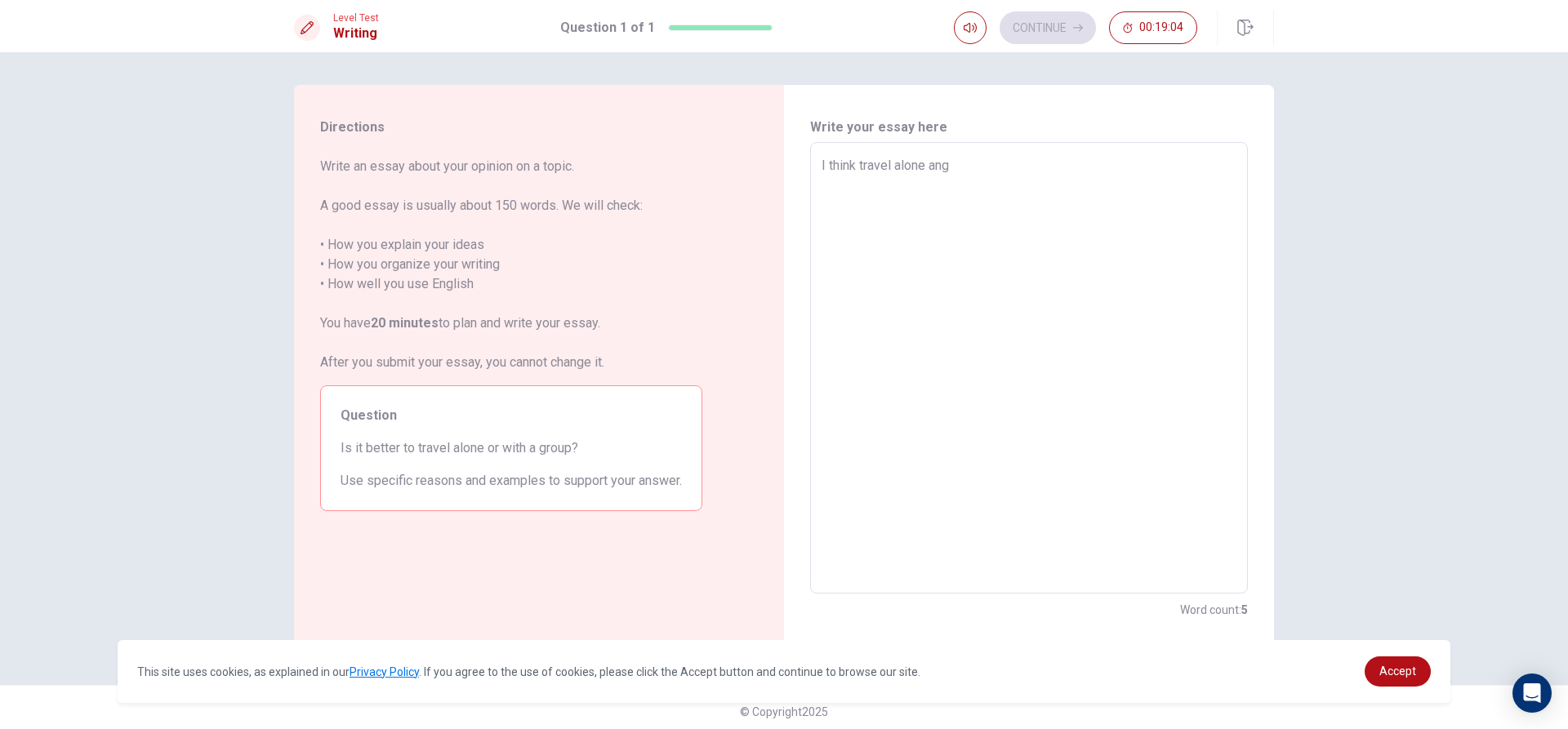
type textarea "I think travel alone an"
type textarea "x"
type textarea "I think travel alone and"
type textarea "x"
type textarea "I think travel alone and"
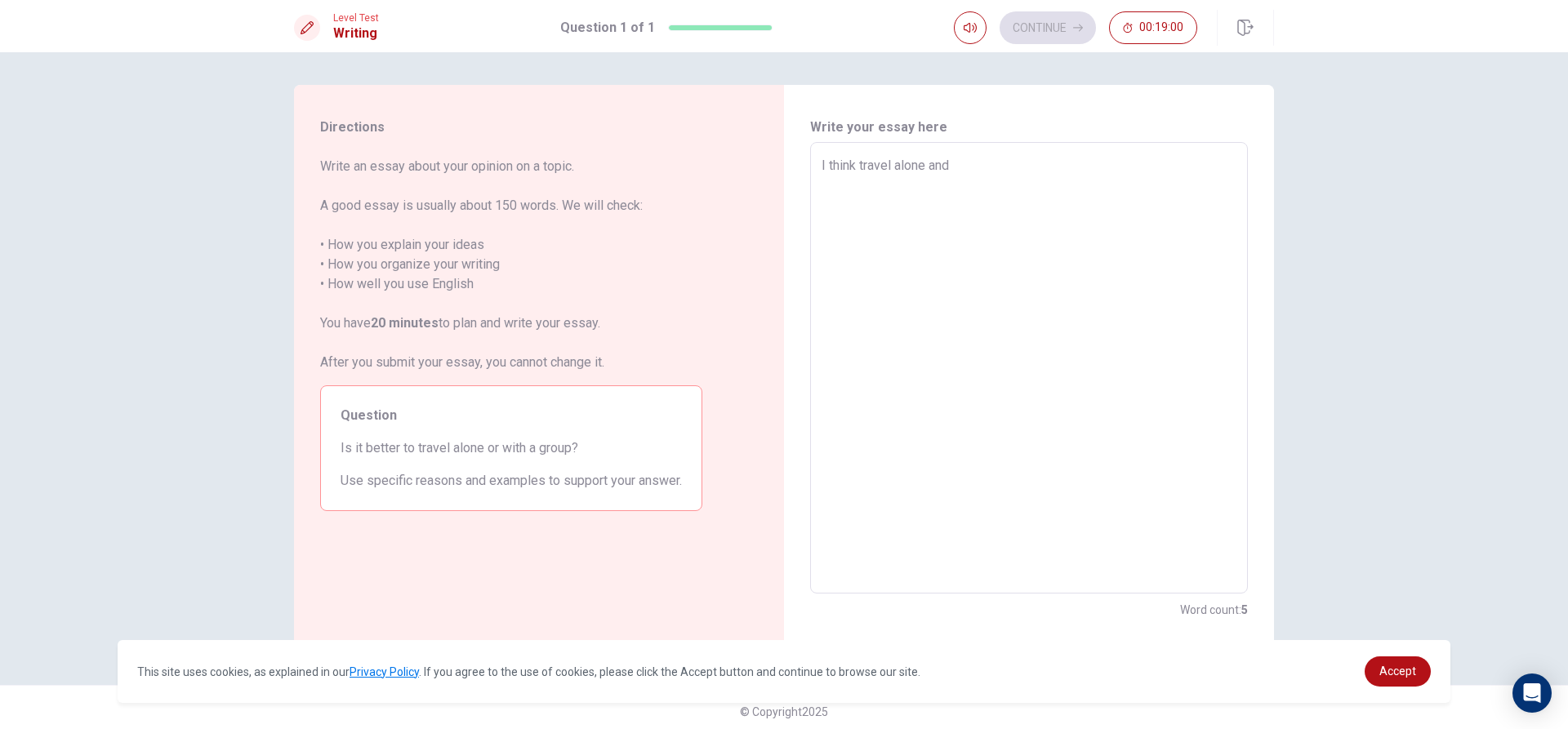
type textarea "x"
type textarea "I think travel alone and"
type textarea "x"
type textarea "I think travel alone an"
type textarea "x"
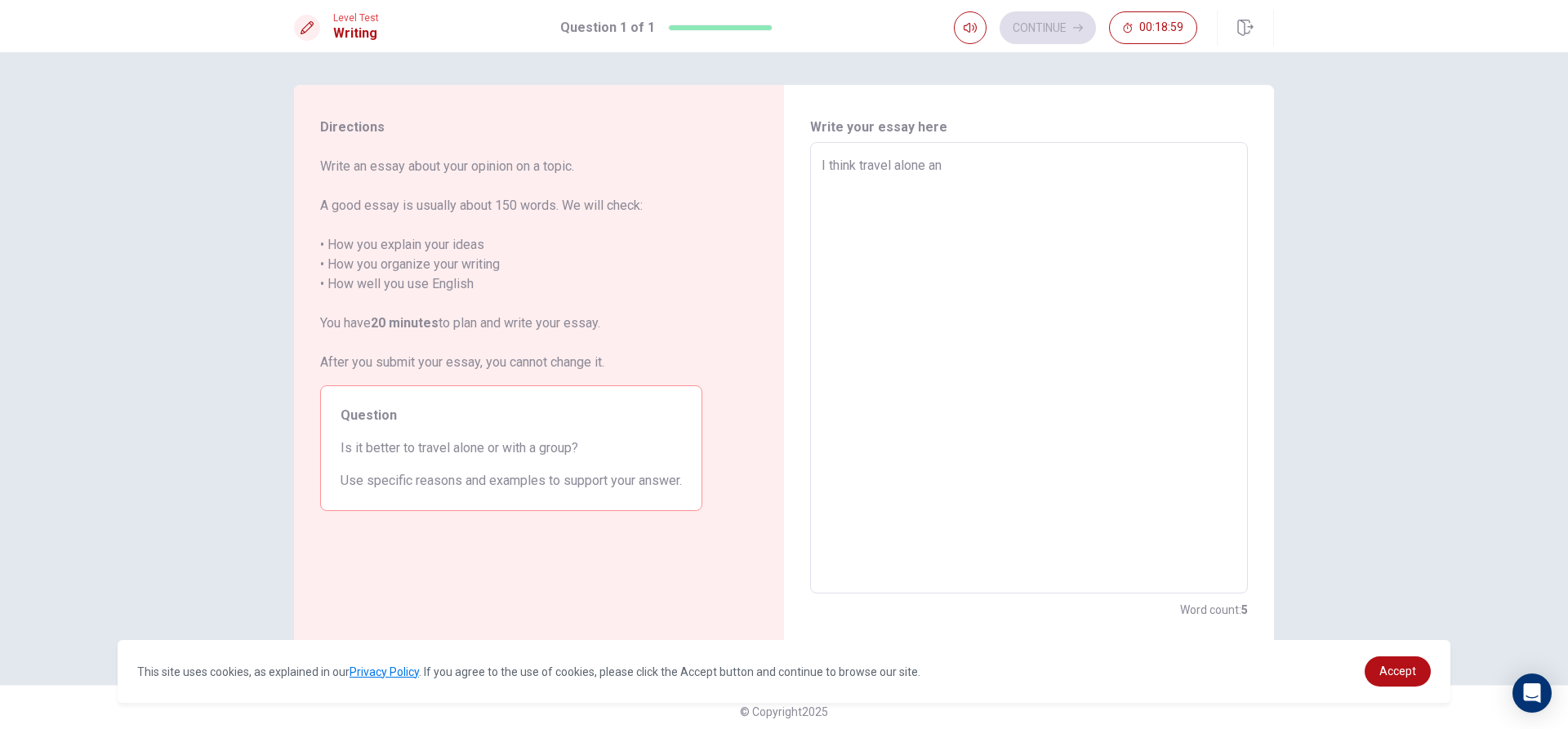
type textarea "I think travel alone a"
type textarea "x"
type textarea "I think travel alone"
type textarea "x"
type textarea "I think travel alone o"
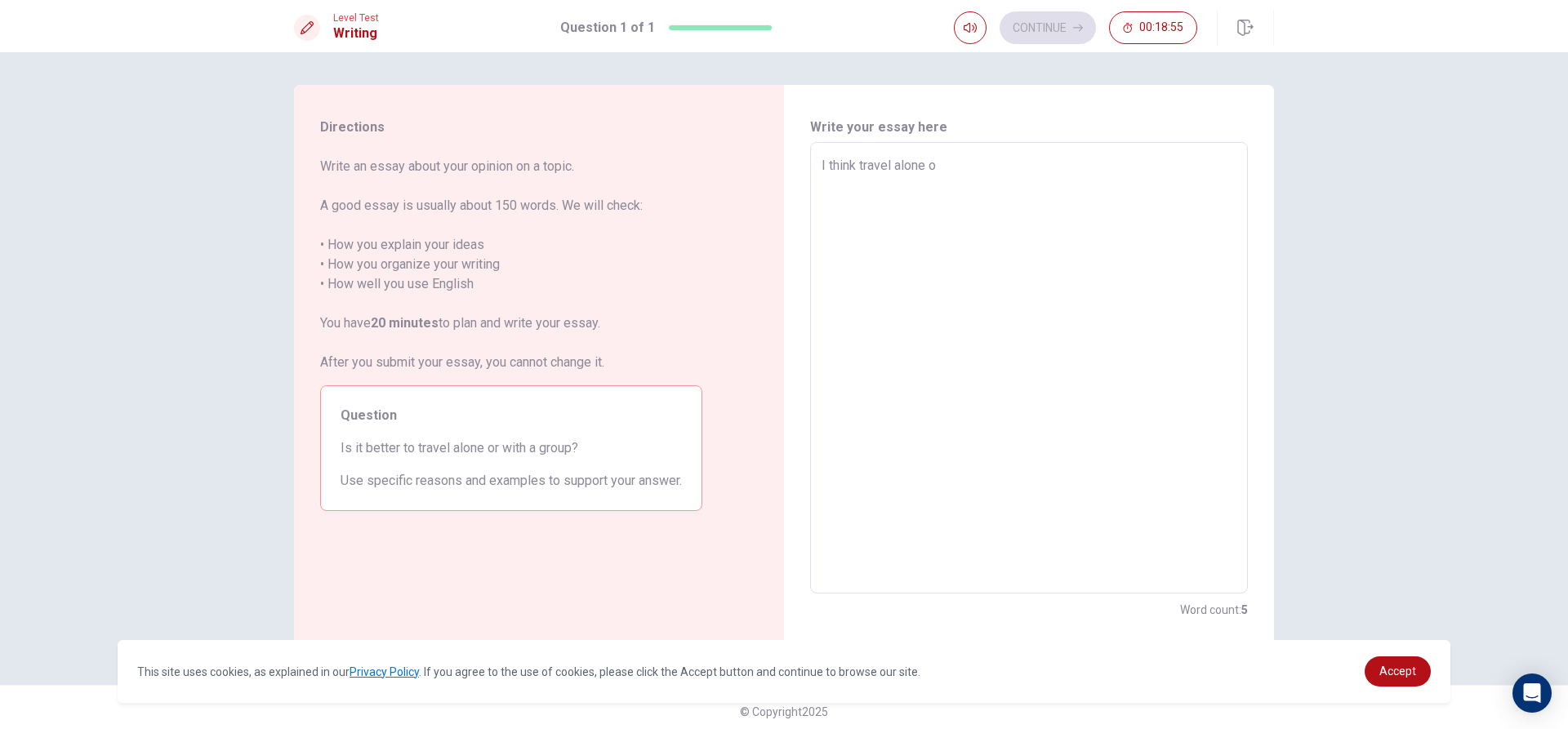
type textarea "x"
type textarea "I think travel alone"
type textarea "x"
type textarea "I think travel alone a"
type textarea "x"
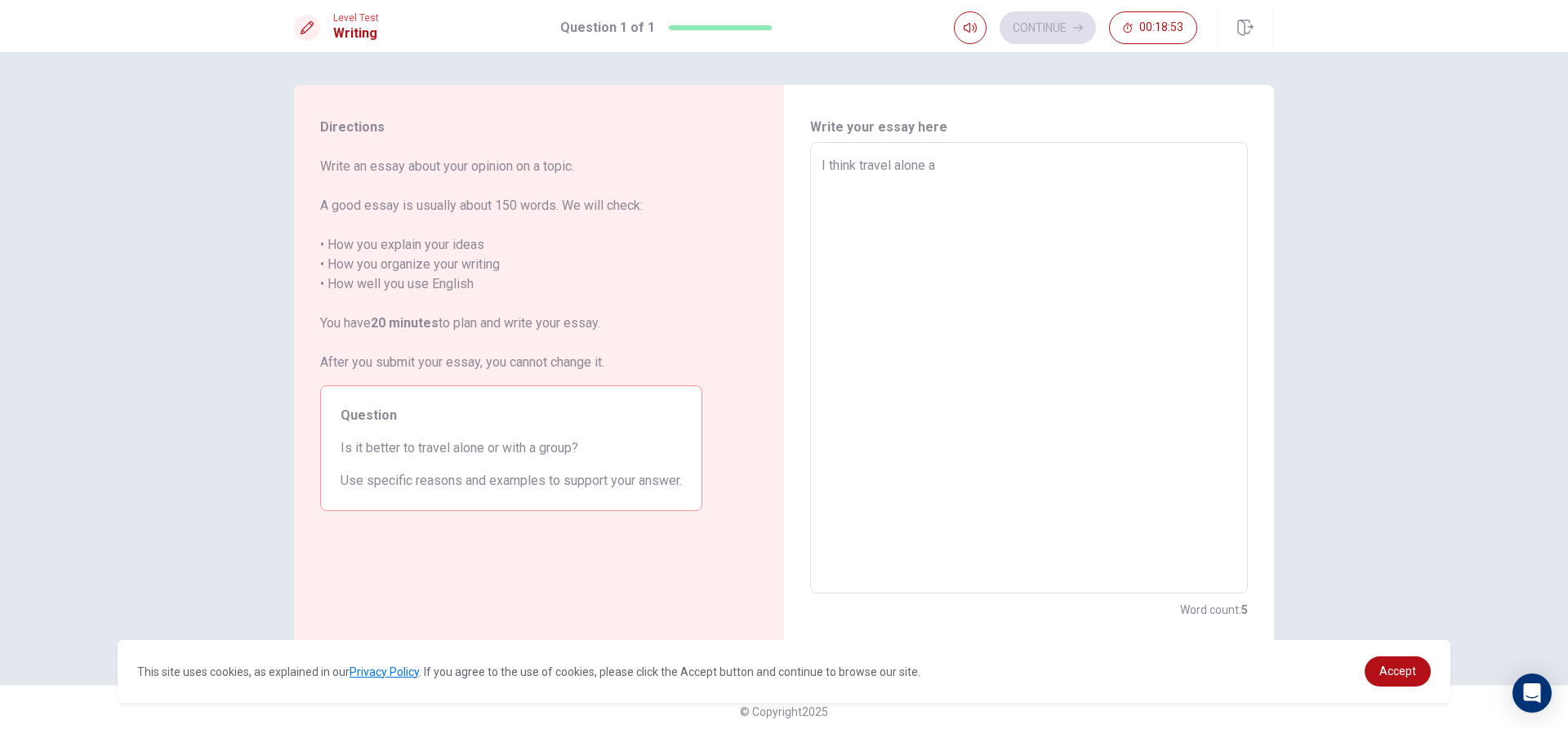
type textarea "I think travel alone an"
type textarea "x"
type textarea "I think travel alone and"
type textarea "x"
type textarea "I think travel alone and"
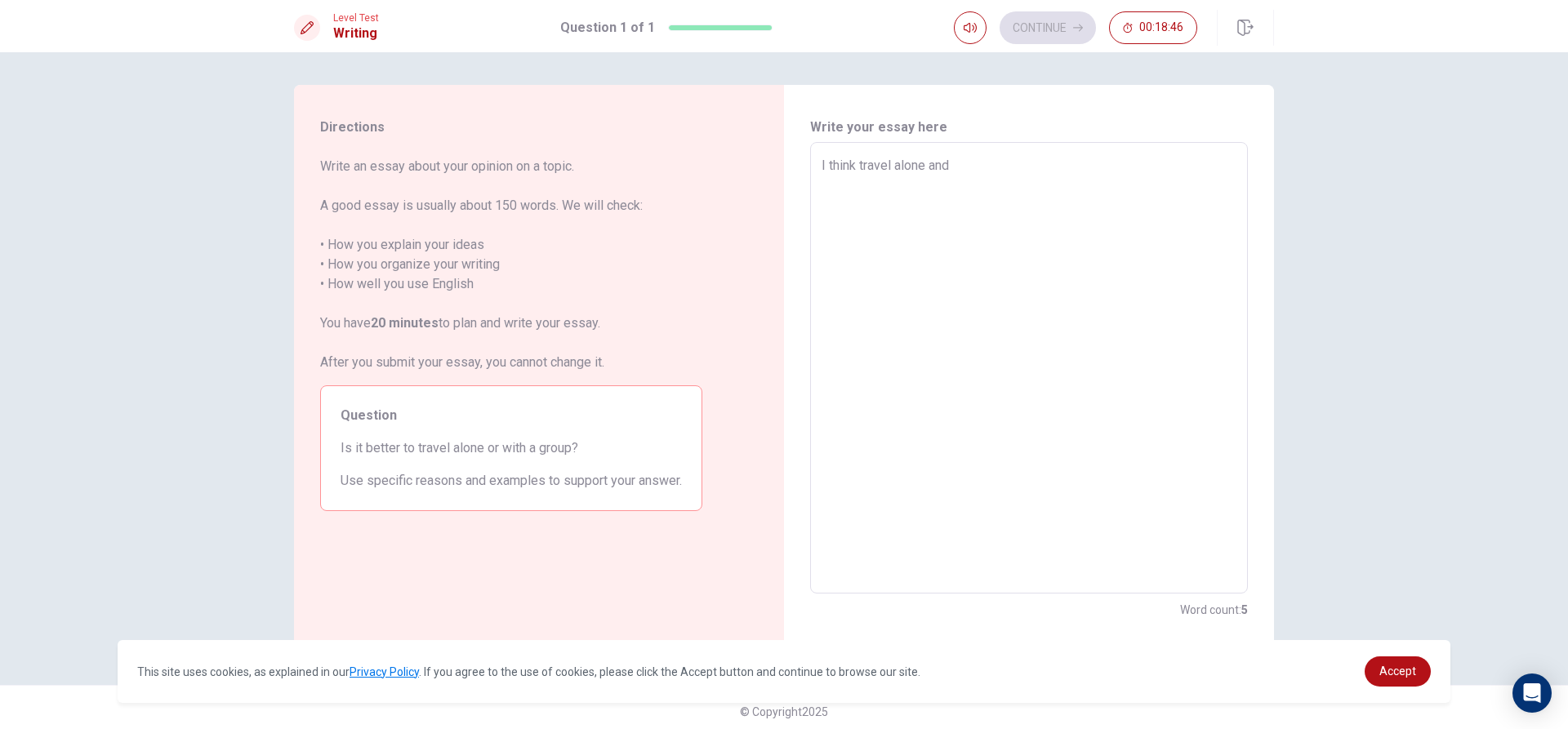
type textarea "x"
type textarea "I think travel alone and"
type textarea "x"
type textarea "I think travel alone an"
type textarea "x"
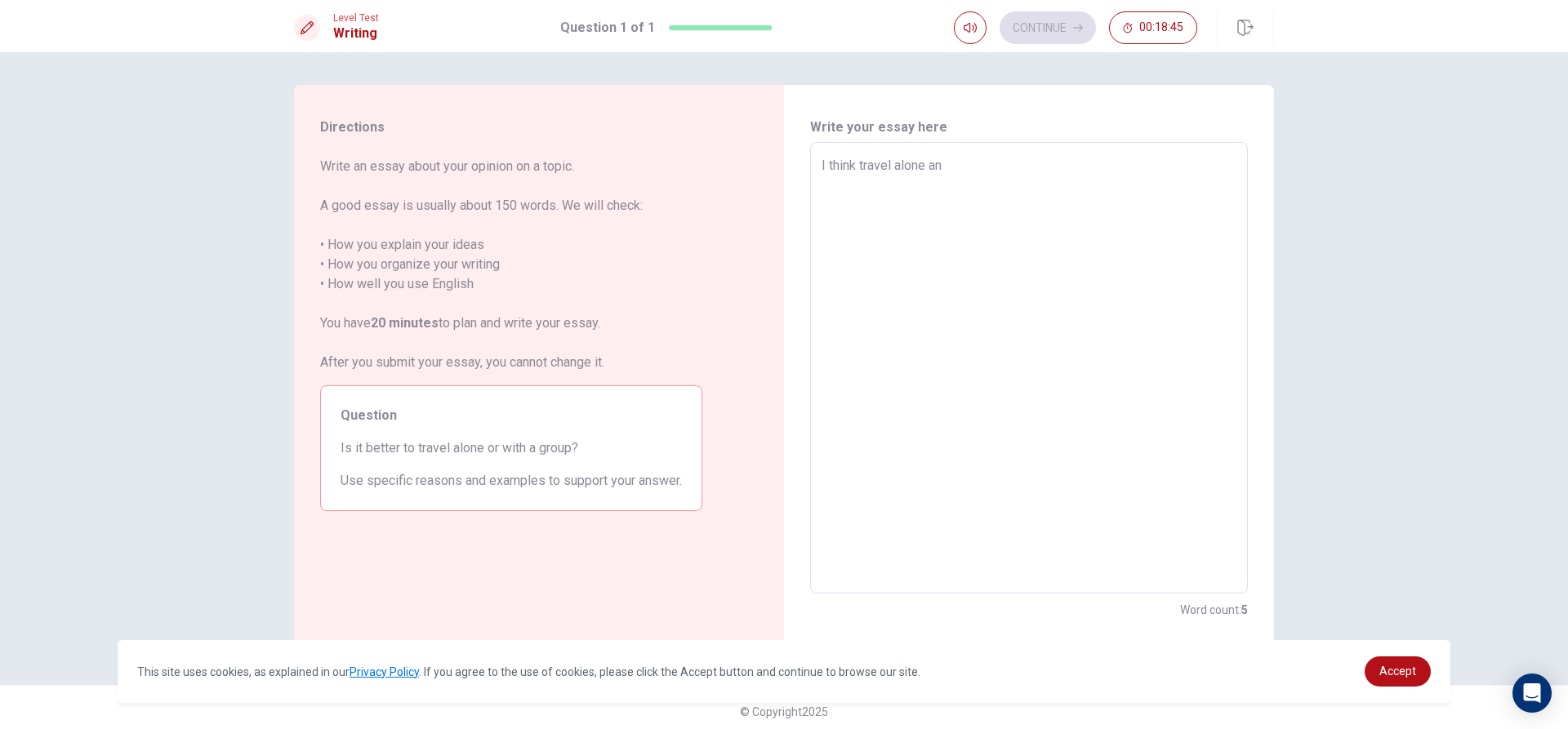
type textarea "I think travel alone a"
type textarea "x"
type textarea "I think travel alone"
type textarea "x"
type textarea "I think travel alone o"
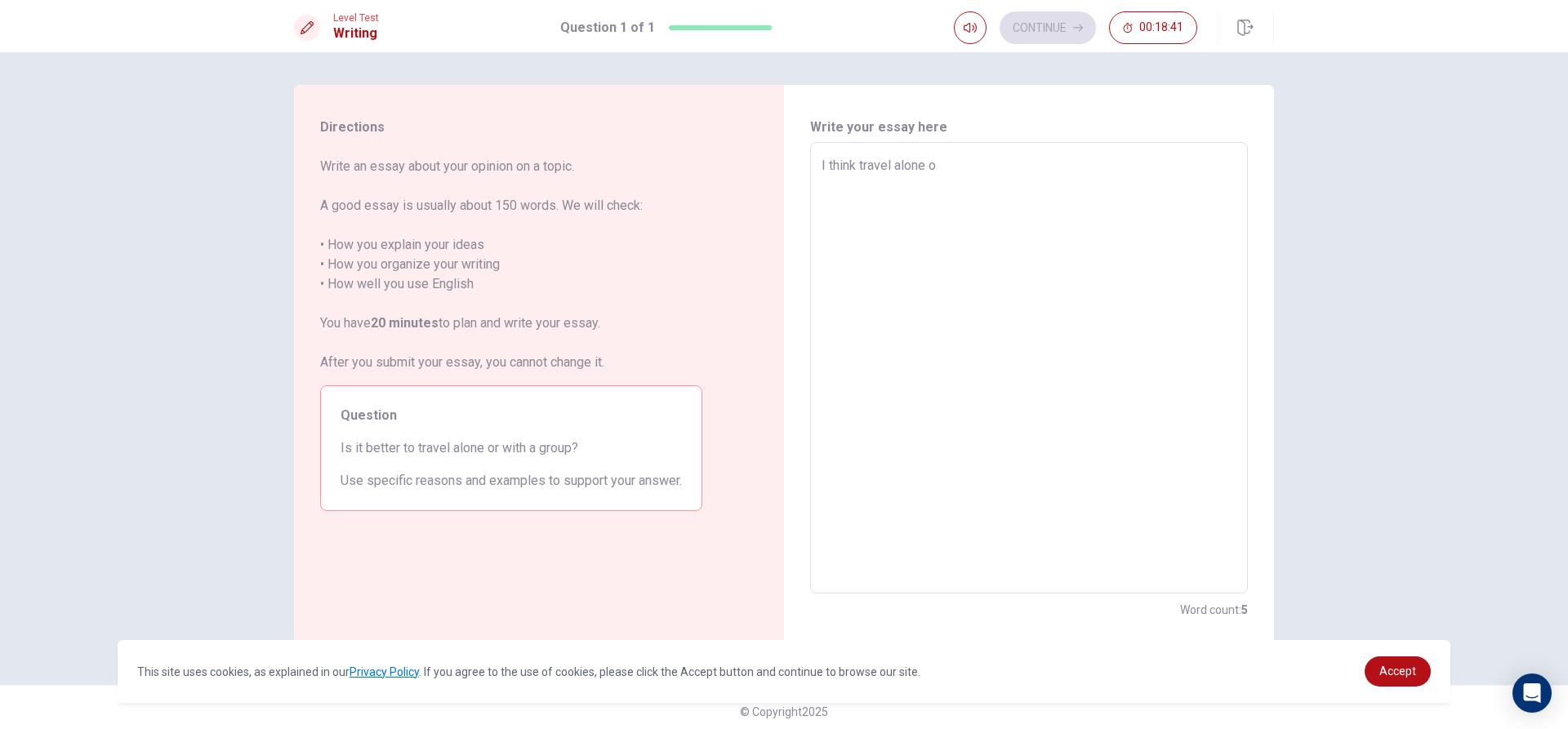
type textarea "x"
type textarea "I think travel alone or"
type textarea "x"
type textarea "I think travel alone or"
type textarea "x"
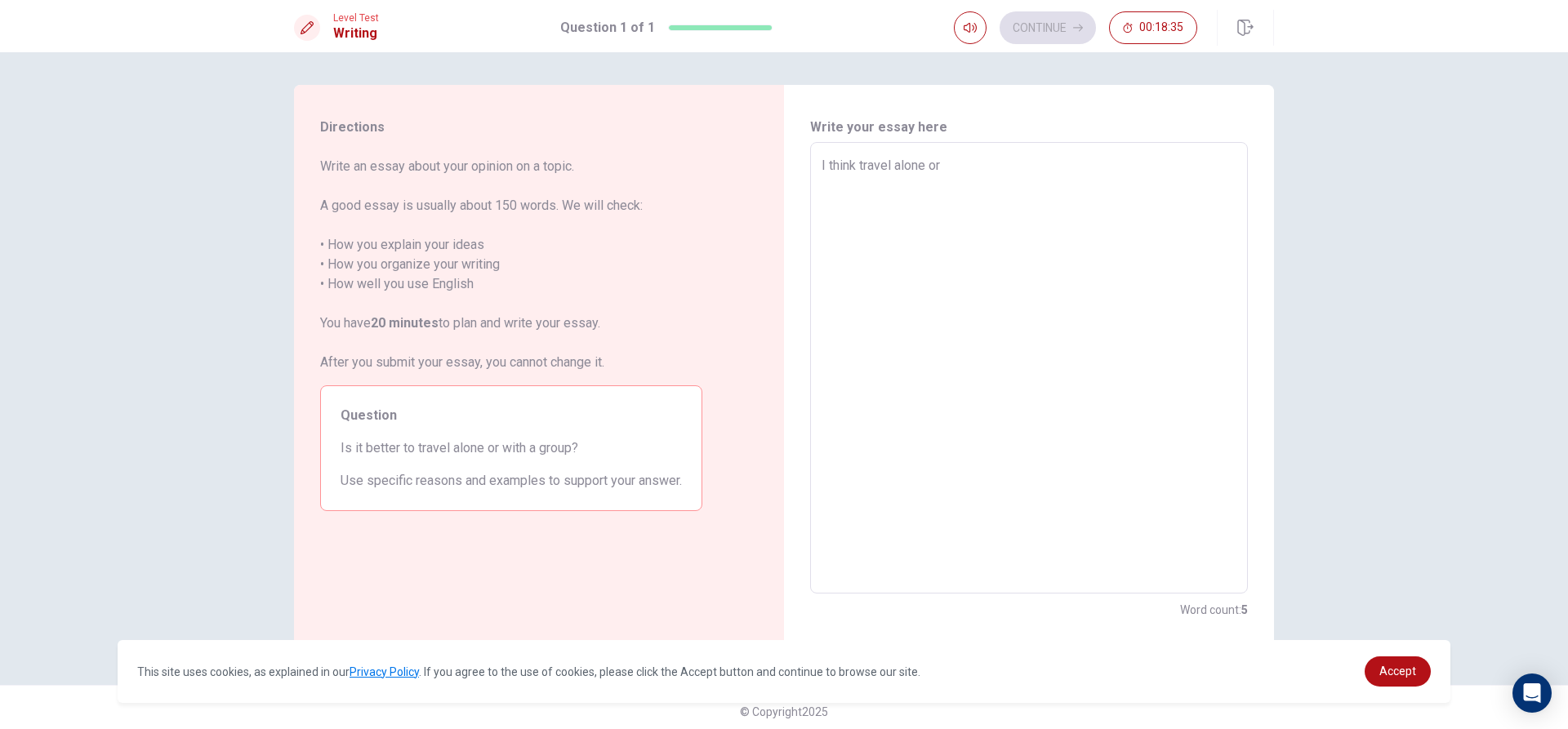
type textarea "I think travel alone or t"
type textarea "x"
type textarea "I think travel alone or tr"
type textarea "x"
type textarea "I think travel alone or tra"
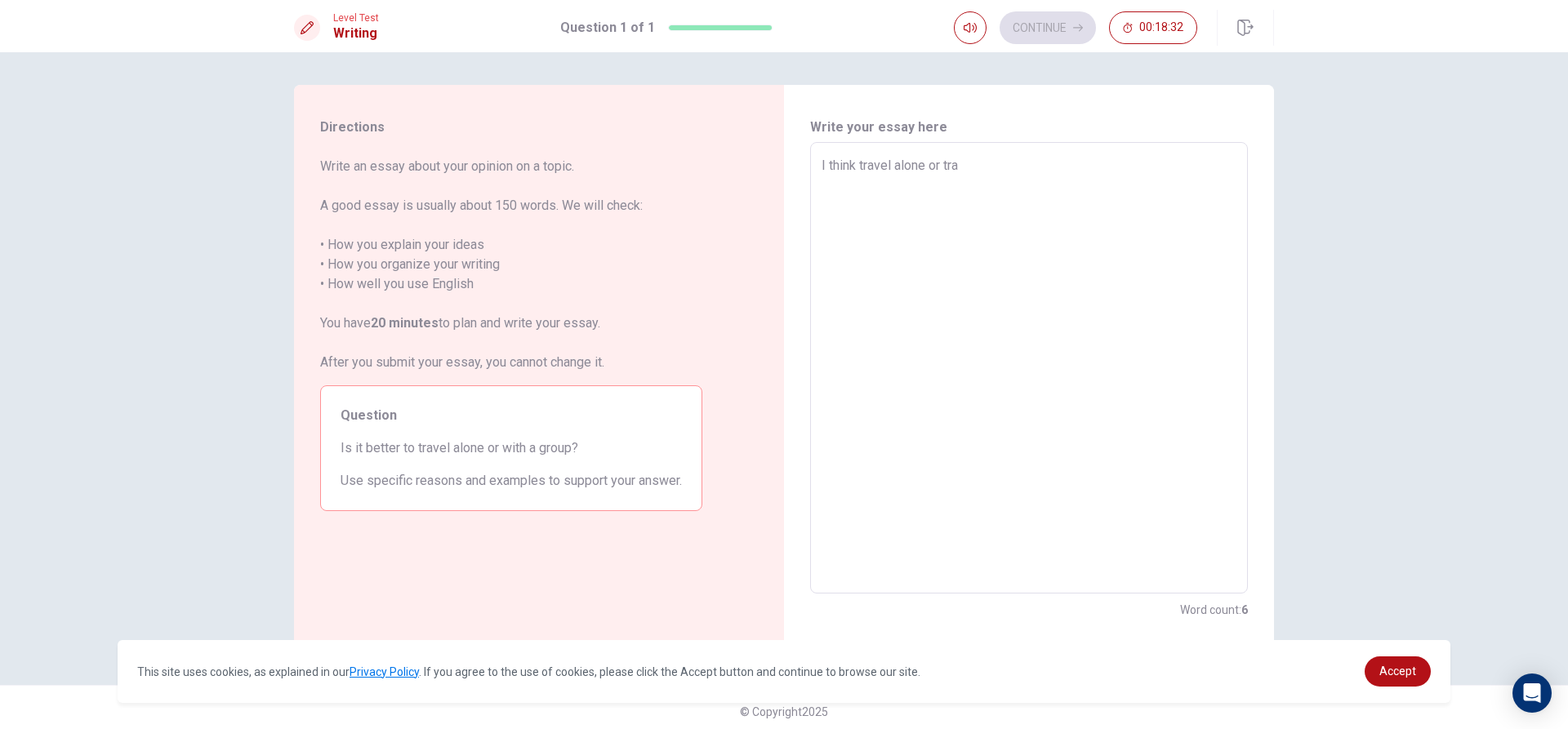
type textarea "x"
type textarea "I think travel alone or trav"
type textarea "x"
type textarea "I think travel alone or trave"
type textarea "x"
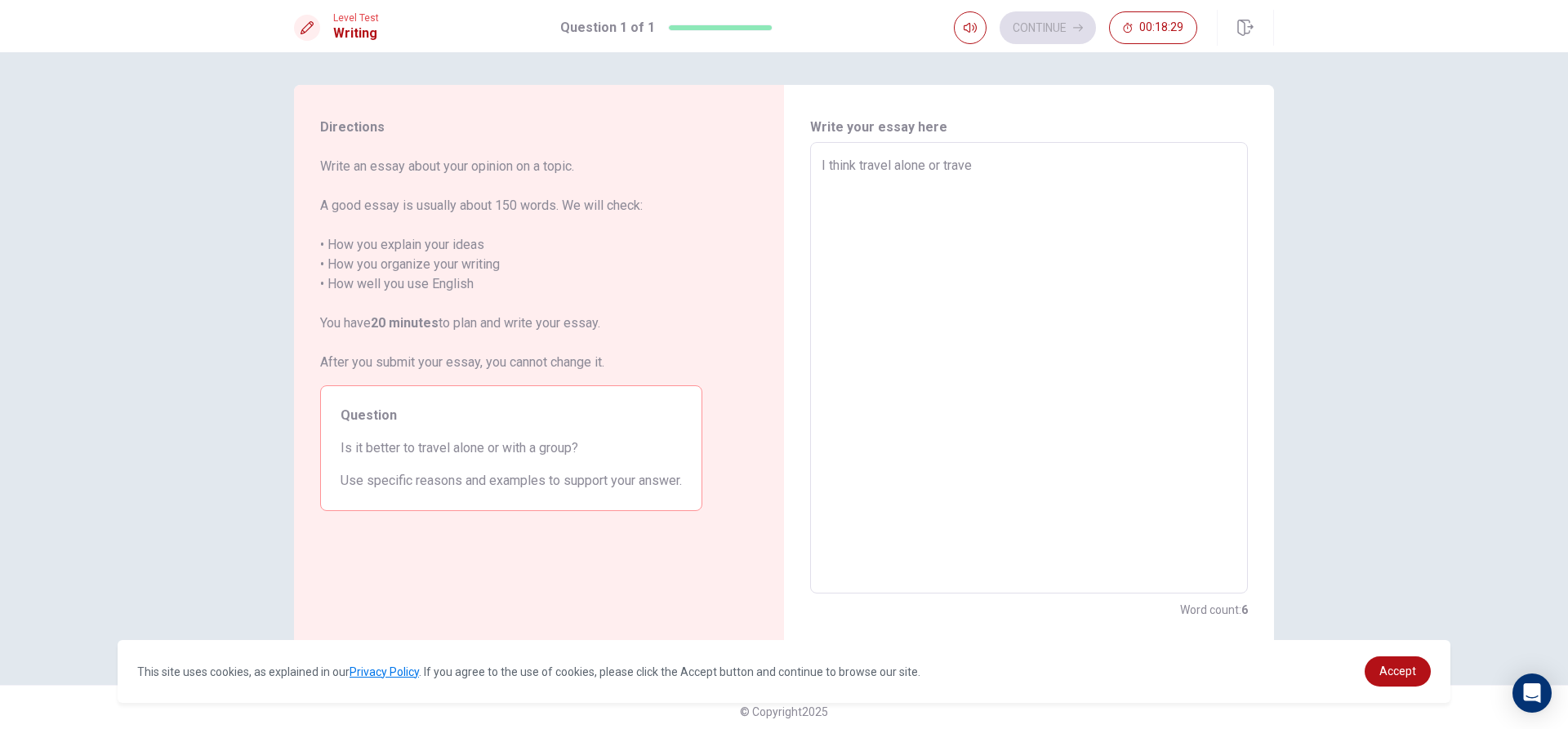
type textarea "I think travel alone or travel"
type textarea "x"
type textarea "I think travel alone or travel"
type textarea "x"
type textarea "I think travel alone or travel w"
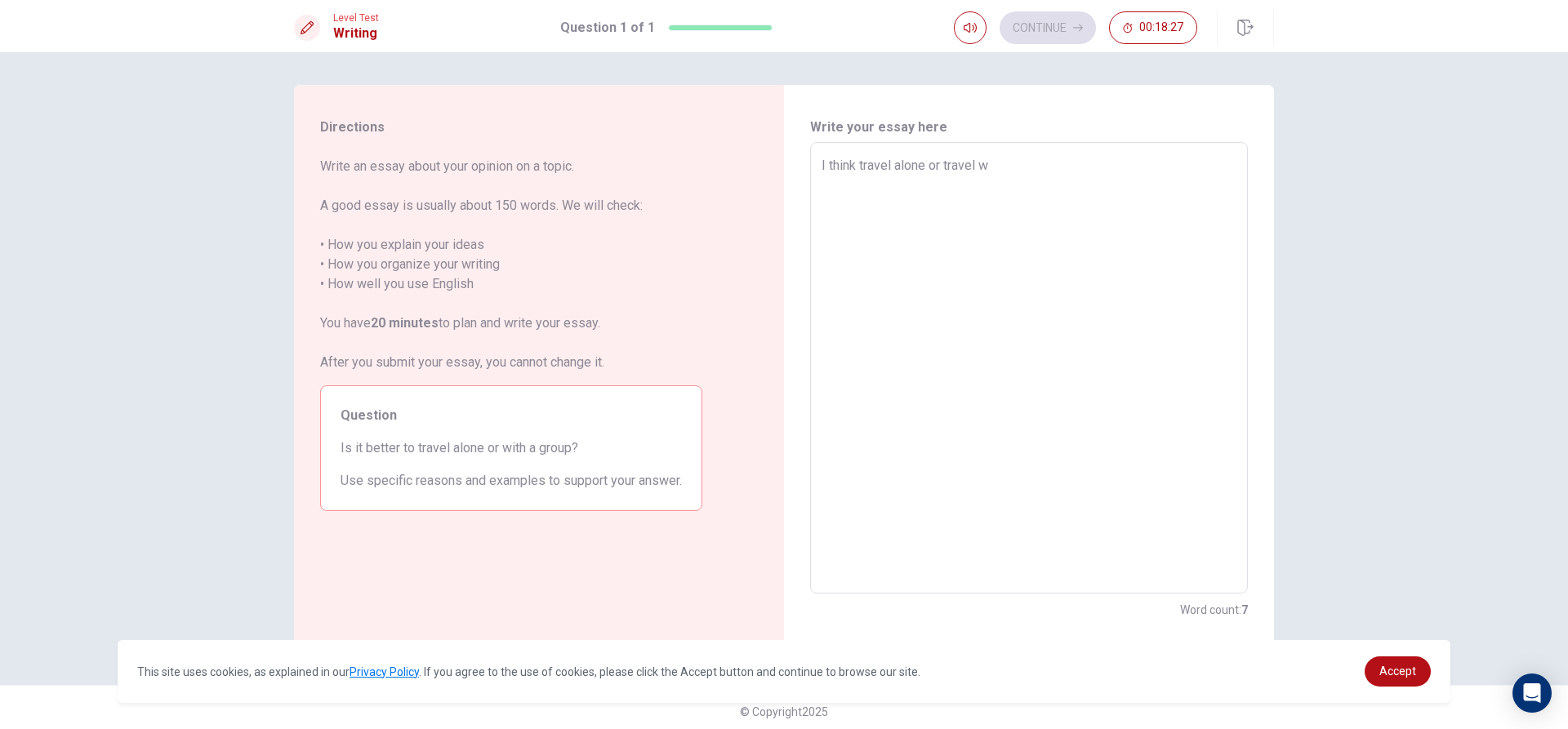
type textarea "x"
type textarea "I think travel alone or travel wi"
type textarea "x"
type textarea "I think travel alone or travel wit"
type textarea "x"
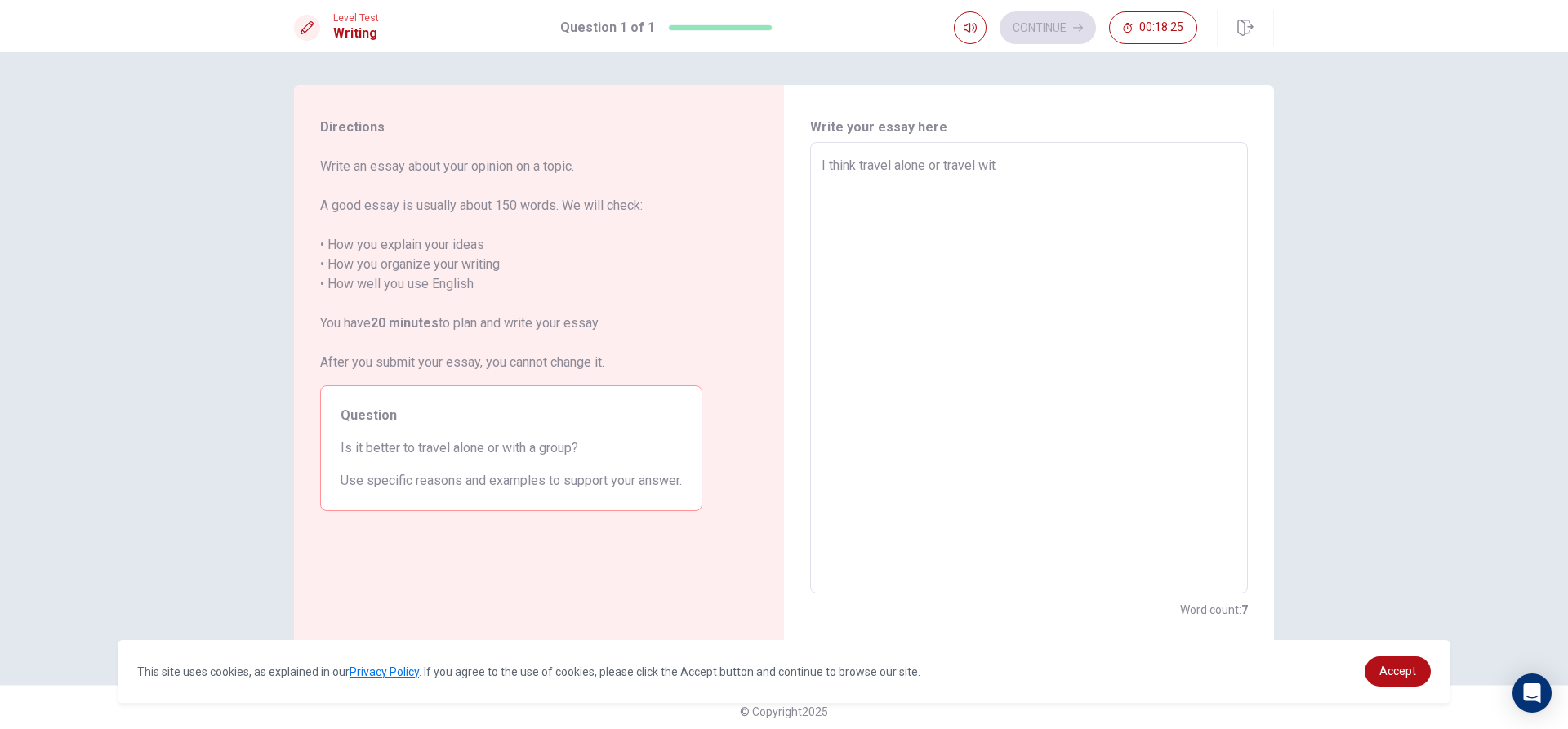
type textarea "I think travel alone or travel with"
type textarea "x"
type textarea "I think travel alone or travel with"
type textarea "x"
type textarea "I think travel alone or travel with g"
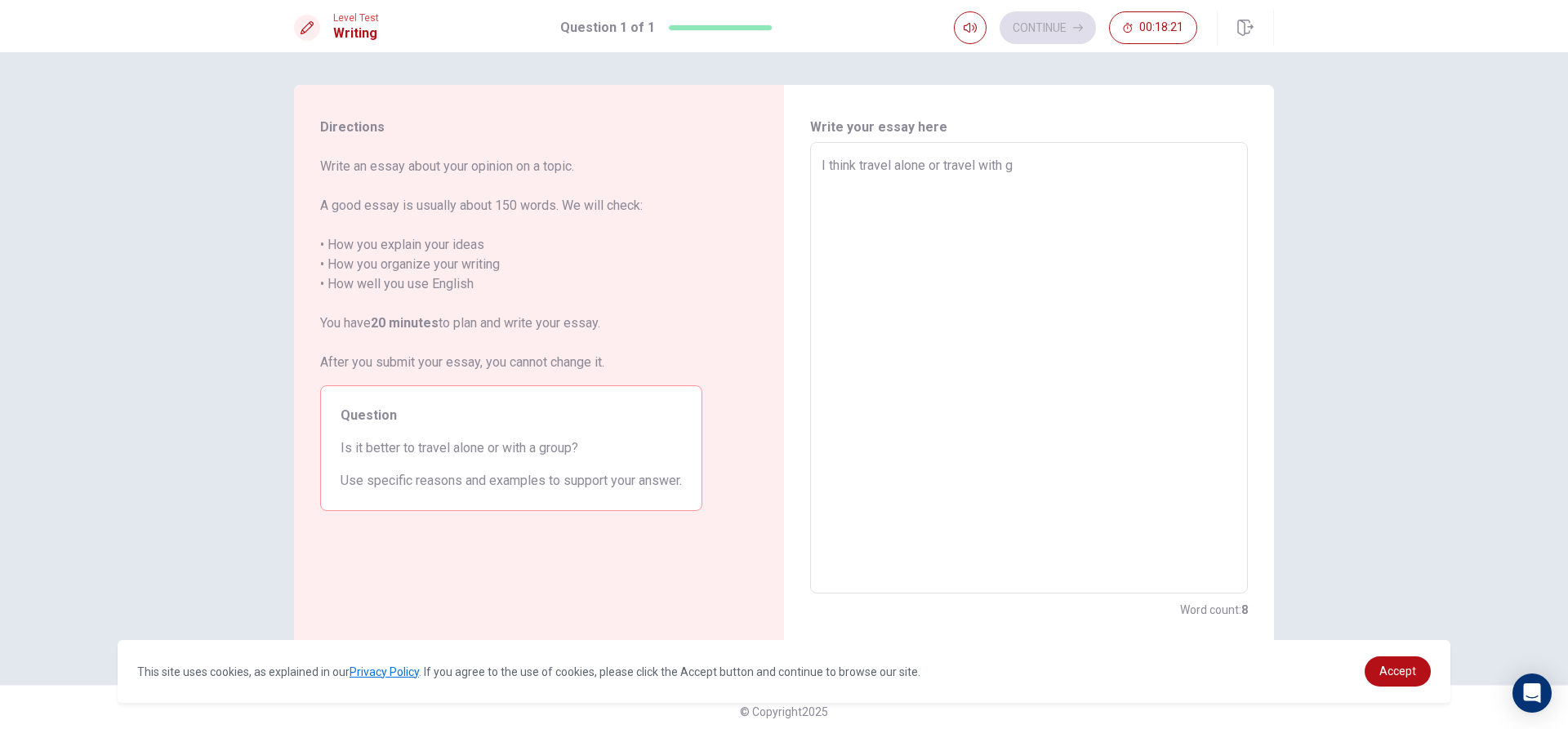
type textarea "x"
type textarea "I think travel alone or travel with gr"
type textarea "x"
type textarea "I think travel alone or travel with gro"
type textarea "x"
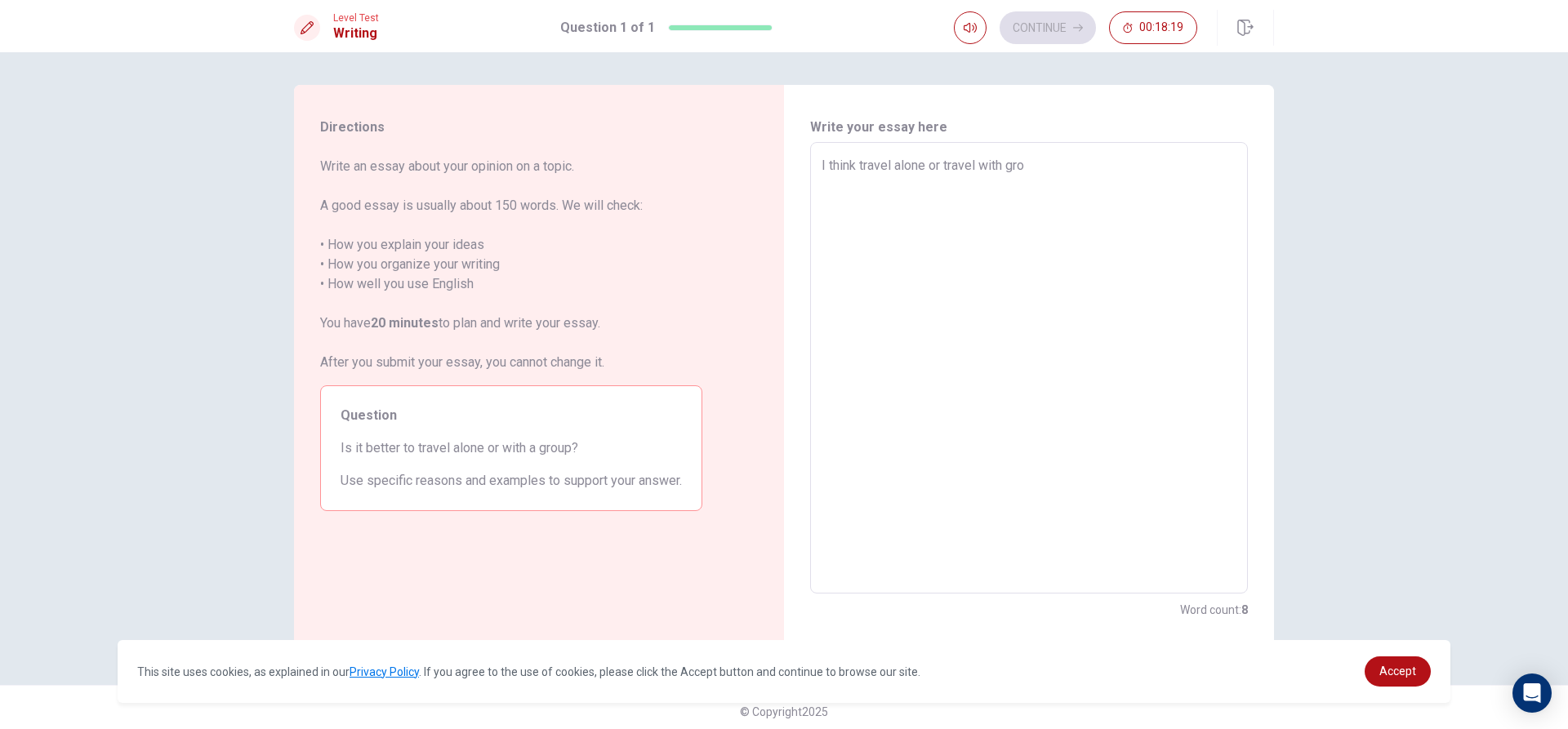
type textarea "I think travel alone or travel with grou"
type textarea "x"
type textarea "I think travel alone or travel with group"
type textarea "x"
type textarea "I think travel alone or travel with group"
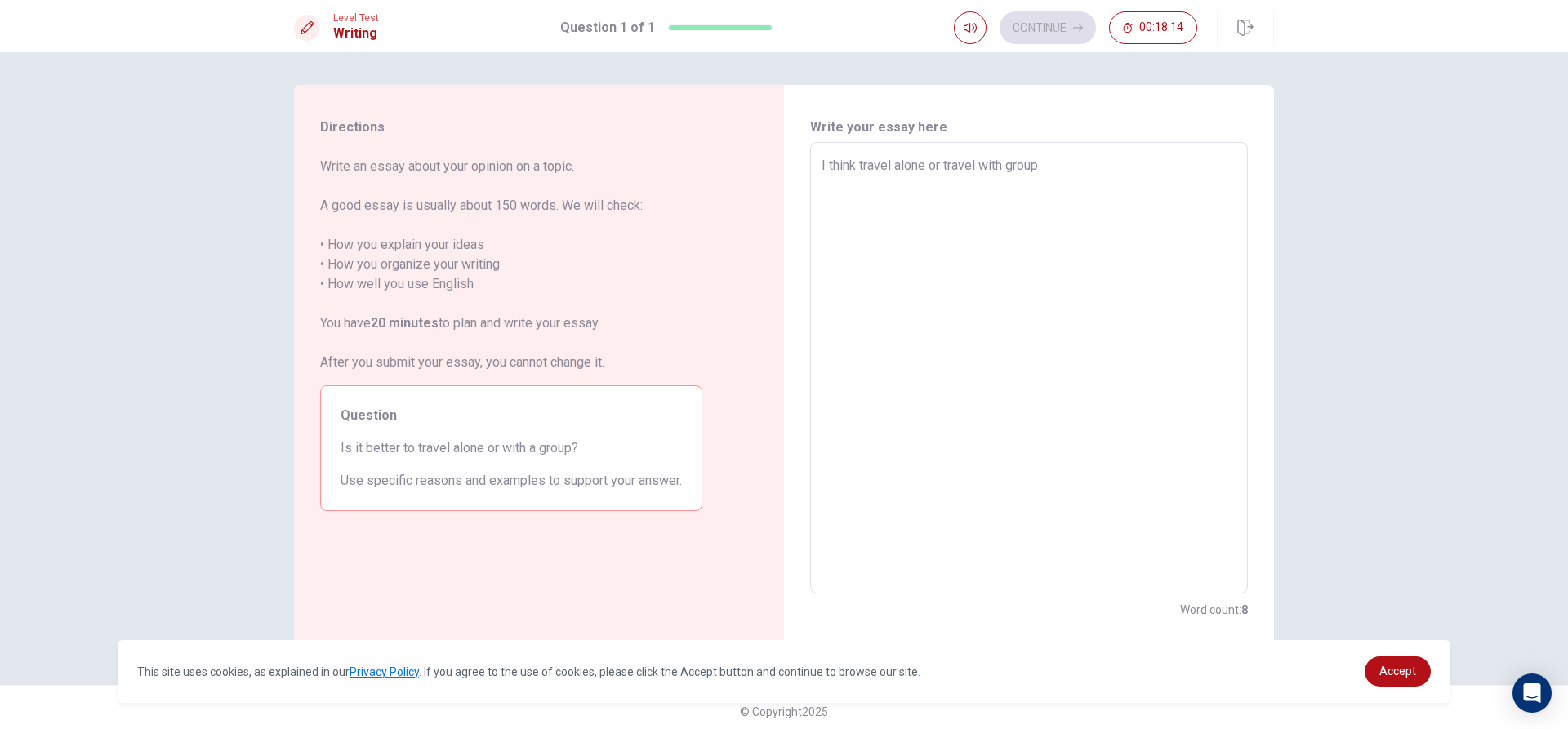
type textarea "x"
type textarea "I think travel alone or travel with group i"
type textarea "x"
type textarea "I think travel alone or travel with group it"
type textarea "x"
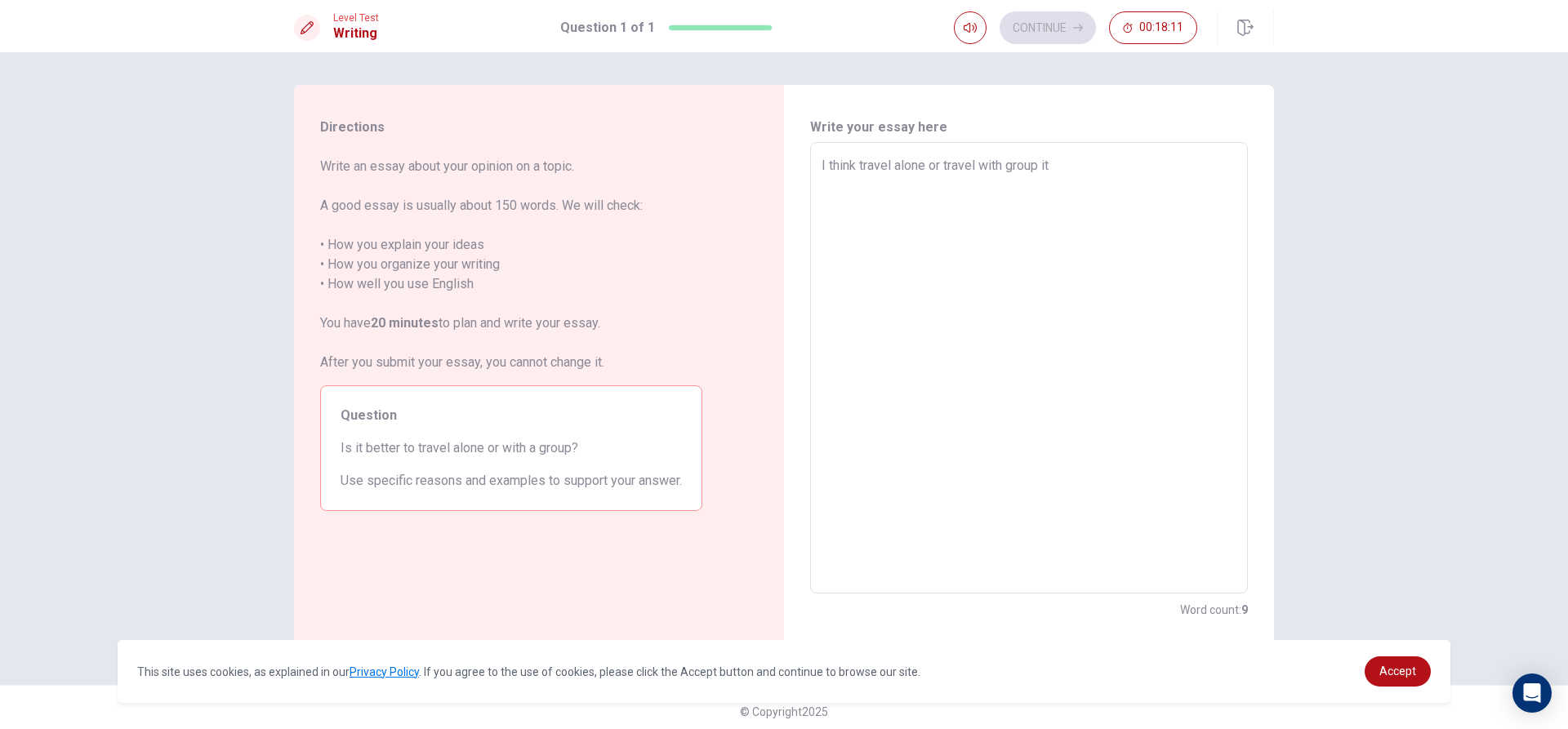
type textarea "I think travel alone or travel with group it"
type textarea "x"
type textarea "I think travel alone or travel with group it b"
type textarea "x"
type textarea "I think travel alone or travel with group it bo"
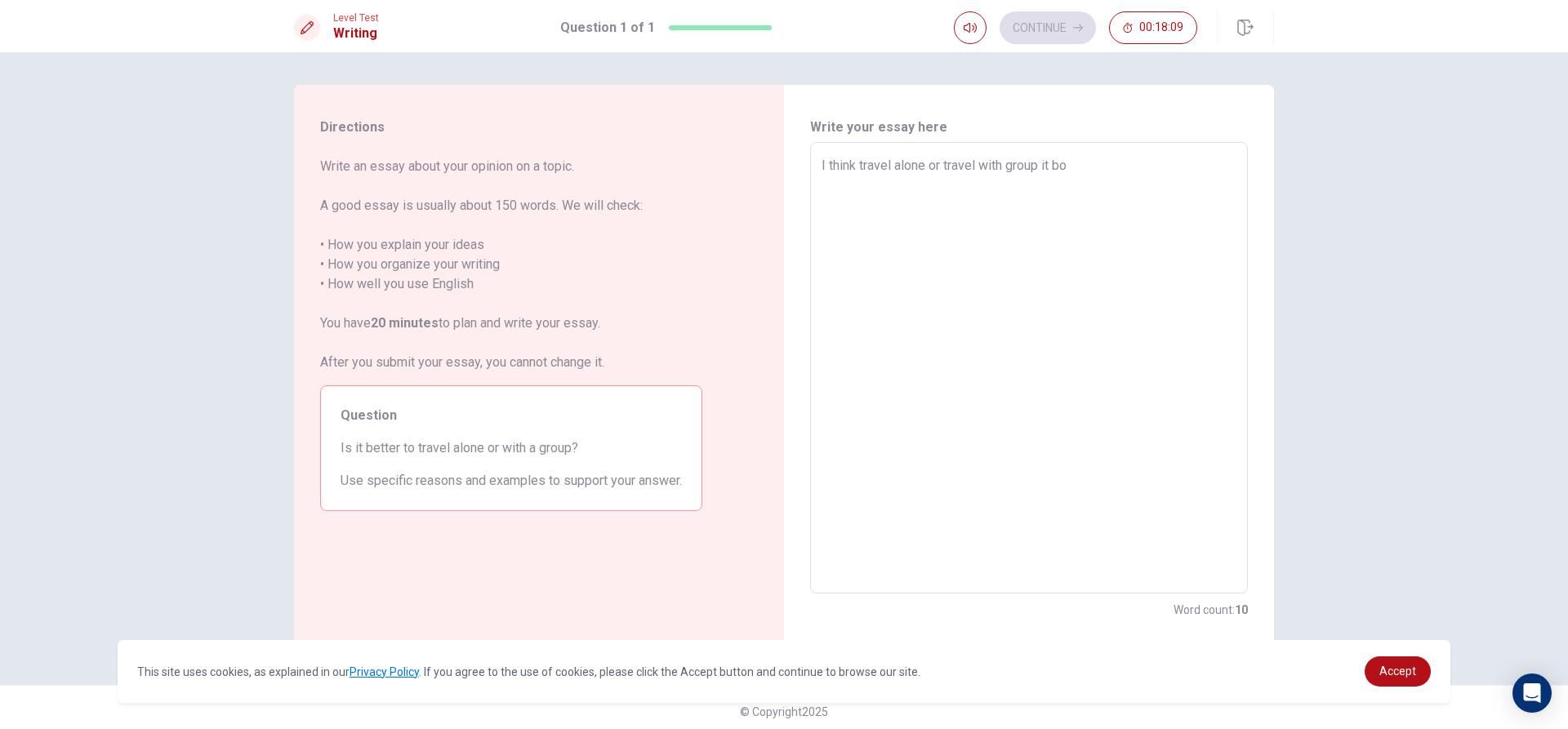
type textarea "x"
type textarea "I think travel alone or travel with group it bot"
type textarea "x"
type textarea "I think travel alone or travel with group it both"
type textarea "x"
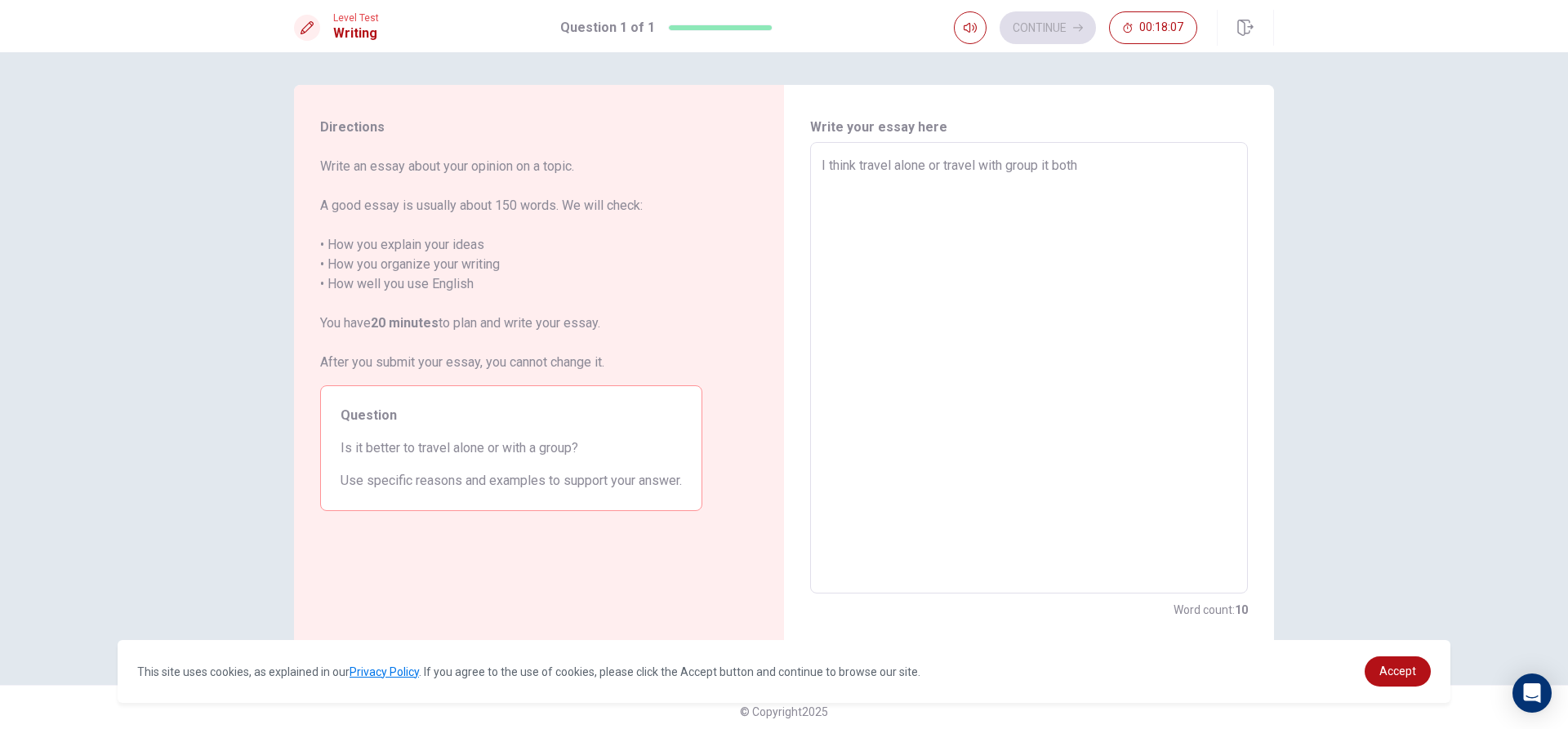
type textarea "I think travel alone or travel with group it both"
type textarea "x"
type textarea "I think travel alone or travel with group it both g"
type textarea "x"
type textarea "I think travel alone or travel with group it both go"
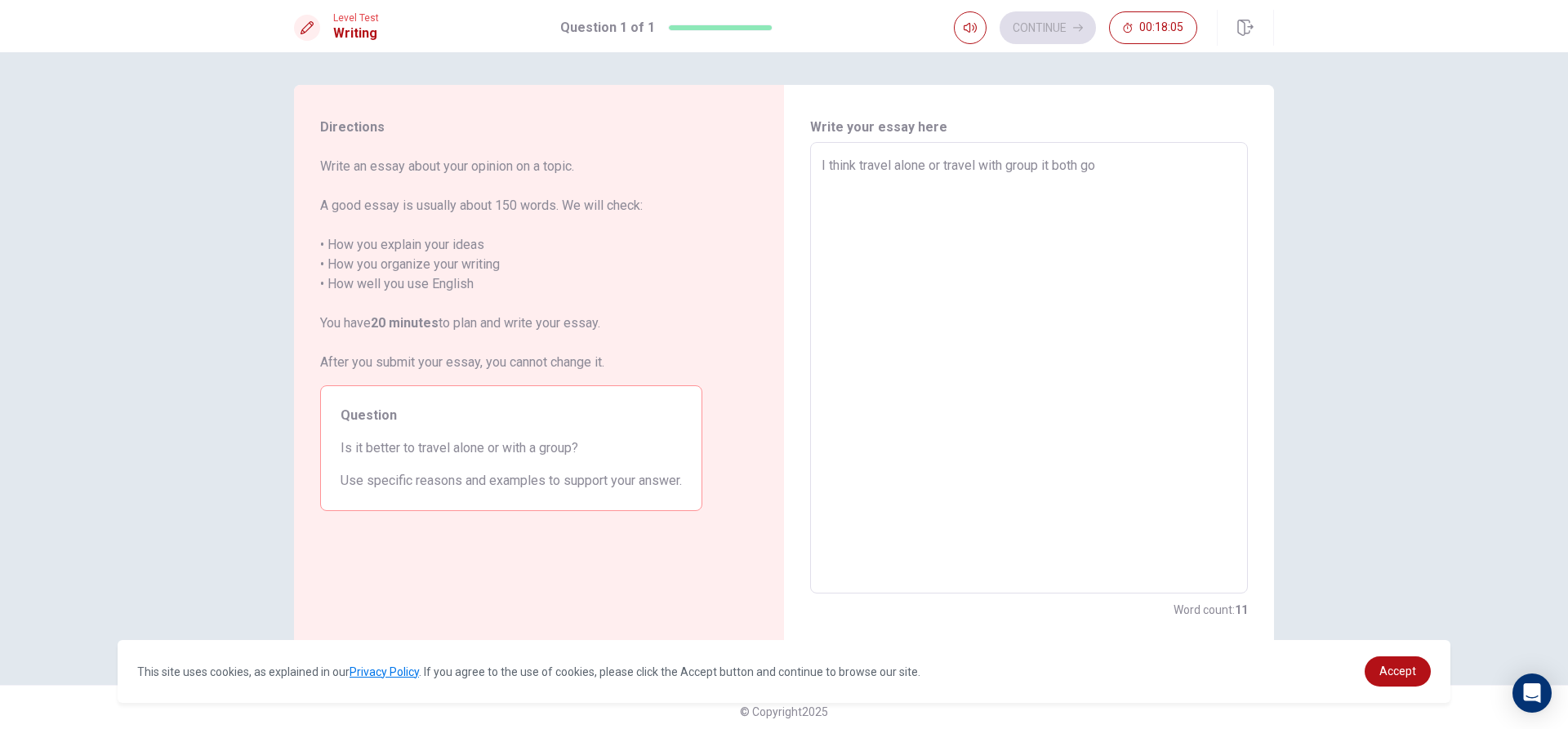
type textarea "x"
type textarea "I think travel alone or travel with group it both goo"
type textarea "x"
type textarea "I think travel alone or travel with group it both good"
type textarea "x"
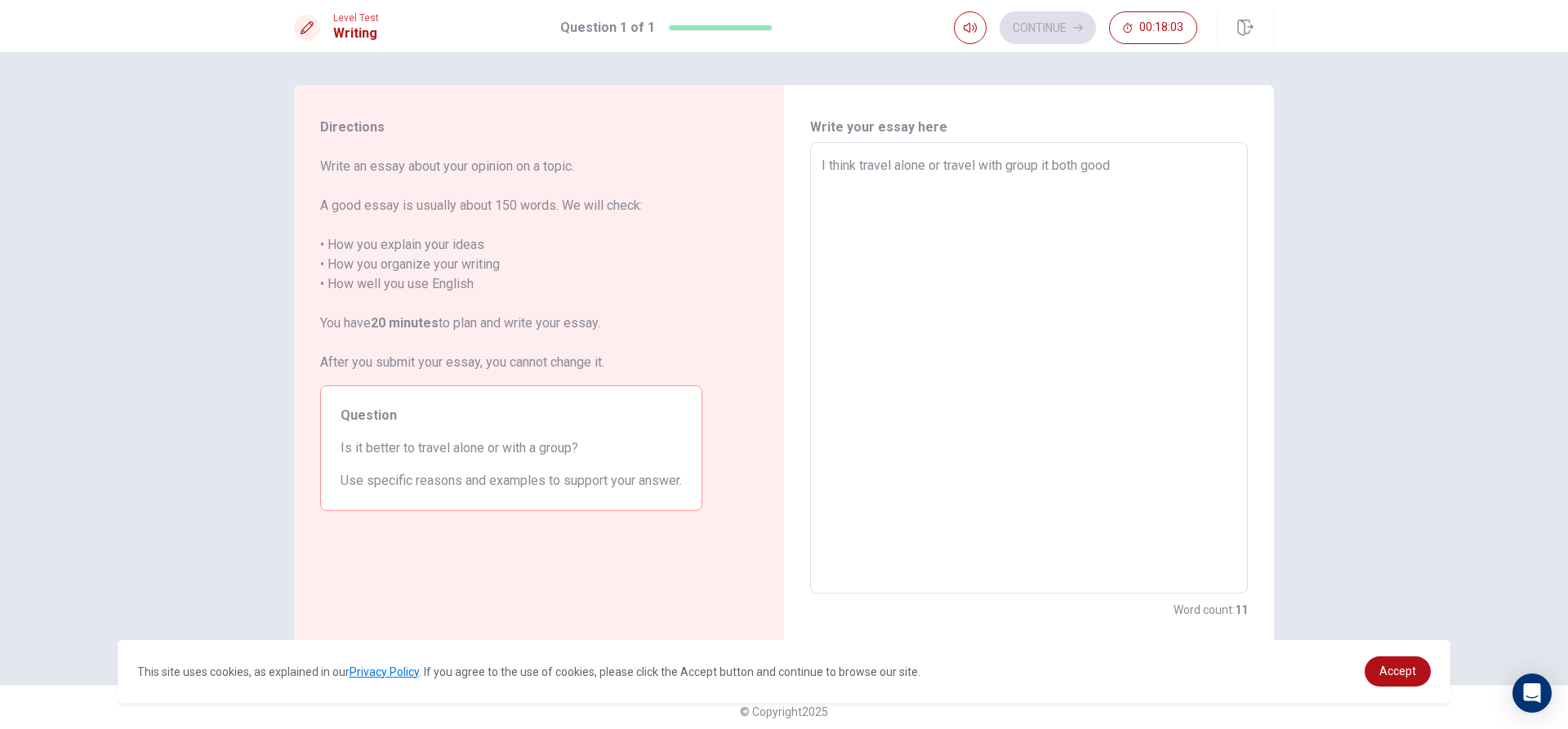
type textarea "I think travel alone or travel with group it both good"
type textarea "x"
type textarea "I think travel alone or travel with group it both good b"
type textarea "x"
type textarea "I think travel alone or travel with group it both good be"
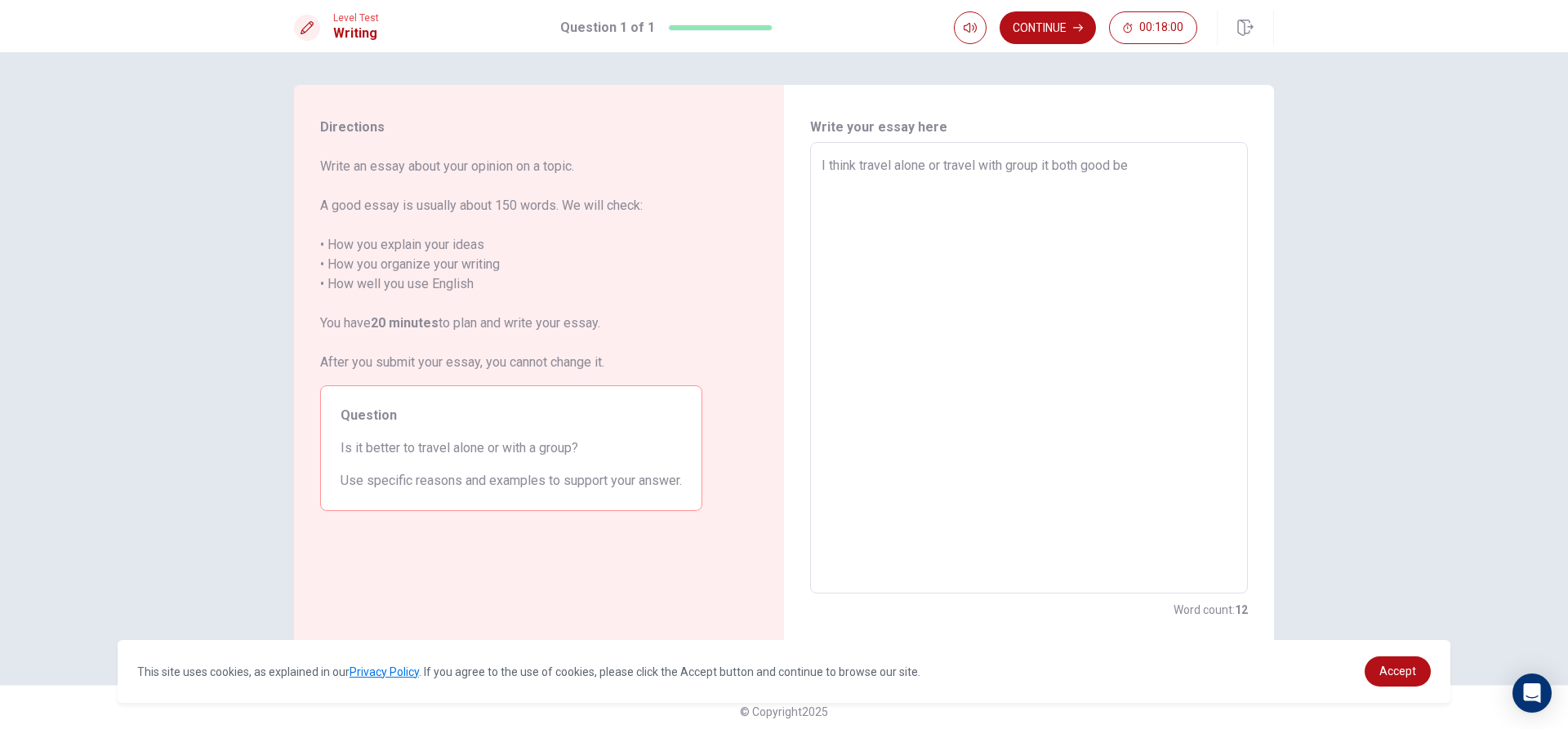
type textarea "x"
type textarea "I think travel alone or travel with group it both good bec"
type textarea "x"
type textarea "I think travel alone or travel with group it both good beca"
type textarea "x"
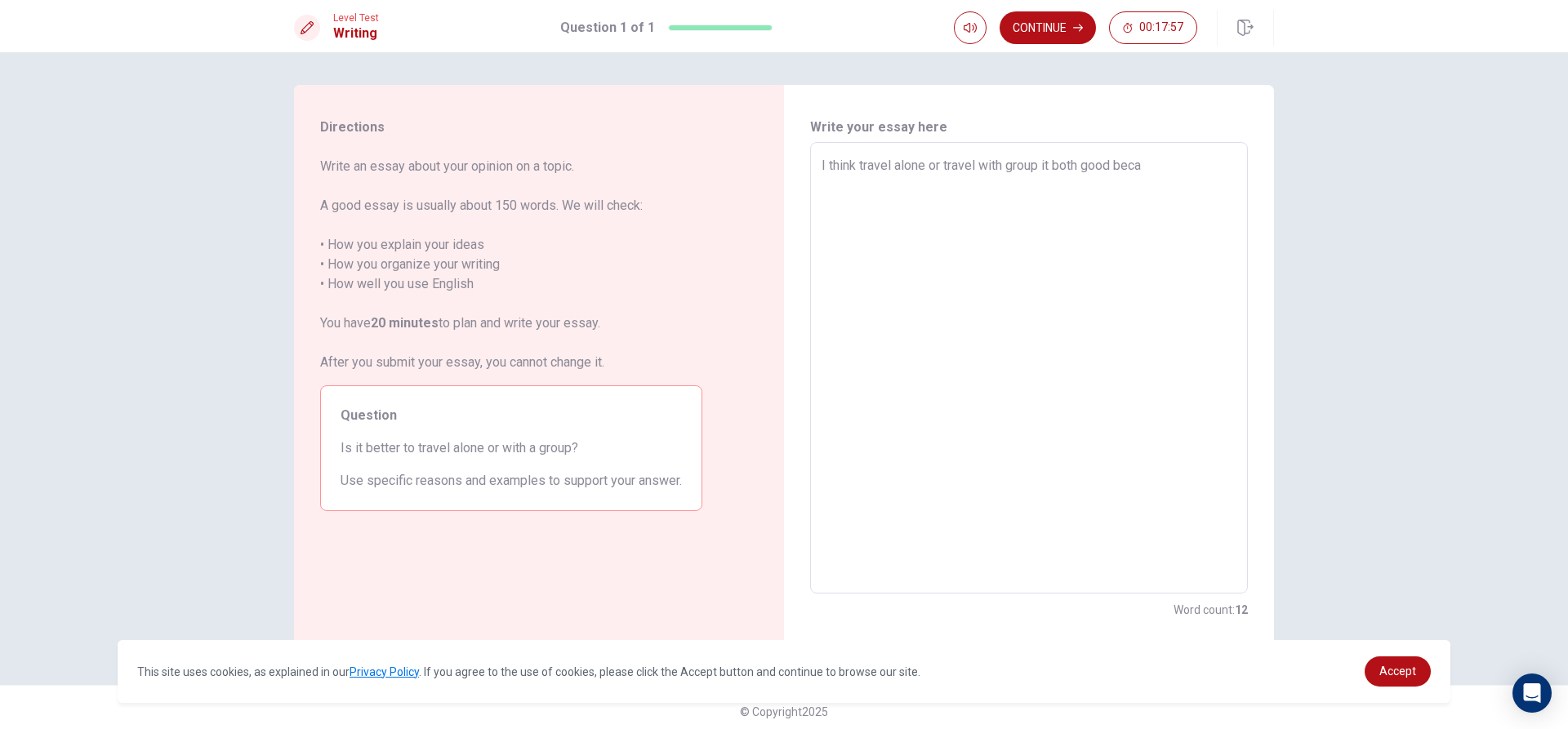
type textarea "I think travel alone or travel with group it both good becau"
type textarea "x"
type textarea "I think travel alone or travel with group it both good becaus"
type textarea "x"
type textarea "I think travel alone or travel with group it both good because"
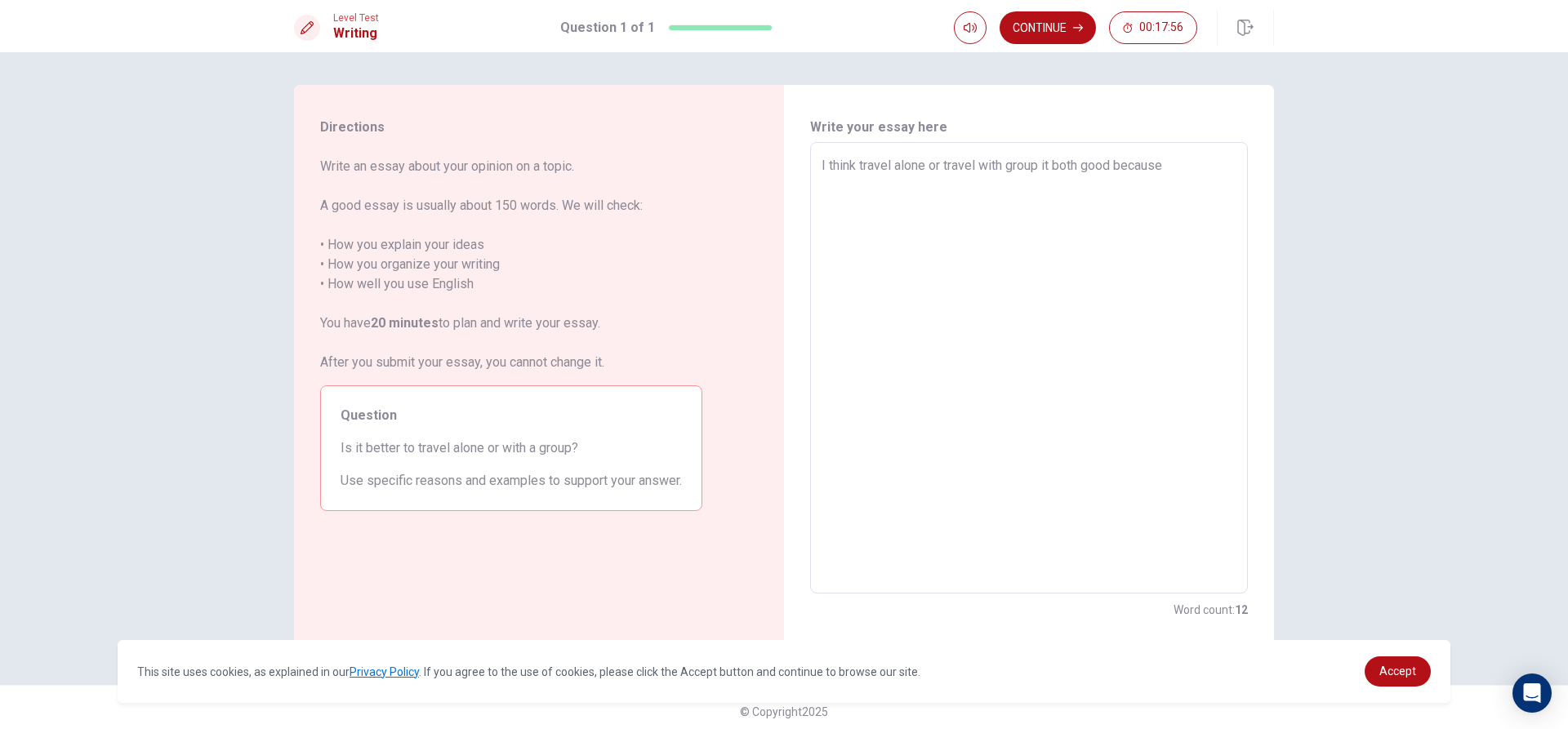
type textarea "x"
type textarea "I think travel alone or travel with group it both good because"
type textarea "x"
type textarea "I think travel alone or travel with group it both good because i"
type textarea "x"
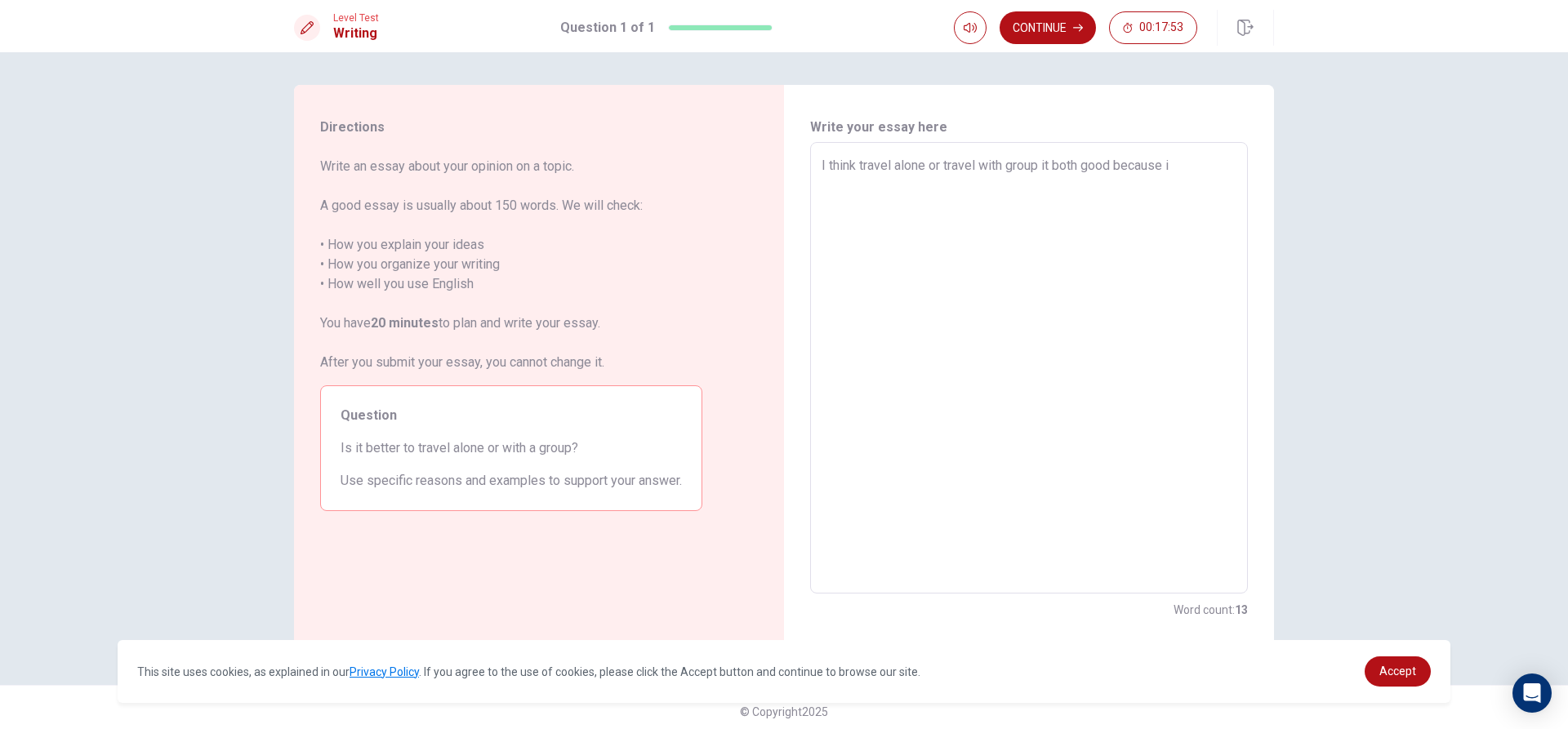
type textarea "I think travel alone or travel with group it both good because"
type textarea "x"
type textarea "I think travel alone or travel with group it both good because l"
type textarea "x"
type textarea "I think travel alone or travel with group it both good because la"
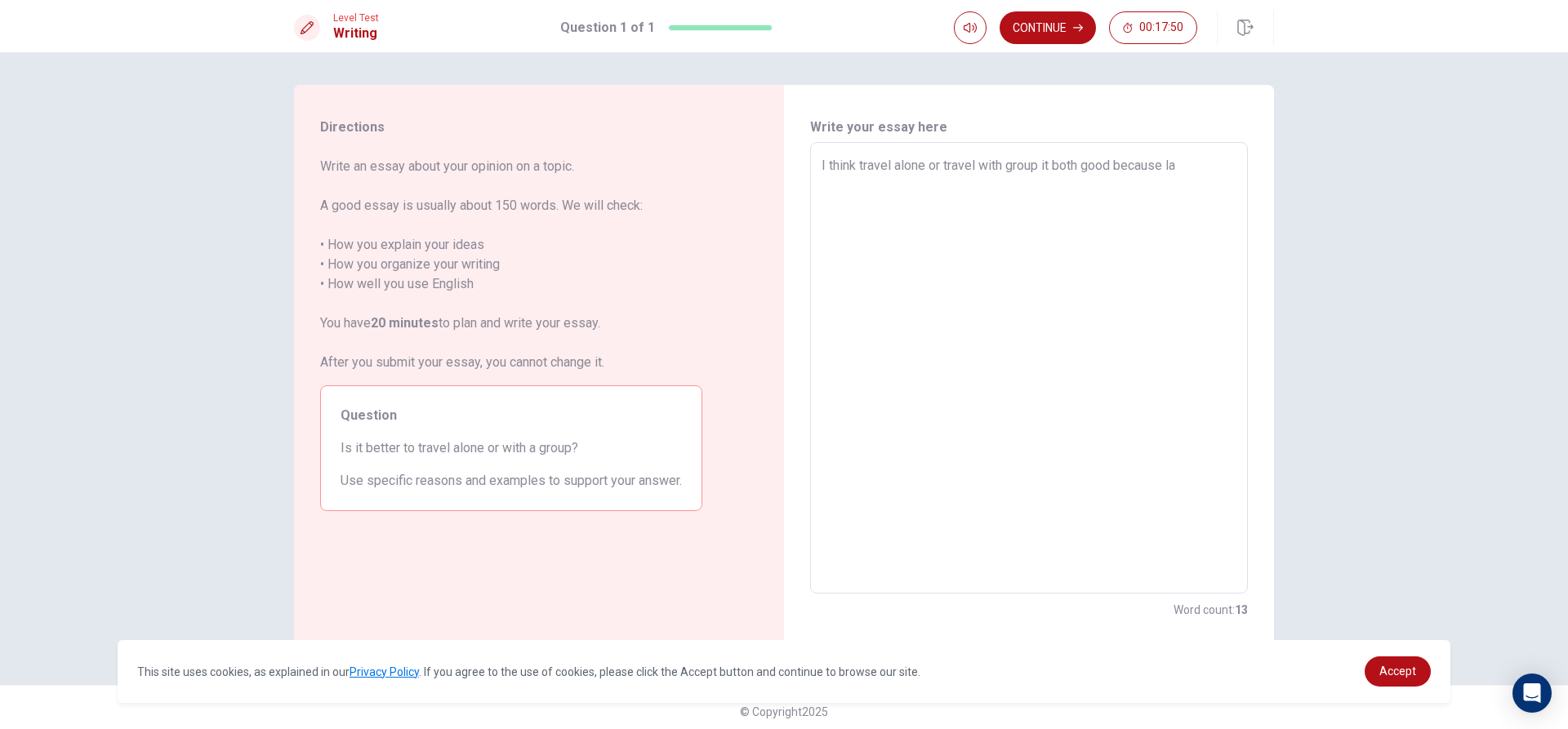
type textarea "x"
type textarea "I think travel alone or travel with group it both good because [PERSON_NAME]"
type textarea "x"
type textarea "I think travel alone or travel with group it both good because [PERSON_NAME]"
type textarea "x"
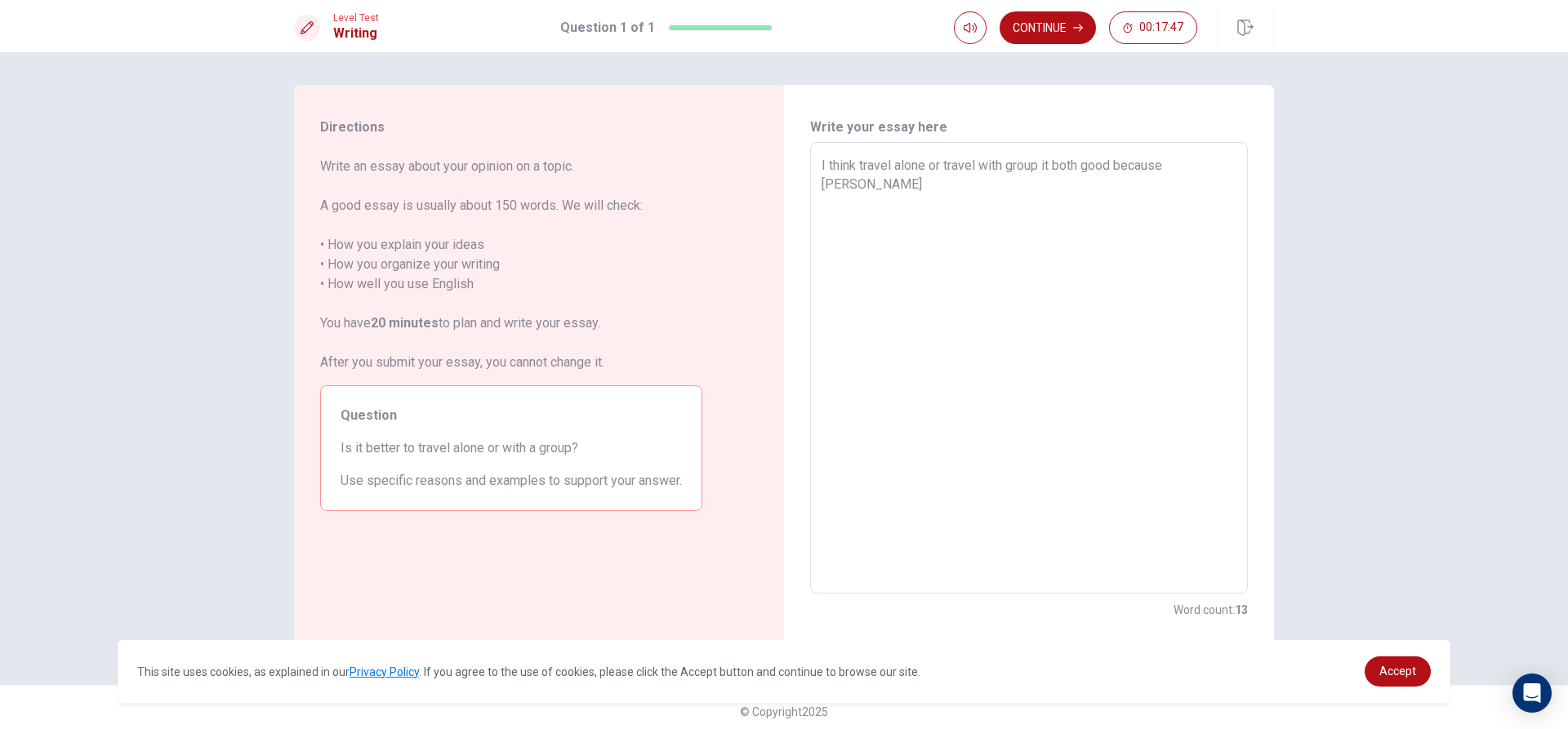
type textarea "I think travel alone or travel with group it both good because [PERSON_NAME]"
type textarea "x"
type textarea "I think travel alone or travel with group it both good because la"
type textarea "x"
type textarea "I think travel alone or travel with group it both good because l"
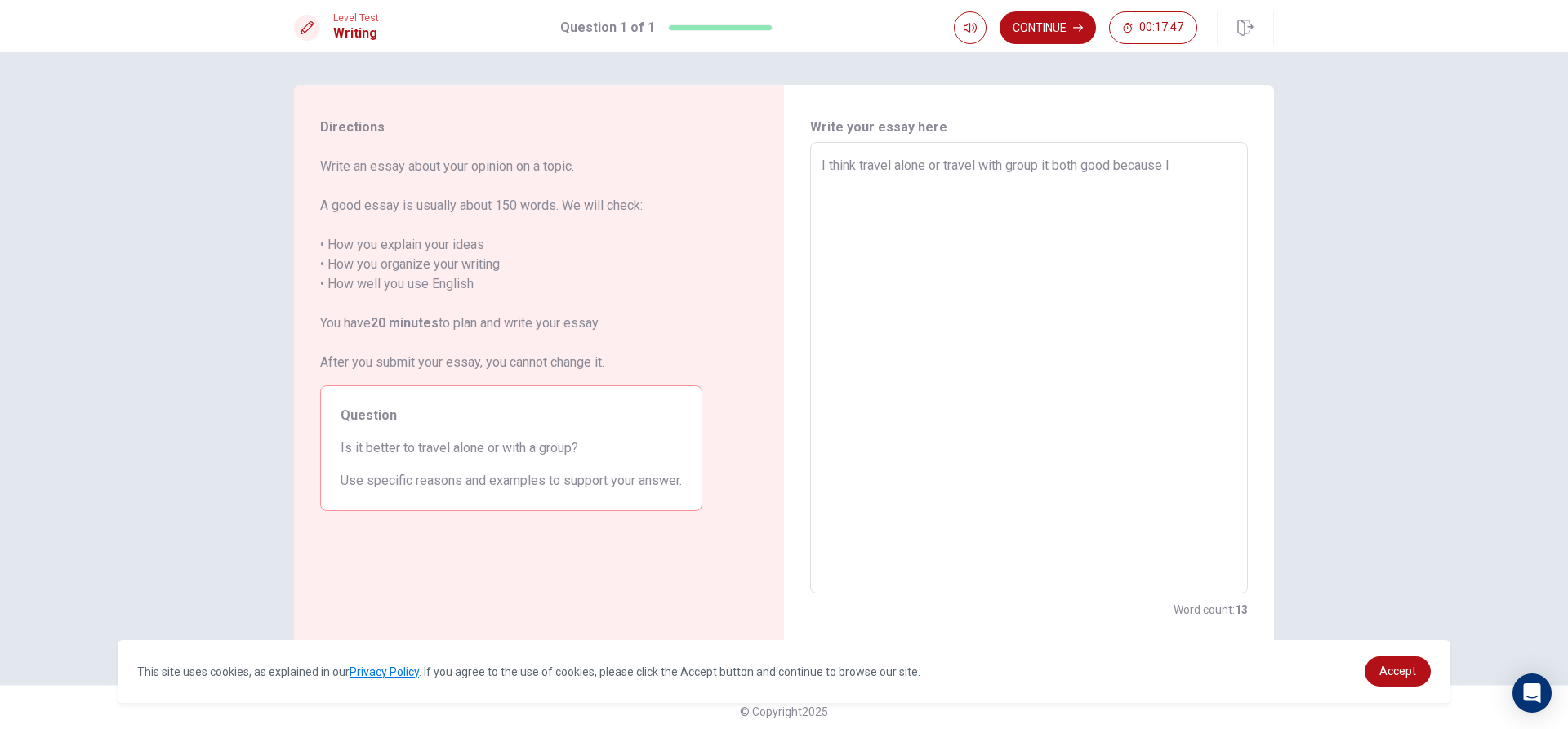
type textarea "x"
type textarea "I think travel alone or travel with group it both good because li"
type textarea "x"
type textarea "I think travel alone or travel with group it both good because lik"
type textarea "x"
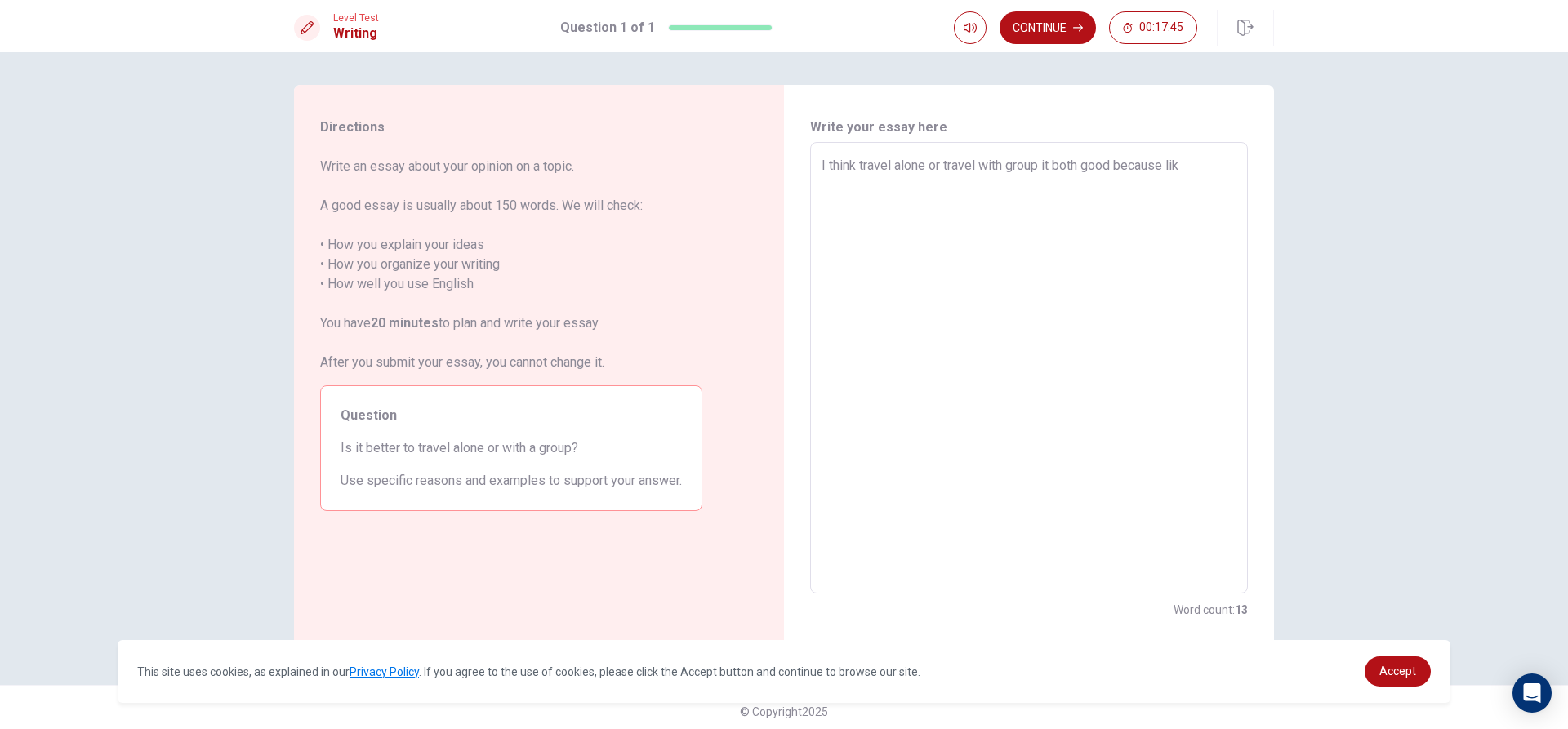
type textarea "I think travel alone or travel with group it both good because like"
type textarea "x"
type textarea "I think travel alone or travel with group it both good because like"
type textarea "x"
type textarea "I think travel alone or travel with group it both good because like a"
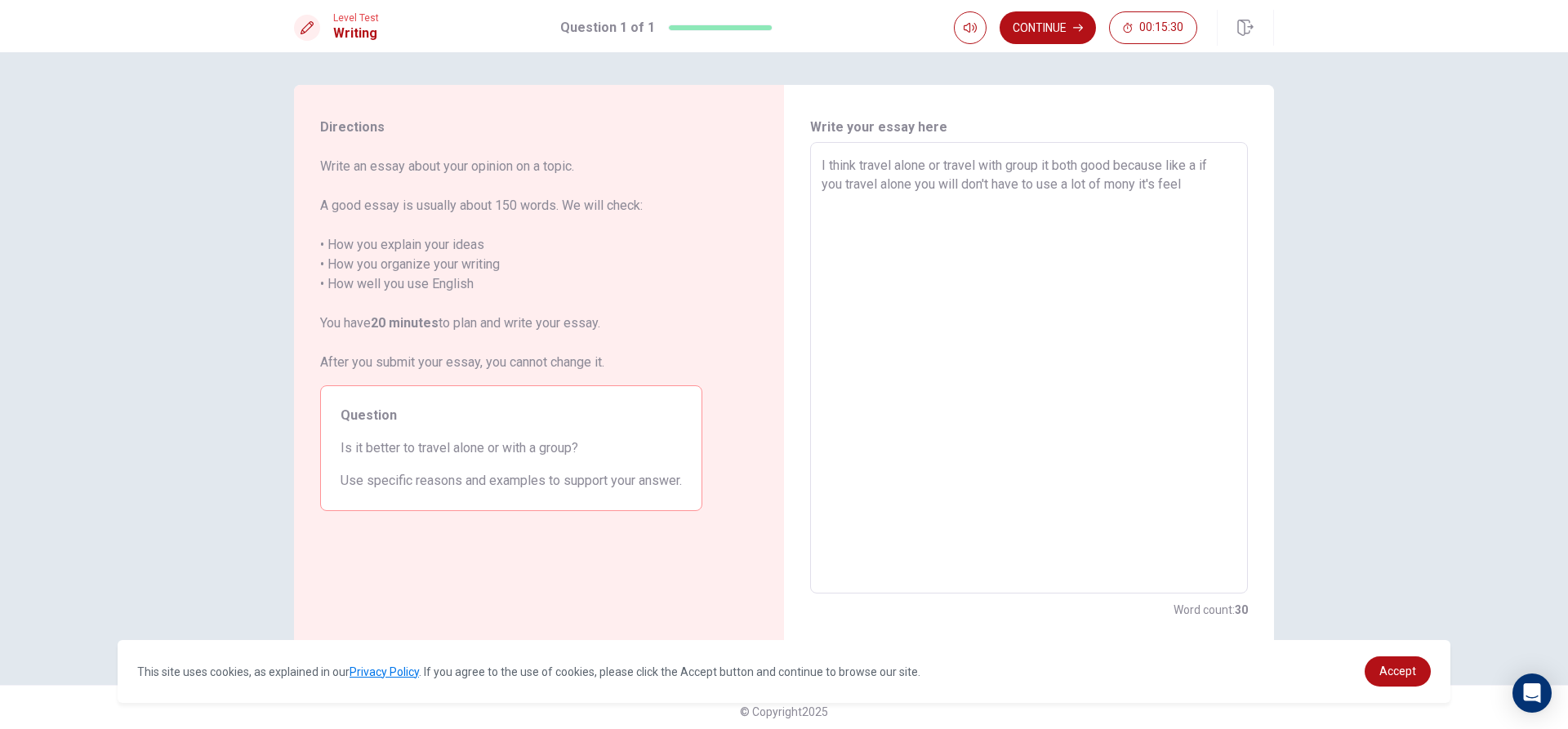
click at [1136, 186] on textarea "I think travel alone or travel with group it both good because like a if you tr…" at bounding box center [1029, 368] width 415 height 425
click at [1211, 181] on textarea "I think travel alone or travel with group it both good because like a if you tr…" at bounding box center [1029, 368] width 415 height 425
click at [858, 222] on textarea "I think travel alone or travel with group it both good because like a if you tr…" at bounding box center [1029, 368] width 415 height 425
click at [859, 222] on textarea "I think travel alone or travel with group it both good because like a if you tr…" at bounding box center [1029, 368] width 415 height 425
click at [860, 226] on textarea "I think travel alone or travel with group it both good because like a if you tr…" at bounding box center [1029, 368] width 415 height 425
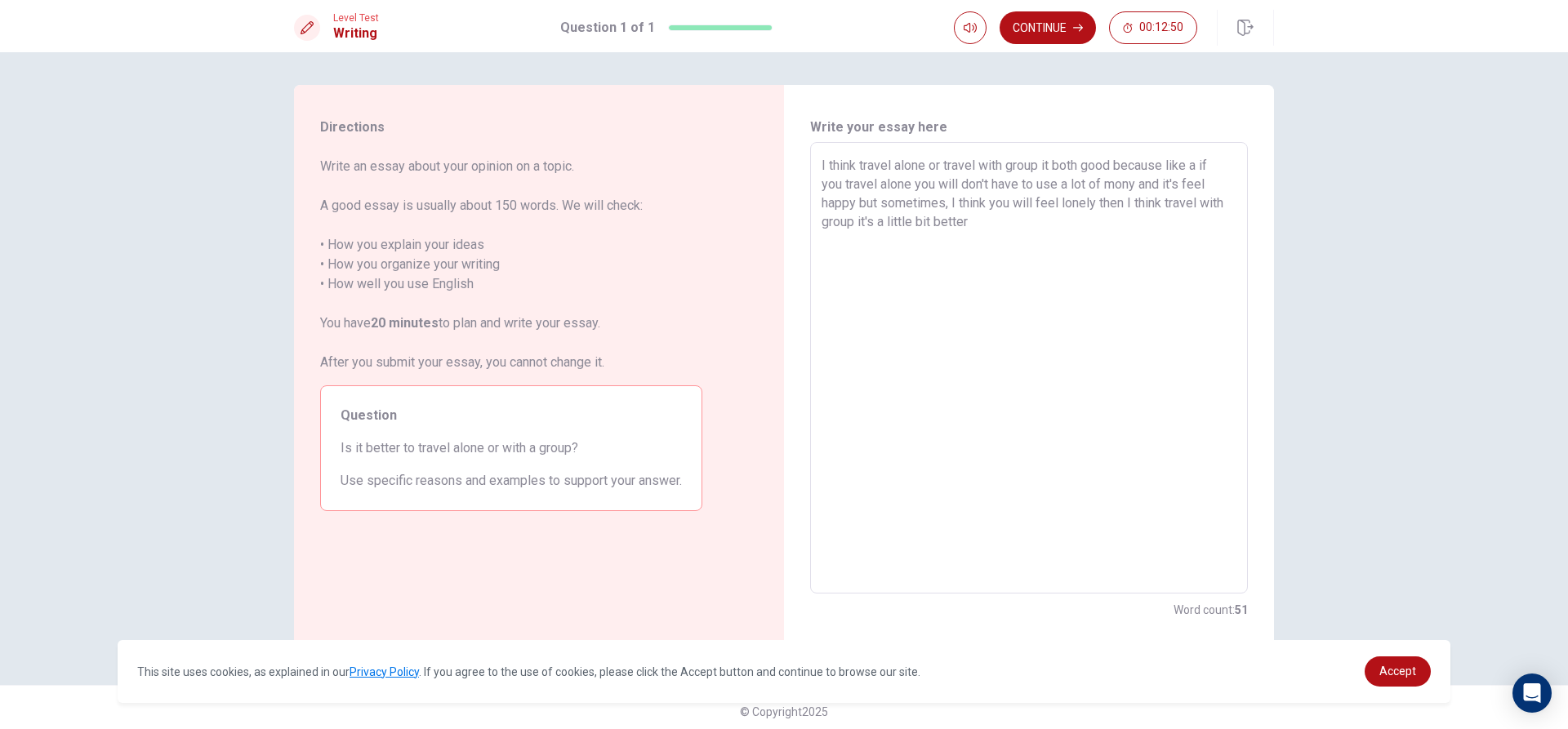
click at [990, 221] on textarea "I think travel alone or travel with group it both good because like a if you tr…" at bounding box center [1029, 368] width 415 height 425
click at [912, 215] on textarea "I think travel alone or travel with group it both good because like a if you tr…" at bounding box center [1029, 368] width 415 height 425
click at [953, 218] on textarea "I think travel alone or travel with group it both good because like a if you tr…" at bounding box center [1029, 368] width 415 height 425
click at [907, 221] on textarea "I think travel alone or travel with group it both good because like a if you tr…" at bounding box center [1029, 368] width 415 height 425
drag, startPoint x: 976, startPoint y: 223, endPoint x: 976, endPoint y: 231, distance: 8.0
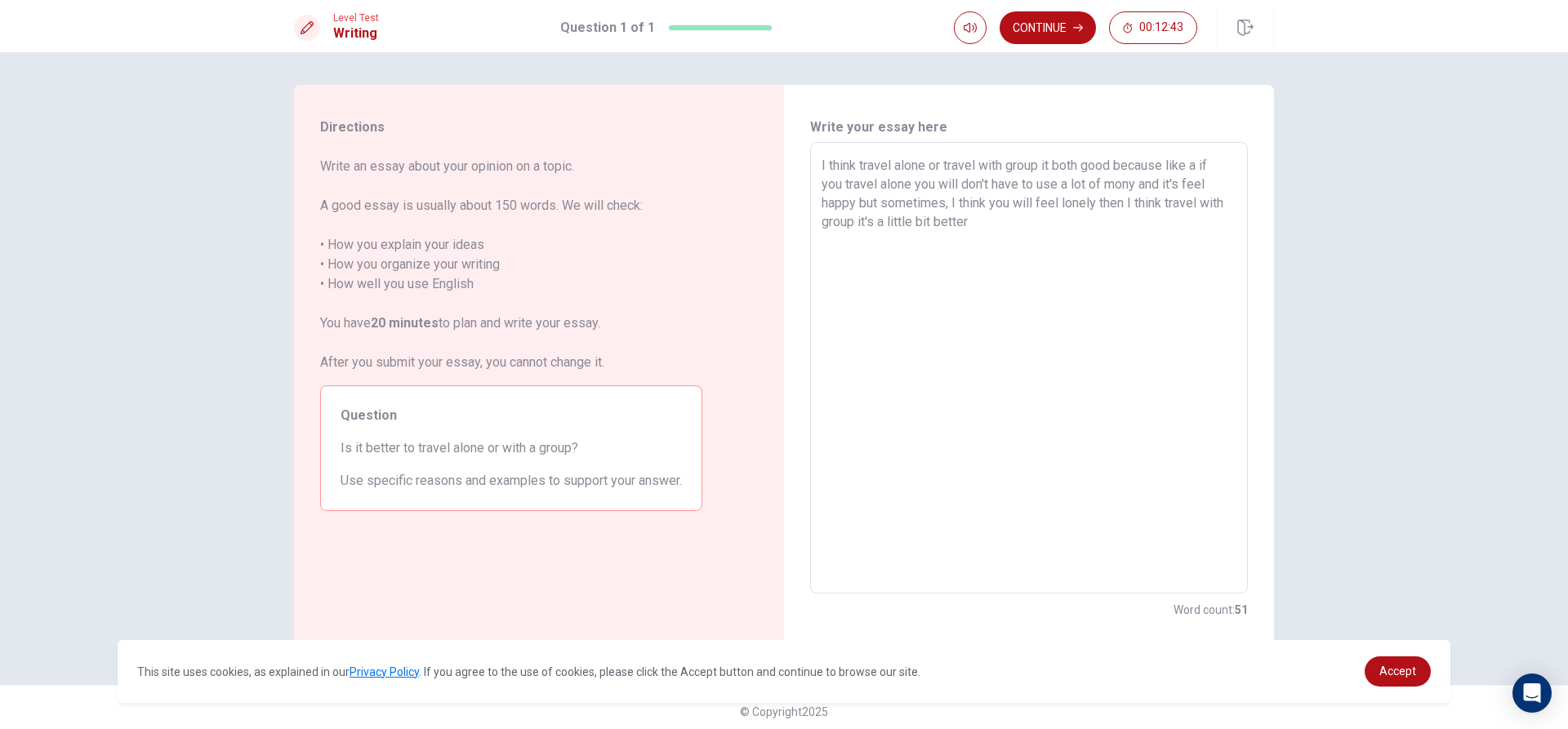
click at [976, 227] on textarea "I think travel alone or travel with group it both good because like a if you tr…" at bounding box center [1029, 368] width 415 height 425
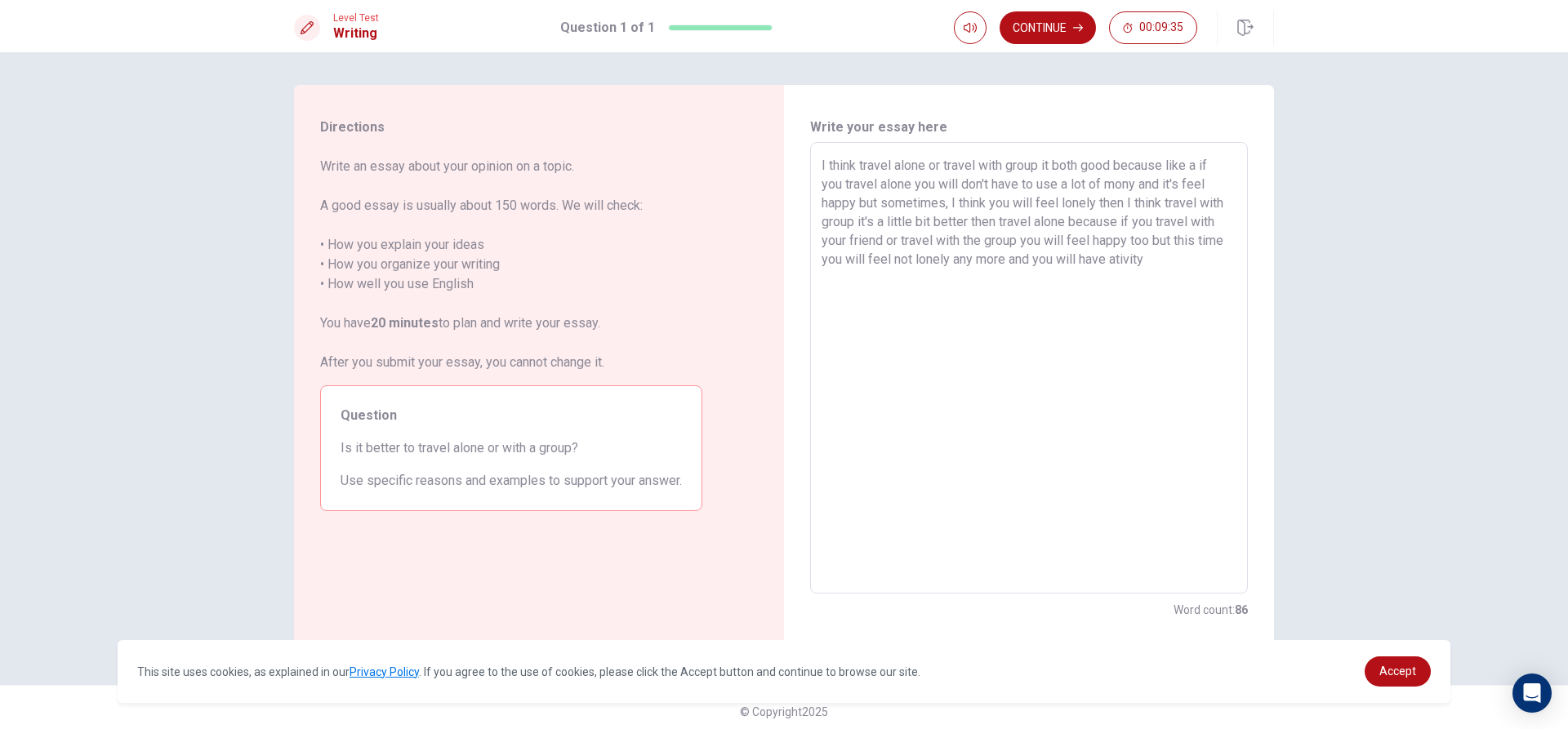
click at [1109, 259] on textarea "I think travel alone or travel with group it both good because like a if you tr…" at bounding box center [1029, 368] width 415 height 425
click at [1198, 272] on textarea "I think travel alone or travel with group it both good because like a if you tr…" at bounding box center [1029, 368] width 415 height 425
click at [878, 243] on textarea "I think travel alone or travel with group it both good because like a if you tr…" at bounding box center [1029, 368] width 415 height 425
click at [957, 281] on textarea "I think travel alone or travel with group it both good because like a if you tr…" at bounding box center [1029, 368] width 415 height 425
click at [887, 242] on textarea "I think travel alone or travel with group it both good because like a if you tr…" at bounding box center [1029, 368] width 415 height 425
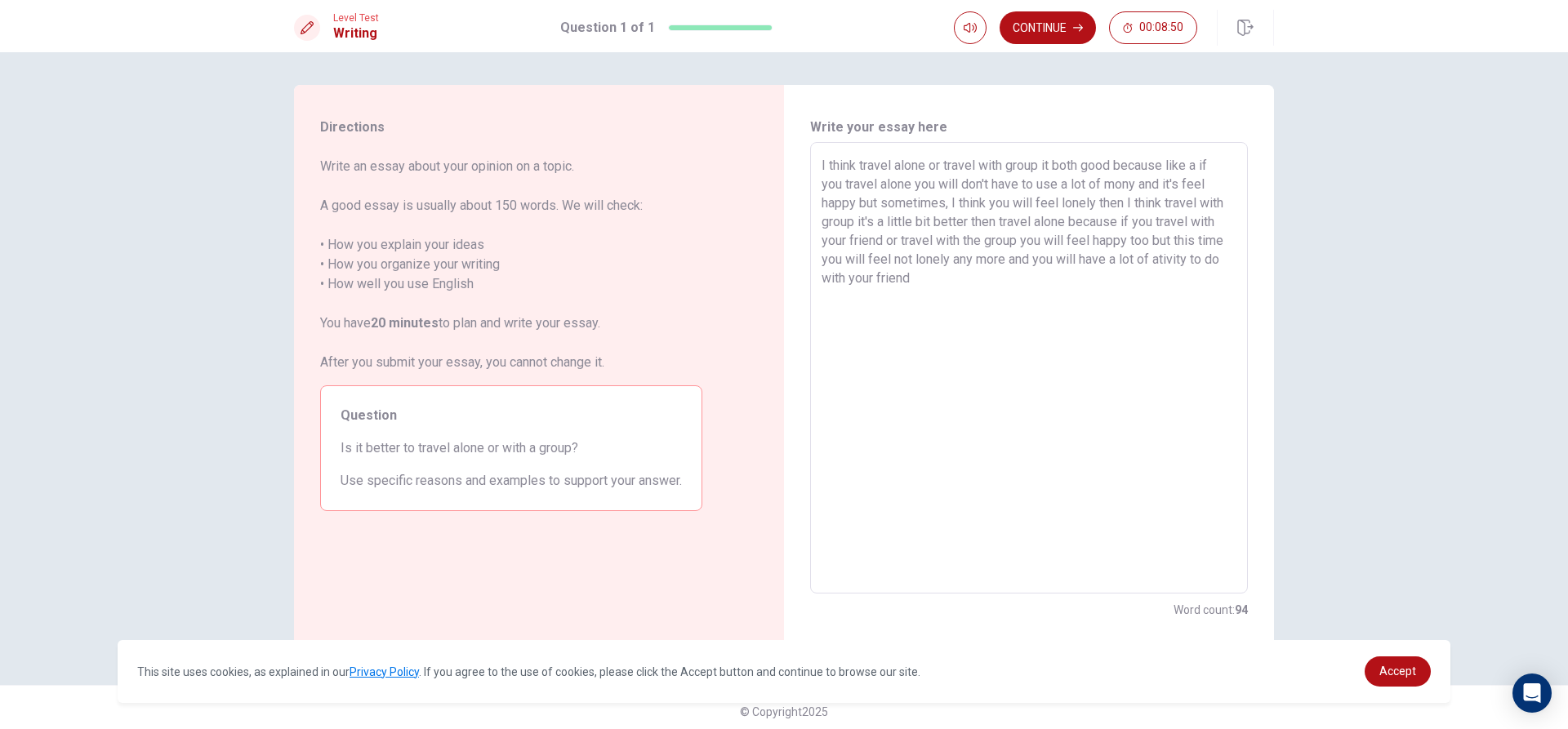
click at [939, 279] on textarea "I think travel alone or travel with group it both good because like a if you tr…" at bounding box center [1029, 368] width 415 height 425
click at [931, 280] on textarea "I think travel alone or travel with group it both good because like a if you tr…" at bounding box center [1029, 368] width 415 height 425
click at [1033, 282] on textarea "I think travel alone or travel with group it both good because like a if you tr…" at bounding box center [1029, 368] width 415 height 425
click at [909, 277] on textarea "I think travel alone or travel with group it both good because like a if you tr…" at bounding box center [1029, 368] width 415 height 425
click at [908, 279] on textarea "I think travel alone or travel with group it both good because like a if you tr…" at bounding box center [1029, 368] width 415 height 425
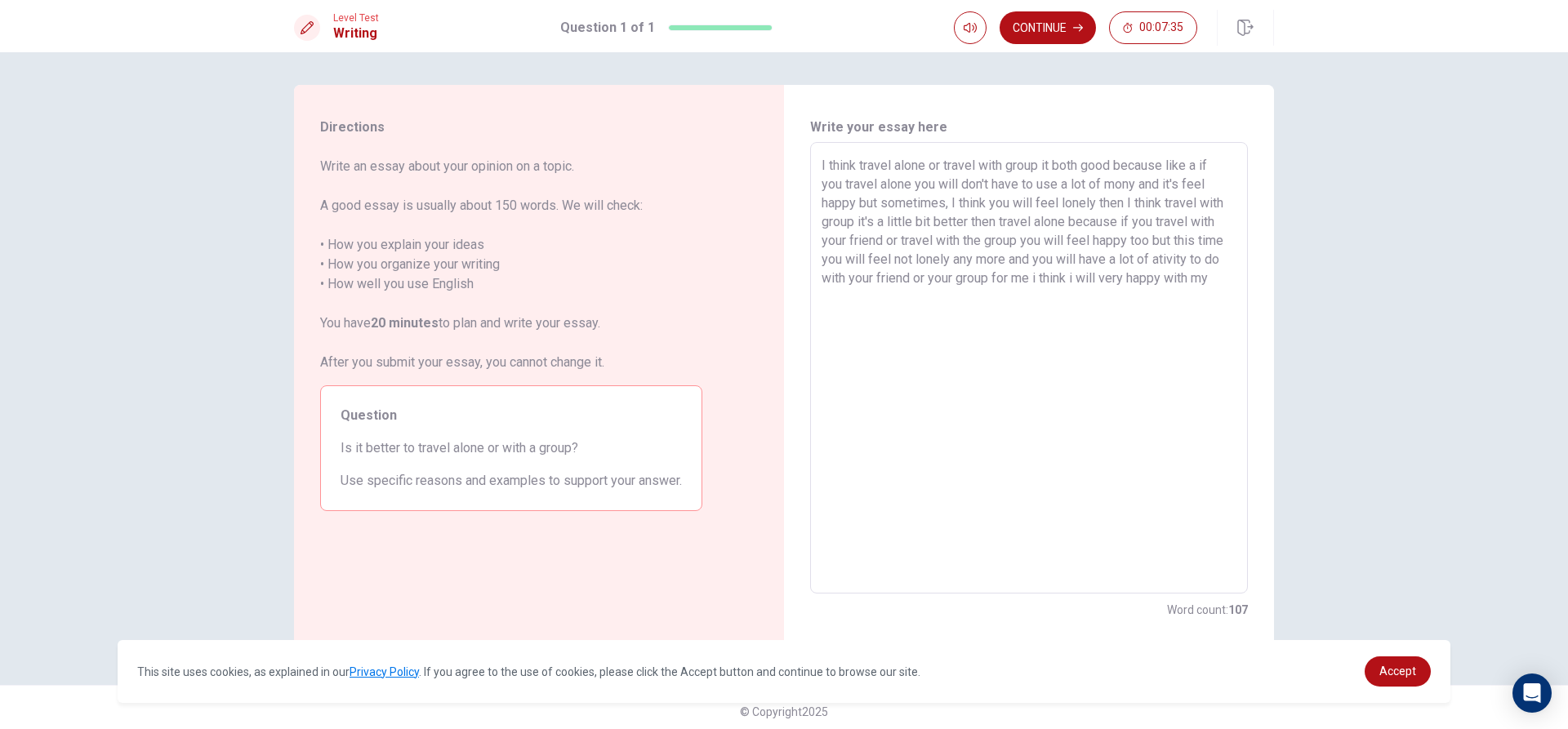
click at [991, 279] on textarea "I think travel alone or travel with group it both good because like a if you tr…" at bounding box center [1029, 368] width 415 height 425
click at [1217, 277] on textarea "I think travel alone or travel with group it both good because like a if you tr…" at bounding box center [1029, 368] width 415 height 425
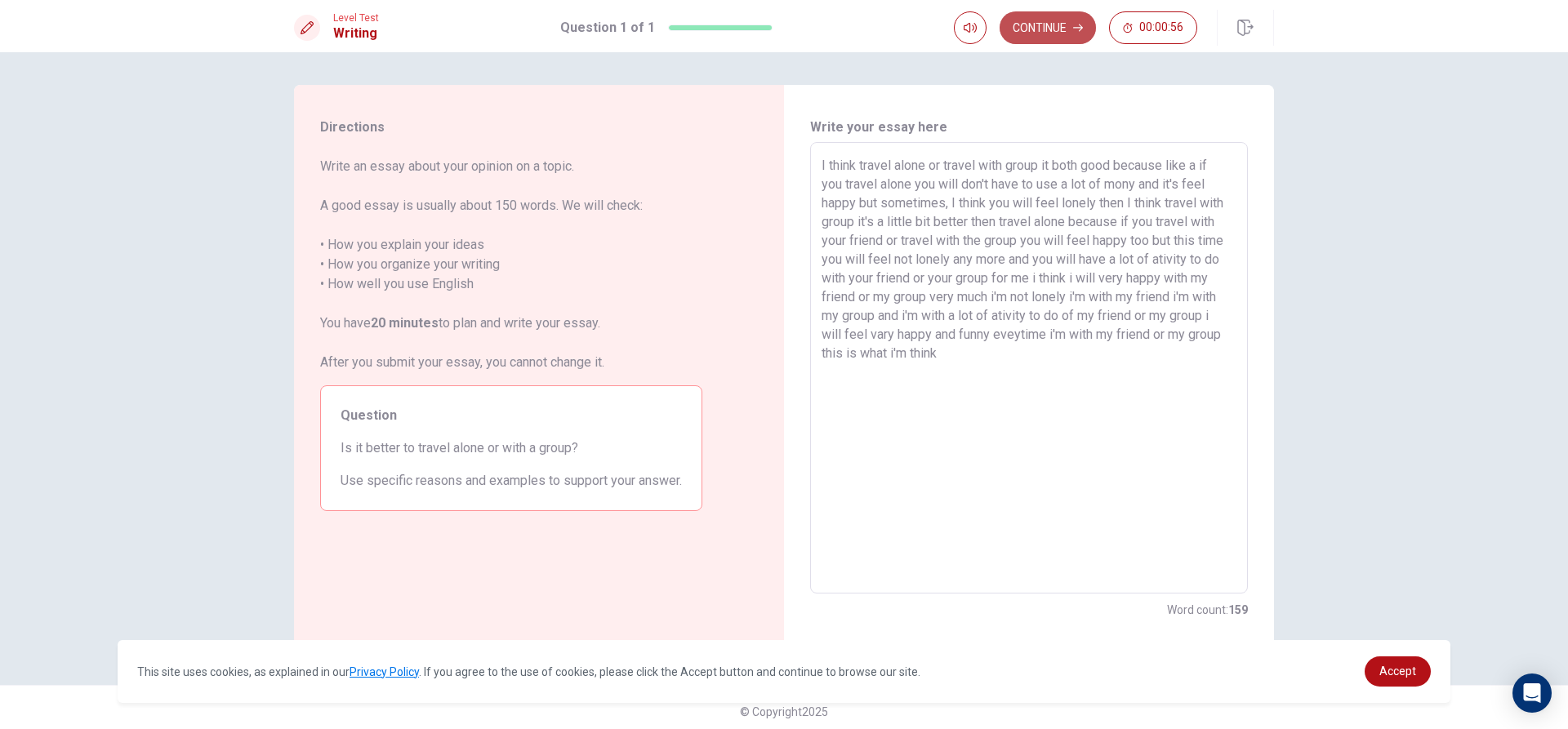
click at [1051, 22] on button "Continue" at bounding box center [1047, 27] width 96 height 33
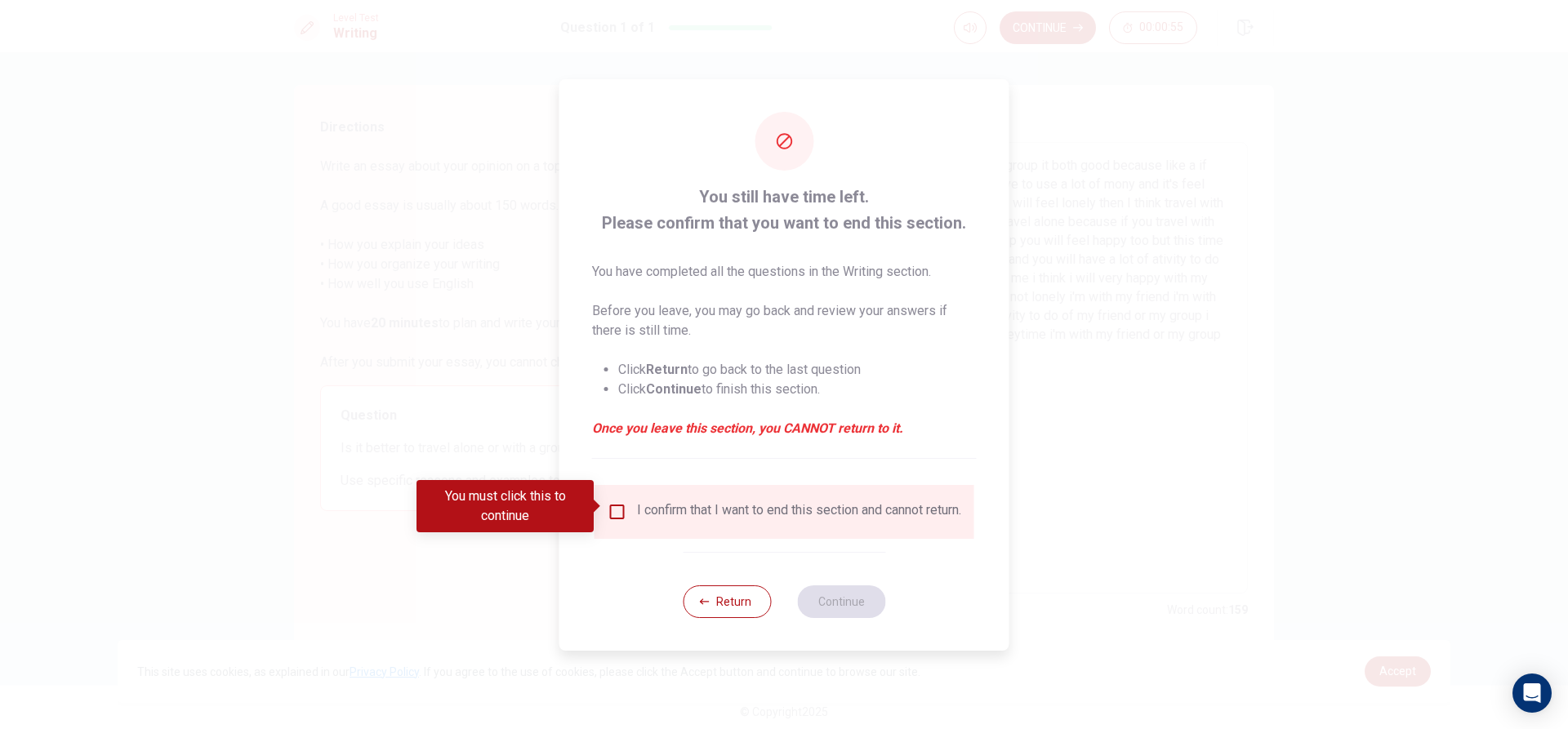
click at [699, 517] on div "I confirm that I want to end this section and cannot return." at bounding box center [800, 511] width 324 height 19
click at [615, 502] on input "You must click this to continue" at bounding box center [616, 511] width 19 height 19
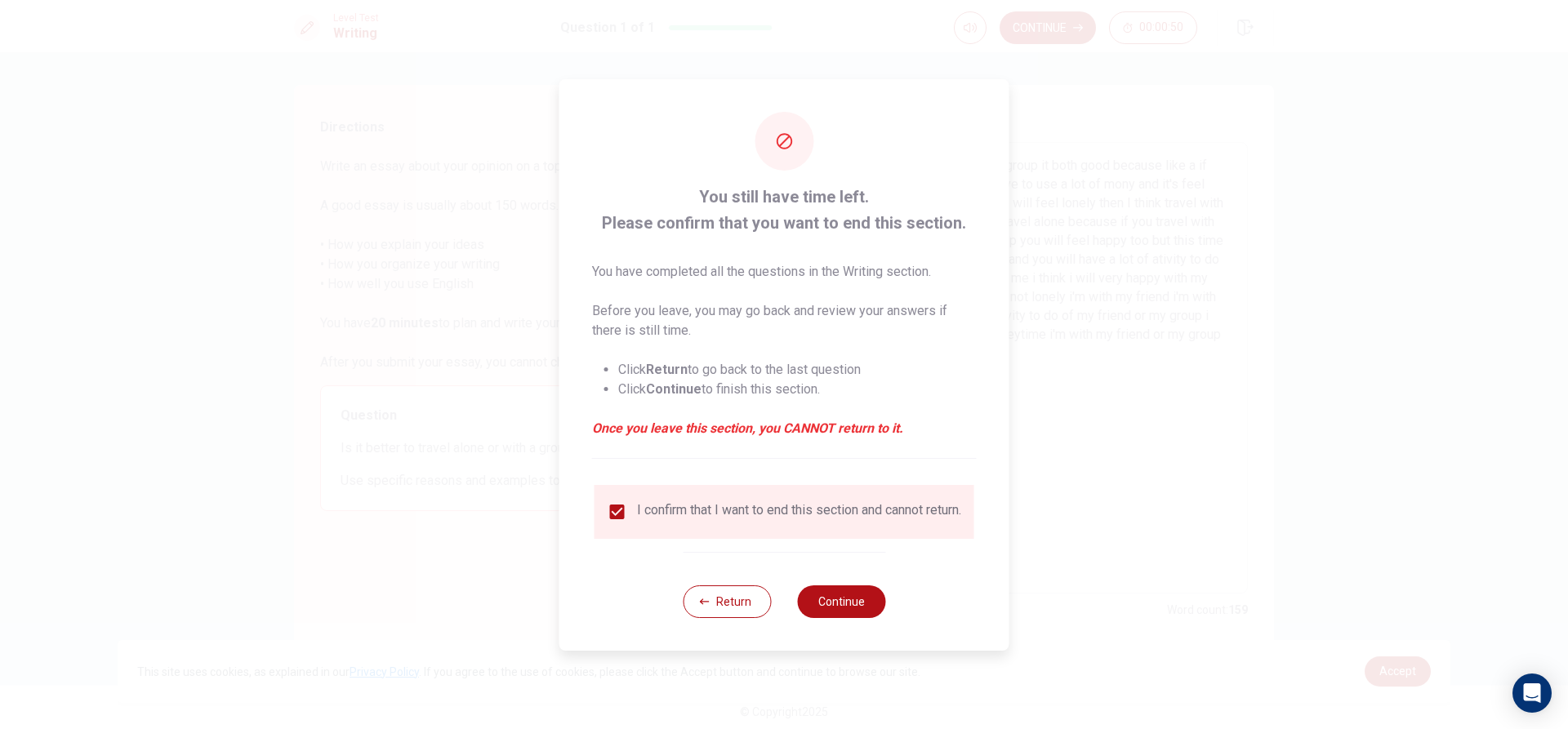
click at [739, 615] on button "Return" at bounding box center [726, 602] width 88 height 33
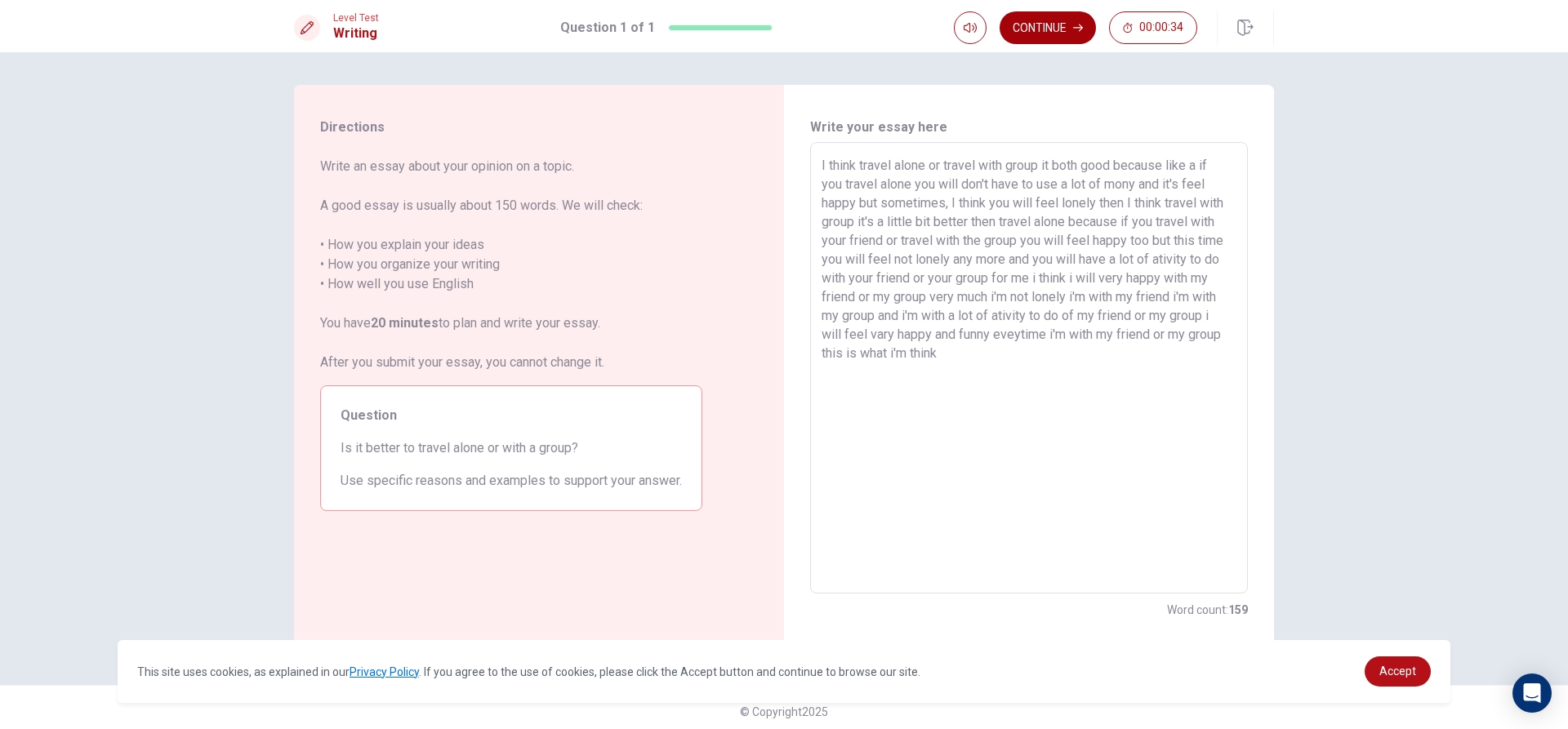
click at [1056, 24] on button "Continue" at bounding box center [1047, 27] width 96 height 33
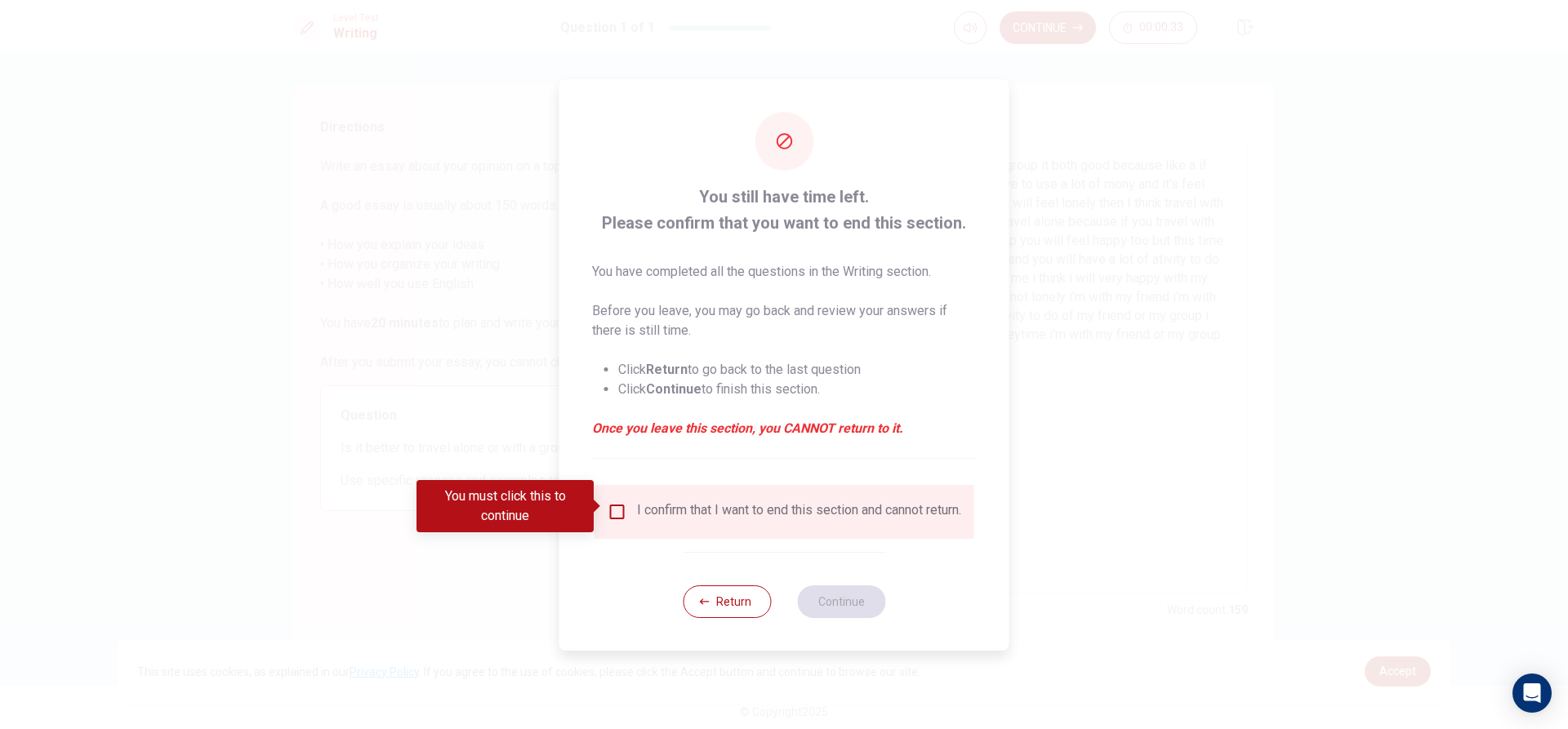
click at [686, 502] on div "I confirm that I want to end this section and cannot return." at bounding box center [800, 511] width 324 height 19
click at [618, 506] on input "You must click this to continue" at bounding box center [616, 511] width 19 height 19
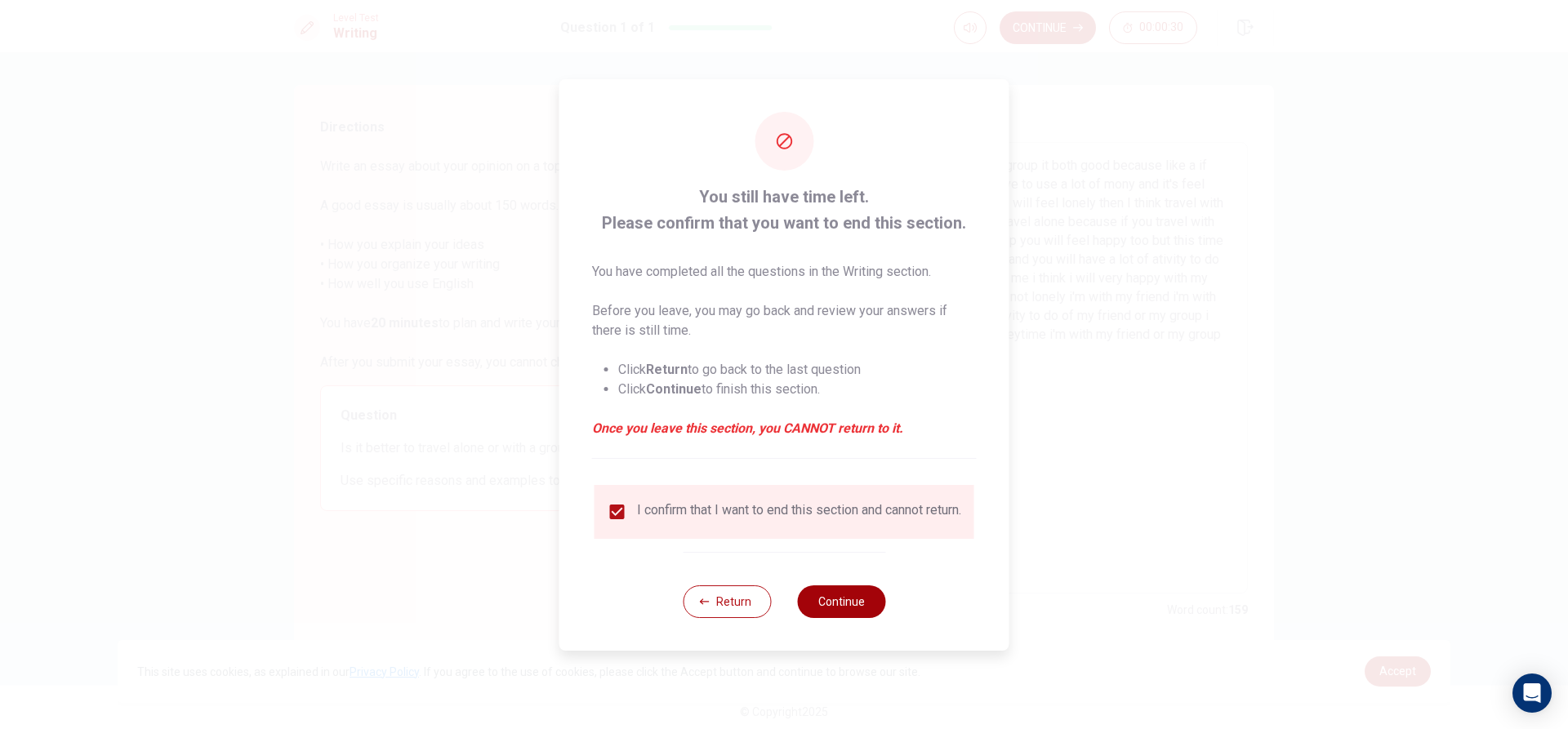
click at [820, 600] on button "Continue" at bounding box center [841, 602] width 88 height 33
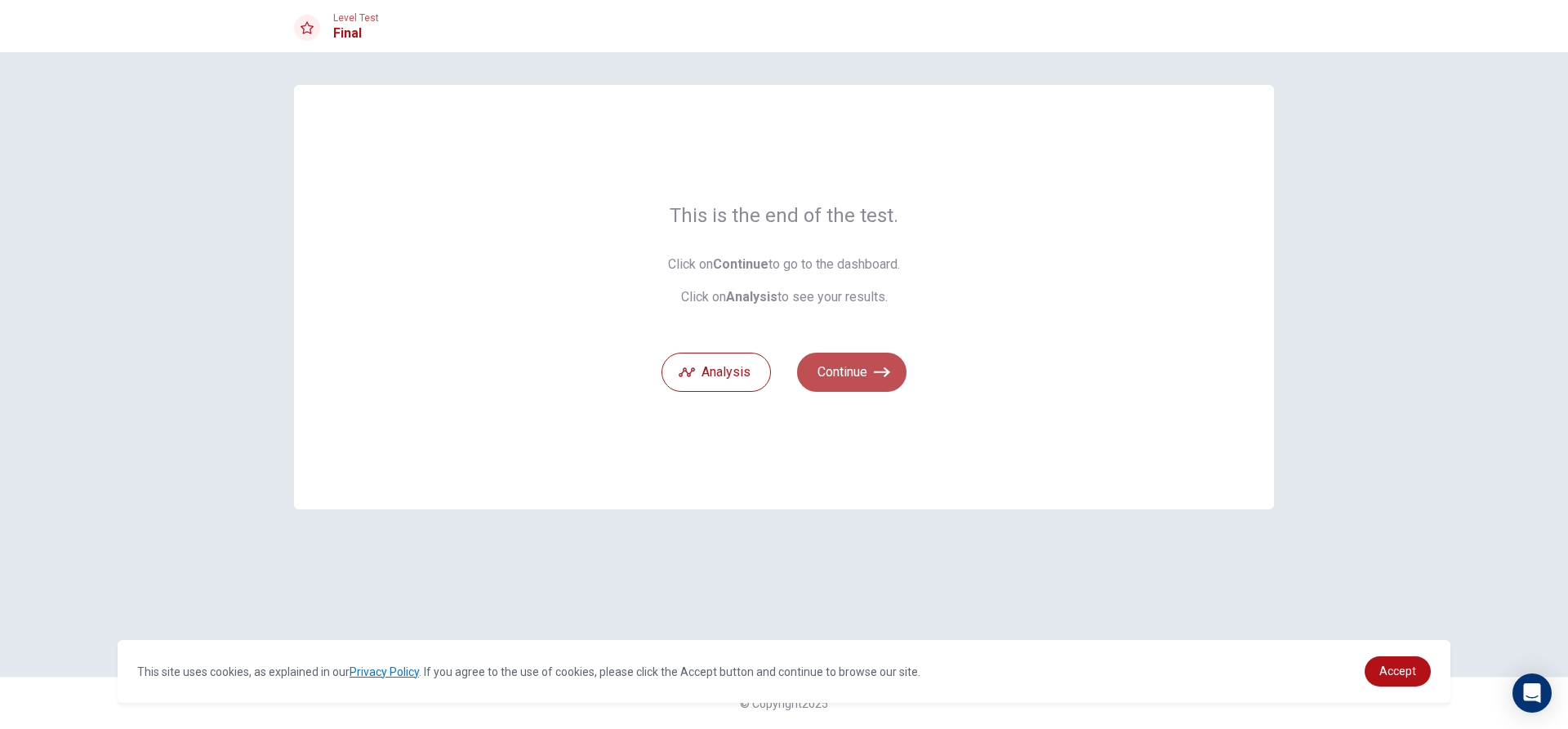
click at [854, 373] on button "Continue" at bounding box center [851, 372] width 109 height 39
